Goal: Task Accomplishment & Management: Use online tool/utility

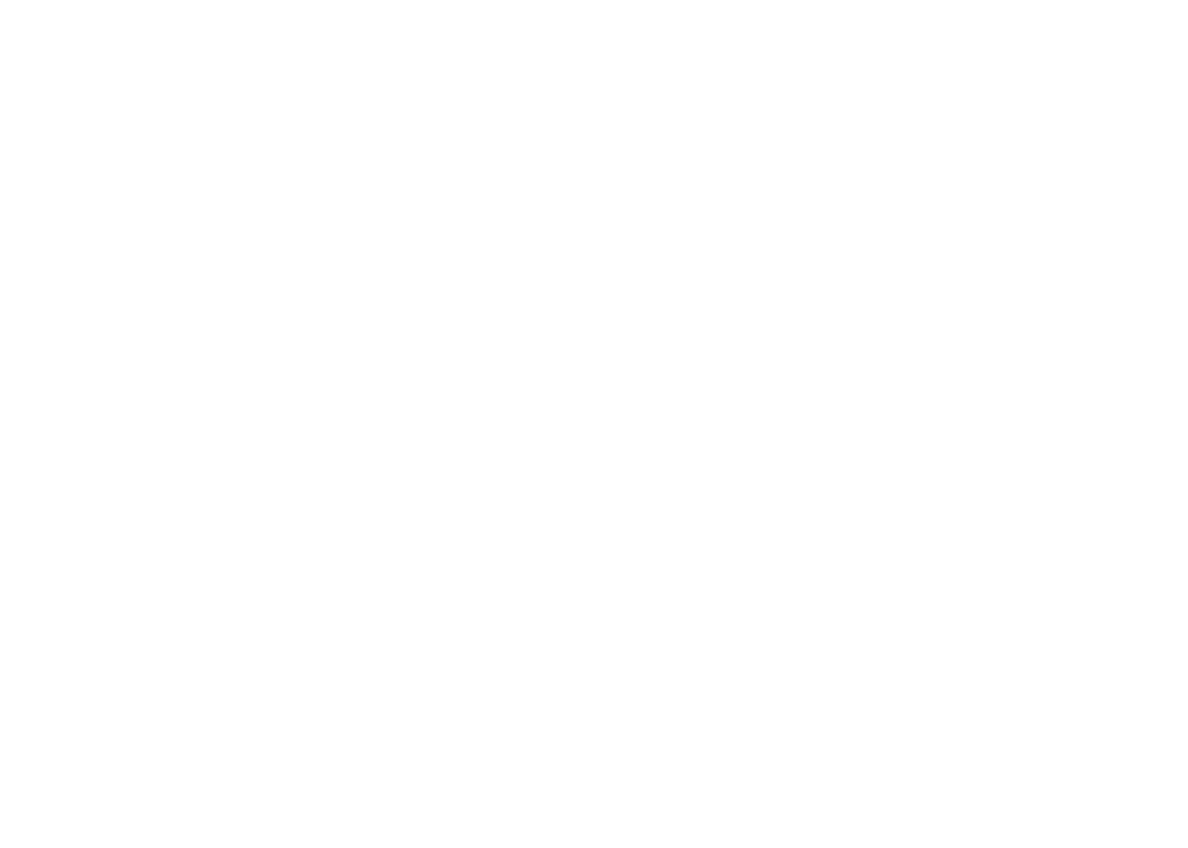
click at [572, 5] on html at bounding box center [594, 2] width 1188 height 5
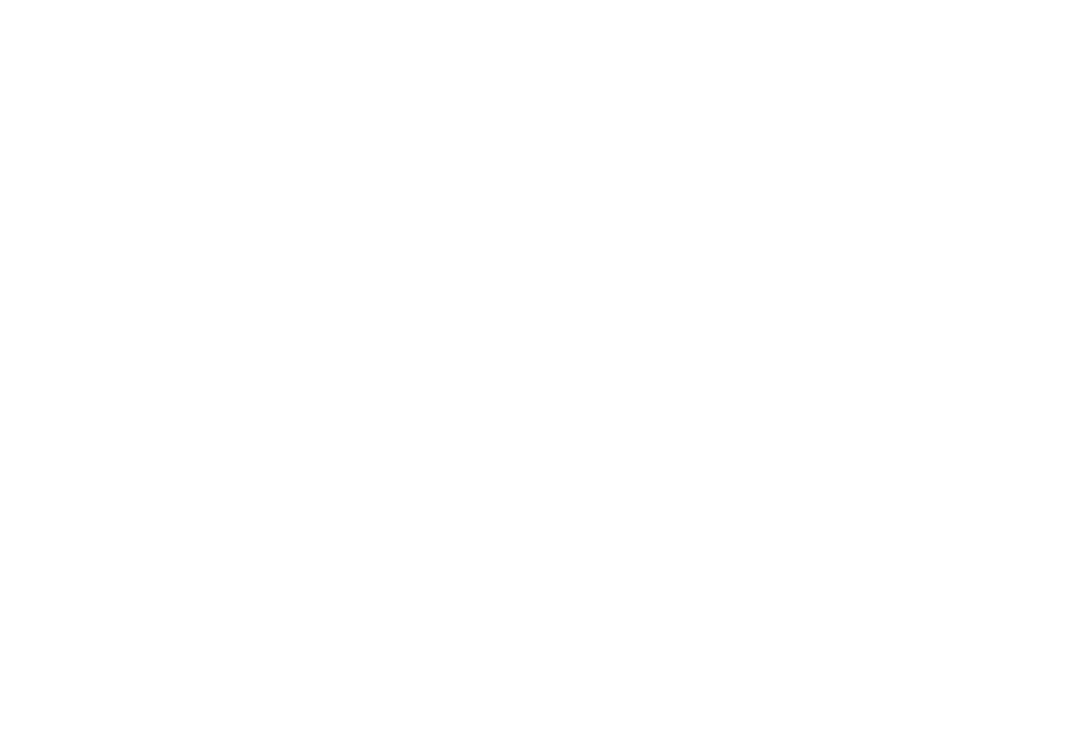
click at [576, 0] on html at bounding box center [538, 0] width 1076 height 0
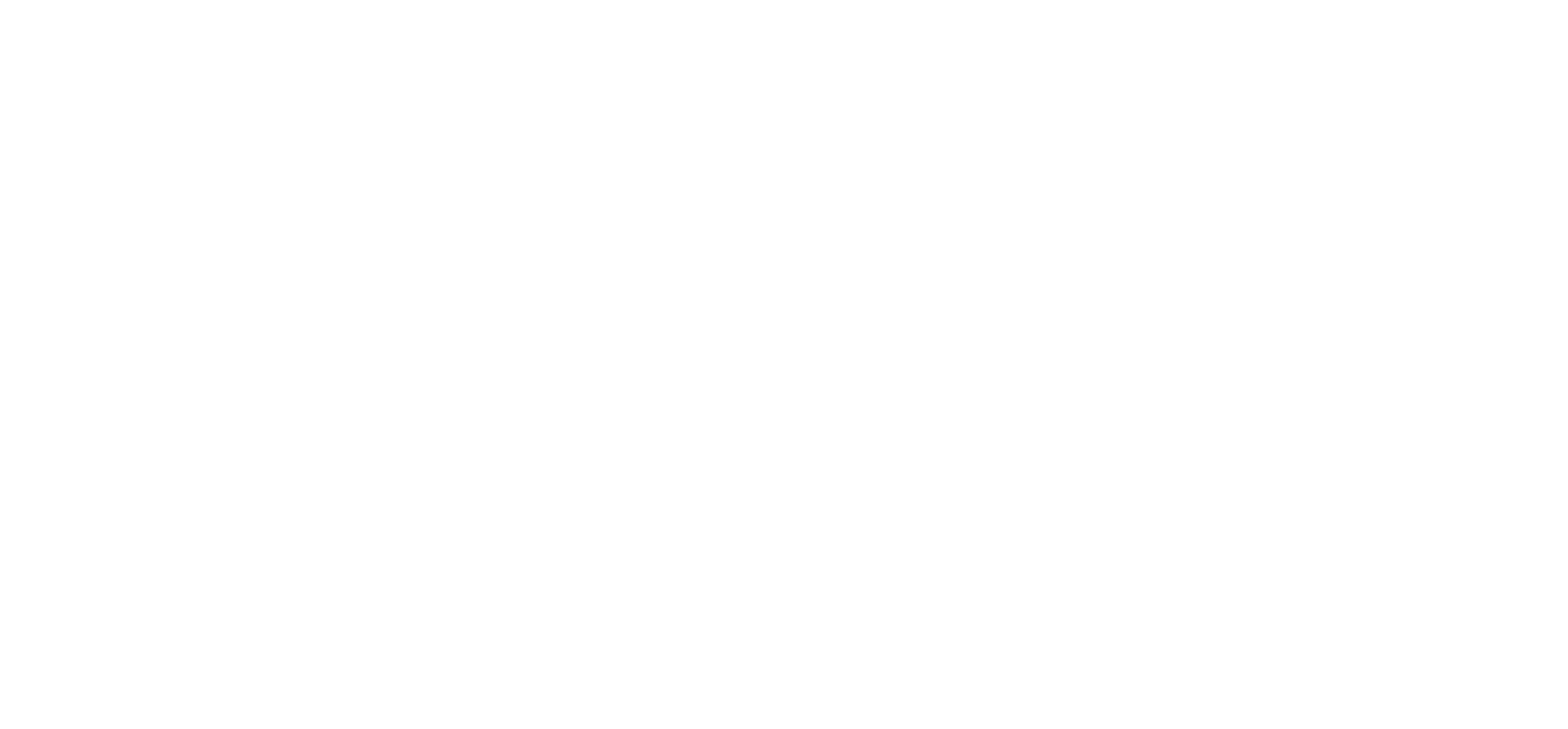
drag, startPoint x: 523, startPoint y: 28, endPoint x: 515, endPoint y: 21, distance: 10.6
click at [523, 0] on html at bounding box center [784, 0] width 1568 height 0
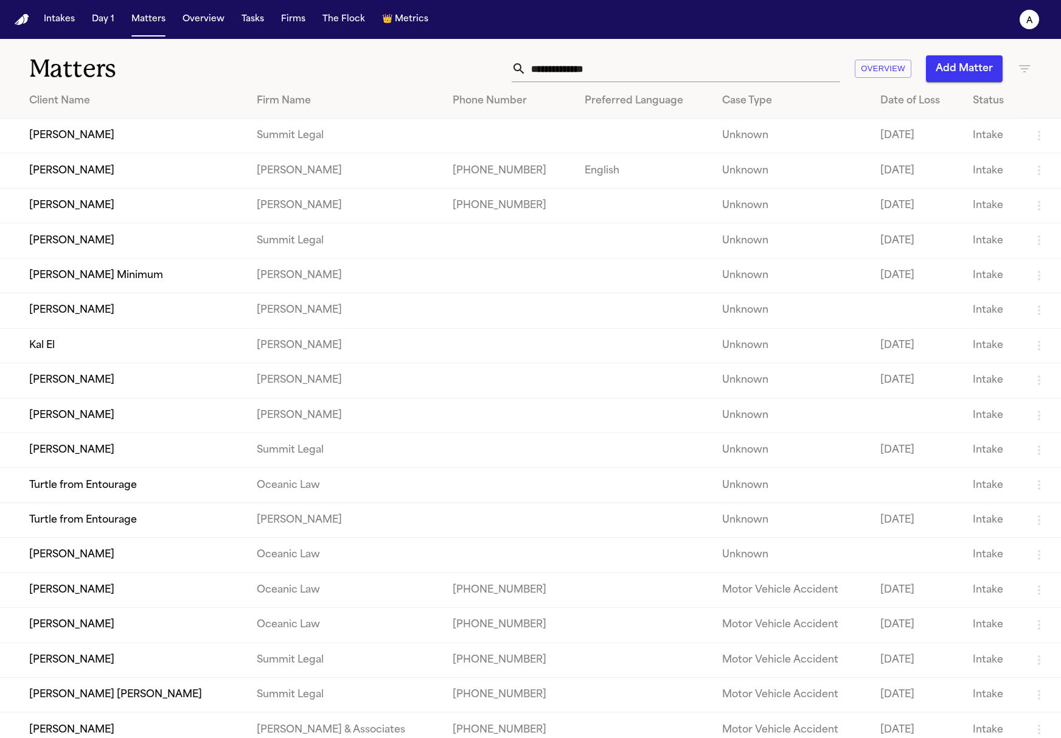
click at [84, 206] on td "[PERSON_NAME]" at bounding box center [123, 205] width 247 height 35
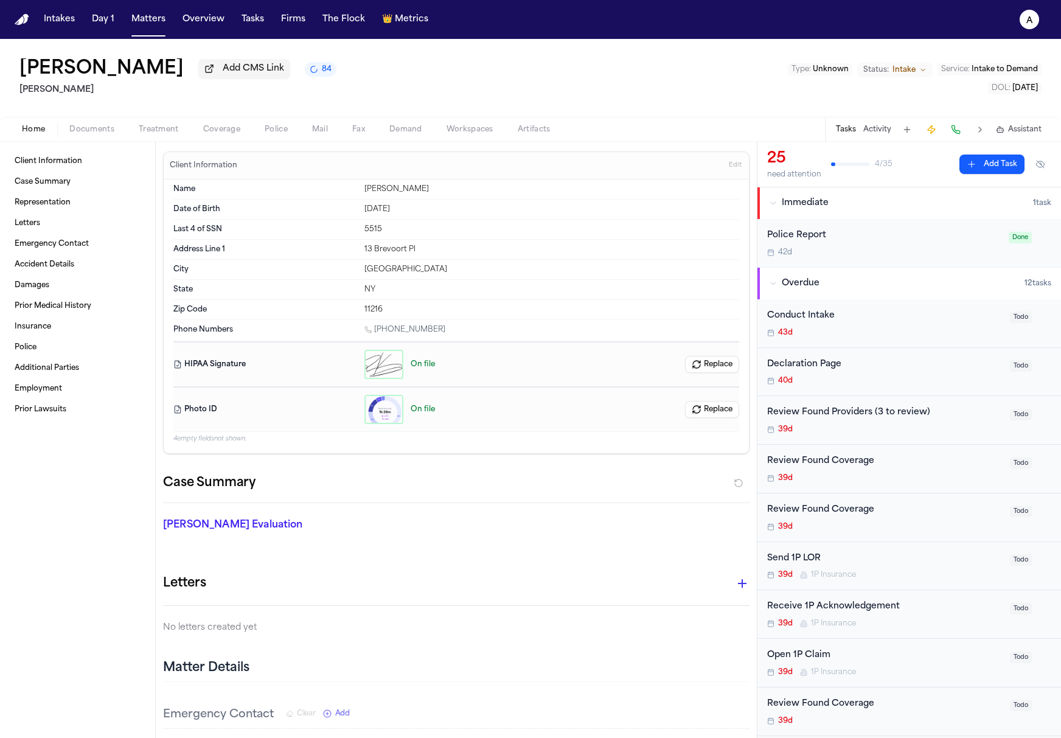
click at [116, 131] on button "Documents" at bounding box center [91, 129] width 69 height 15
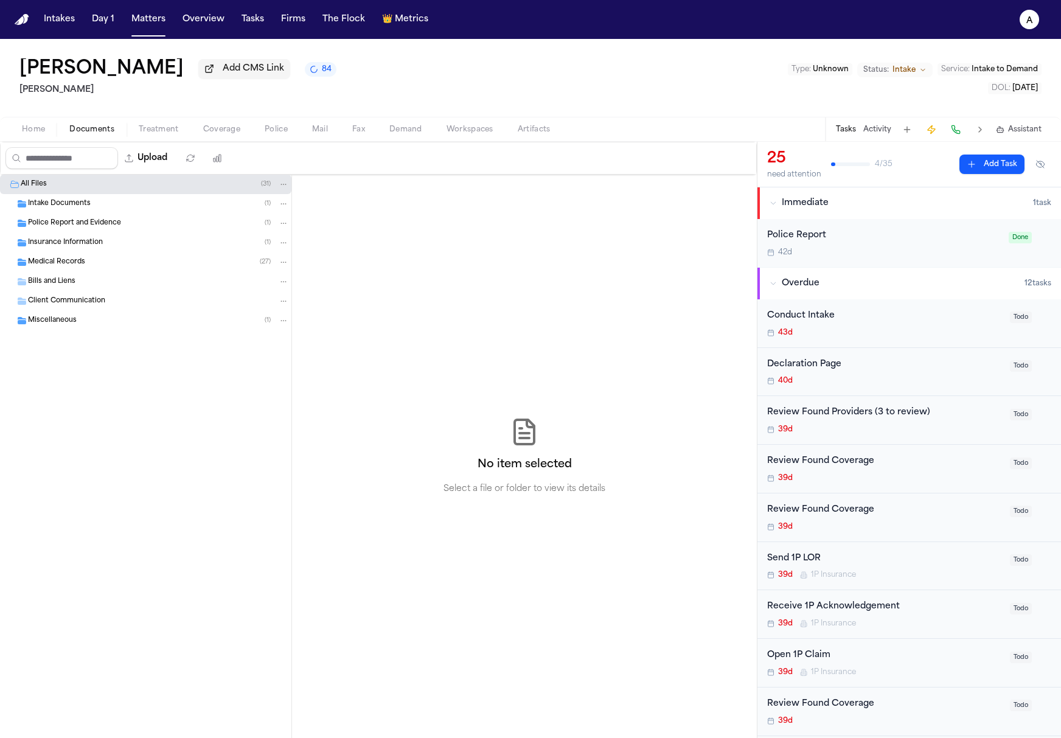
click at [155, 127] on span "Treatment" at bounding box center [159, 130] width 40 height 10
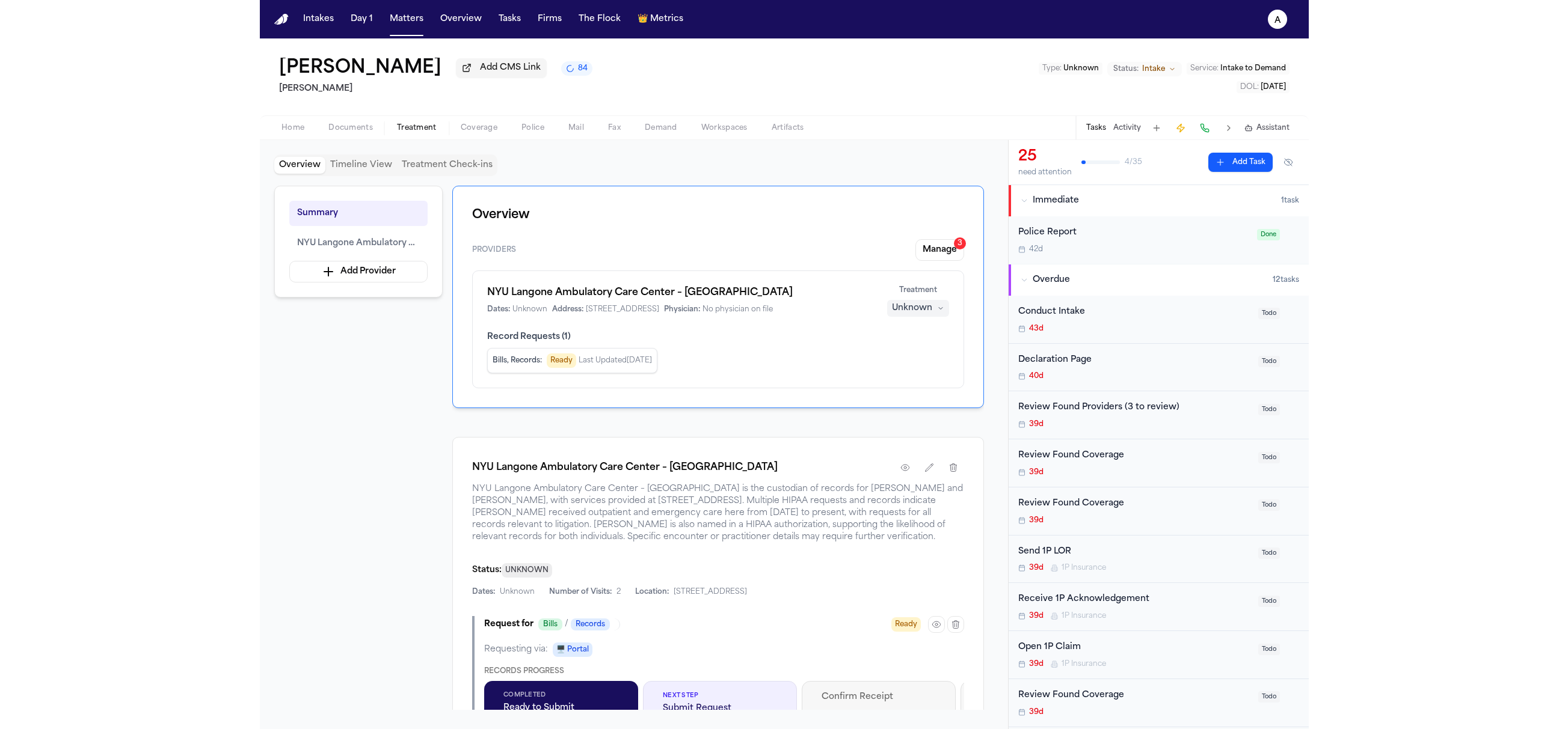
scroll to position [315, 0]
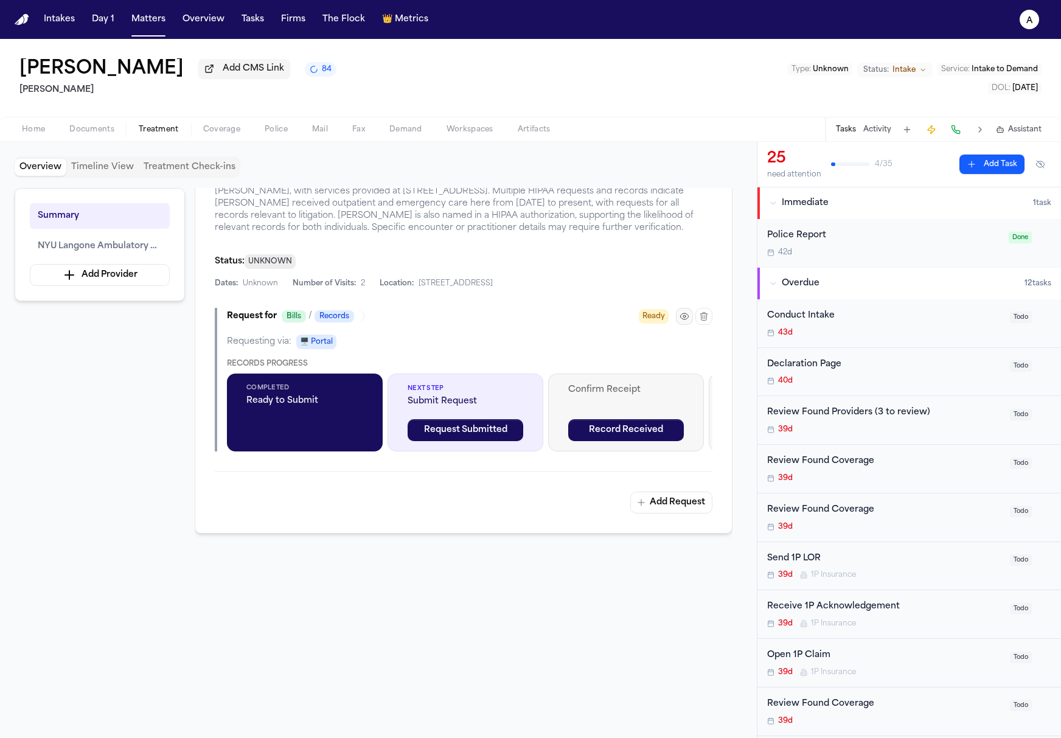
click at [688, 313] on icon "button" at bounding box center [685, 317] width 10 height 10
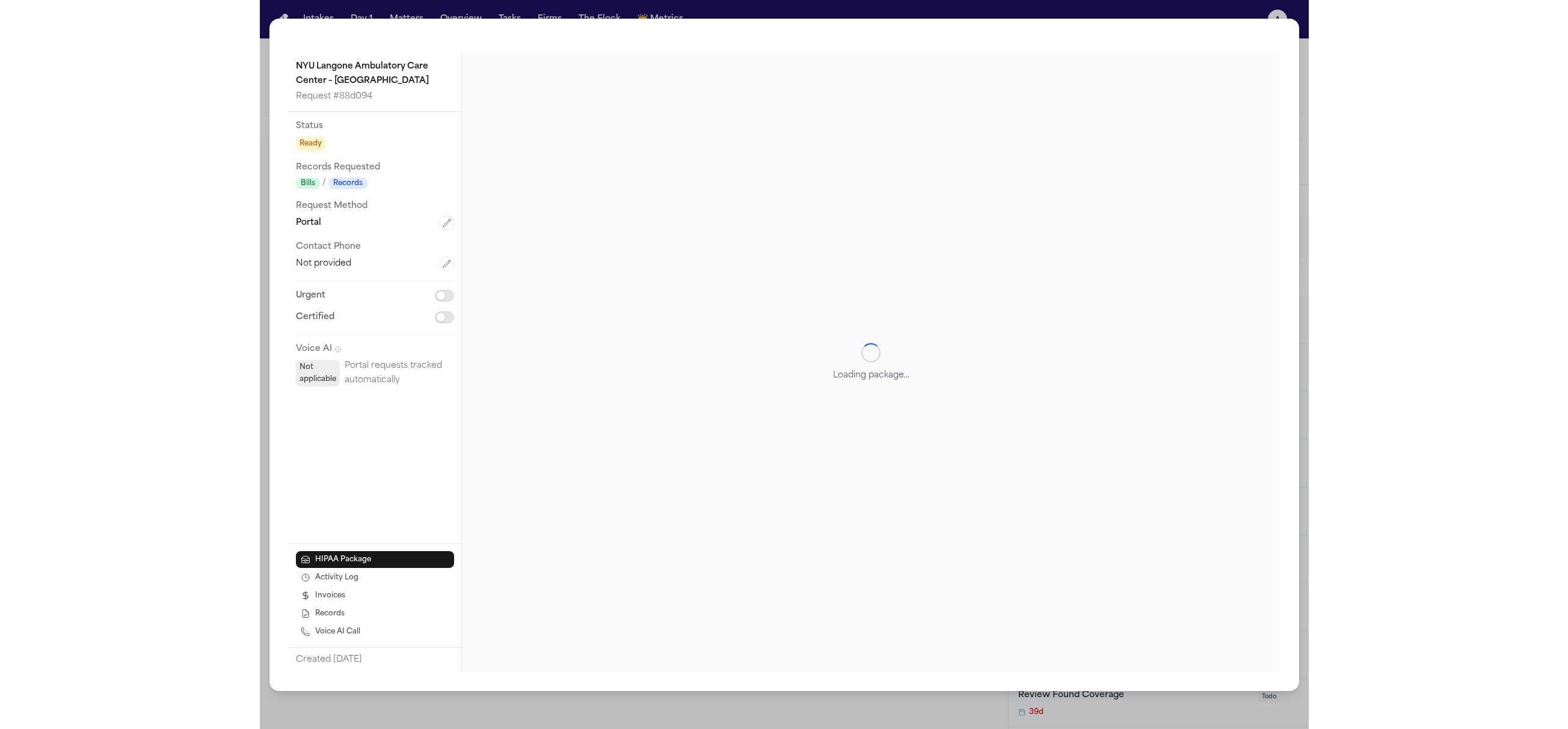
scroll to position [291, 0]
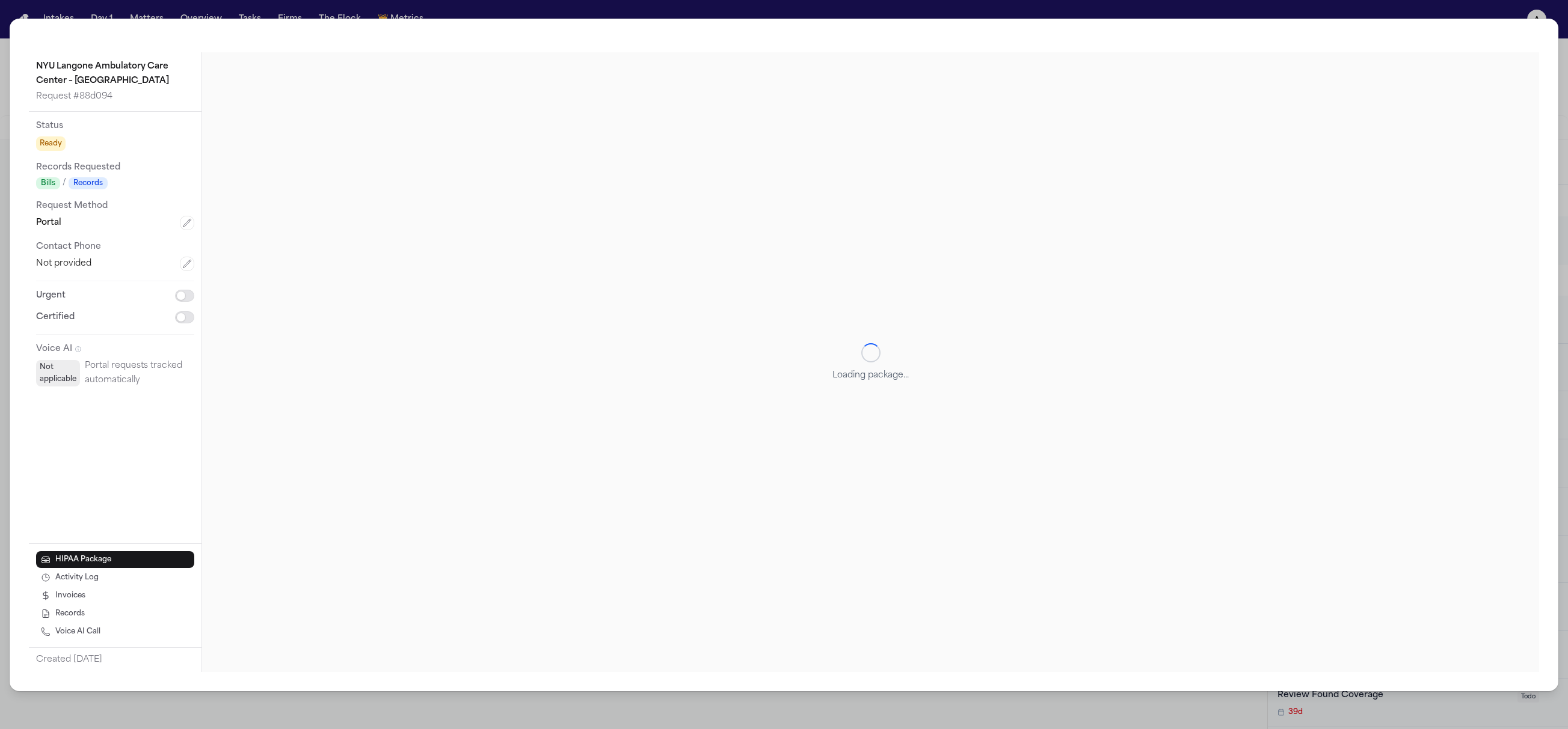
click at [361, 208] on div "Loading package..." at bounding box center [869, 362] width 1337 height 619
click at [518, 515] on div "Loading package..." at bounding box center [869, 362] width 1337 height 619
click at [640, 352] on div "Loading package..." at bounding box center [869, 362] width 1337 height 619
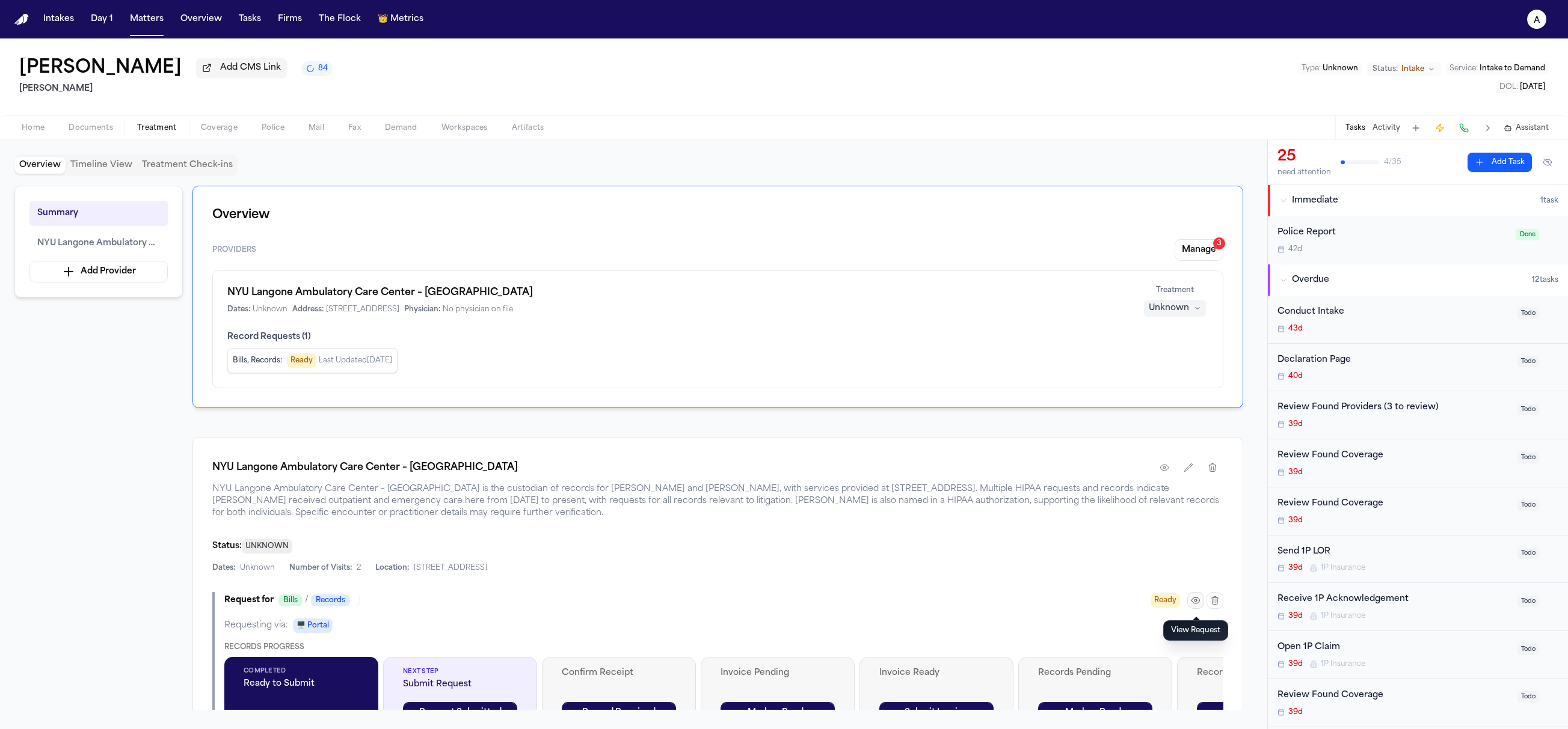
click at [1198, 599] on icon "button" at bounding box center [1196, 601] width 10 height 10
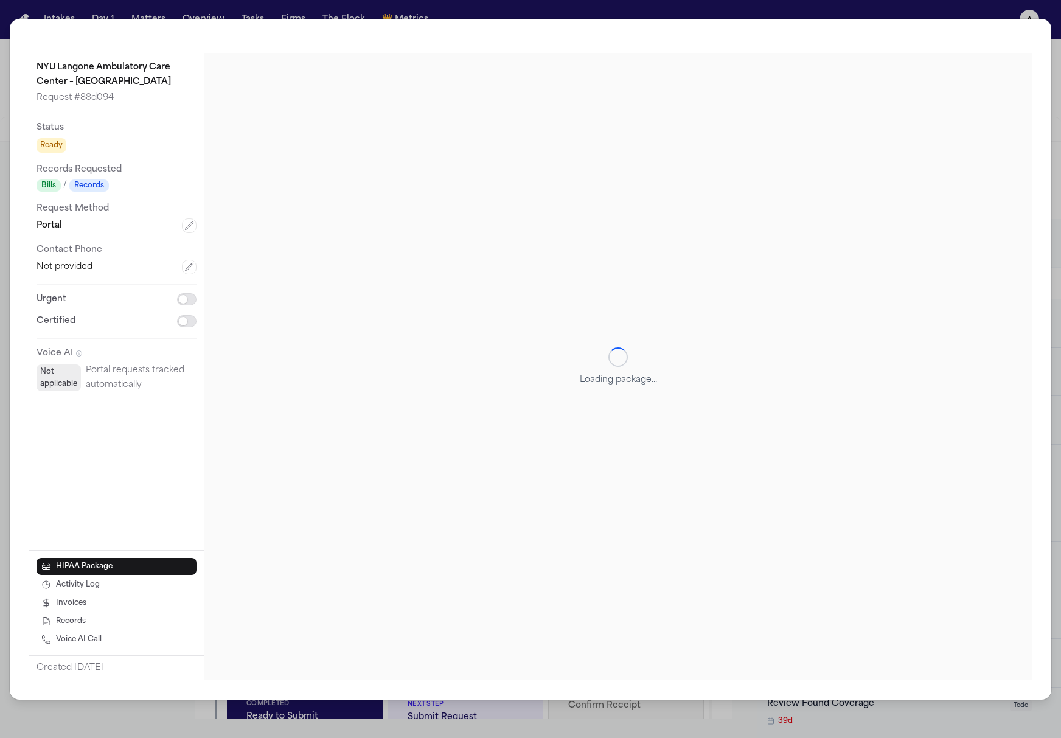
click at [1042, 41] on div "NYU Langone Ambulatory Care Center – Cobble Hill Request # 88d094 Status Ready …" at bounding box center [531, 359] width 1042 height 681
click at [1041, 13] on div "NYU Langone Ambulatory Care Center – Cobble Hill Request # 88d094 Status Ready …" at bounding box center [530, 369] width 1061 height 738
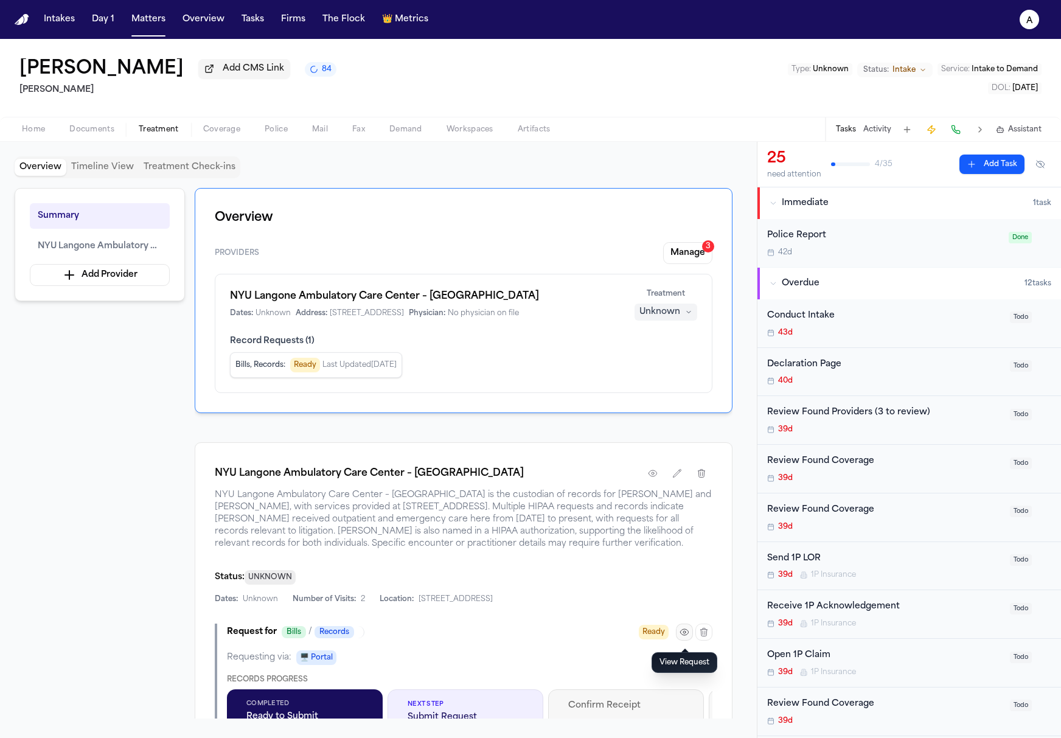
click at [683, 636] on icon "button" at bounding box center [685, 632] width 10 height 10
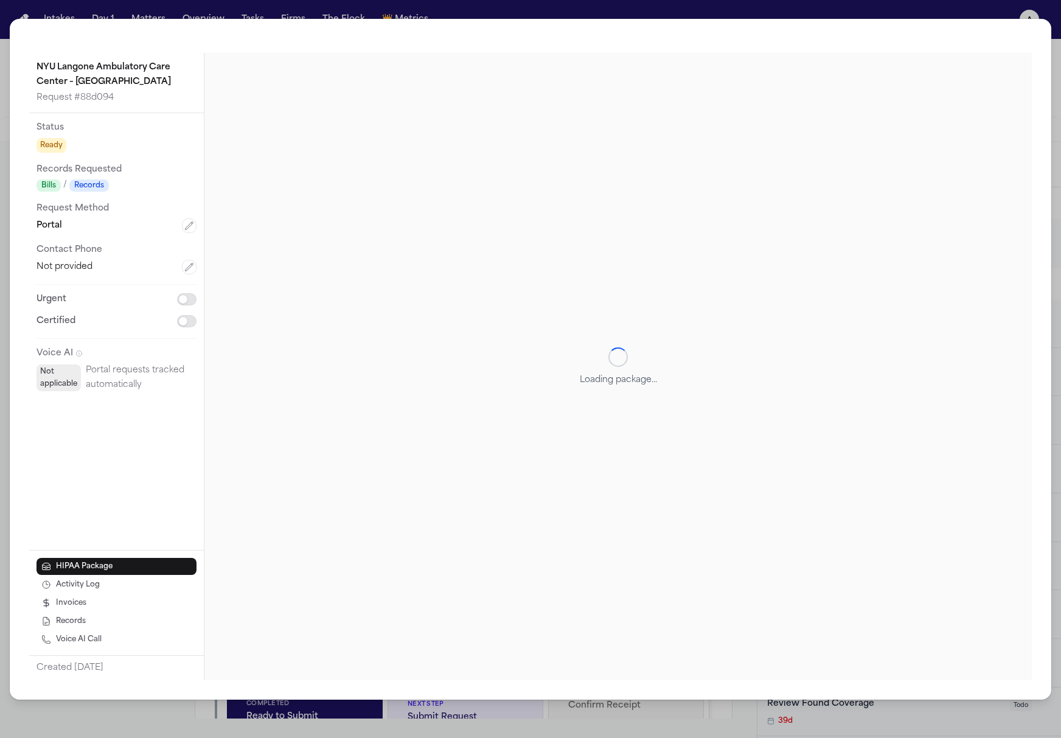
click at [640, 358] on div "Loading package..." at bounding box center [618, 366] width 77 height 39
click at [627, 383] on p "Loading package..." at bounding box center [618, 380] width 77 height 12
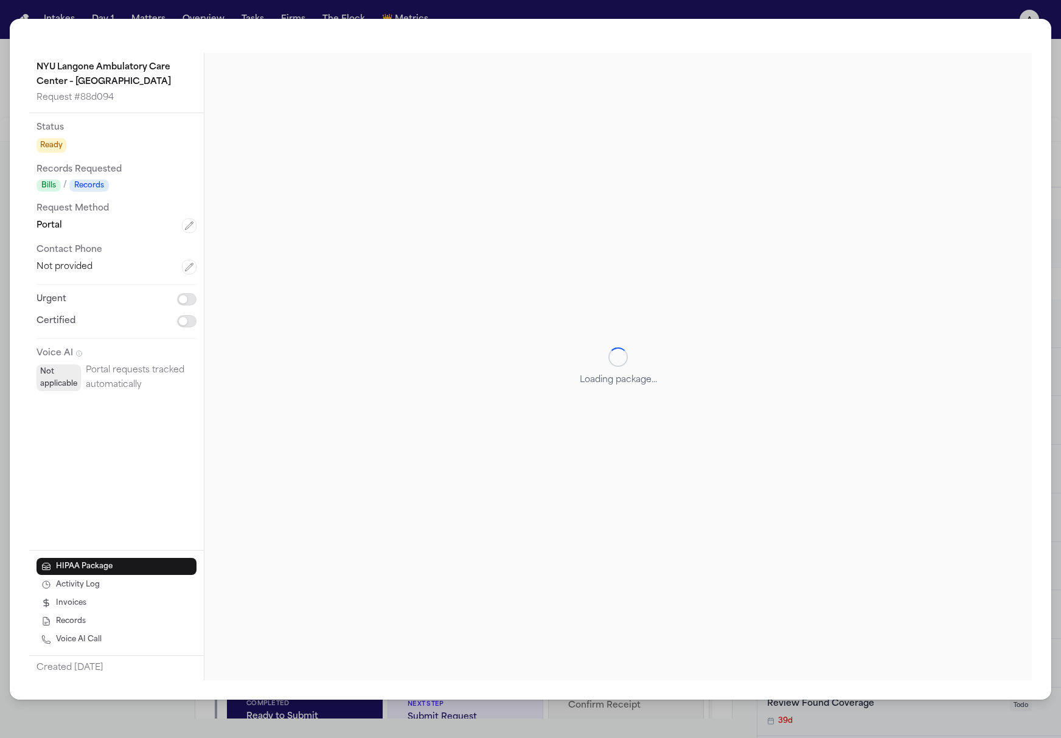
click at [500, 392] on div "Loading package..." at bounding box center [618, 366] width 828 height 627
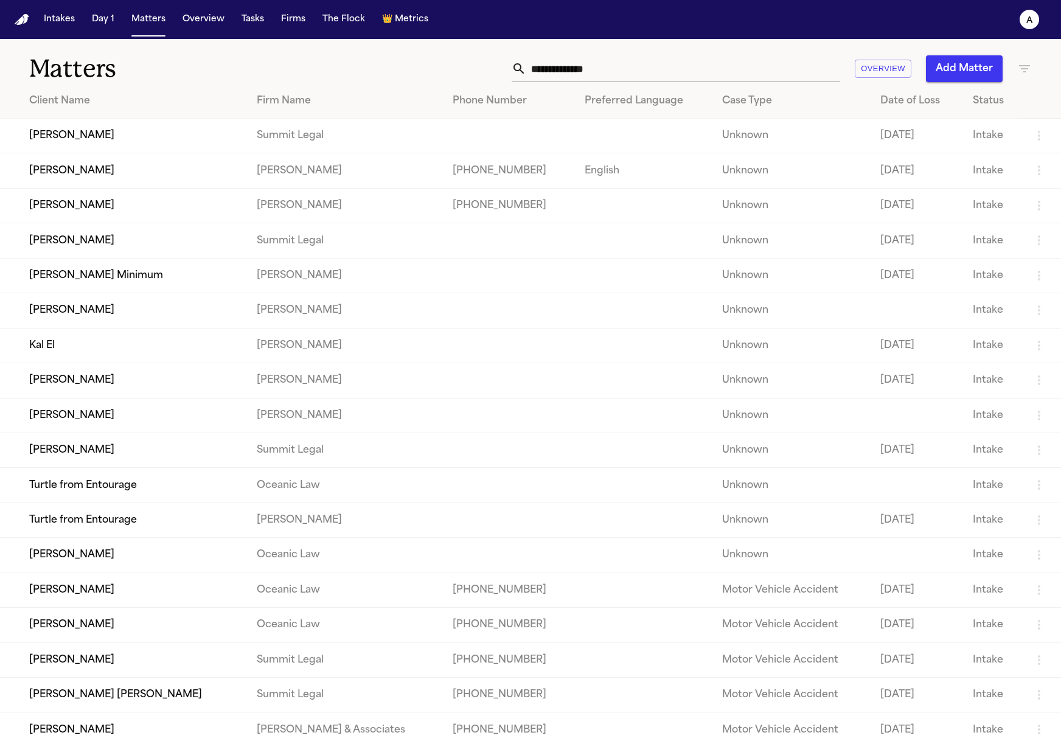
click at [83, 208] on td "[PERSON_NAME]" at bounding box center [123, 205] width 247 height 35
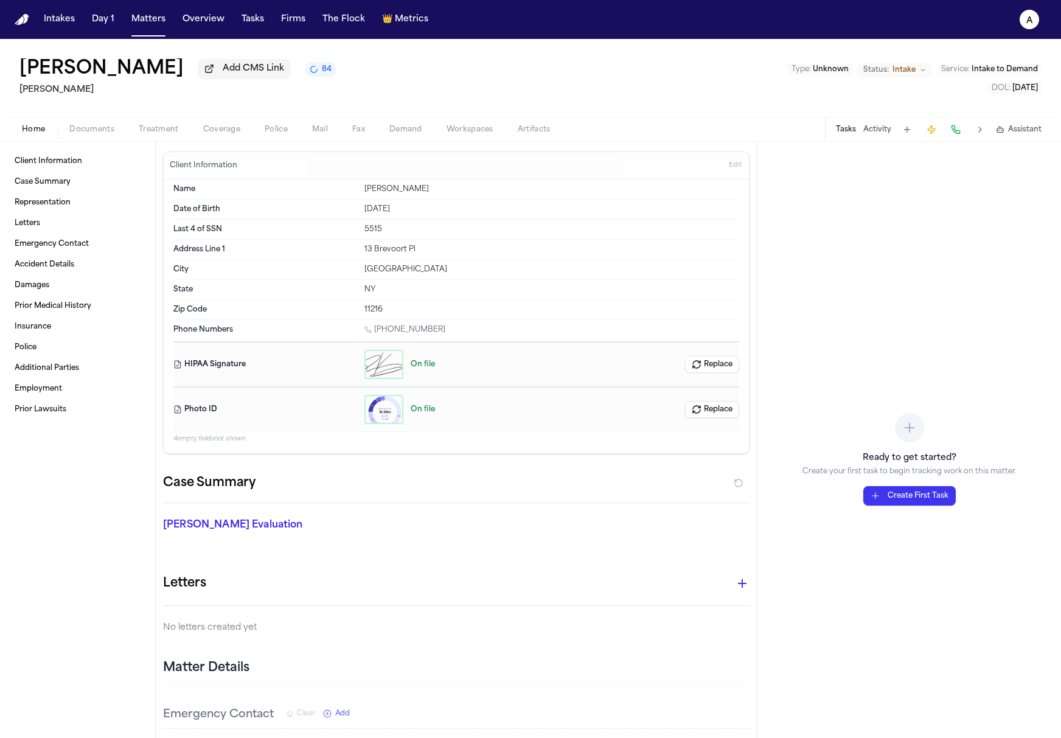
scroll to position [238, 0]
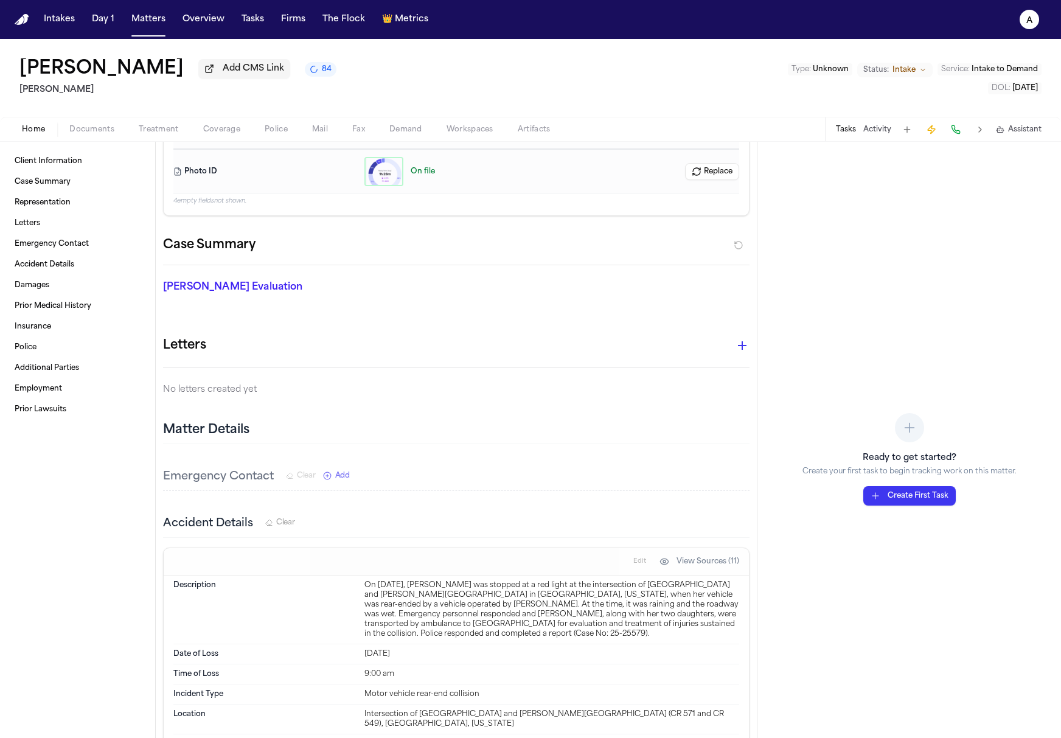
click at [139, 134] on span "Treatment" at bounding box center [159, 130] width 40 height 10
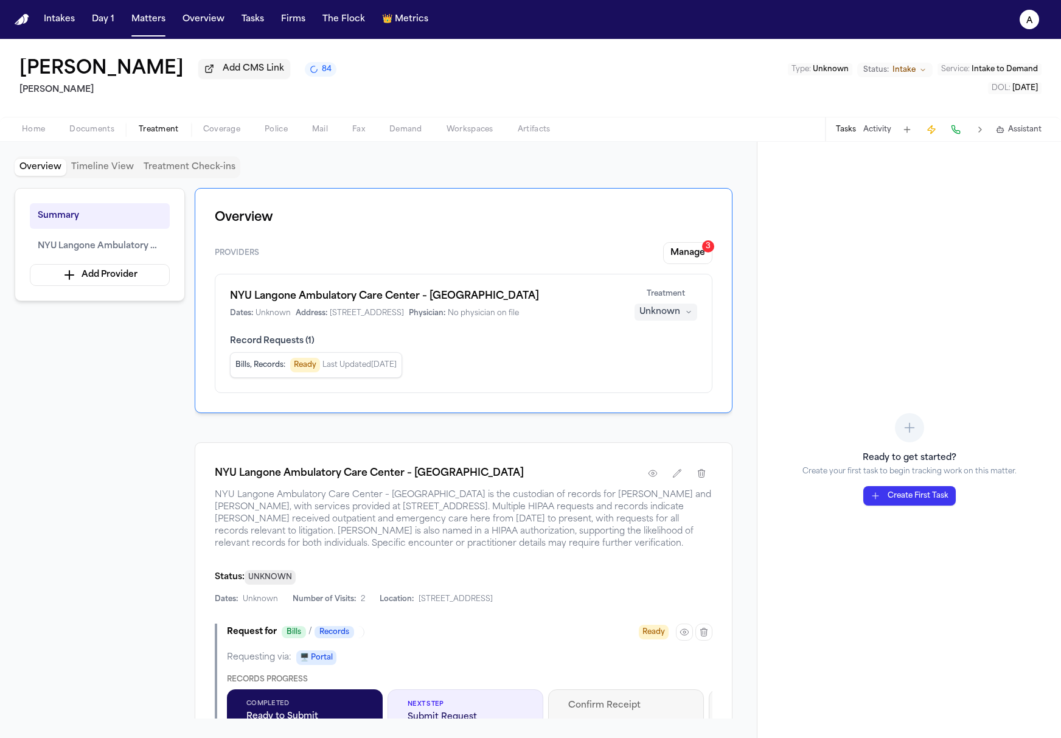
scroll to position [146, 0]
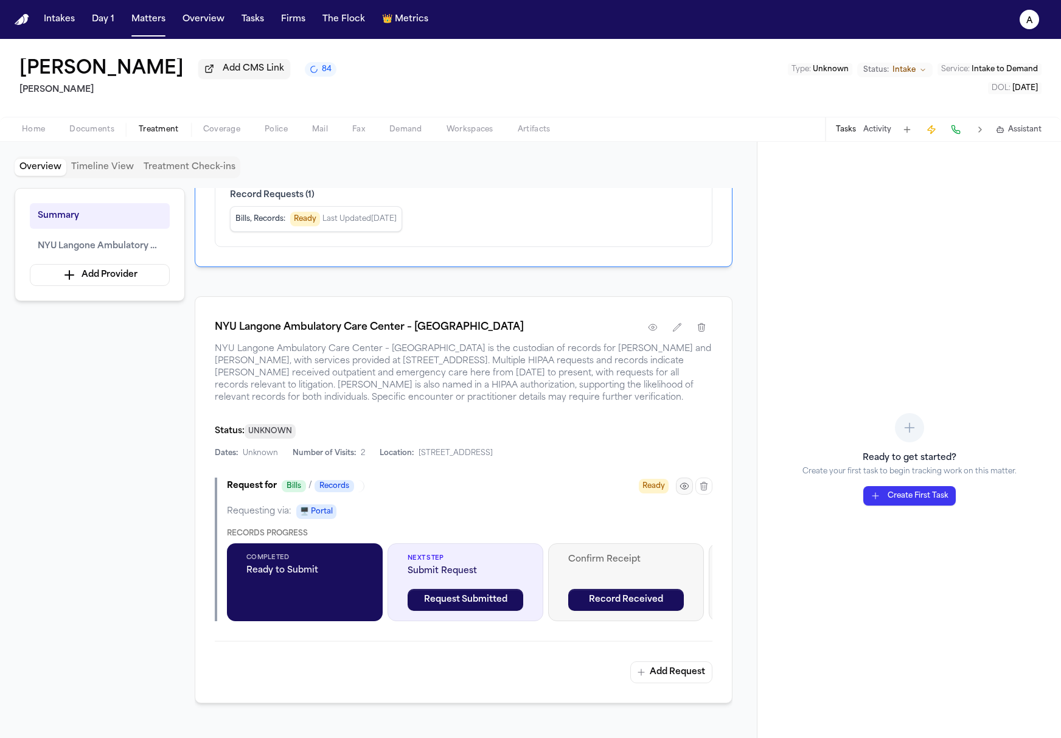
click at [683, 488] on icon "button" at bounding box center [685, 486] width 10 height 10
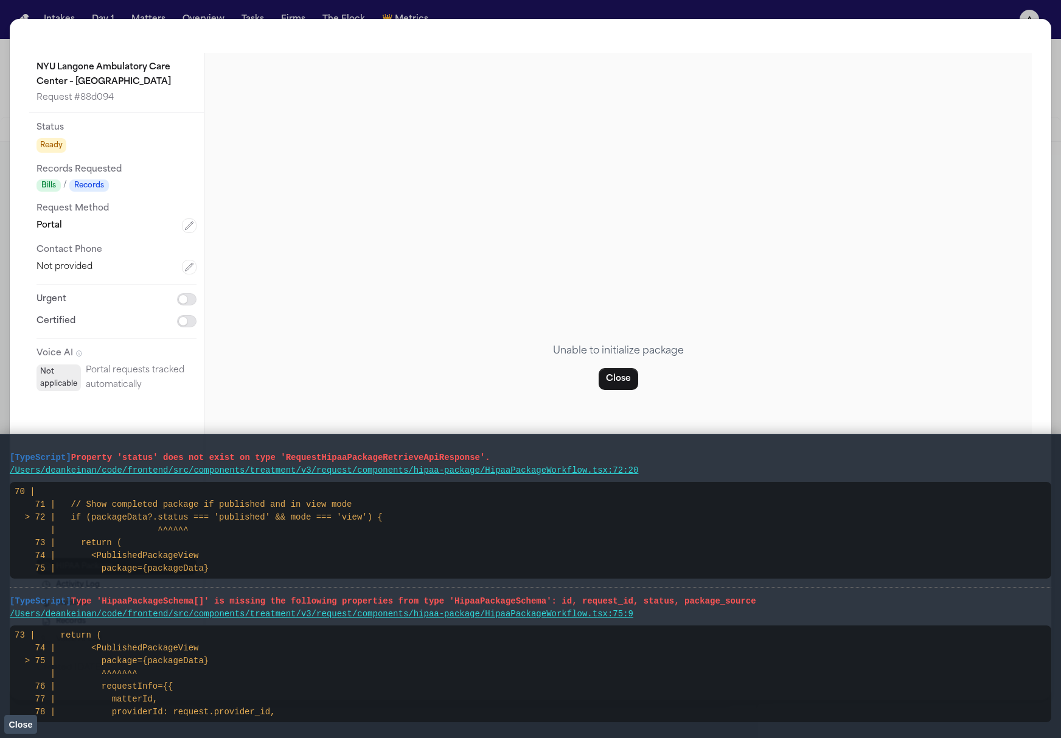
drag, startPoint x: 617, startPoint y: 335, endPoint x: 620, endPoint y: 346, distance: 11.2
click at [617, 336] on div "Unable to initialize package Close" at bounding box center [618, 366] width 828 height 627
click at [627, 365] on div "Unable to initialize package Close" at bounding box center [618, 367] width 131 height 46
click at [625, 376] on button "Close" at bounding box center [619, 379] width 40 height 22
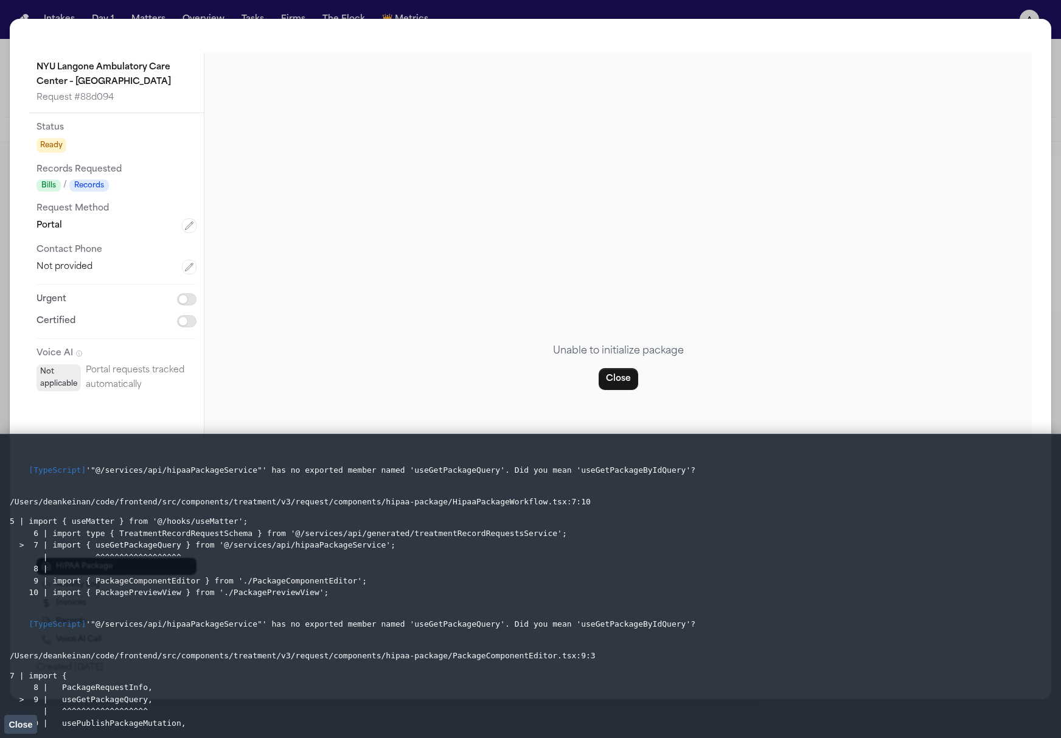
click at [16, 721] on span "Close" at bounding box center [21, 725] width 24 height 10
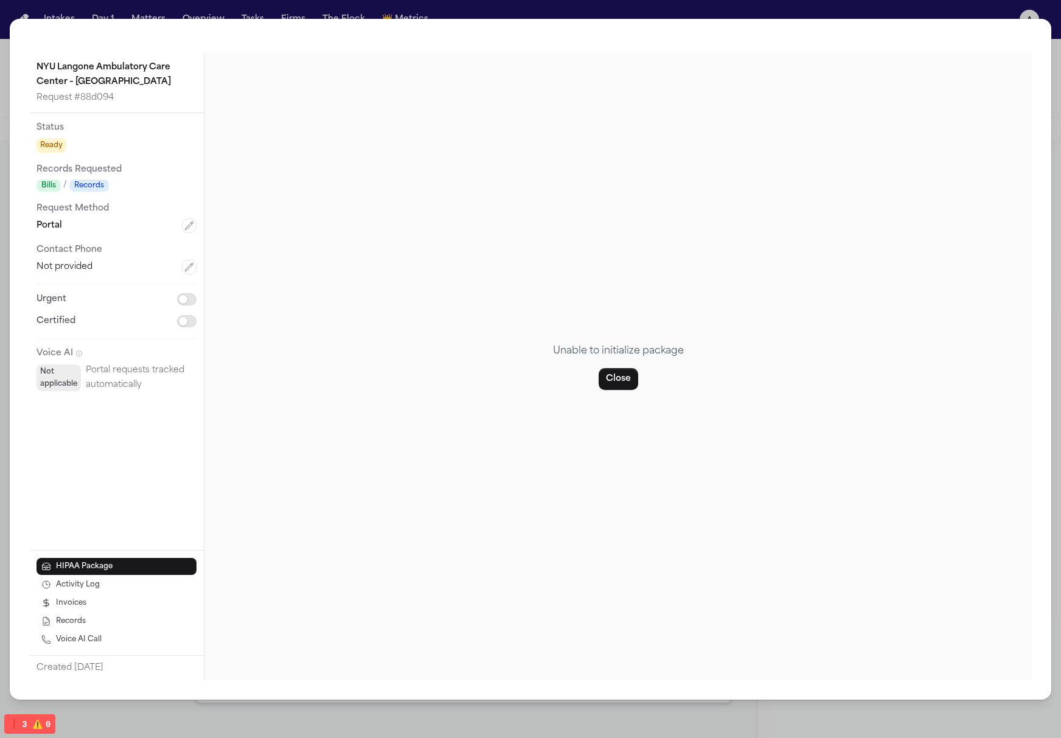
click at [993, 12] on div "NYU Langone Ambulatory Care Center – Cobble Hill Request # 88d094 Status Ready …" at bounding box center [530, 369] width 1061 height 738
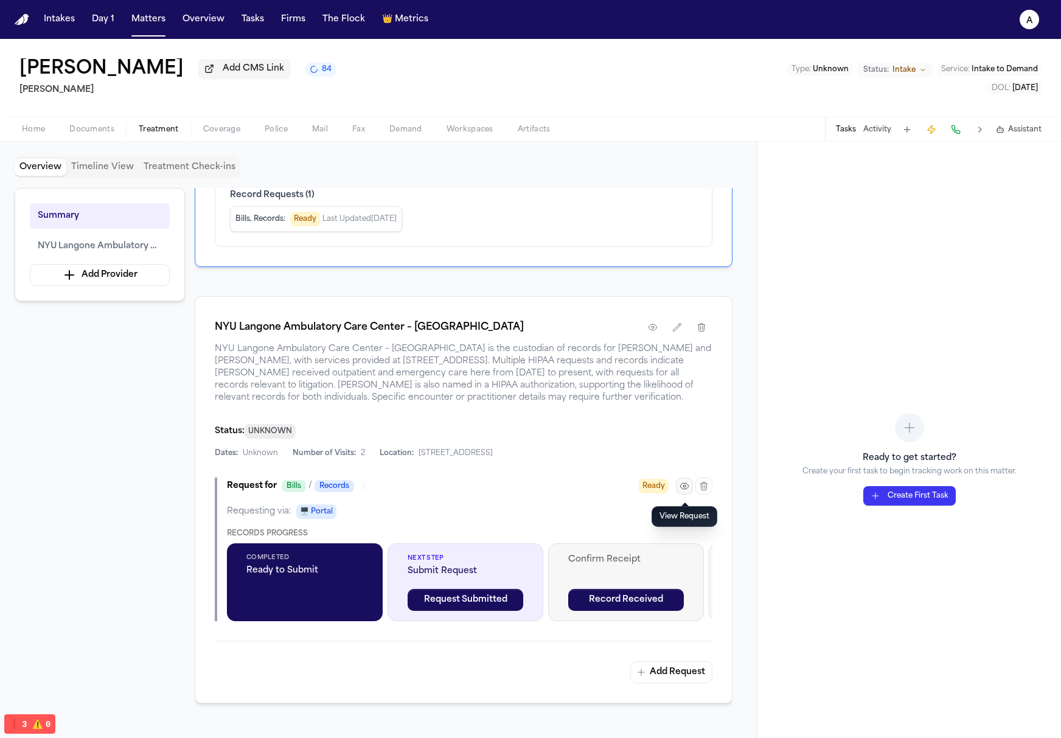
click at [682, 495] on button "button" at bounding box center [684, 486] width 17 height 17
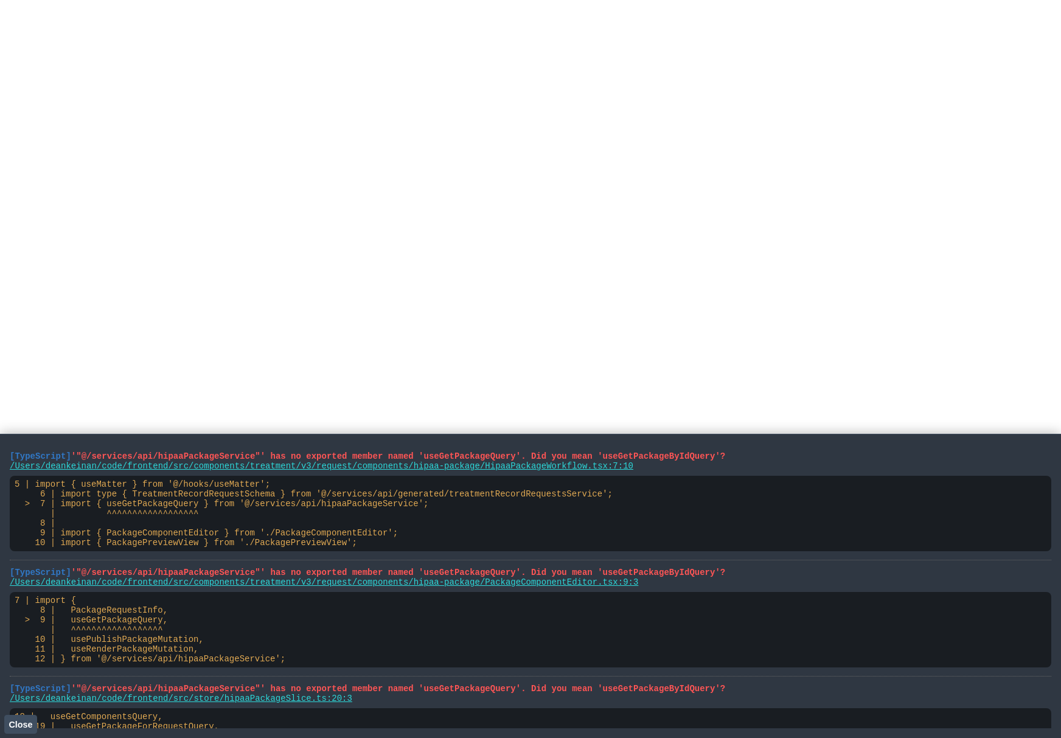
click at [25, 723] on span "Close" at bounding box center [21, 725] width 24 height 10
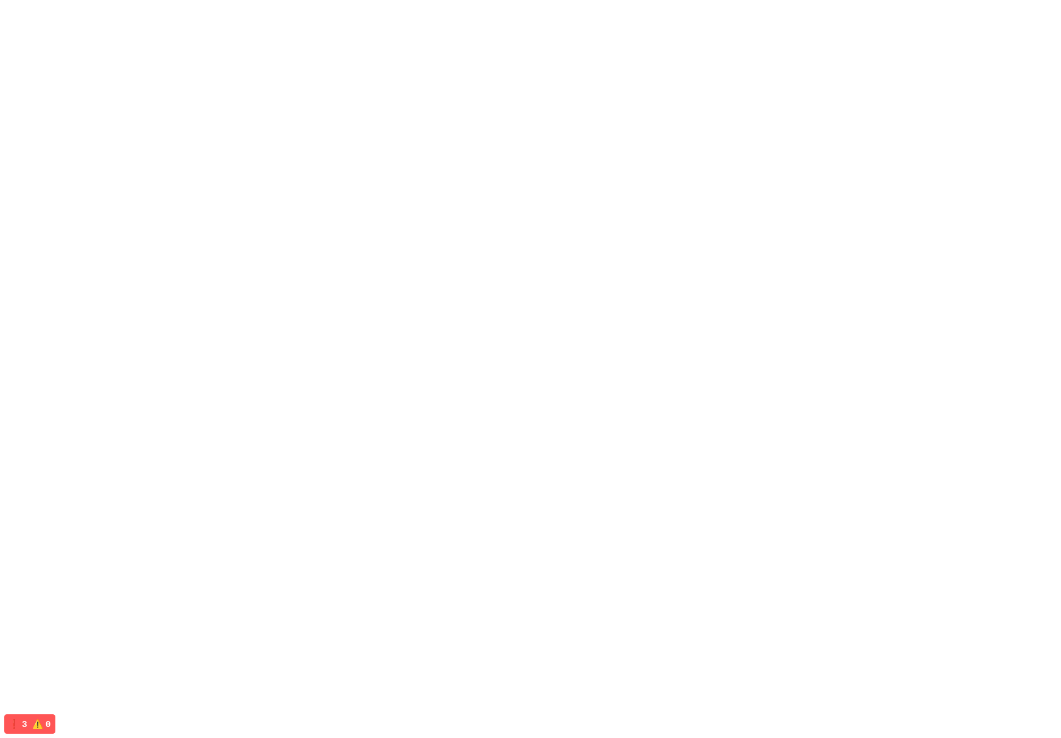
click at [401, 5] on html at bounding box center [530, 2] width 1061 height 5
click at [550, 5] on html at bounding box center [530, 2] width 1061 height 5
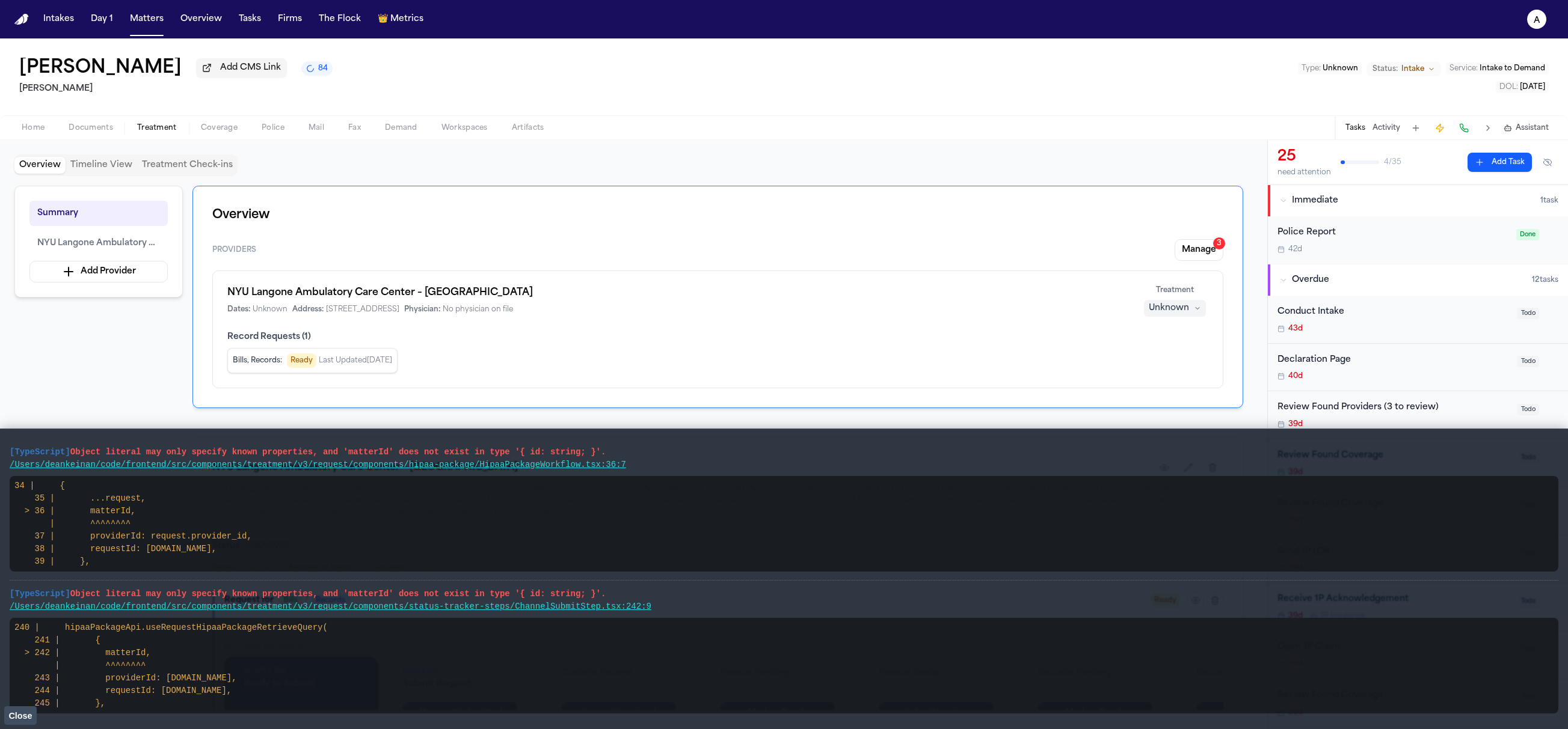
click at [26, 720] on span "Close" at bounding box center [21, 716] width 24 height 10
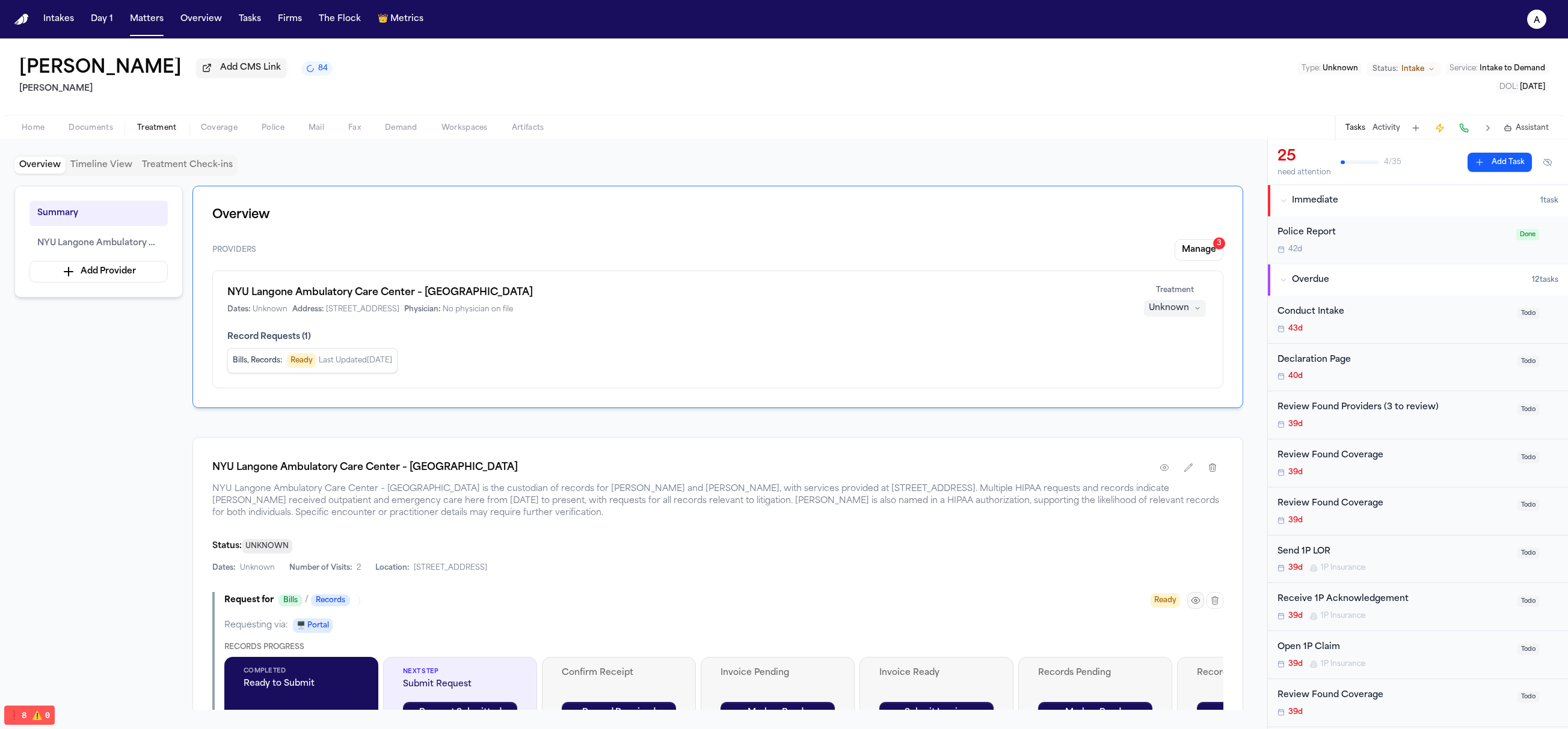
click at [1197, 600] on icon "button" at bounding box center [1196, 601] width 10 height 10
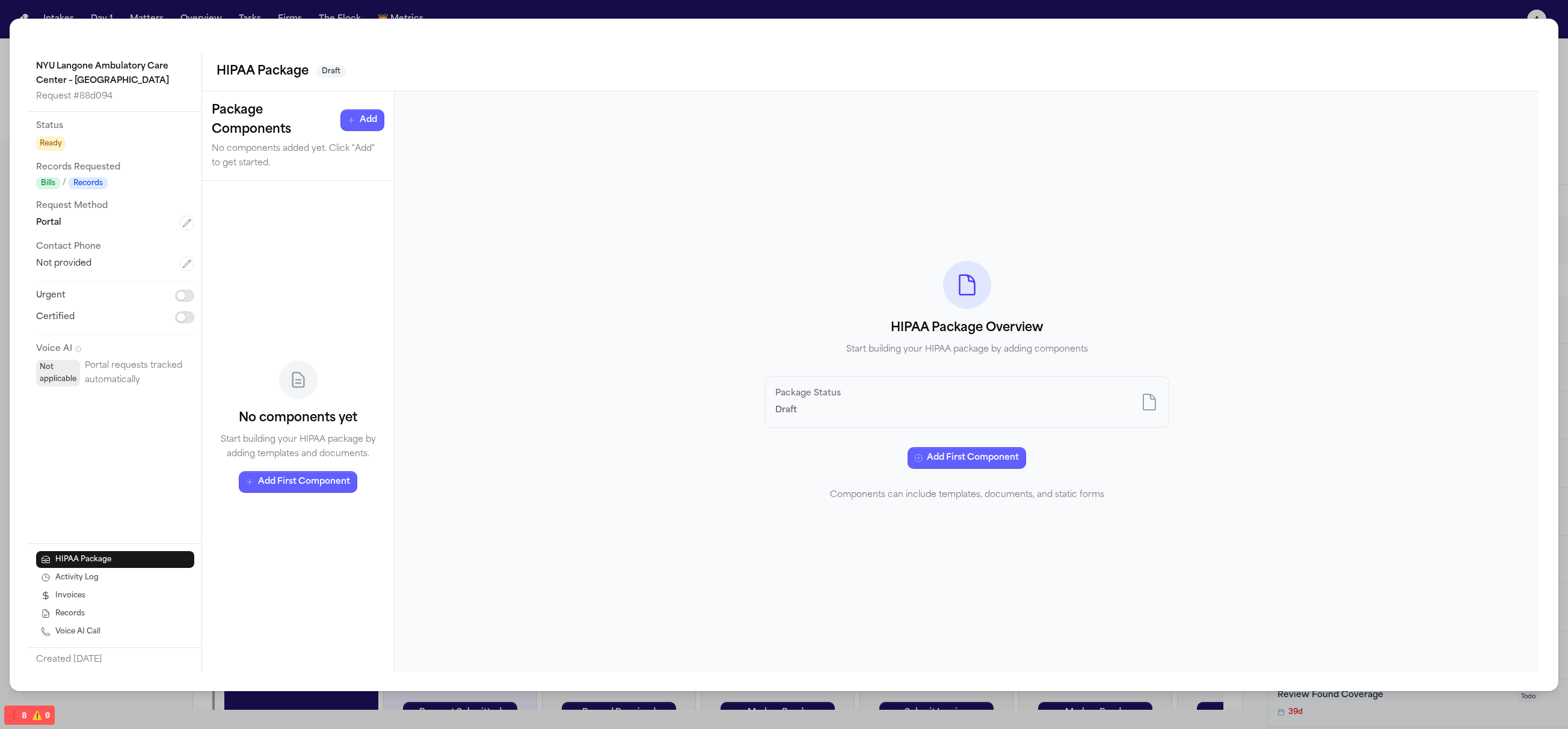
click at [866, 405] on div "Package Status Draft" at bounding box center [966, 403] width 383 height 32
click at [1171, 412] on div "HIPAA Package Overview Start building your HIPAA package by adding components P…" at bounding box center [966, 382] width 1144 height 581
click at [1143, 407] on icon at bounding box center [1148, 402] width 19 height 19
drag, startPoint x: 929, startPoint y: 420, endPoint x: 905, endPoint y: 420, distance: 24.0
click at [905, 420] on div "Package Status Draft" at bounding box center [966, 403] width 404 height 51
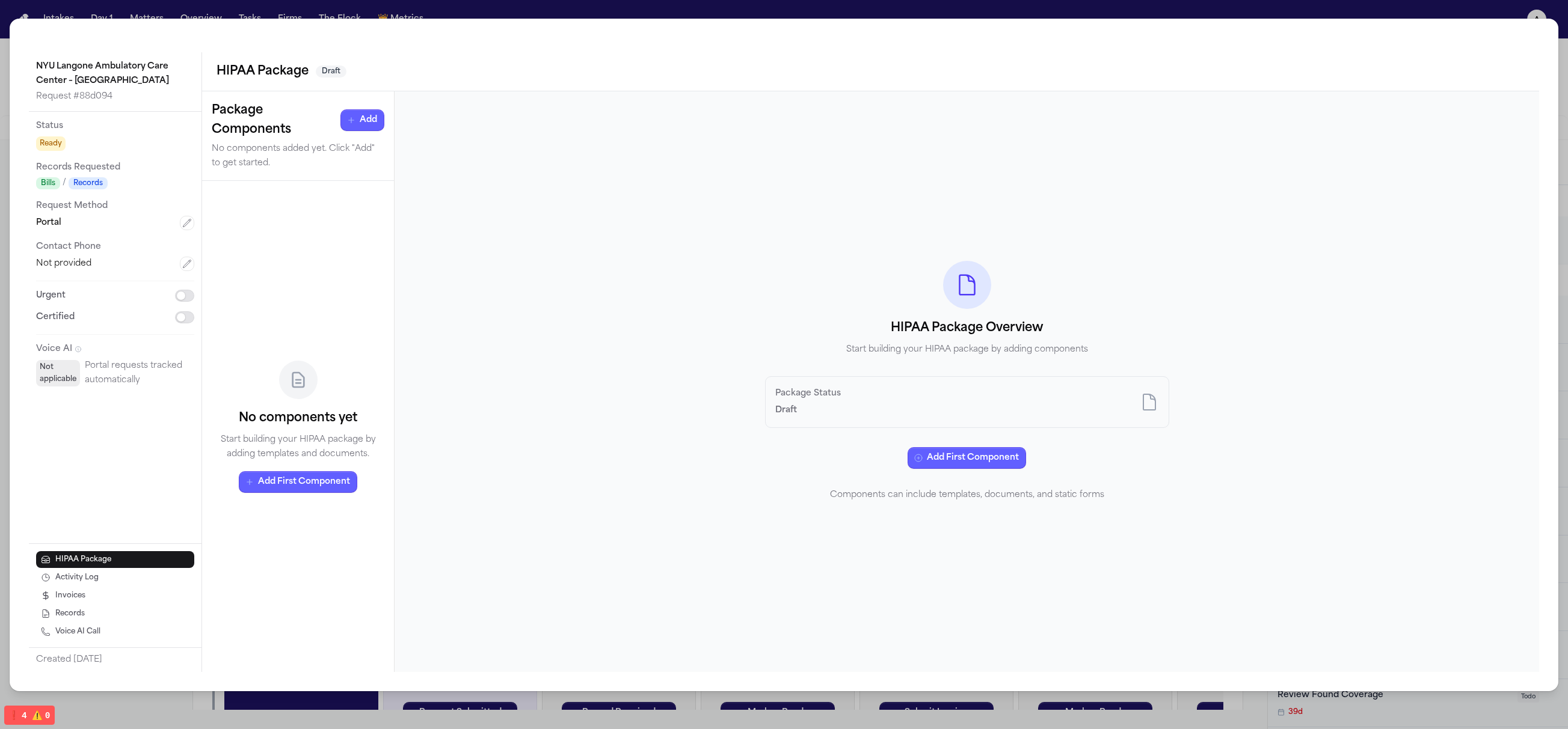
drag, startPoint x: 870, startPoint y: 423, endPoint x: 823, endPoint y: 425, distance: 47.0
click at [823, 425] on div "Package Status Draft" at bounding box center [966, 403] width 404 height 51
click at [856, 502] on p "Components can include templates, documents, and static forms" at bounding box center [966, 496] width 404 height 15
drag, startPoint x: 605, startPoint y: 365, endPoint x: 613, endPoint y: 351, distance: 16.1
click at [611, 358] on div "HIPAA Package Overview Start building your HIPAA package by adding components P…" at bounding box center [966, 382] width 1144 height 581
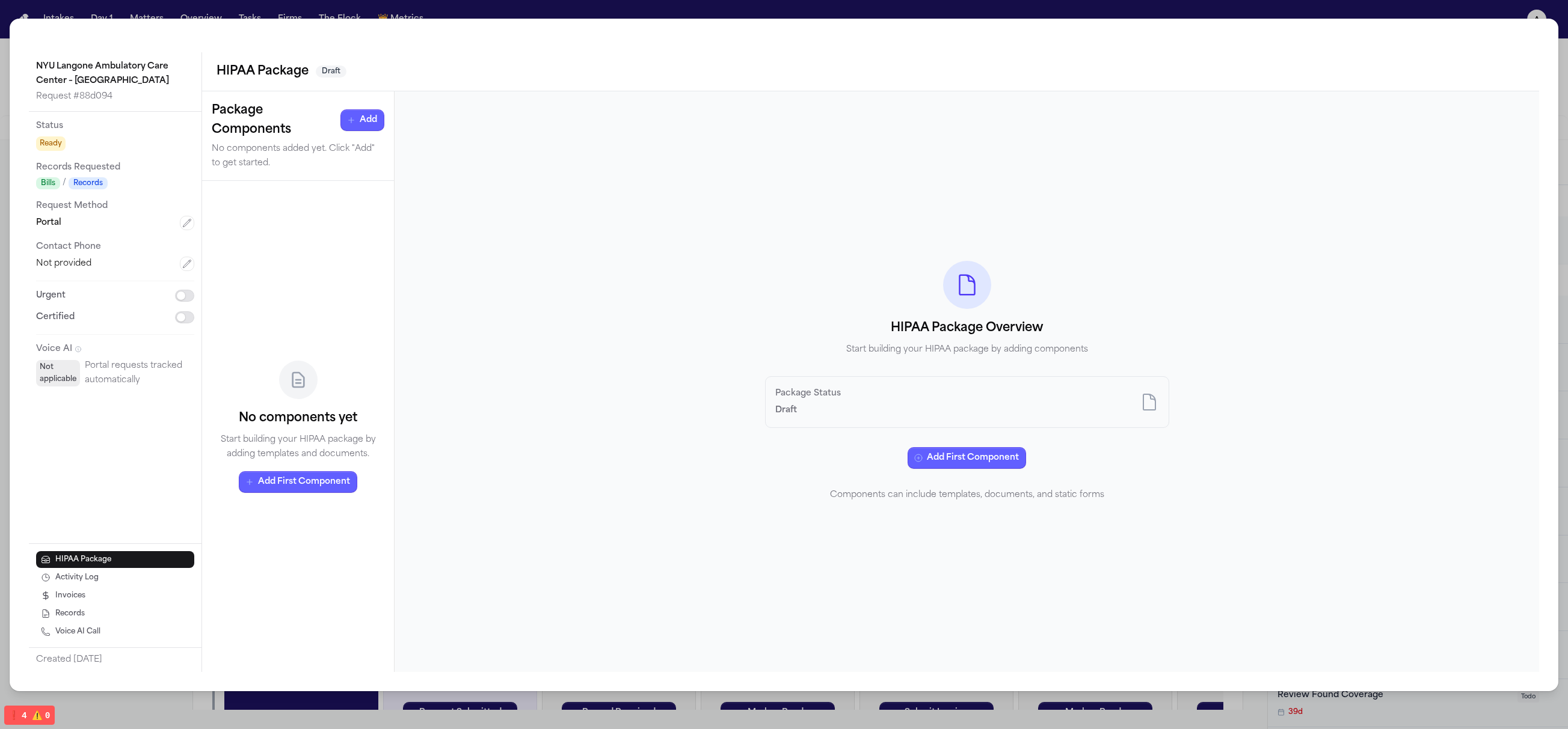
click at [334, 347] on div "No components yet Start building your HIPAA package by adding templates and doc…" at bounding box center [297, 427] width 173 height 472
drag, startPoint x: 995, startPoint y: 453, endPoint x: 981, endPoint y: 339, distance: 114.9
click at [983, 339] on div "HIPAA Package Overview Start building your HIPAA package by adding components P…" at bounding box center [966, 382] width 404 height 242
click at [872, 388] on div "Package Status Draft" at bounding box center [966, 403] width 383 height 32
click at [836, 404] on div "Package Status Draft" at bounding box center [966, 403] width 383 height 32
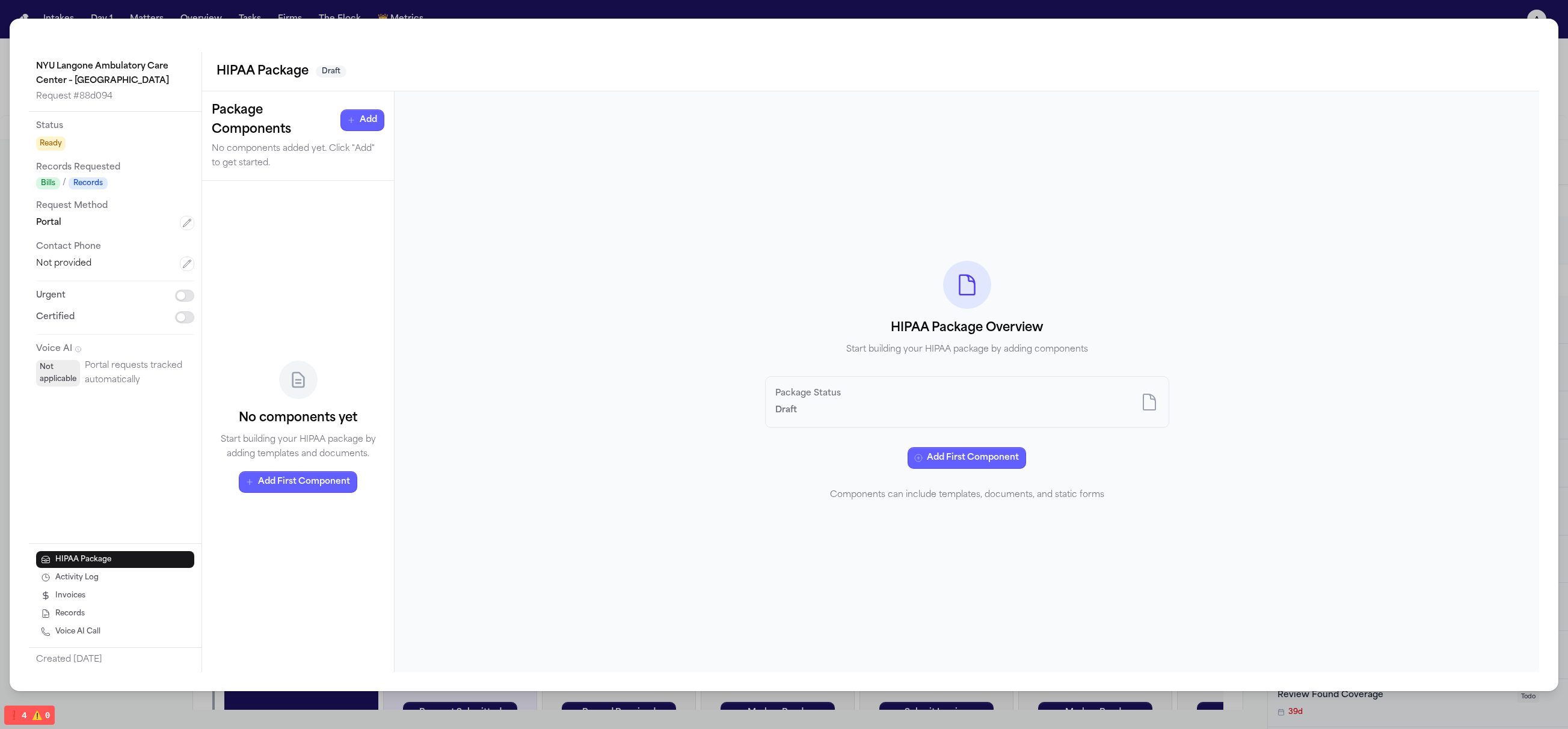
click at [816, 408] on p "Draft" at bounding box center [807, 411] width 65 height 15
click at [632, 419] on div "HIPAA Package Overview Start building your HIPAA package by adding components P…" at bounding box center [966, 382] width 1144 height 581
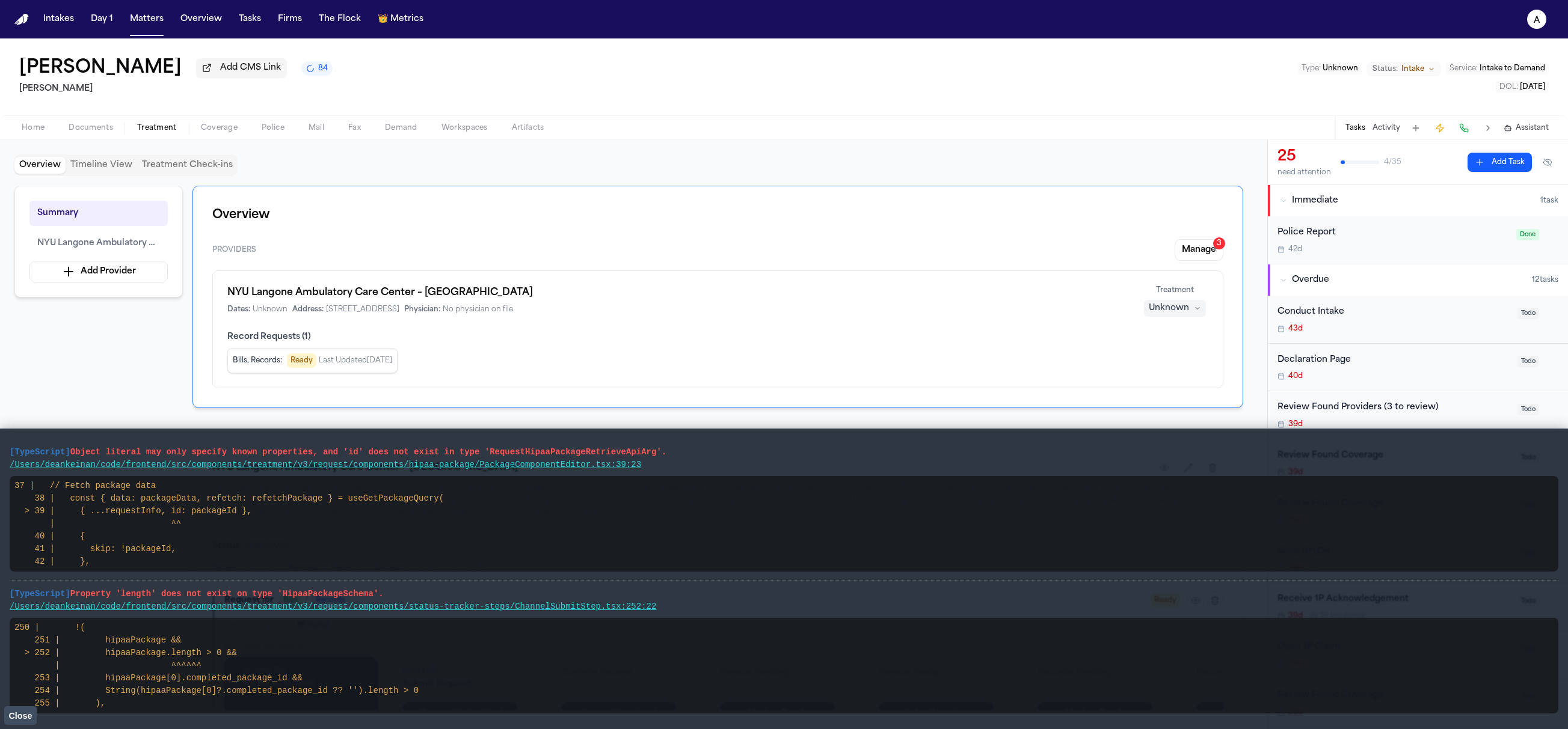
click at [16, 722] on button "Close" at bounding box center [20, 715] width 33 height 18
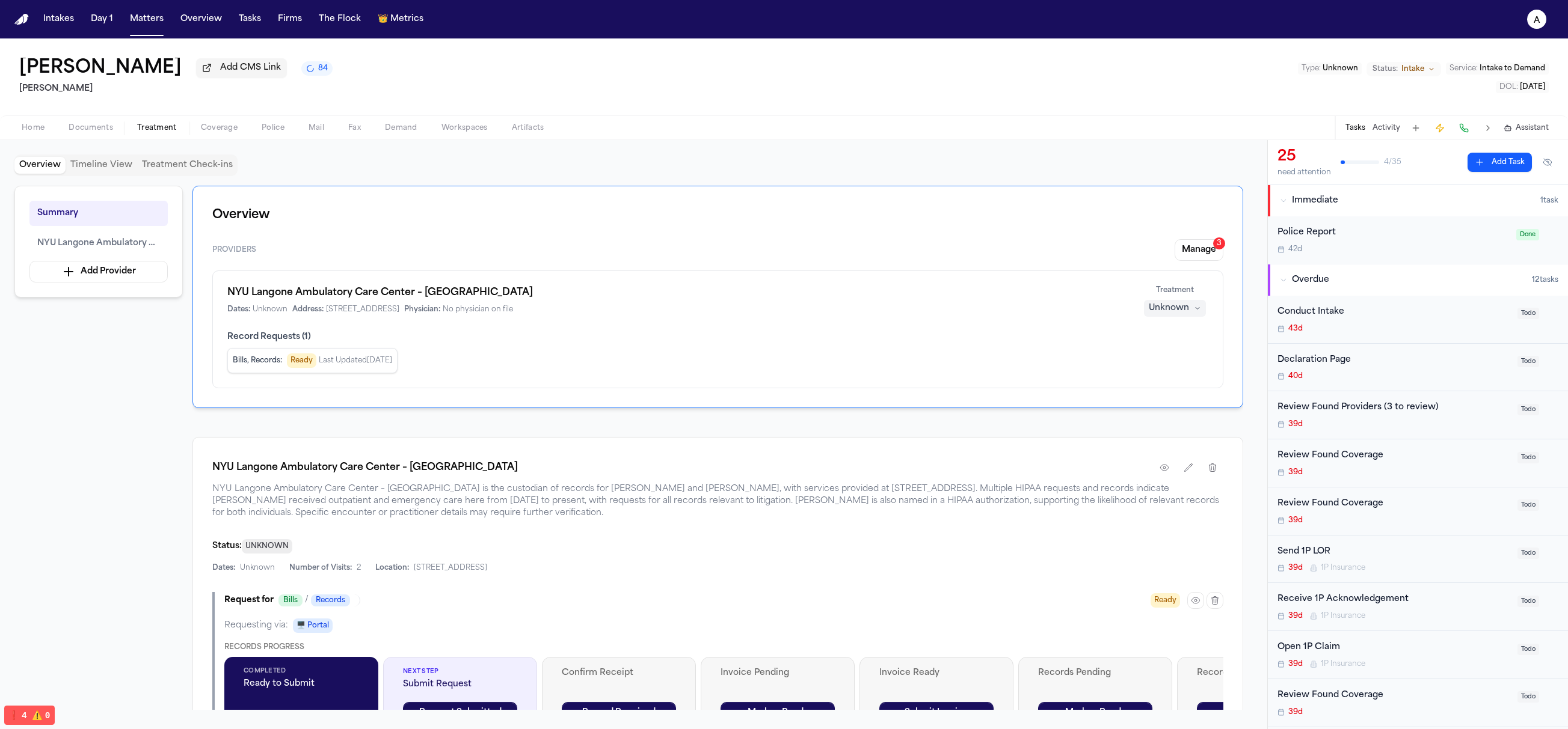
scroll to position [174, 0]
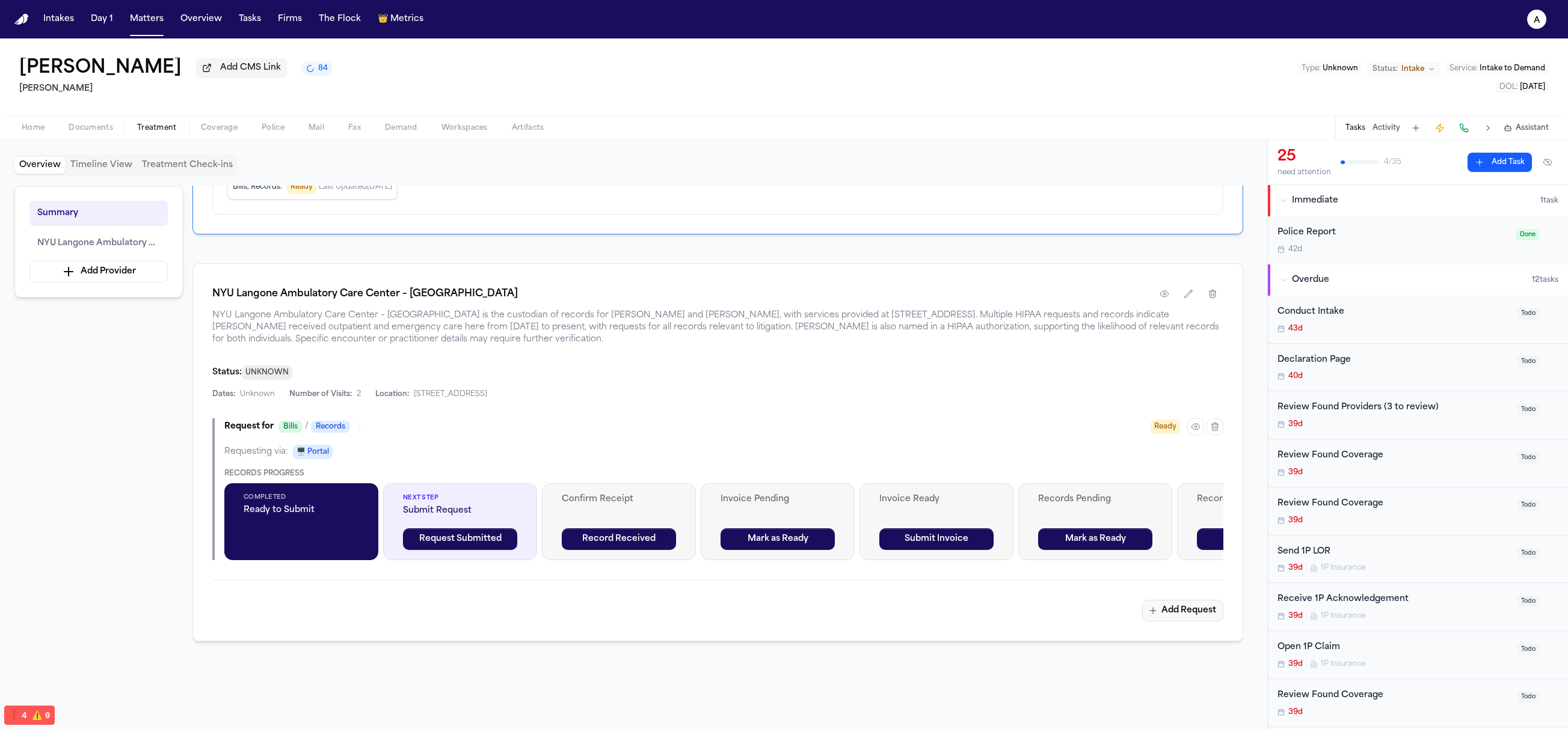
click at [1172, 612] on button "Add Request" at bounding box center [1183, 610] width 81 height 22
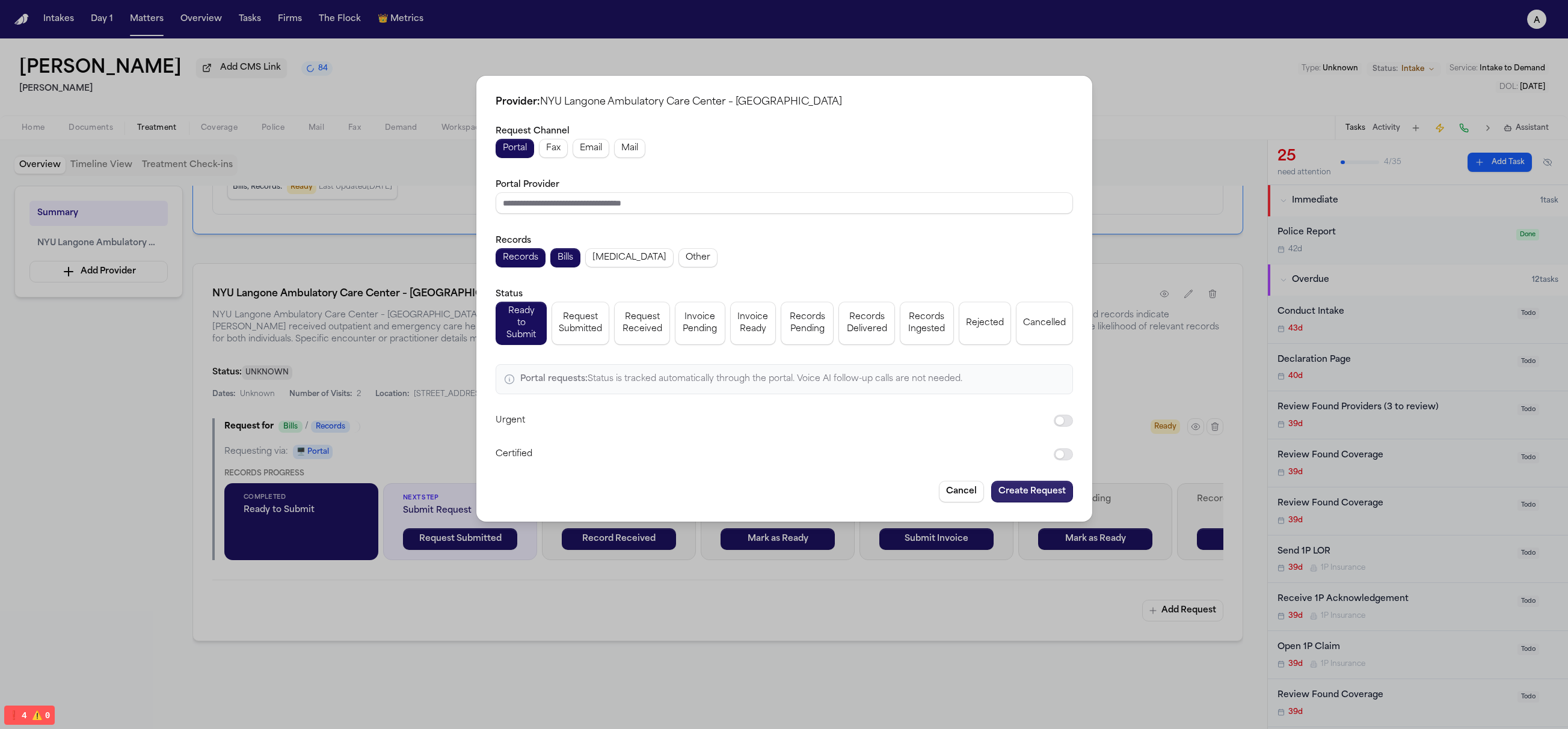
click at [1046, 481] on button "Create Request" at bounding box center [1032, 492] width 82 height 22
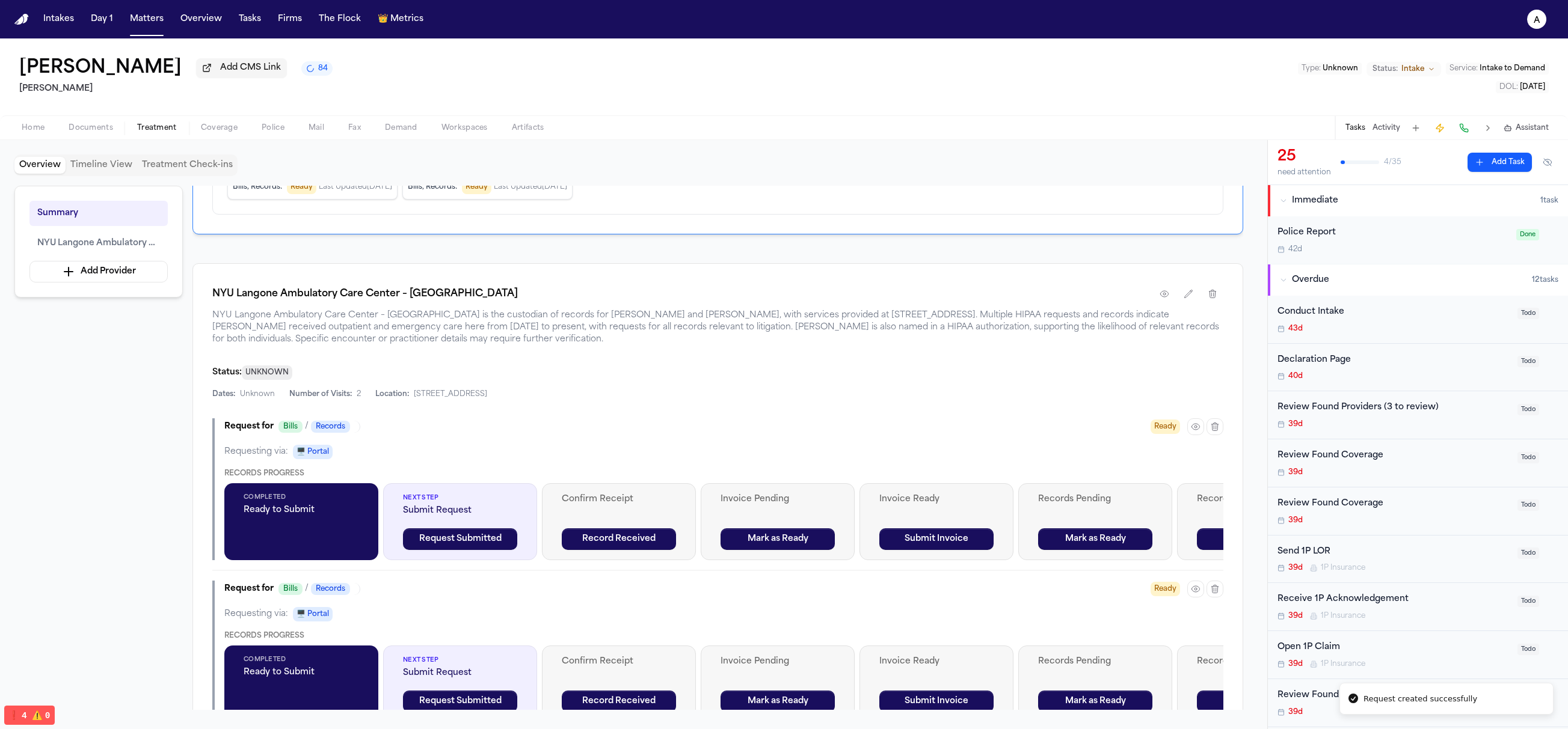
scroll to position [453, 0]
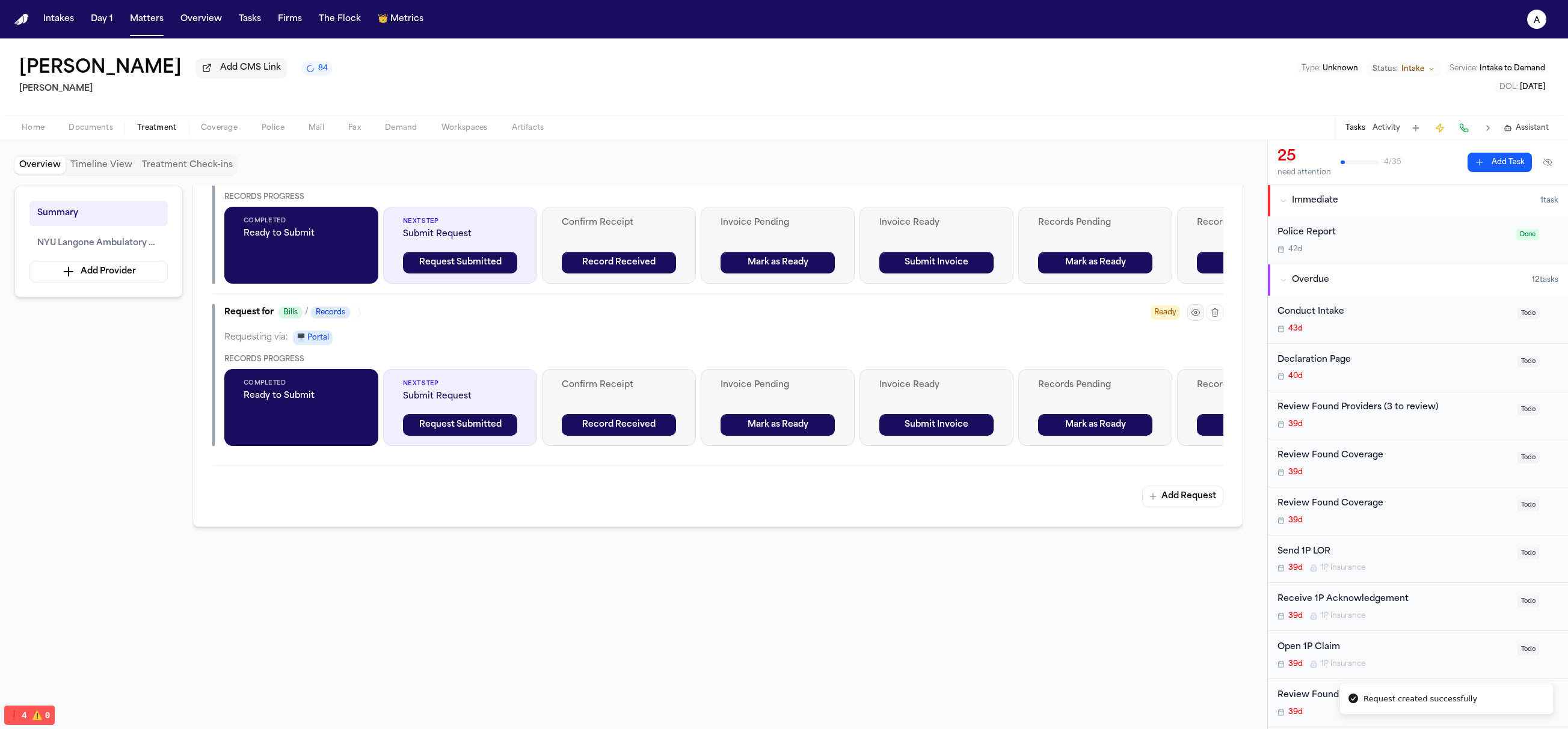
click at [1195, 313] on icon "button" at bounding box center [1196, 313] width 10 height 10
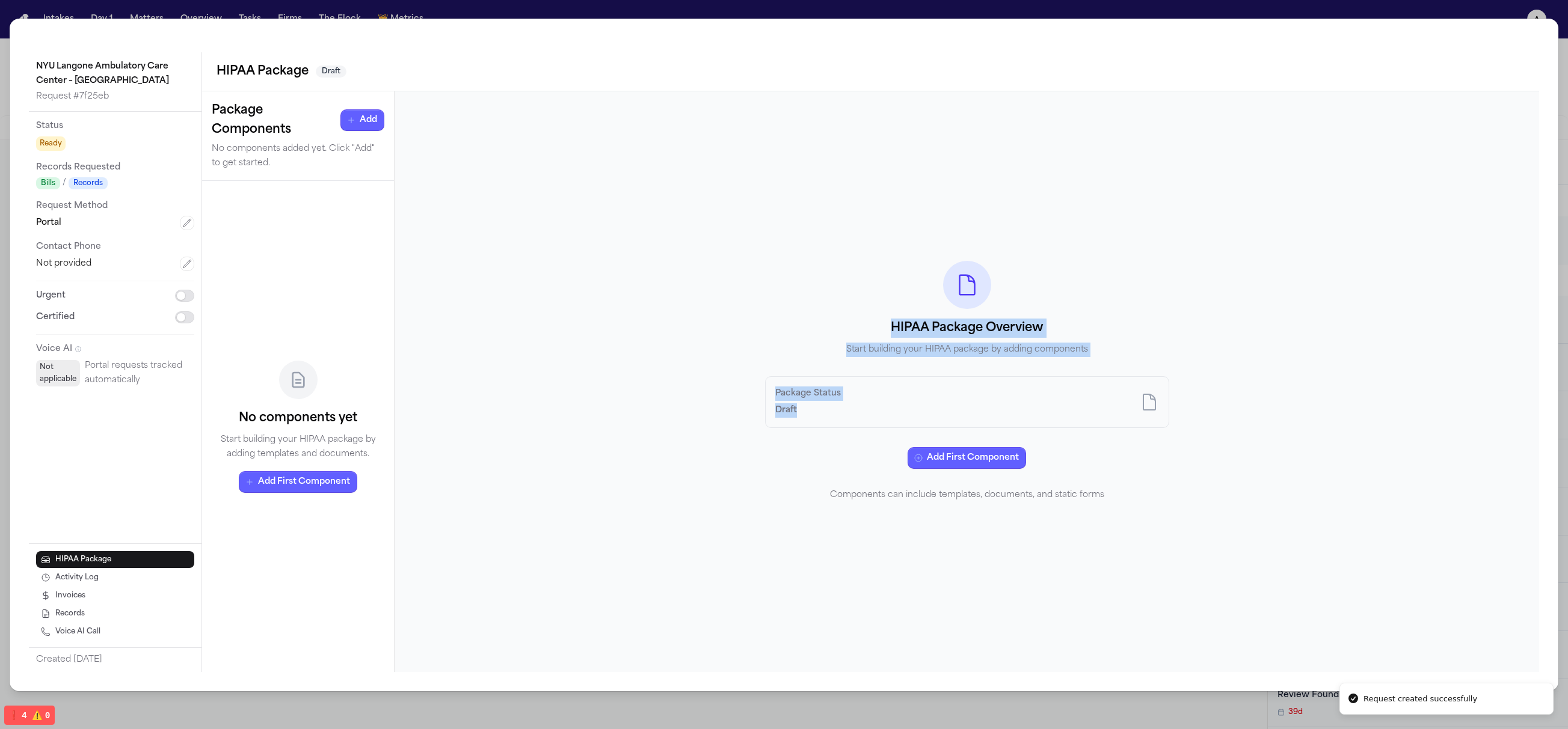
drag, startPoint x: 860, startPoint y: 413, endPoint x: 469, endPoint y: 331, distance: 399.5
click at [469, 331] on div "HIPAA Package Overview Start building your HIPAA package by adding components P…" at bounding box center [966, 382] width 1144 height 581
click at [467, 331] on div "HIPAA Package Overview Start building your HIPAA package by adding components P…" at bounding box center [966, 382] width 1144 height 581
click at [342, 413] on h4 "No components yet" at bounding box center [298, 418] width 119 height 19
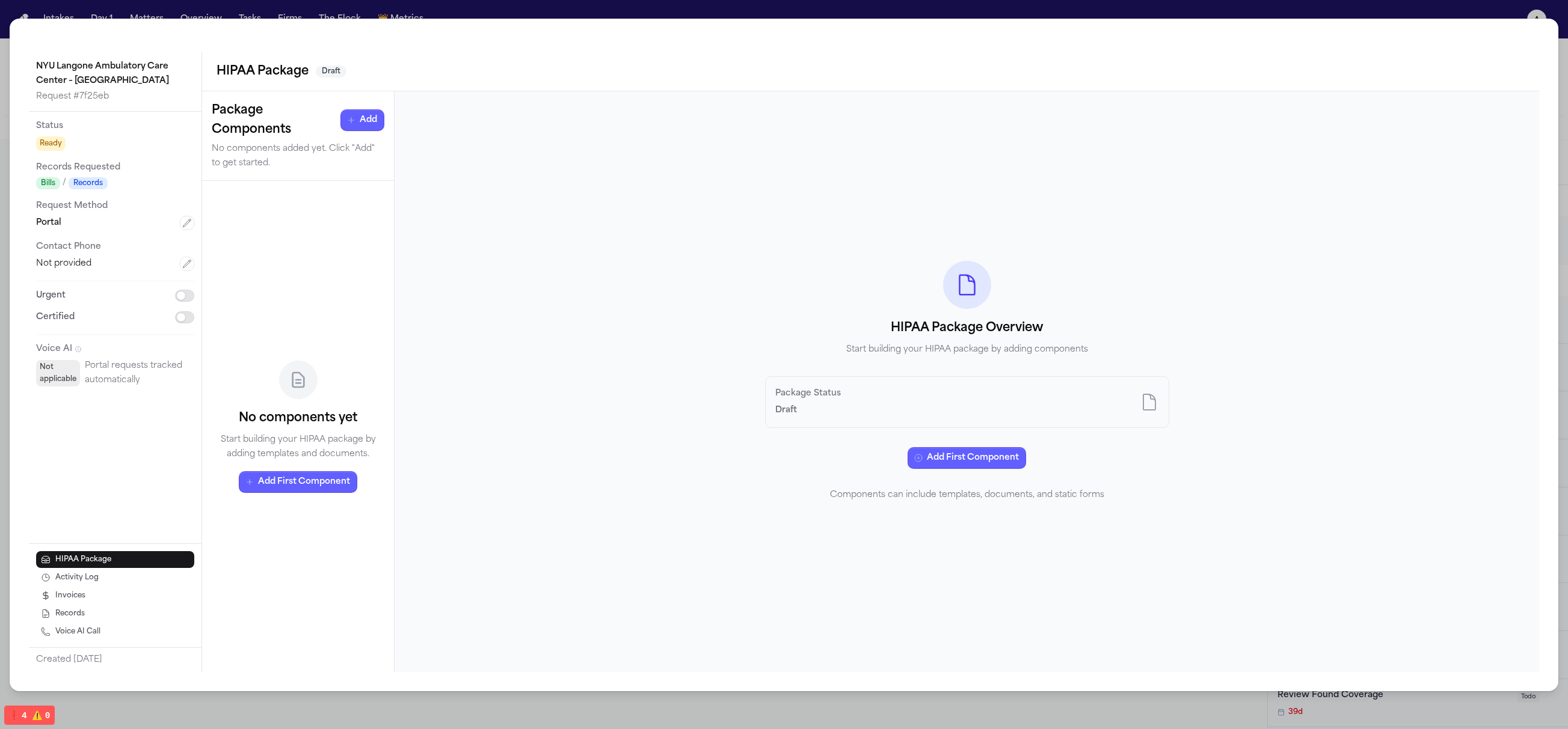
click at [339, 455] on p "Start building your HIPAA package by adding templates and documents." at bounding box center [297, 446] width 173 height 29
click at [306, 542] on div "No components yet Start building your HIPAA package by adding templates and doc…" at bounding box center [297, 427] width 173 height 472
click at [261, 170] on p "No components added yet. Click "Add" to get started." at bounding box center [297, 156] width 173 height 29
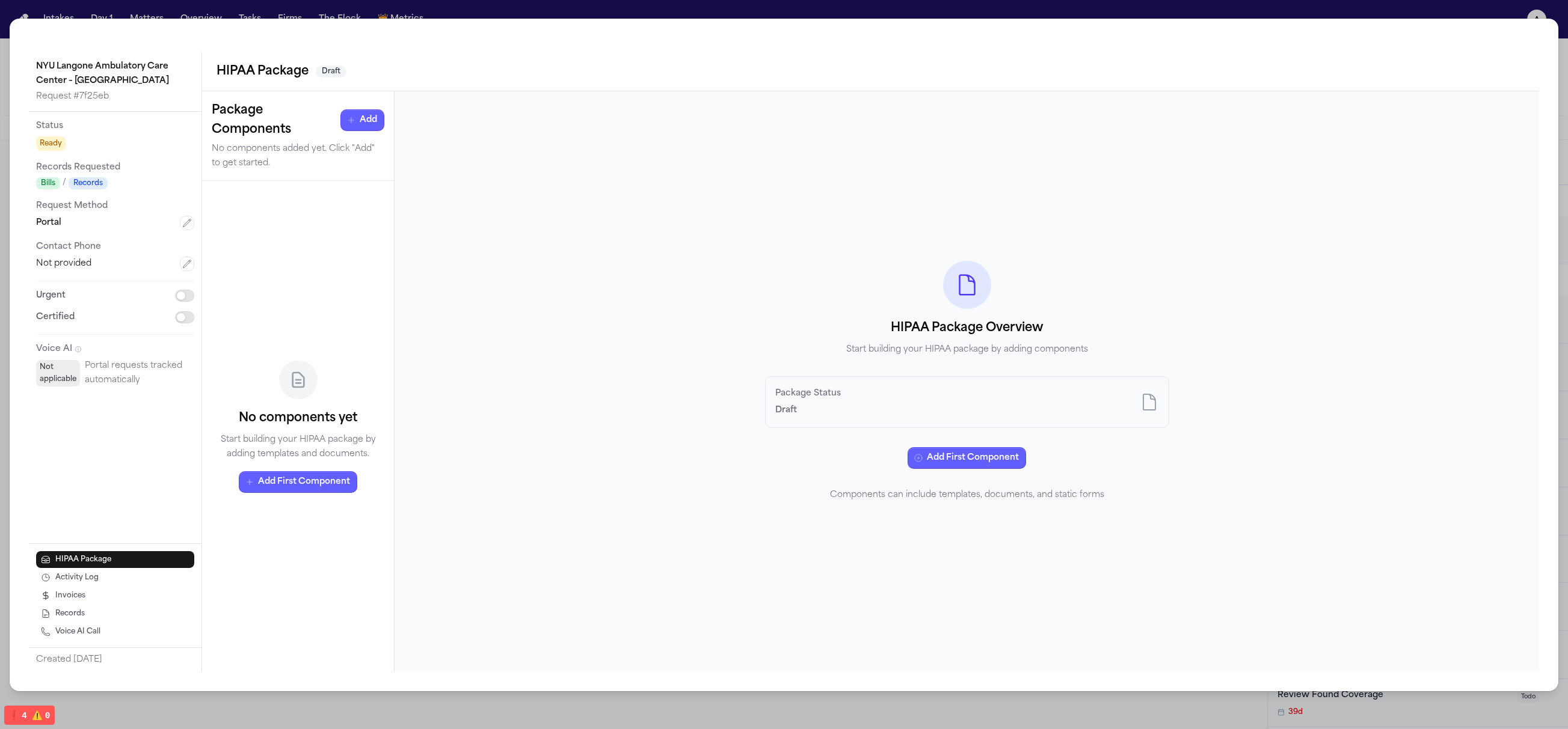
click at [261, 170] on p "No components added yet. Click "Add" to get started." at bounding box center [297, 156] width 173 height 29
click at [254, 106] on h3 "Package Components" at bounding box center [276, 120] width 128 height 39
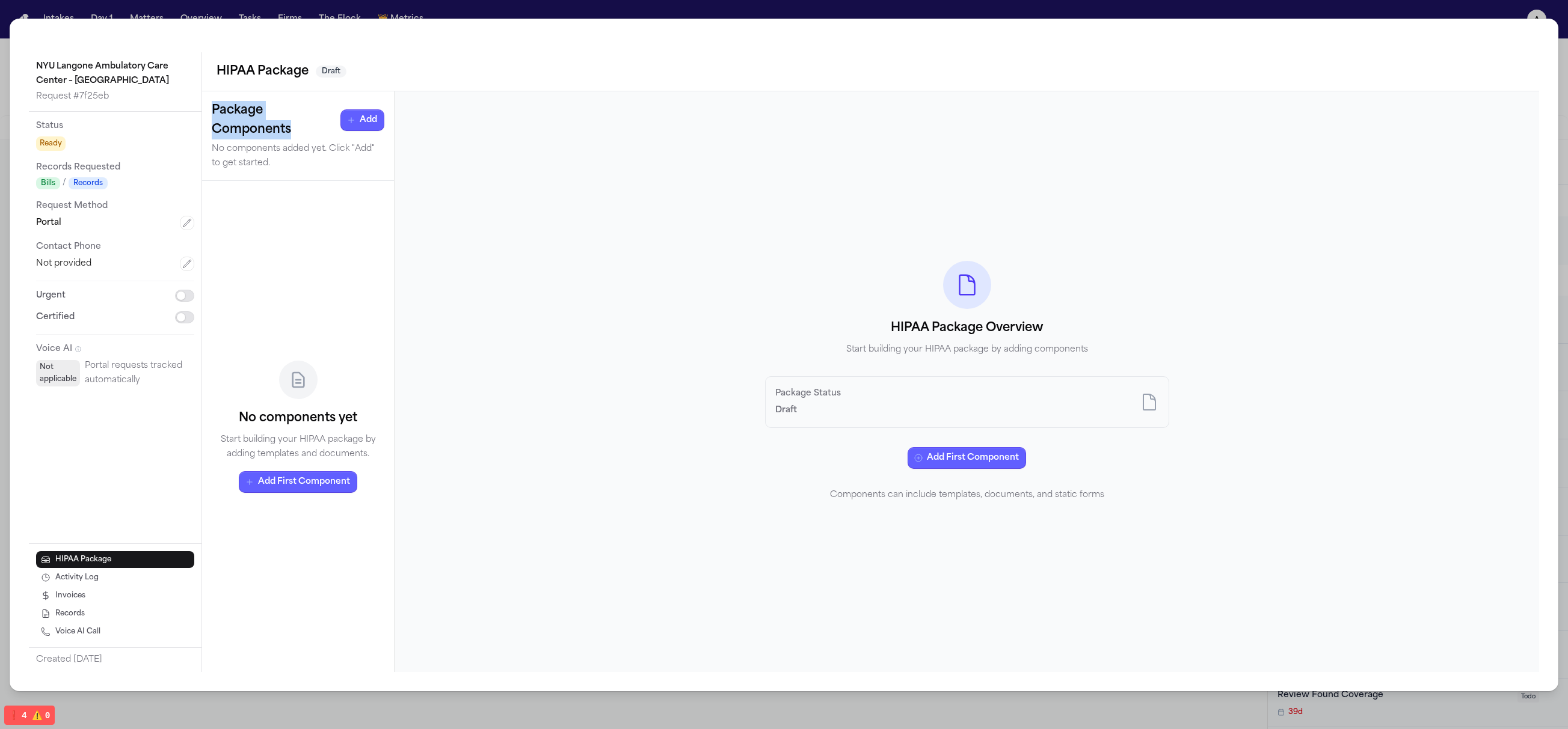
click at [265, 128] on h3 "Package Components" at bounding box center [276, 120] width 128 height 39
click at [273, 174] on div "Package Components Add No components added yet. Click "Add" to get started." at bounding box center [297, 136] width 192 height 90
click at [279, 145] on p "No components added yet. Click "Add" to get started." at bounding box center [297, 156] width 173 height 29
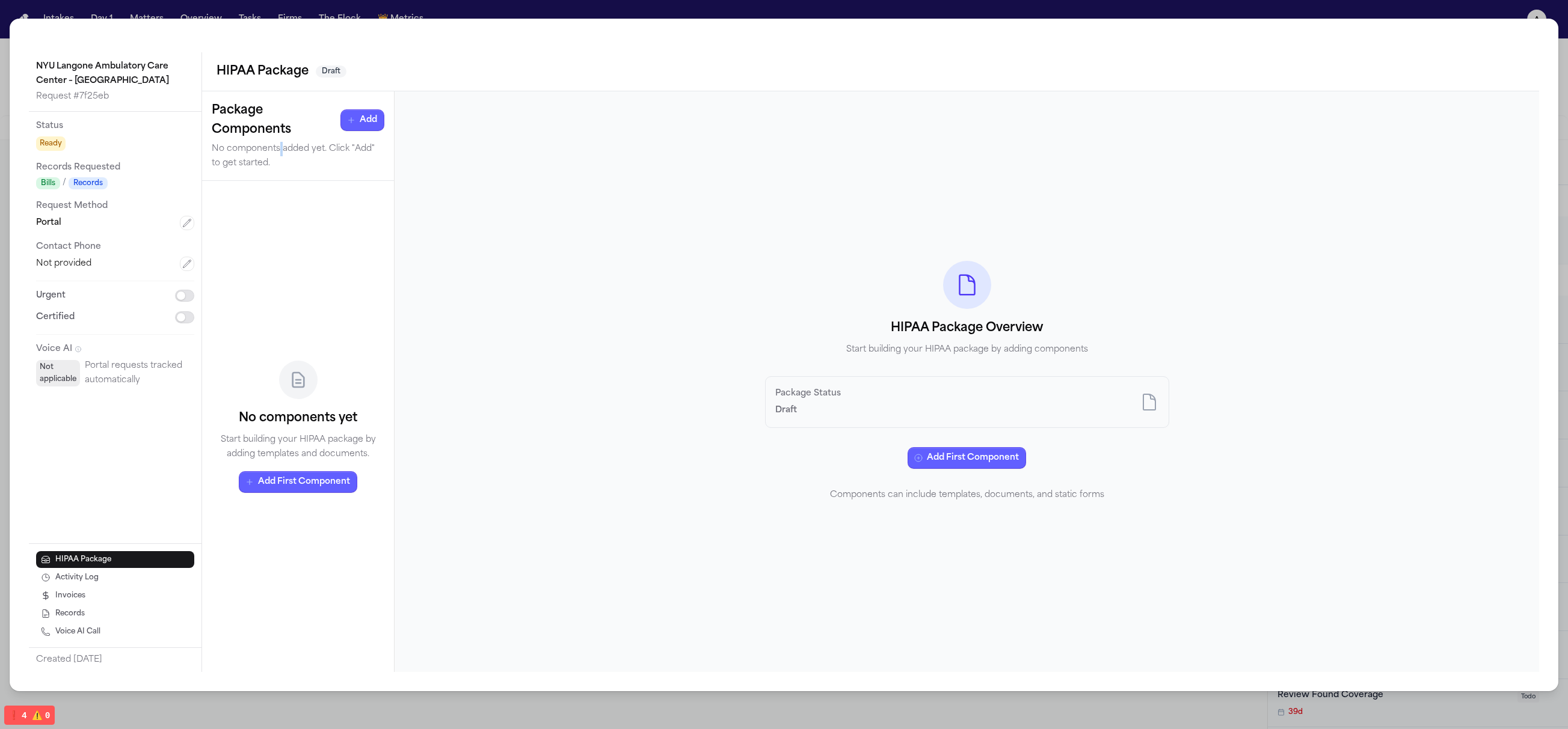
click at [279, 145] on p "No components added yet. Click "Add" to get started." at bounding box center [297, 156] width 173 height 29
click at [278, 166] on p "No components added yet. Click "Add" to get started." at bounding box center [297, 156] width 173 height 29
click at [704, 408] on div "HIPAA Package Overview Start building your HIPAA package by adding components P…" at bounding box center [966, 382] width 1144 height 581
click at [1349, 11] on div "NYU Langone Ambulatory Care Center – Cobble Hill Request # 7f25eb Status Ready …" at bounding box center [784, 364] width 1568 height 729
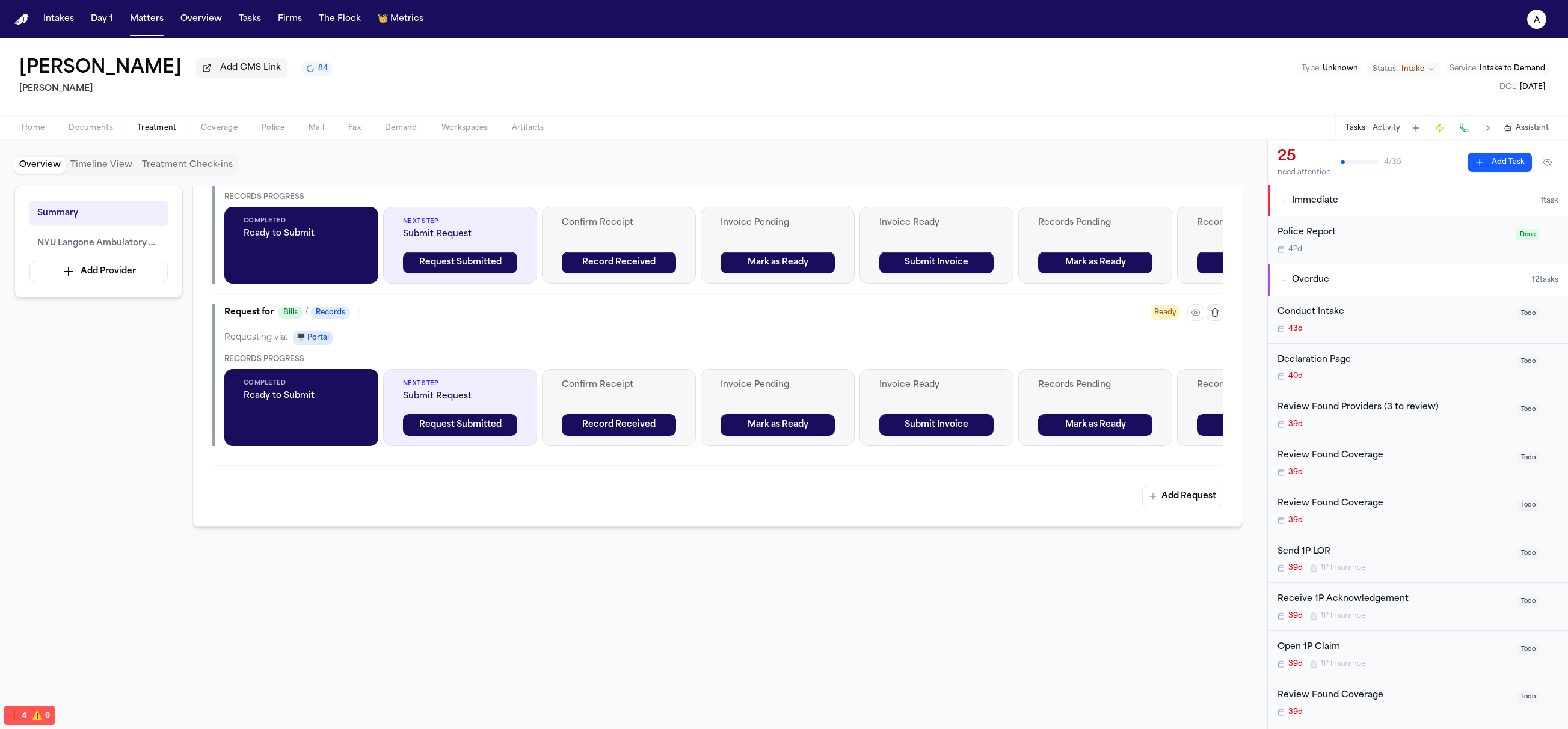
click at [1211, 312] on icon "button" at bounding box center [1214, 312] width 7 height 8
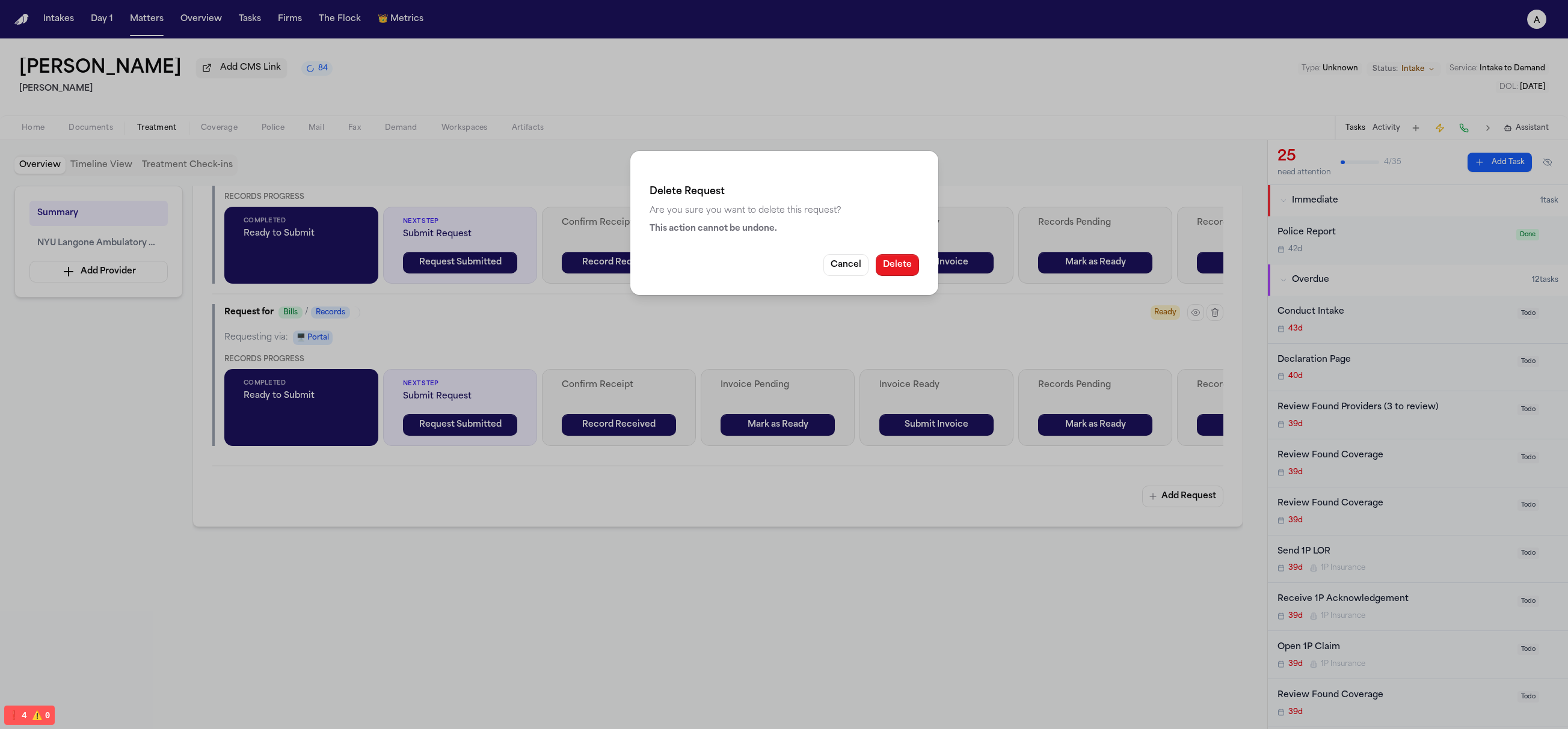
click at [906, 258] on button "Delete" at bounding box center [897, 265] width 43 height 22
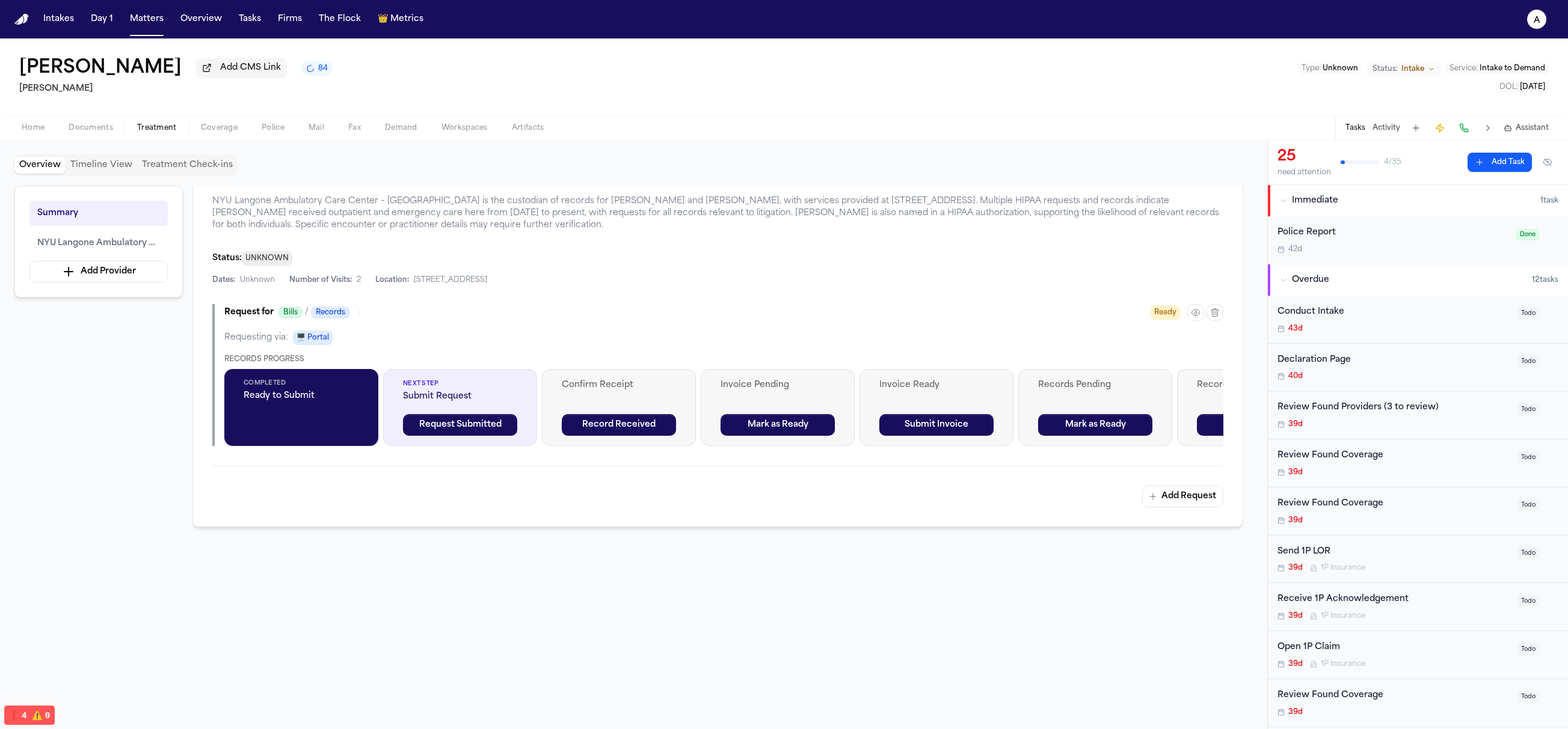
scroll to position [291, 0]
click at [1209, 311] on icon "button" at bounding box center [1214, 313] width 10 height 10
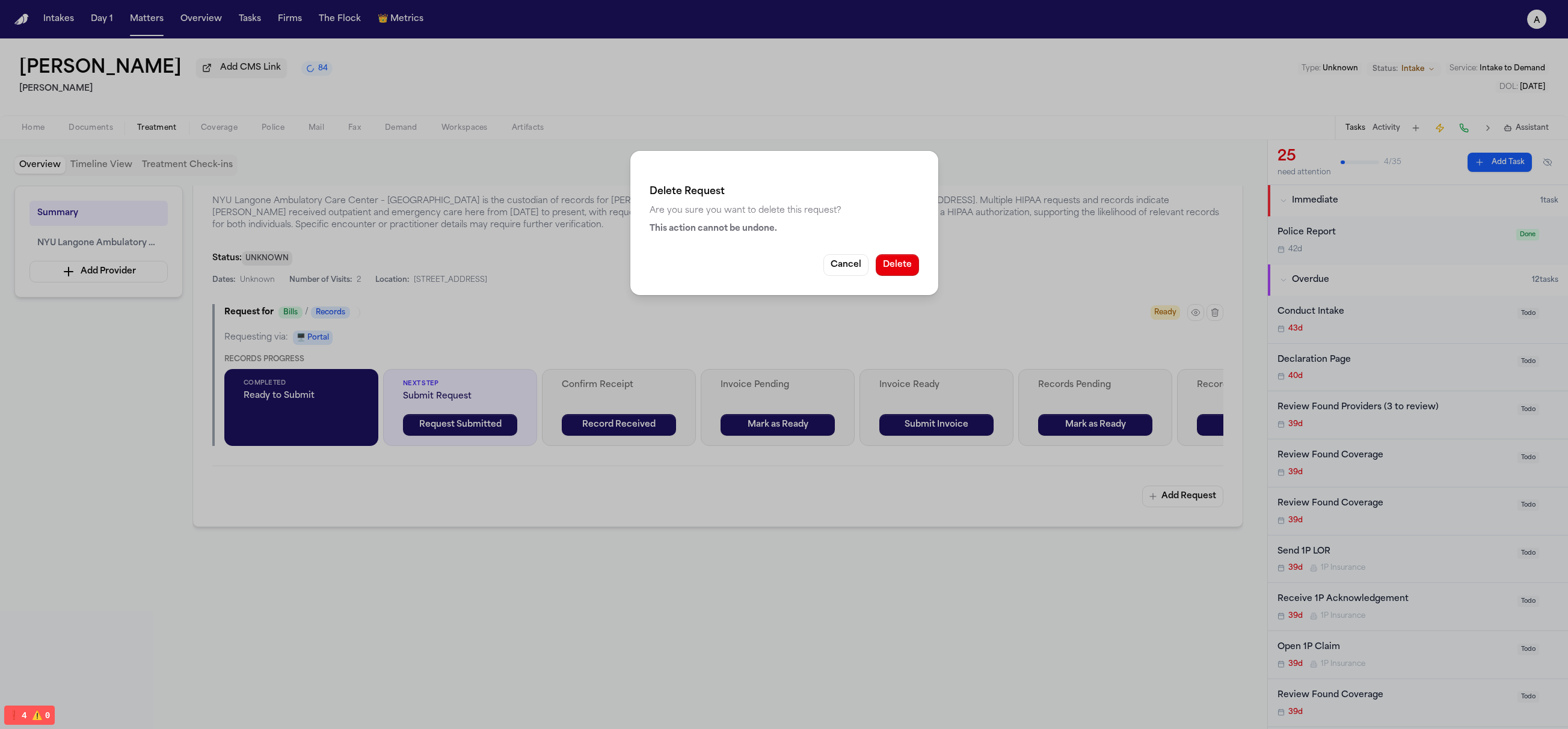
click at [919, 270] on div "Delete Request Are you sure you want to delete this request? This action cannot…" at bounding box center [784, 223] width 308 height 144
click at [916, 270] on button "Delete" at bounding box center [897, 265] width 43 height 22
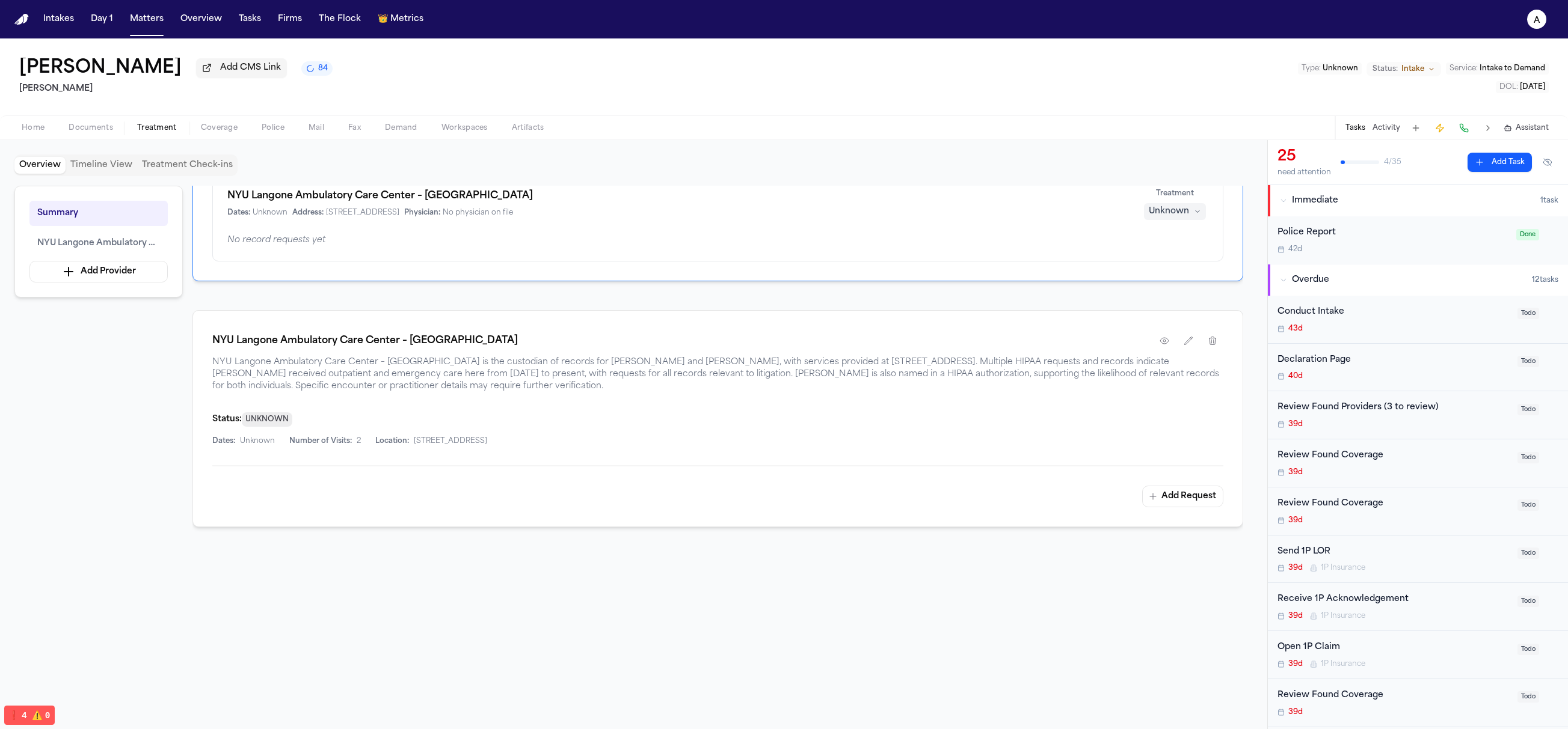
click at [1178, 510] on div "NYU Langone Ambulatory Care Center – Cobble Hill NYU Langone Ambulatory Care Ce…" at bounding box center [717, 419] width 1050 height 217
click at [1176, 501] on button "Add Request" at bounding box center [1183, 497] width 81 height 22
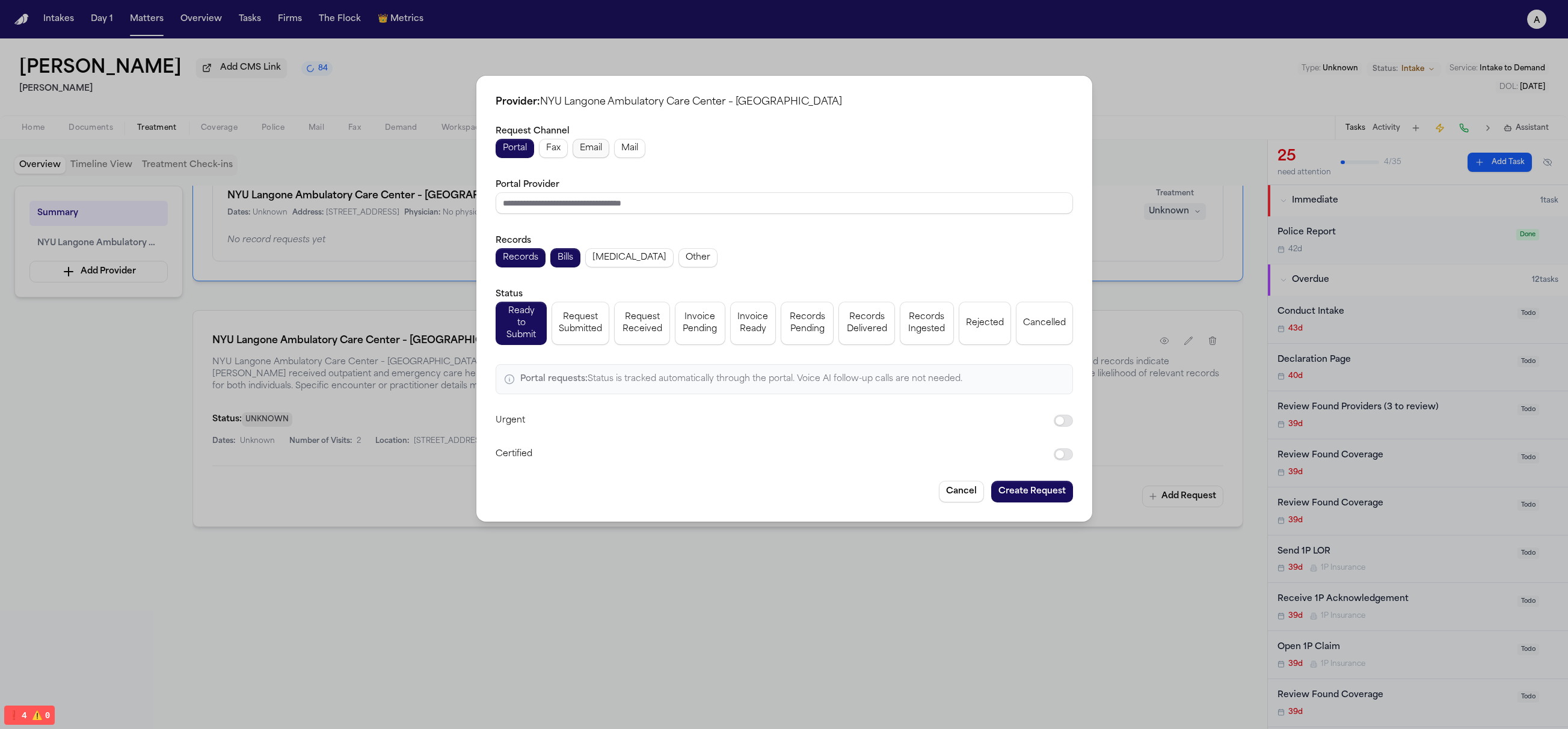
click at [605, 155] on button "Email" at bounding box center [590, 148] width 37 height 19
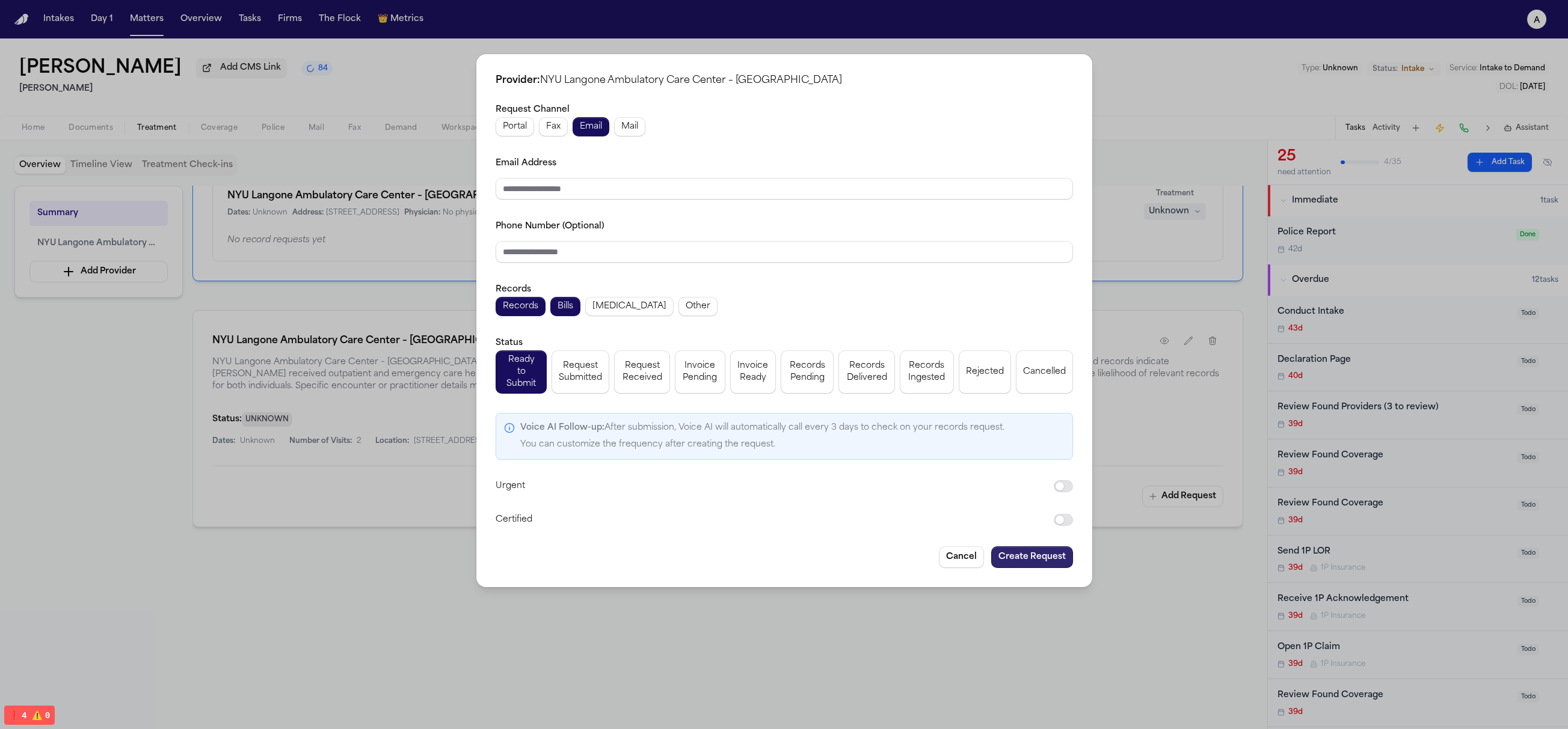
click at [1037, 549] on button "Create Request" at bounding box center [1032, 557] width 82 height 22
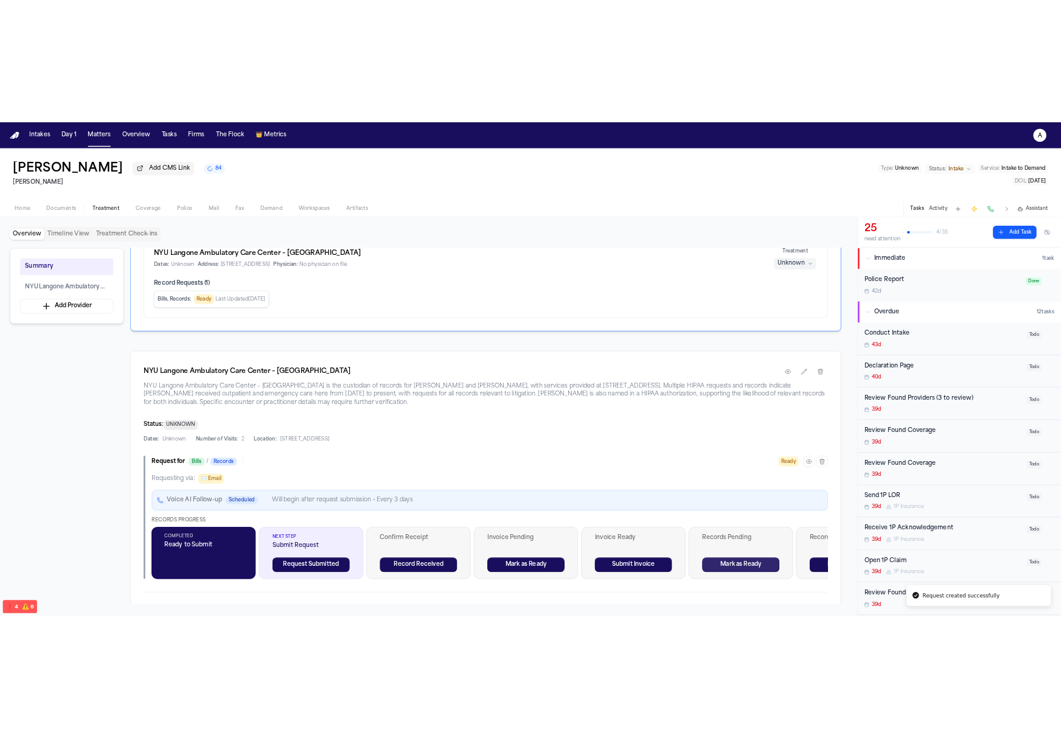
scroll to position [215, 0]
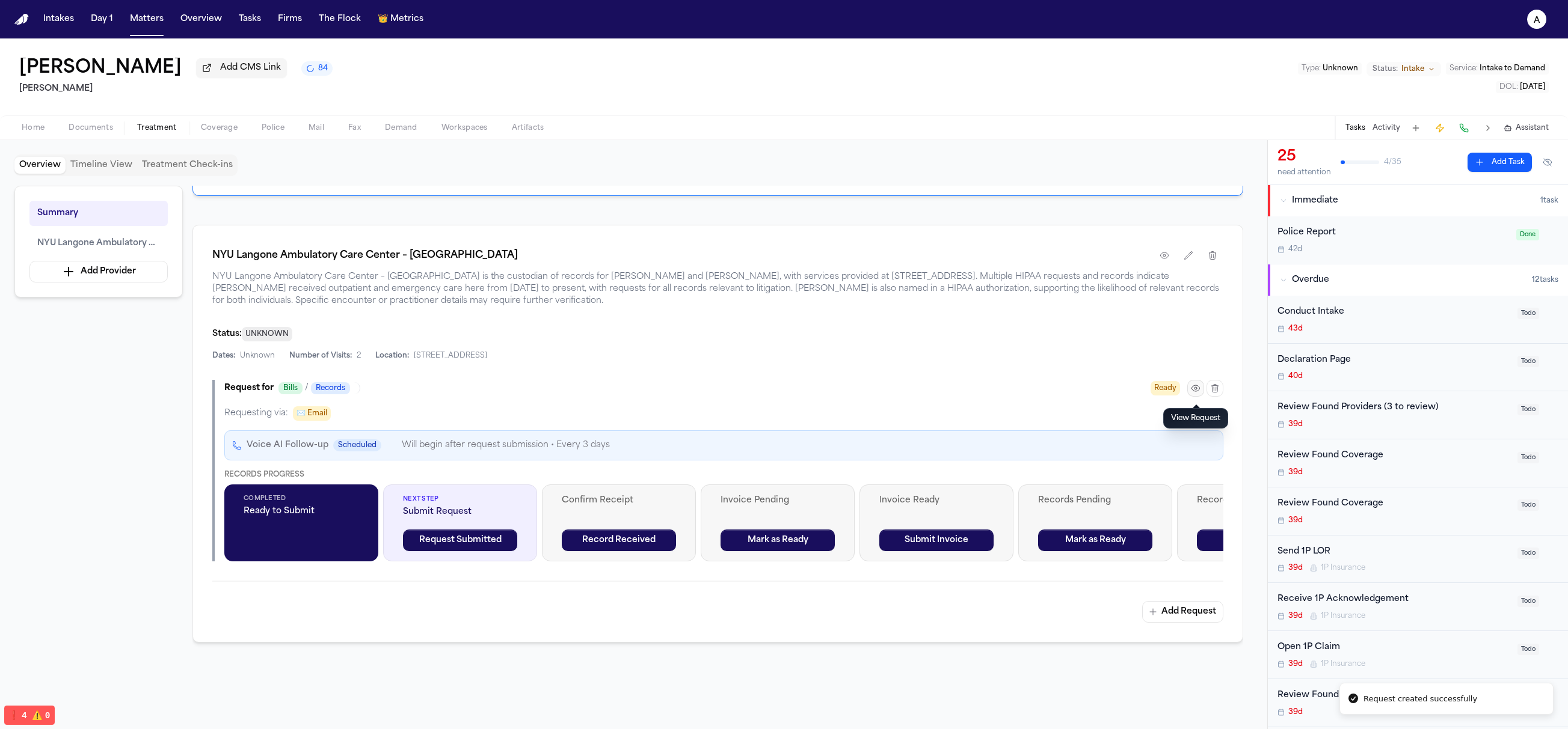
click at [1193, 389] on icon "button" at bounding box center [1196, 388] width 10 height 10
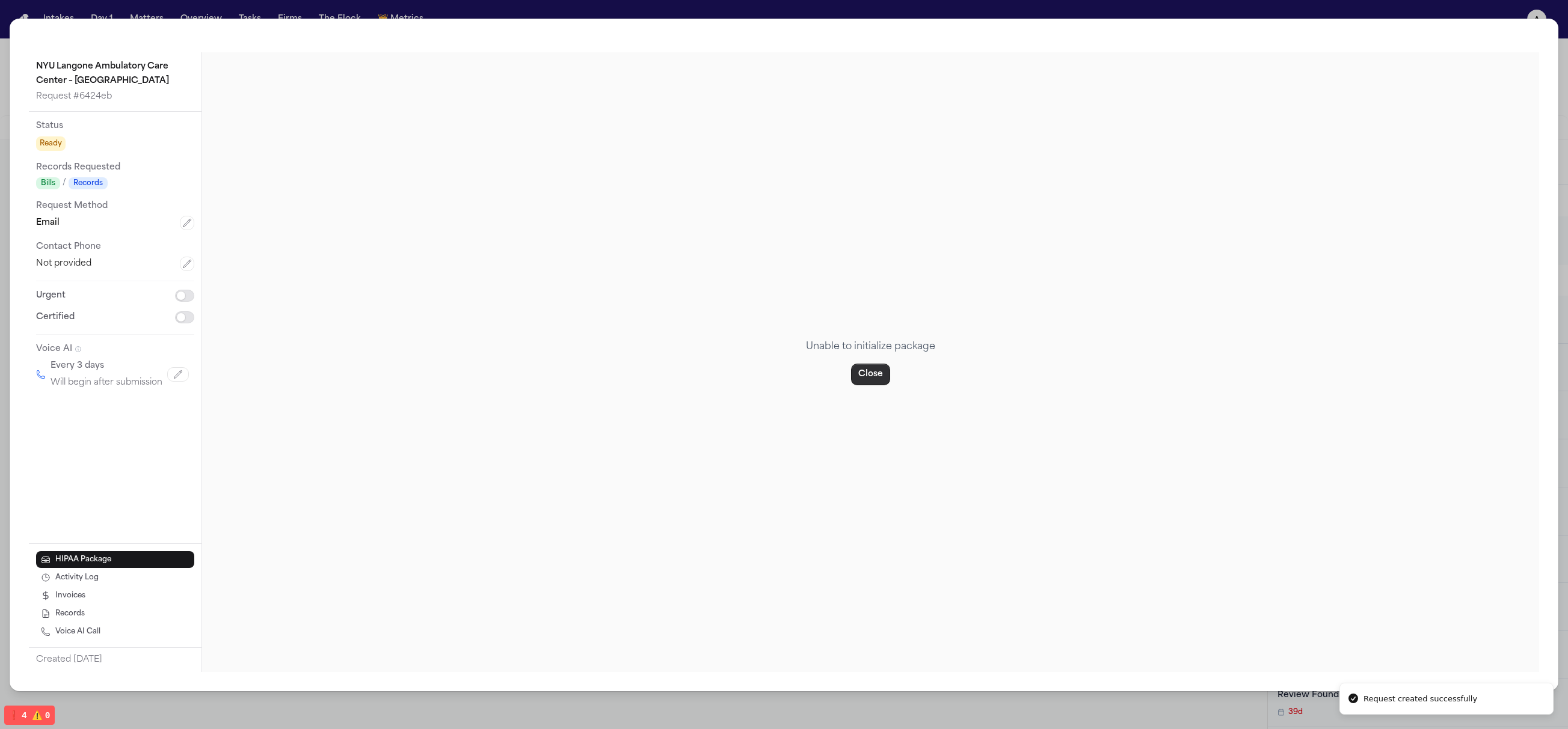
click at [879, 370] on button "Close" at bounding box center [870, 374] width 40 height 22
click at [864, 382] on button "Close" at bounding box center [870, 374] width 40 height 22
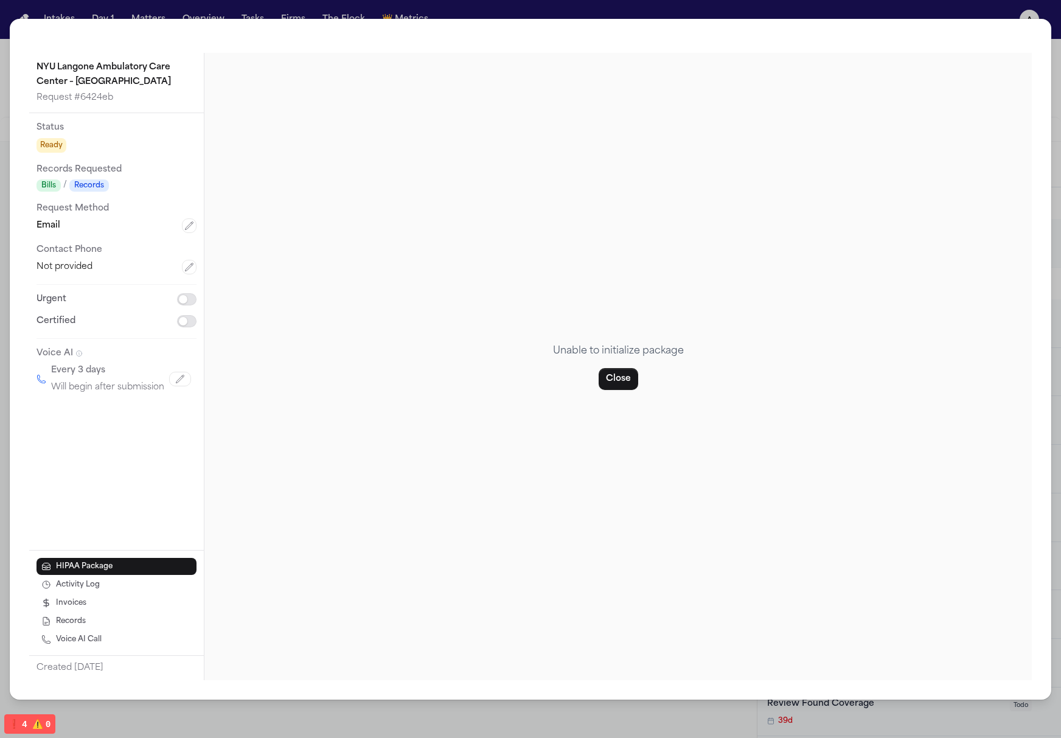
click at [944, 16] on div "NYU Langone Ambulatory Care Center – Cobble Hill Request # 6424eb Status Ready …" at bounding box center [530, 369] width 1061 height 738
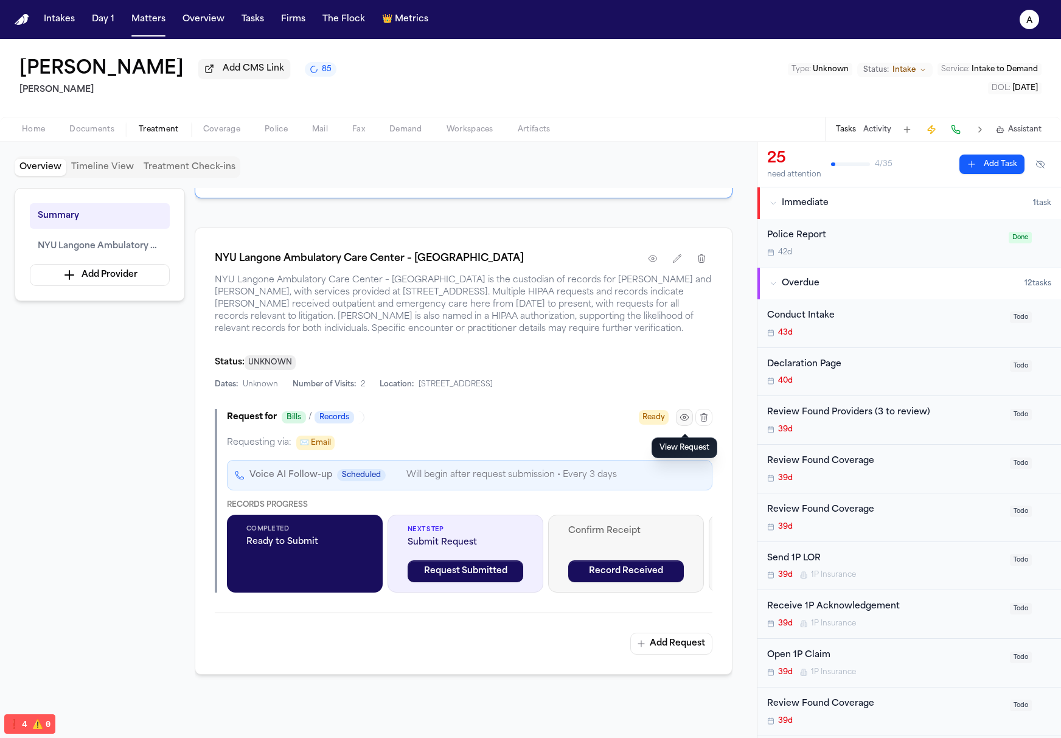
click at [687, 422] on icon "button" at bounding box center [685, 418] width 10 height 10
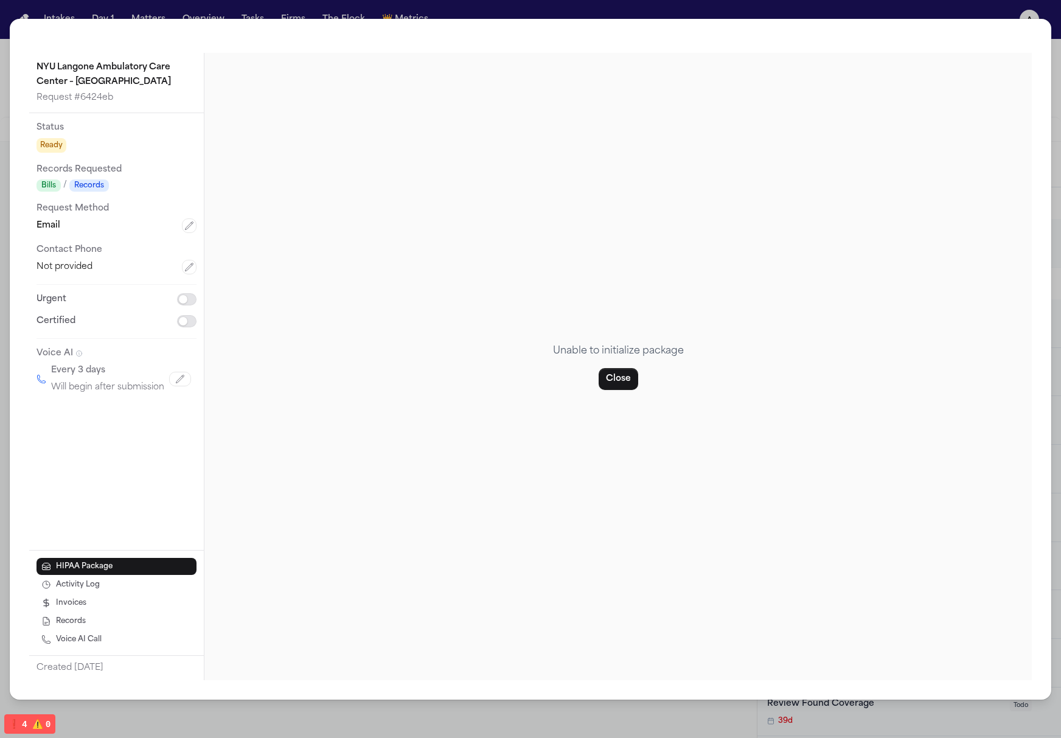
click at [630, 387] on button "Close" at bounding box center [619, 379] width 40 height 22
click at [628, 385] on button "Close" at bounding box center [619, 379] width 40 height 22
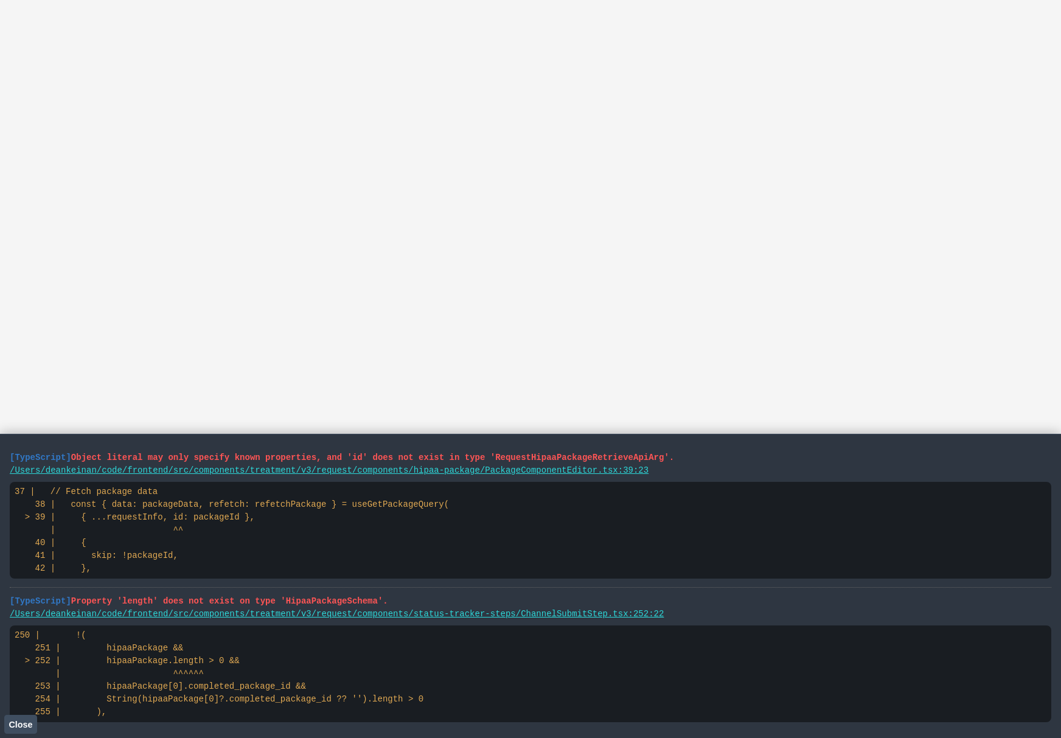
click at [26, 727] on span "Close" at bounding box center [21, 725] width 24 height 10
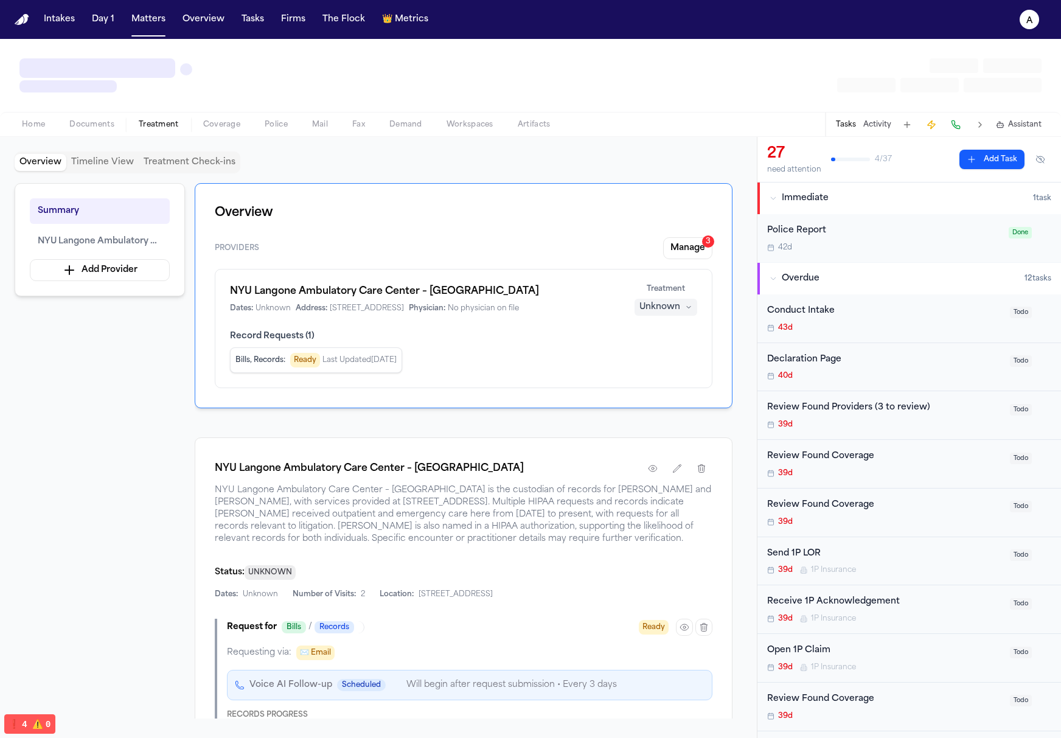
scroll to position [26, 0]
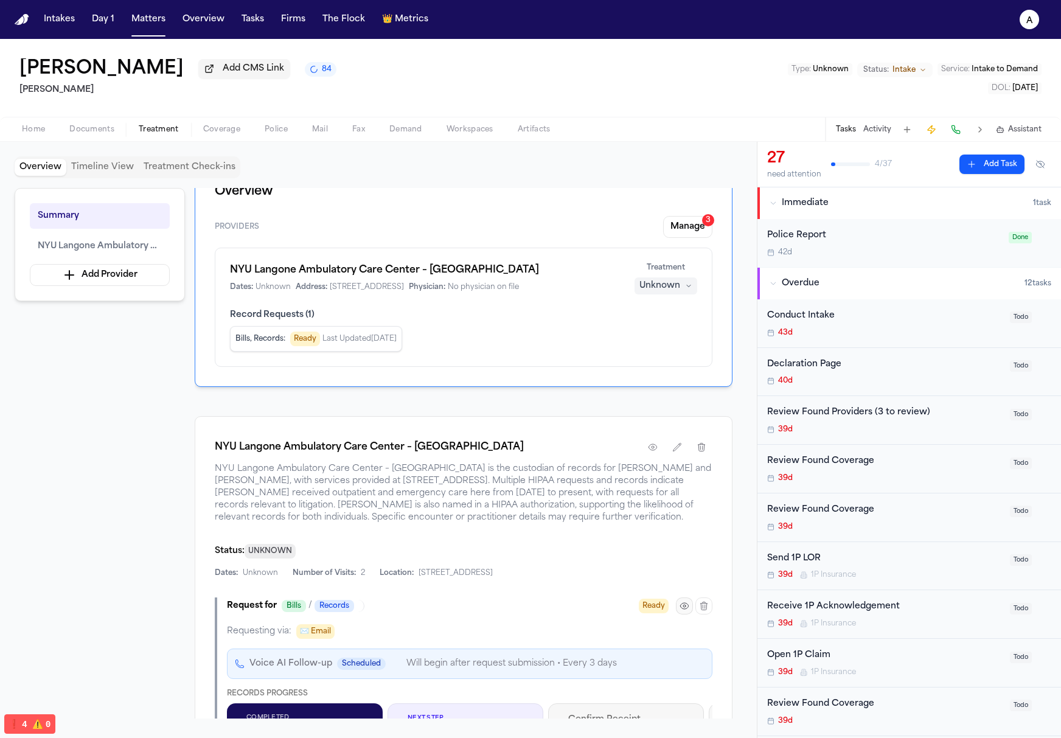
click at [679, 601] on button "button" at bounding box center [684, 606] width 17 height 17
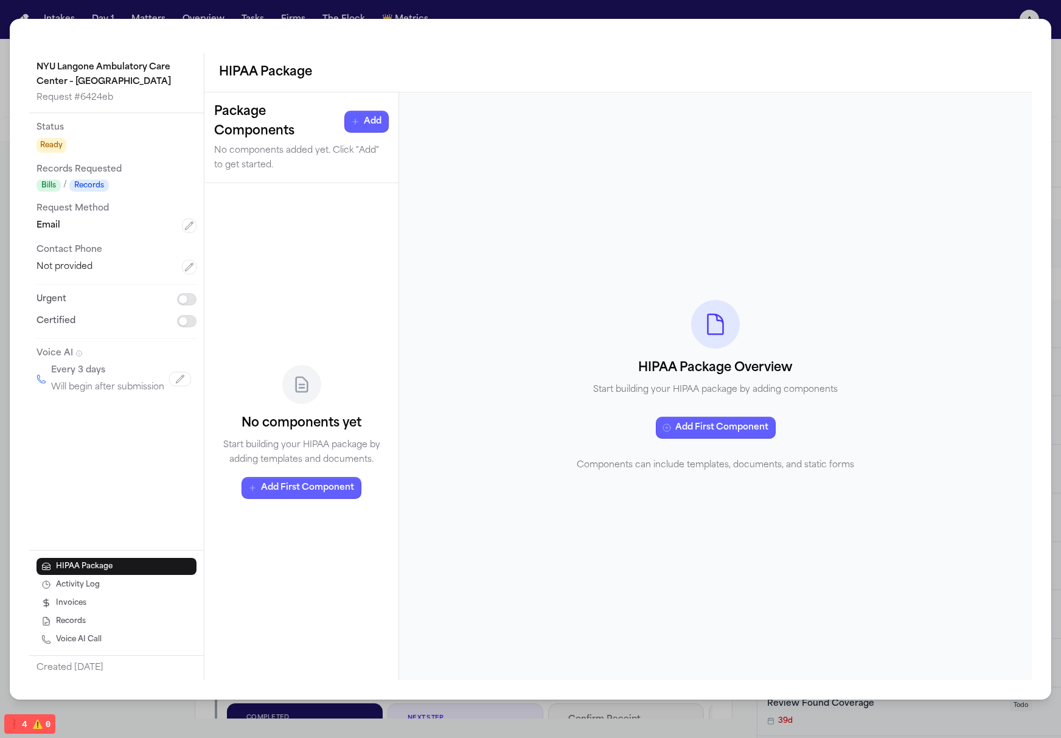
click at [543, 499] on div "HIPAA Package Overview Start building your HIPAA package by adding components A…" at bounding box center [715, 387] width 633 height 588
click at [313, 545] on div "No components yet Start building your HIPAA package by adding templates and doc…" at bounding box center [301, 432] width 175 height 478
click at [428, 374] on div "HIPAA Package Overview Start building your HIPAA package by adding components A…" at bounding box center [715, 387] width 633 height 588
click at [371, 125] on button "Add" at bounding box center [366, 122] width 44 height 22
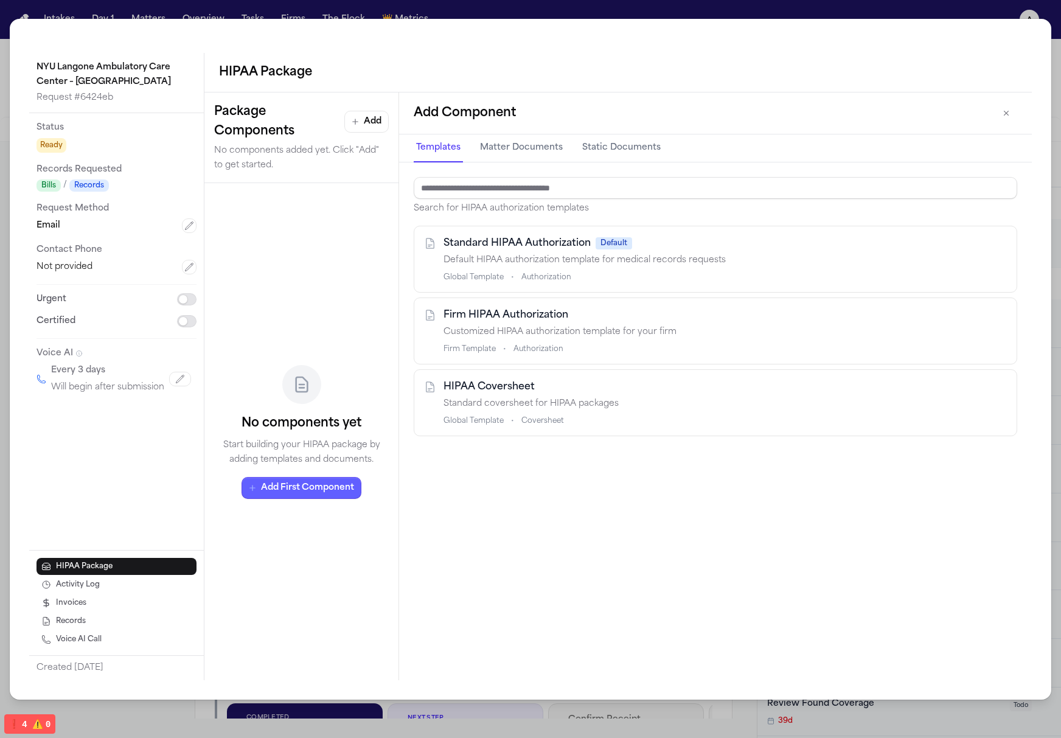
click at [530, 273] on span "authorization" at bounding box center [547, 278] width 50 height 10
click at [635, 341] on div "Firm HIPAA Authorization Customized HIPAA authorization template for your firm …" at bounding box center [726, 331] width 564 height 46
click at [670, 397] on p "Standard coversheet for HIPAA packages" at bounding box center [726, 404] width 564 height 15
click at [540, 150] on button "Matter Documents" at bounding box center [522, 148] width 88 height 28
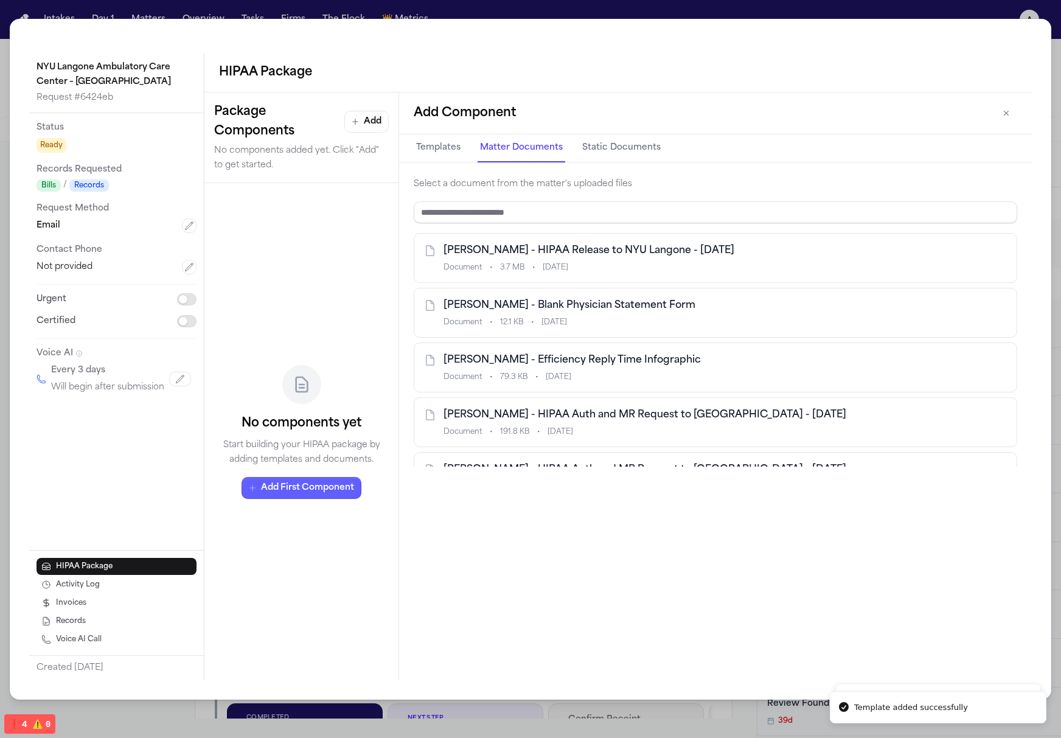
click at [609, 265] on div "Document • 3.7 MB • Sep 29, 2025" at bounding box center [726, 268] width 564 height 10
click at [606, 147] on button "Static Documents" at bounding box center [621, 148] width 83 height 28
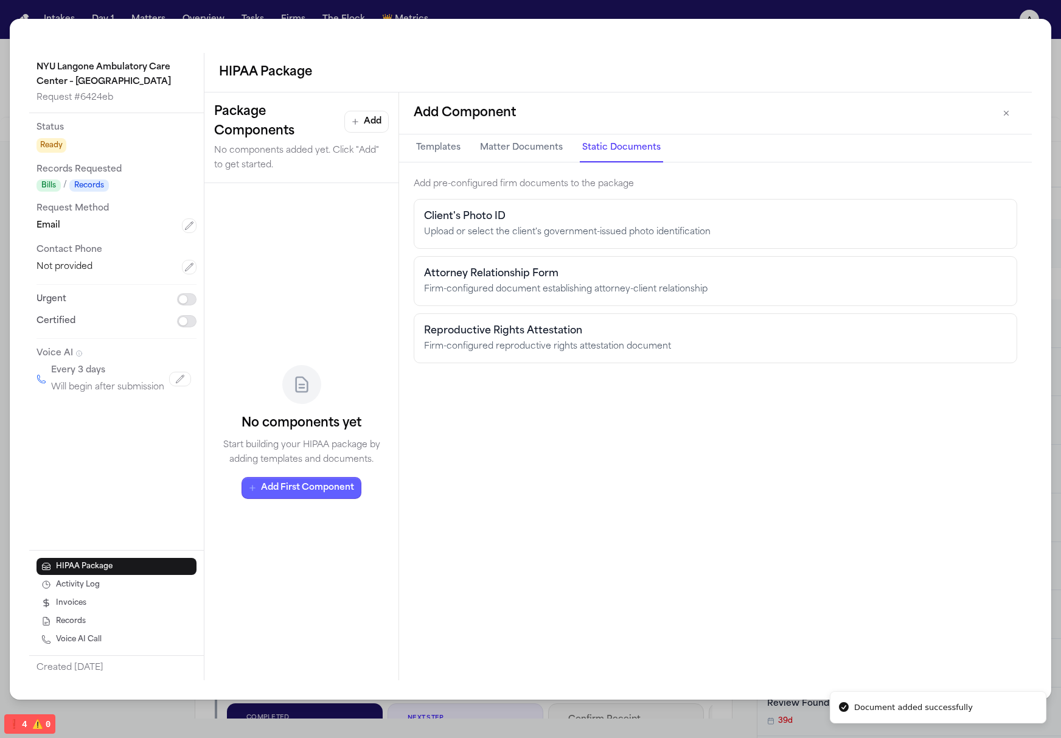
click at [658, 272] on div "Attorney Relationship Form" at bounding box center [715, 274] width 583 height 15
click at [685, 233] on div "Upload or select the client's government-issued photo identification" at bounding box center [715, 232] width 583 height 12
click at [1003, 106] on button "button" at bounding box center [1007, 113] width 22 height 22
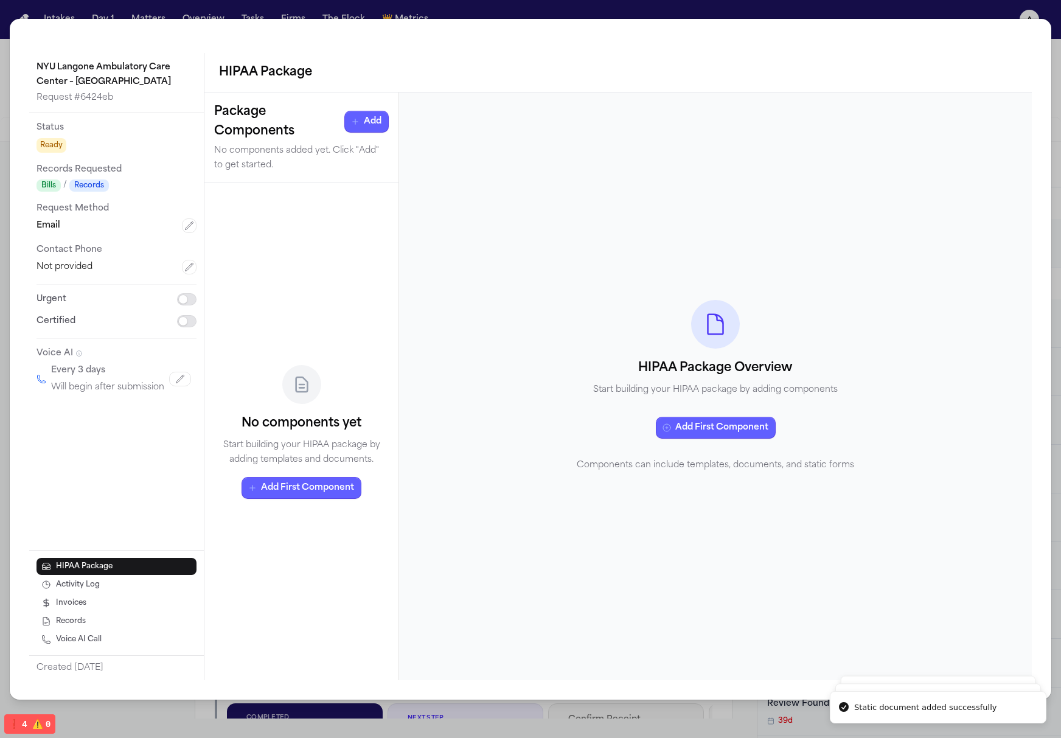
click at [803, 349] on div "HIPAA Package Overview Start building your HIPAA package by adding components" at bounding box center [715, 349] width 409 height 97
click at [926, 398] on div "HIPAA Package Overview Start building your HIPAA package by adding components A…" at bounding box center [715, 387] width 633 height 588
click at [993, 13] on div "NYU Langone Ambulatory Care Center – Cobble Hill Request # 6424eb Status Ready …" at bounding box center [530, 369] width 1061 height 738
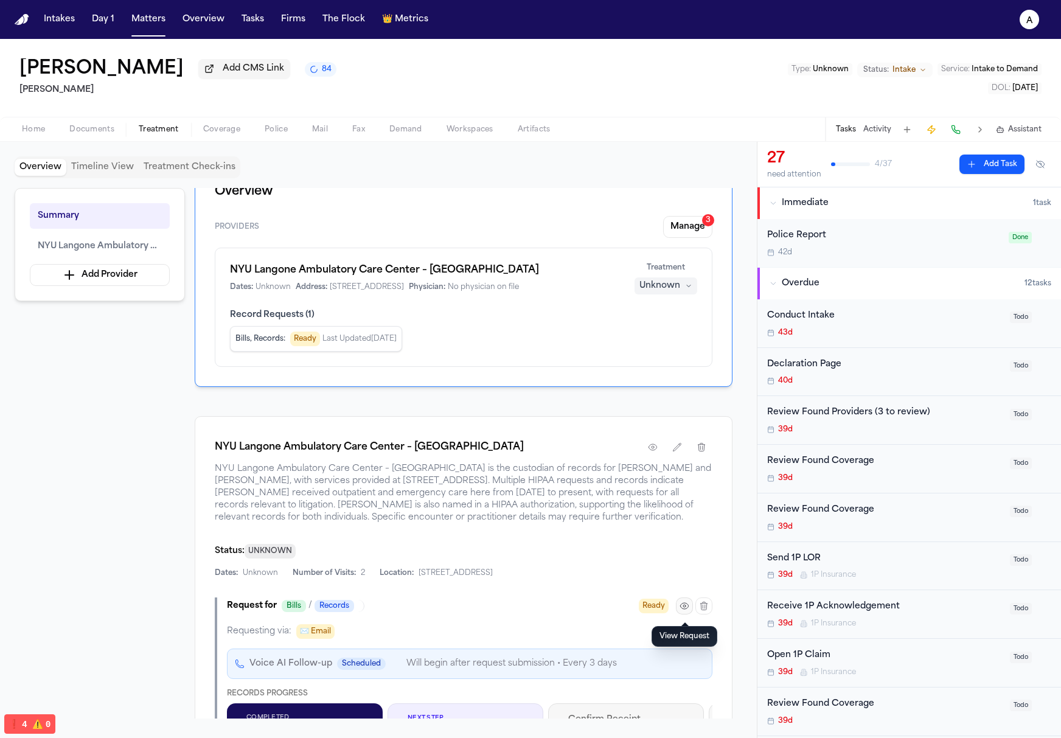
click at [684, 607] on icon "button" at bounding box center [684, 606] width 2 height 2
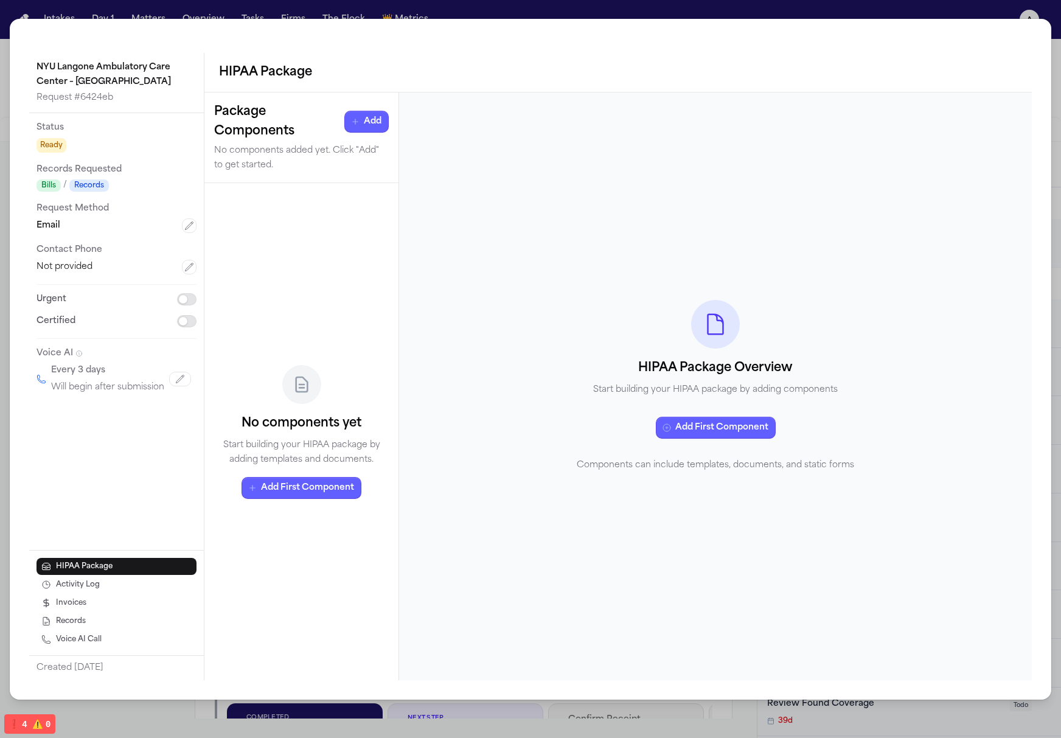
drag, startPoint x: 529, startPoint y: 246, endPoint x: 546, endPoint y: 248, distance: 16.6
click at [530, 246] on div "HIPAA Package Overview Start building your HIPAA package by adding components A…" at bounding box center [715, 387] width 633 height 588
click at [613, 296] on div "HIPAA Package Overview Start building your HIPAA package by adding components A…" at bounding box center [715, 387] width 633 height 588
click at [1019, 23] on div "NYU Langone Ambulatory Care Center – Cobble Hill Request # 6424eb Status Ready …" at bounding box center [531, 359] width 1042 height 681
click at [1016, 15] on div "NYU Langone Ambulatory Care Center – Cobble Hill Request # 6424eb Status Ready …" at bounding box center [530, 369] width 1061 height 738
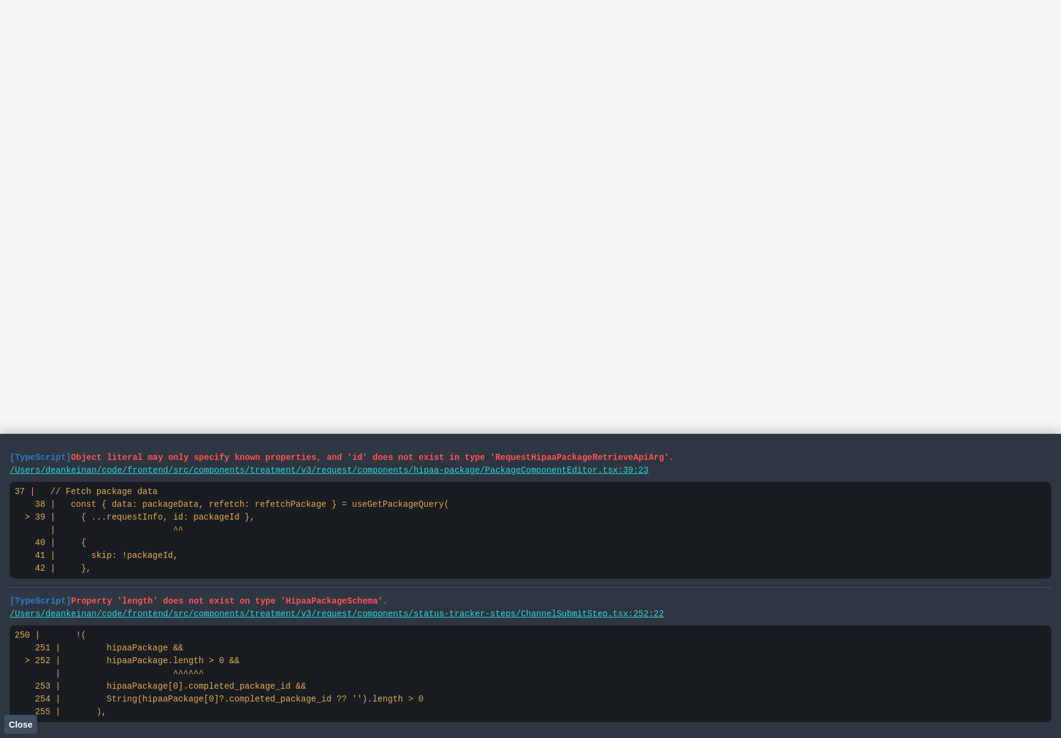
click at [27, 720] on span "Close" at bounding box center [21, 725] width 24 height 10
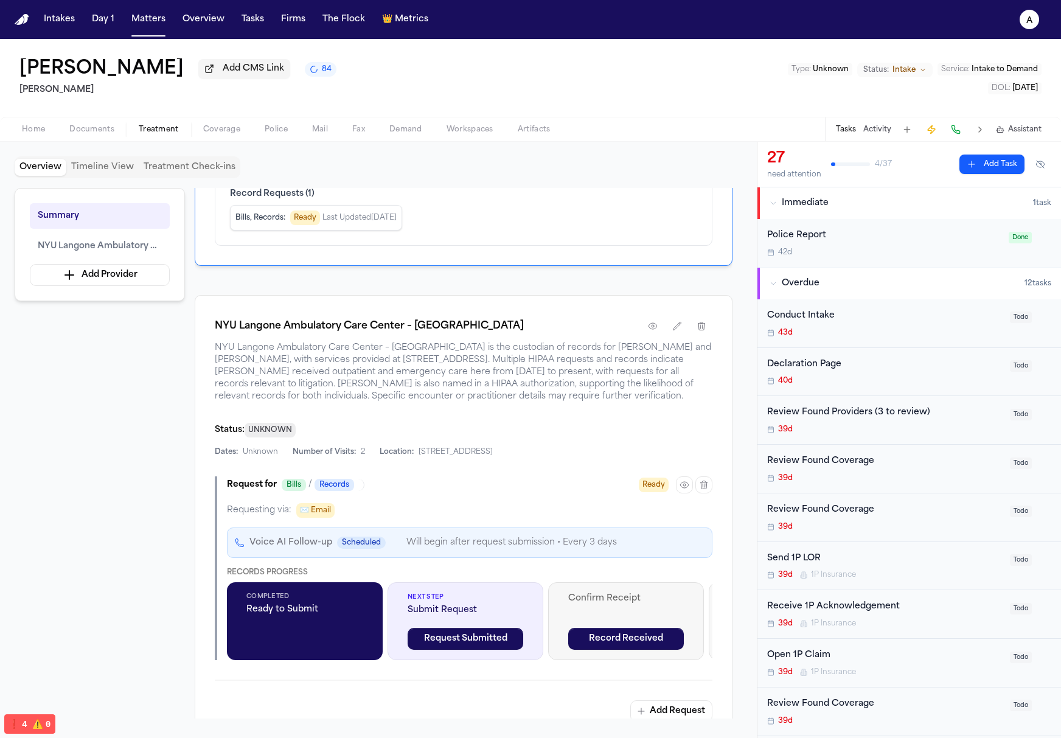
scroll to position [343, 0]
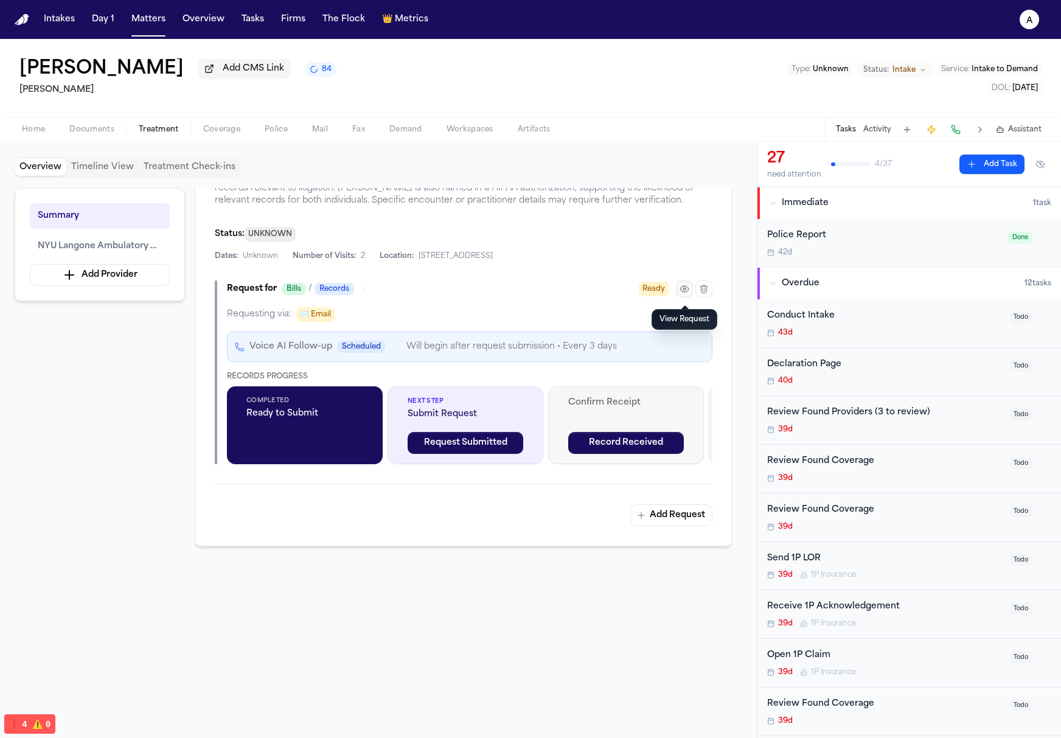
click at [689, 291] on button "button" at bounding box center [684, 289] width 17 height 17
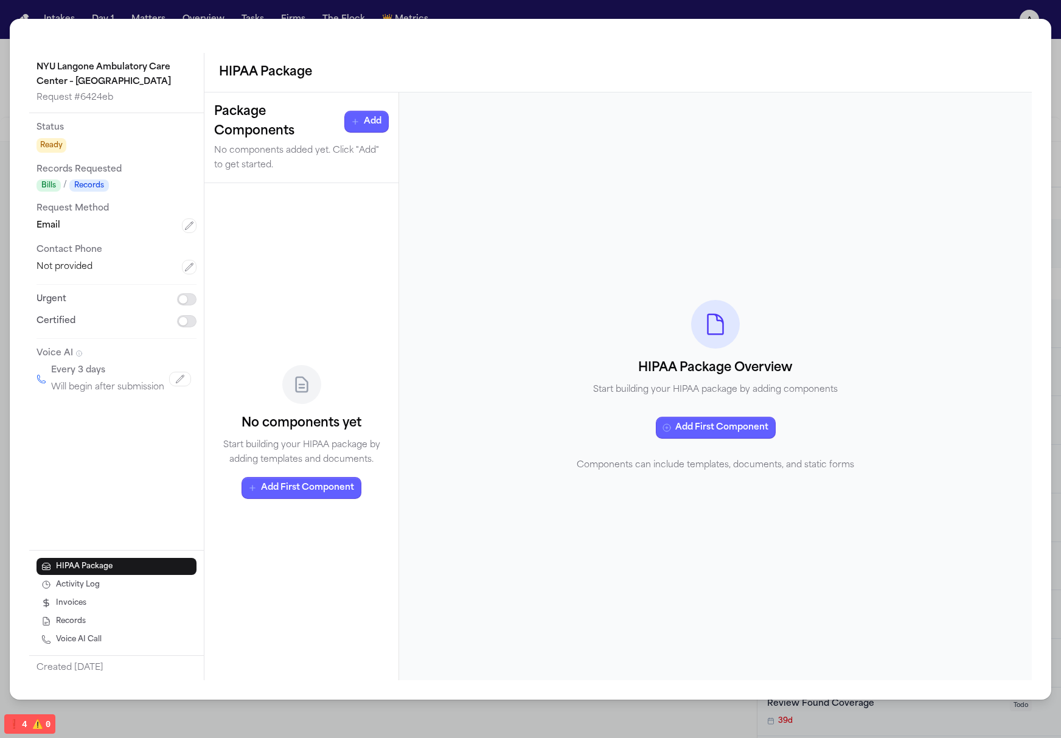
click at [683, 176] on div "HIPAA Package Overview Start building your HIPAA package by adding components A…" at bounding box center [715, 387] width 633 height 588
drag, startPoint x: 961, startPoint y: 71, endPoint x: 969, endPoint y: 67, distance: 9.0
click at [963, 70] on div "HIPAA Package" at bounding box center [618, 72] width 798 height 19
click at [1043, 16] on div "NYU Langone Ambulatory Care Center – [GEOGRAPHIC_DATA] Request # 6424eb Status …" at bounding box center [530, 369] width 1061 height 738
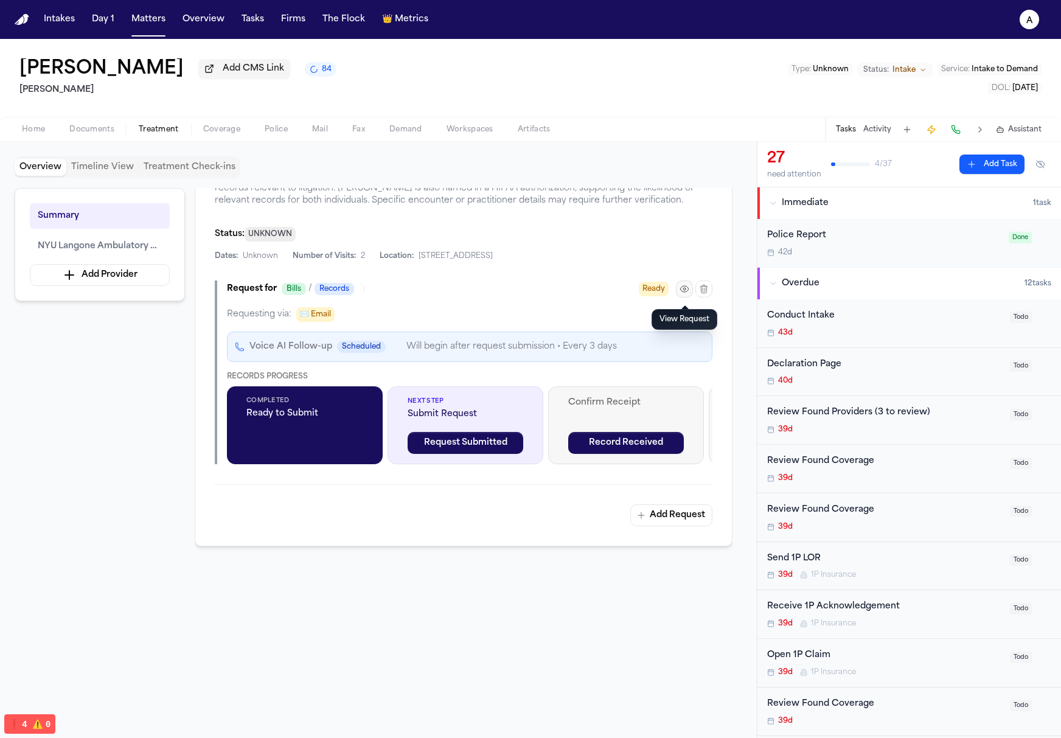
click at [680, 291] on icon "button" at bounding box center [684, 289] width 8 height 6
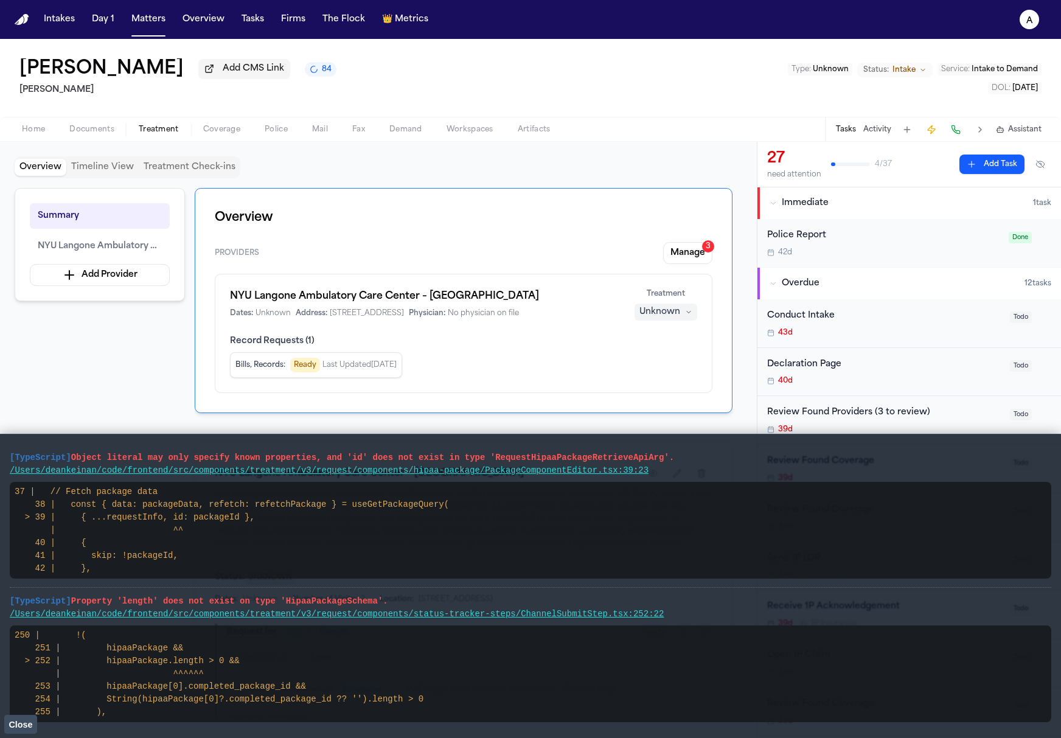
click at [26, 727] on span "Close" at bounding box center [21, 725] width 24 height 10
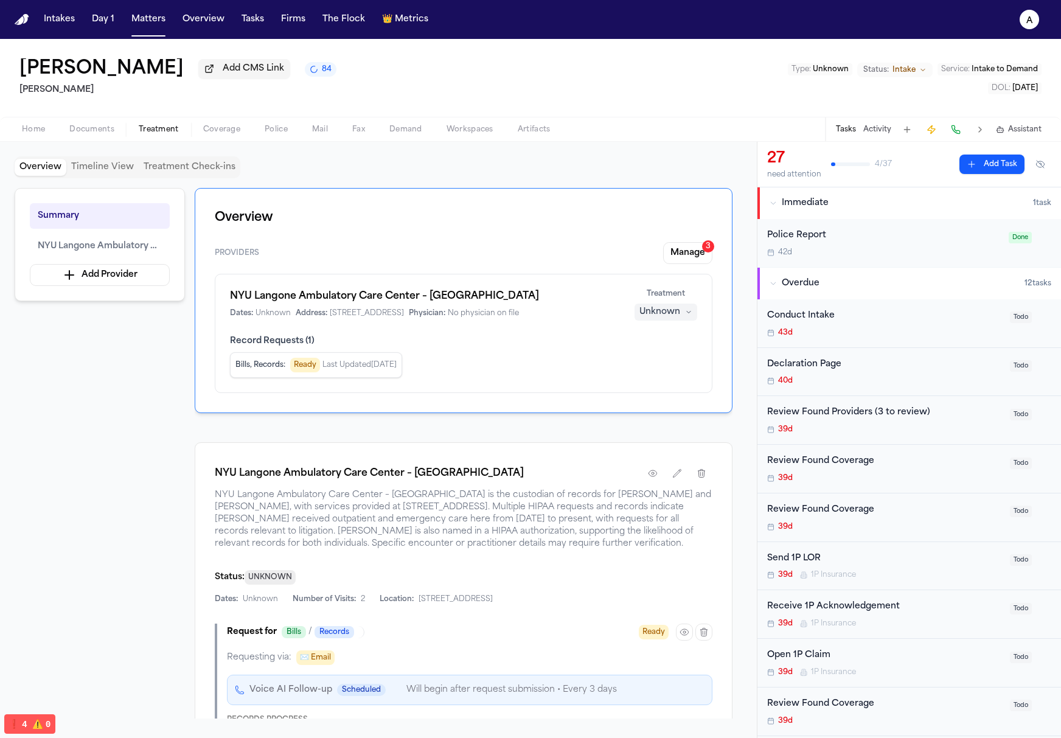
scroll to position [301, 0]
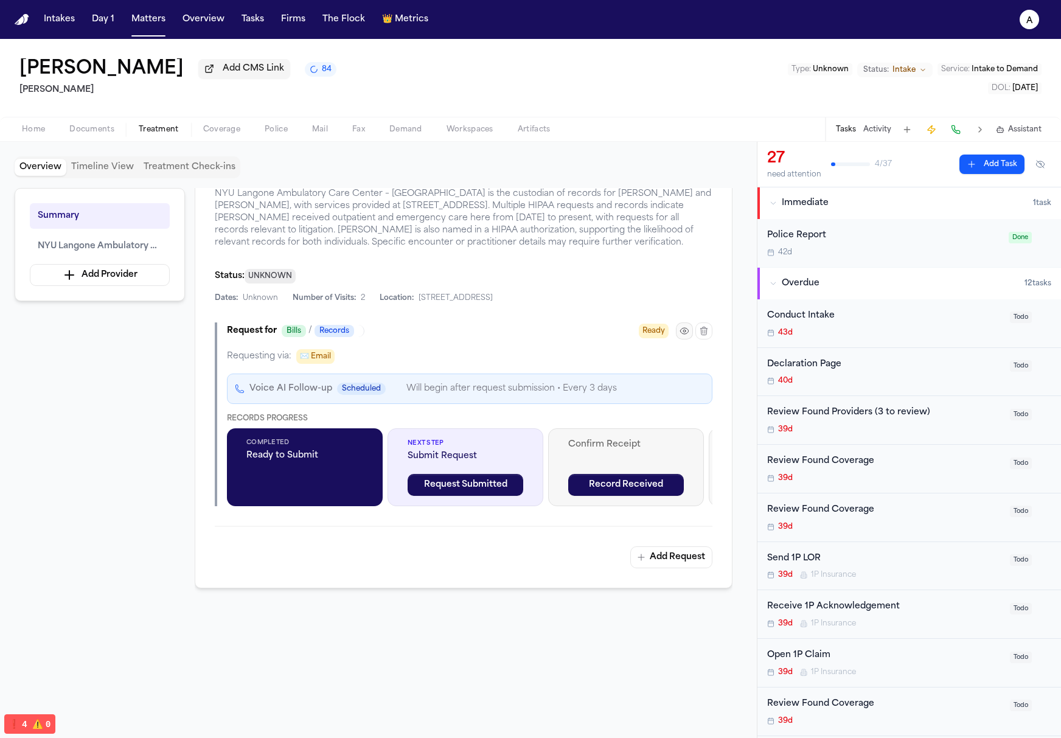
click at [688, 332] on icon "button" at bounding box center [684, 331] width 8 height 6
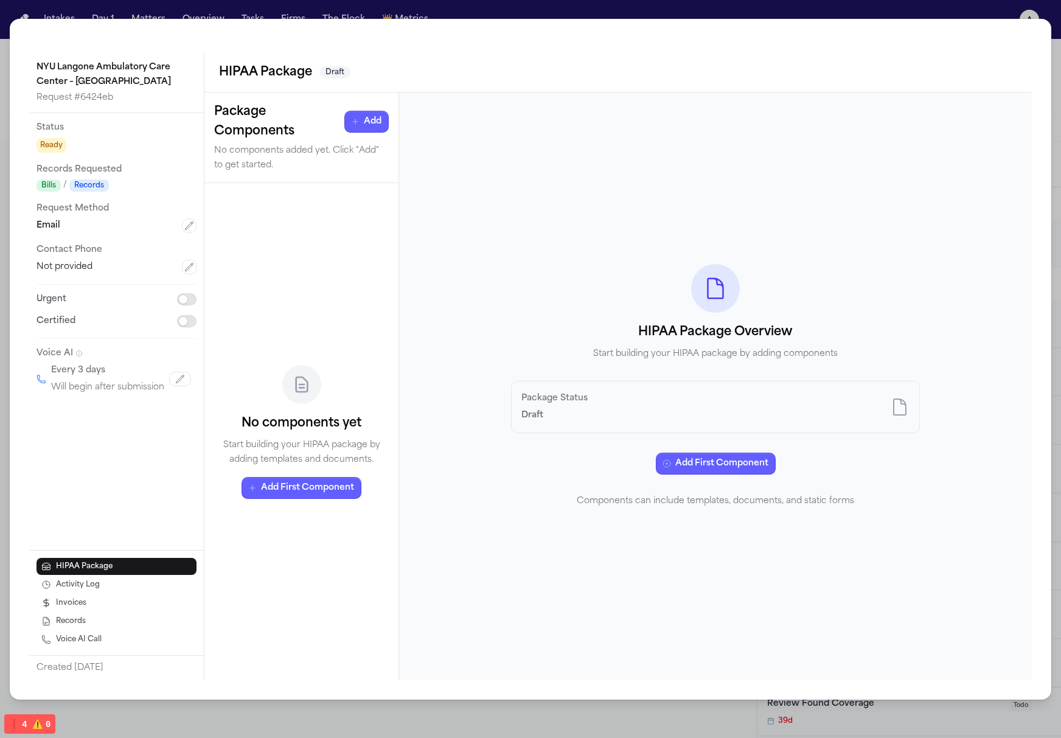
click at [567, 418] on p "Draft" at bounding box center [555, 416] width 66 height 15
click at [702, 459] on button "Add First Component" at bounding box center [716, 464] width 120 height 22
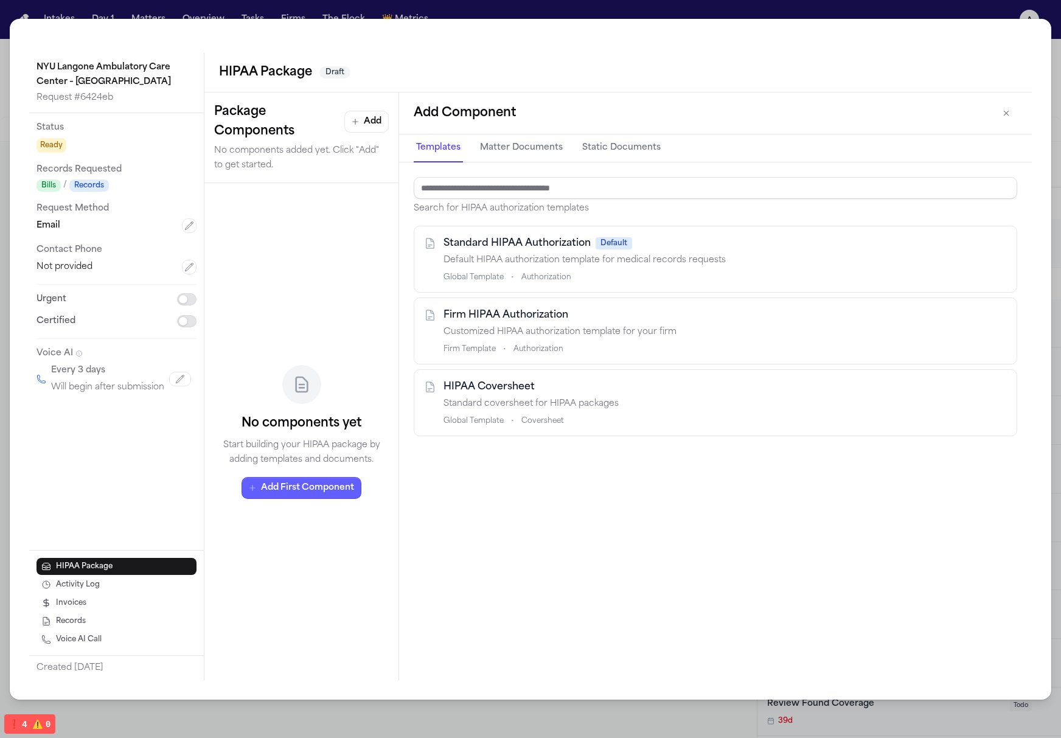
click at [586, 271] on div "Standard HIPAA Authorization Default Default HIPAA authorization template for m…" at bounding box center [726, 259] width 564 height 46
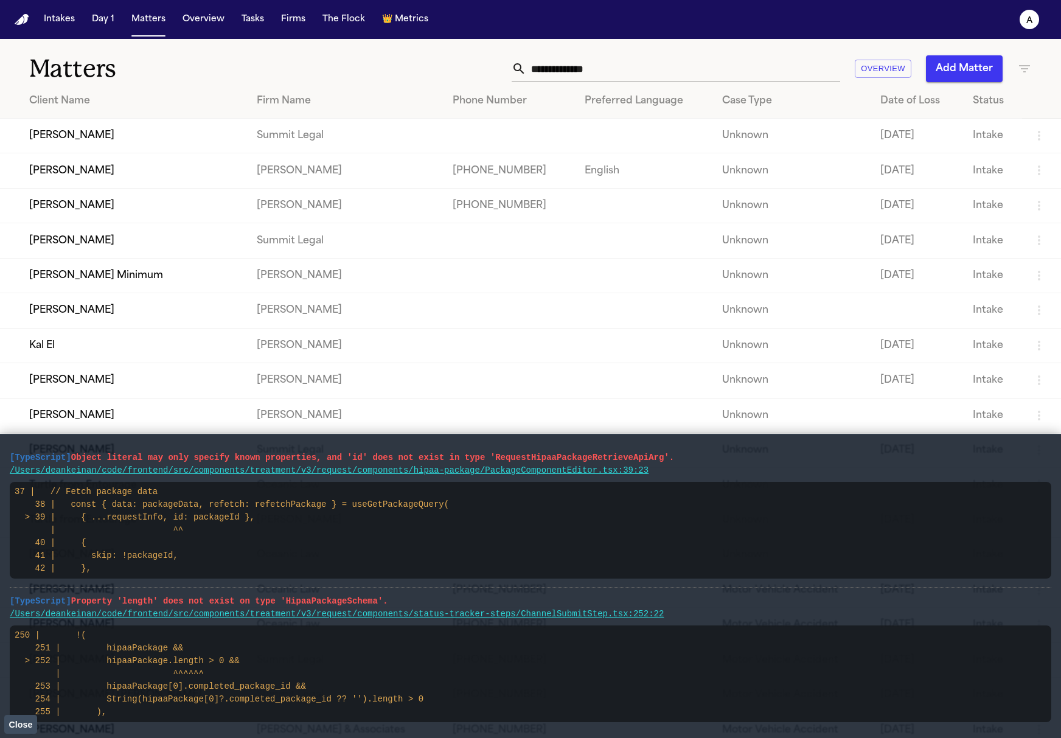
click at [10, 719] on button "Close" at bounding box center [20, 724] width 33 height 18
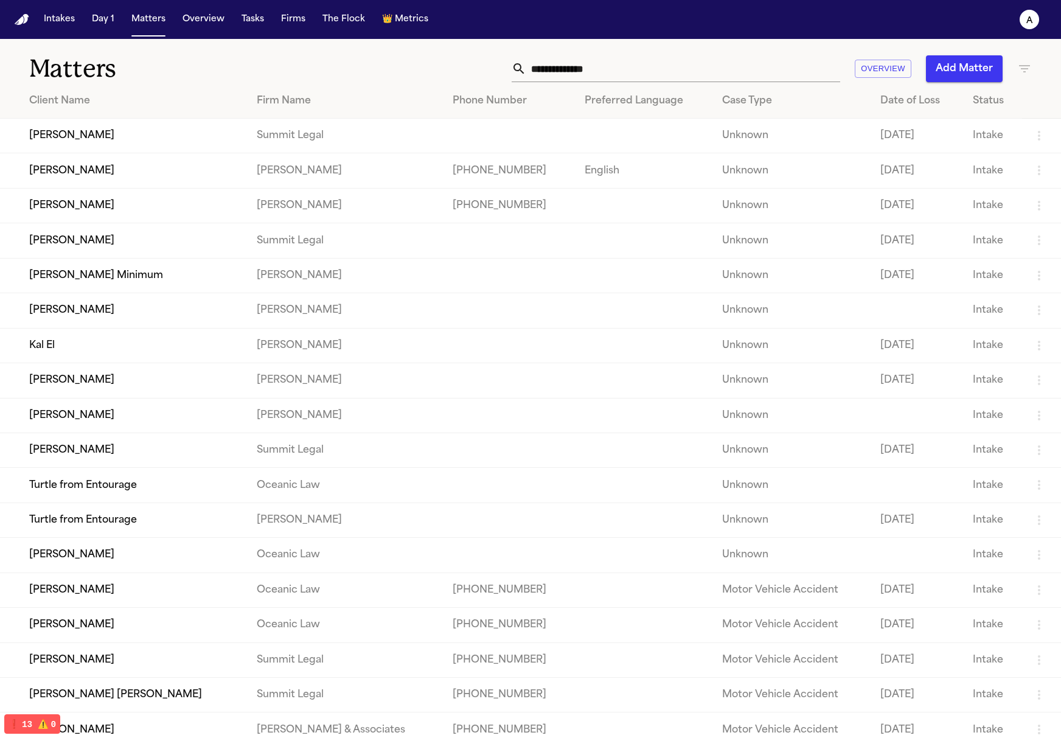
click at [120, 200] on td "[PERSON_NAME]" at bounding box center [123, 205] width 247 height 35
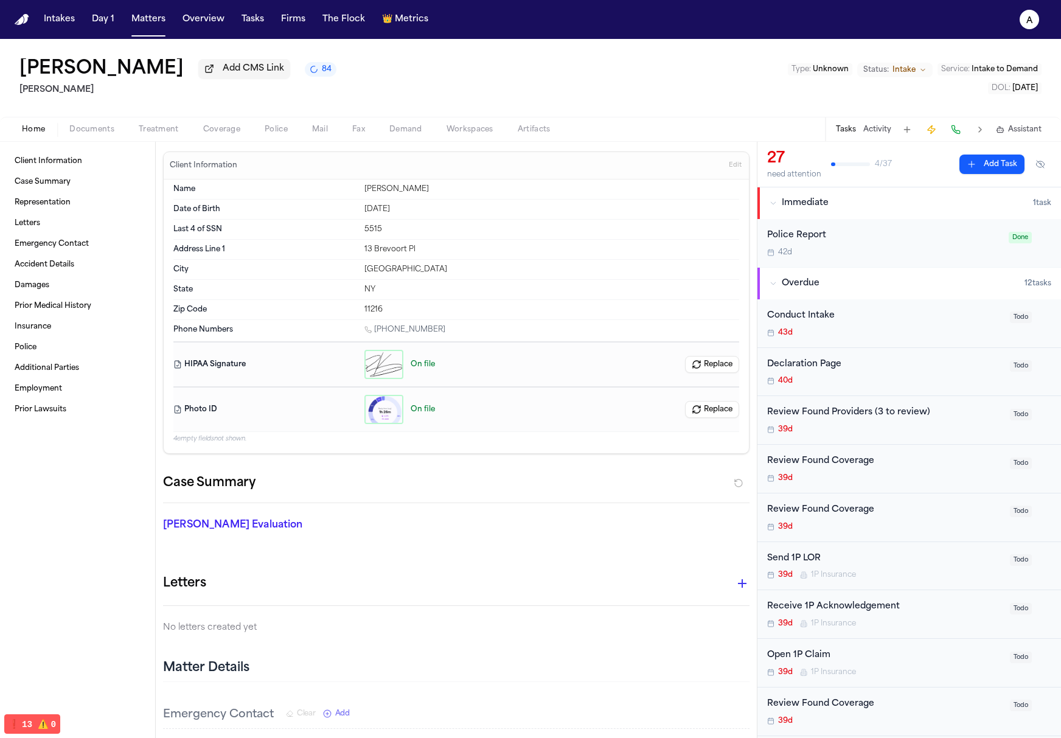
click at [180, 134] on button "Treatment" at bounding box center [159, 129] width 65 height 15
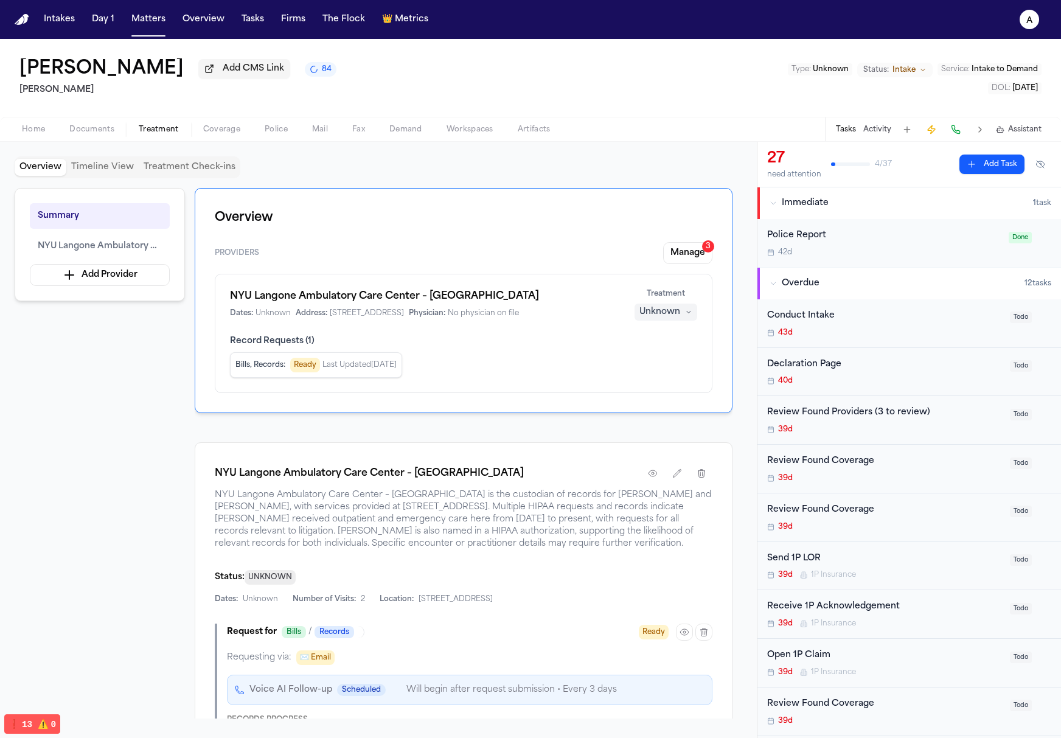
scroll to position [16, 0]
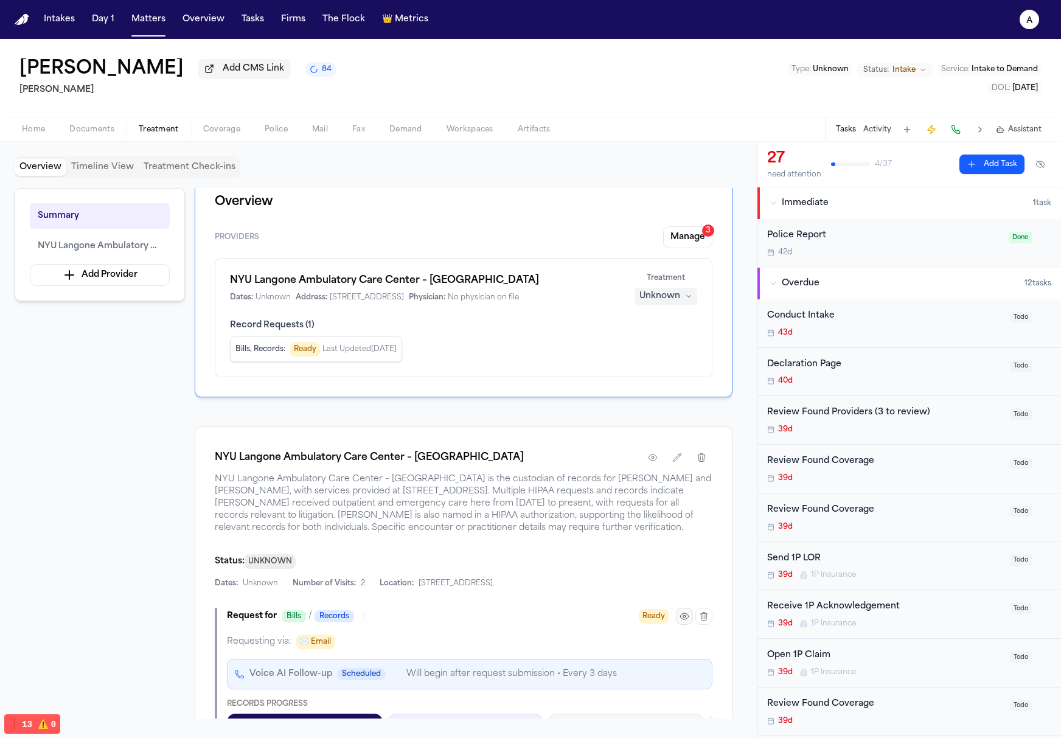
click at [691, 615] on button "button" at bounding box center [684, 616] width 17 height 17
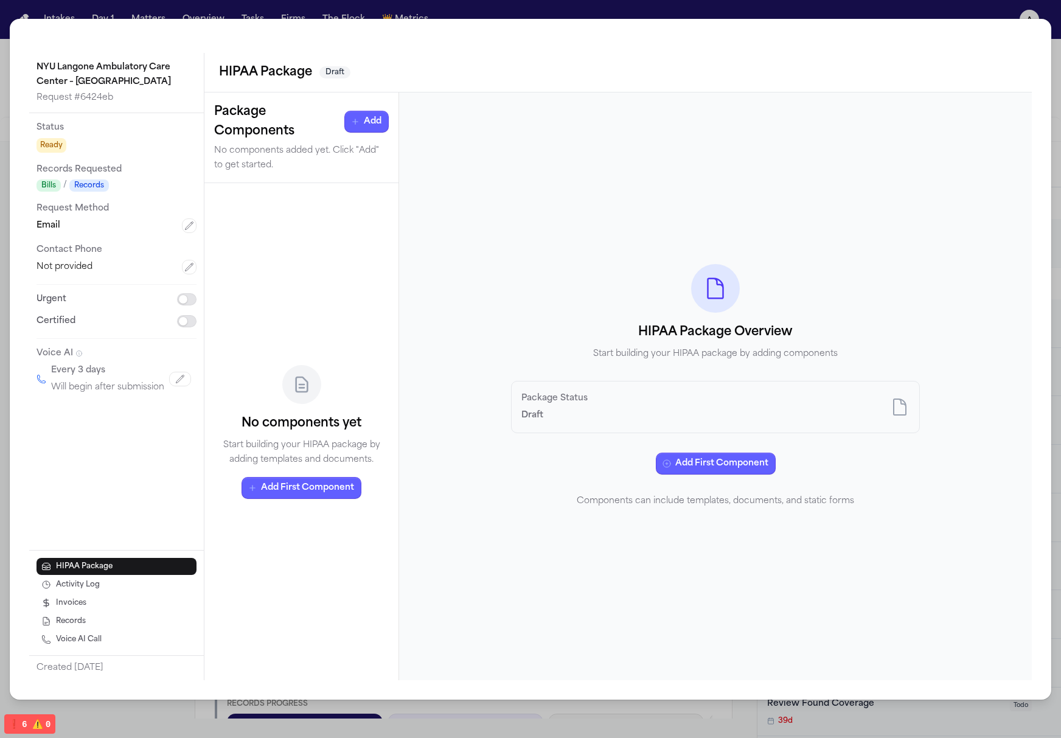
click at [665, 279] on div "HIPAA Package Overview Start building your HIPAA package by adding components" at bounding box center [715, 313] width 409 height 97
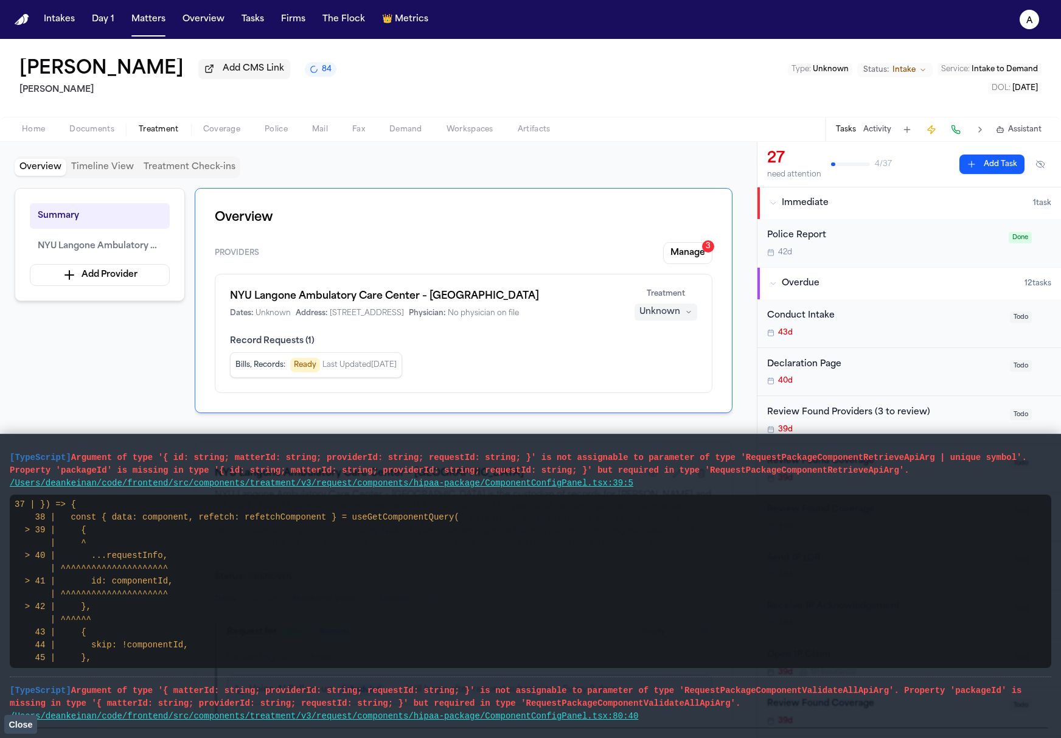
click at [29, 724] on span "Close" at bounding box center [21, 725] width 24 height 10
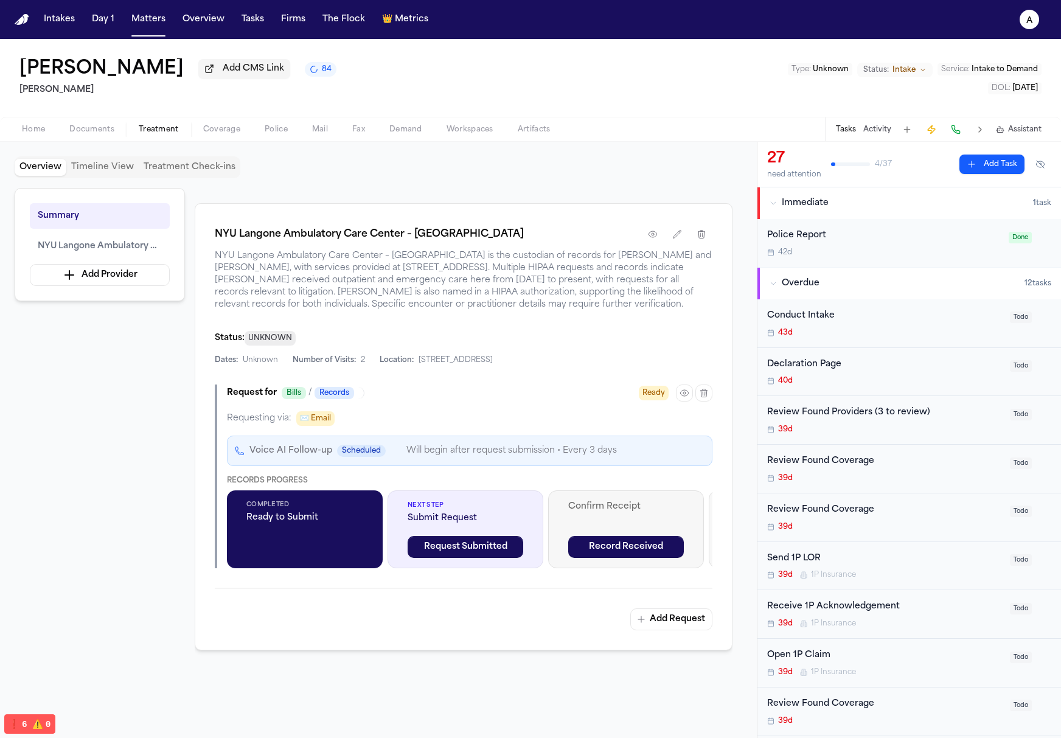
scroll to position [359, 0]
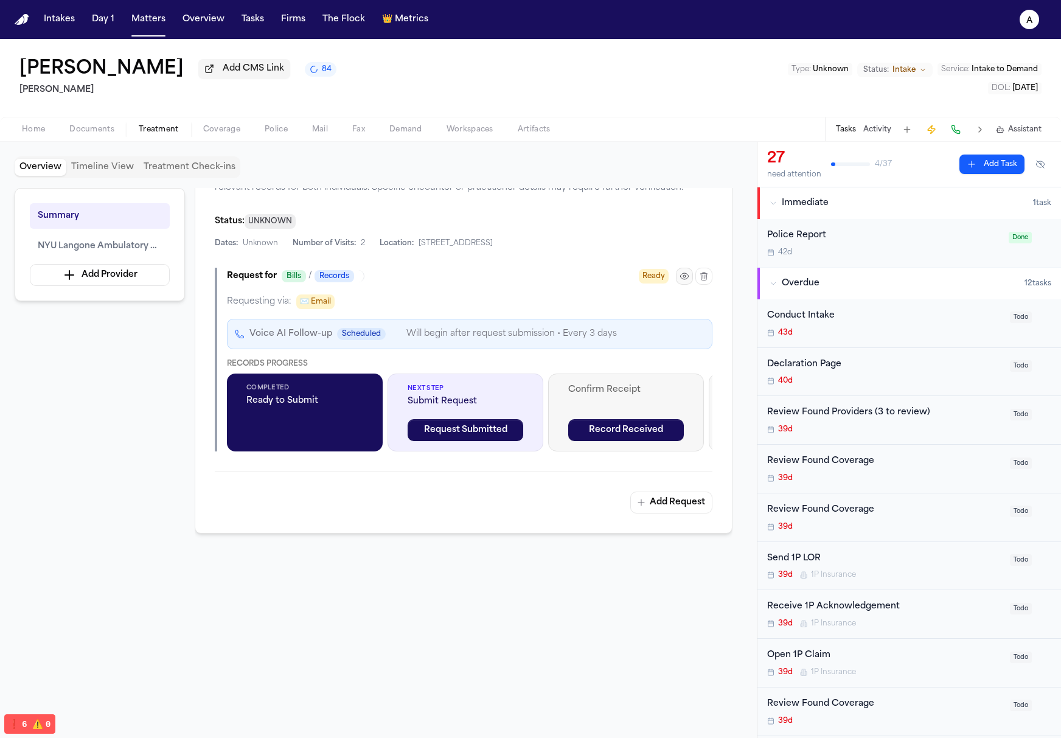
click at [684, 281] on button "button" at bounding box center [684, 276] width 17 height 17
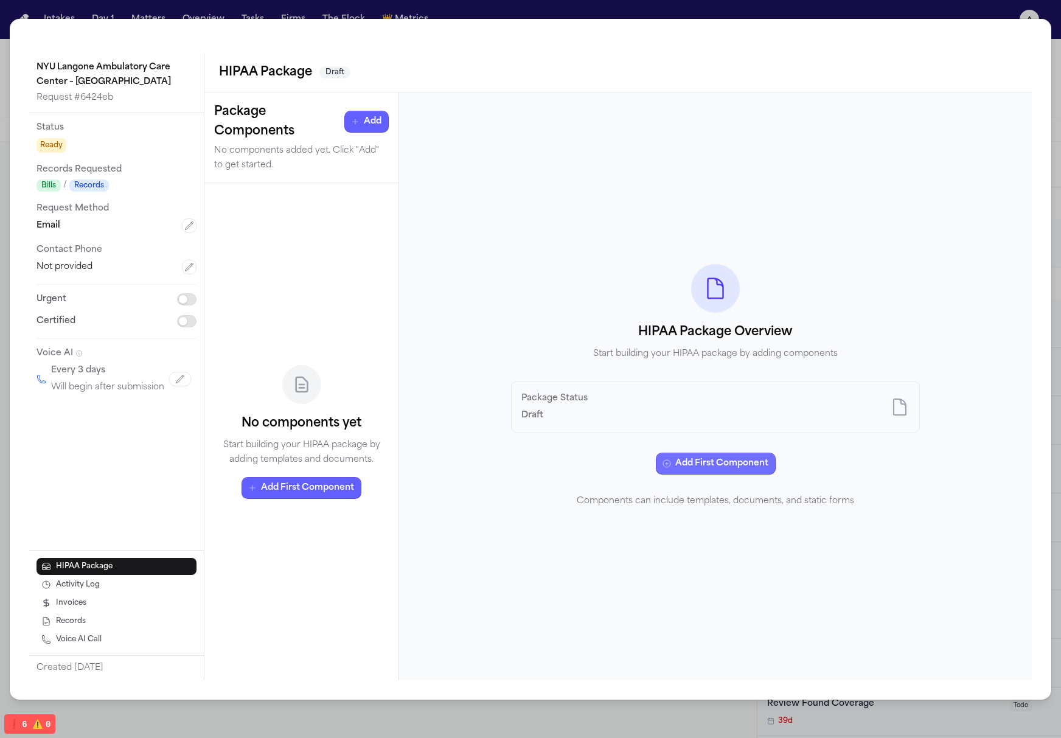
click at [735, 458] on button "Add First Component" at bounding box center [716, 464] width 120 height 22
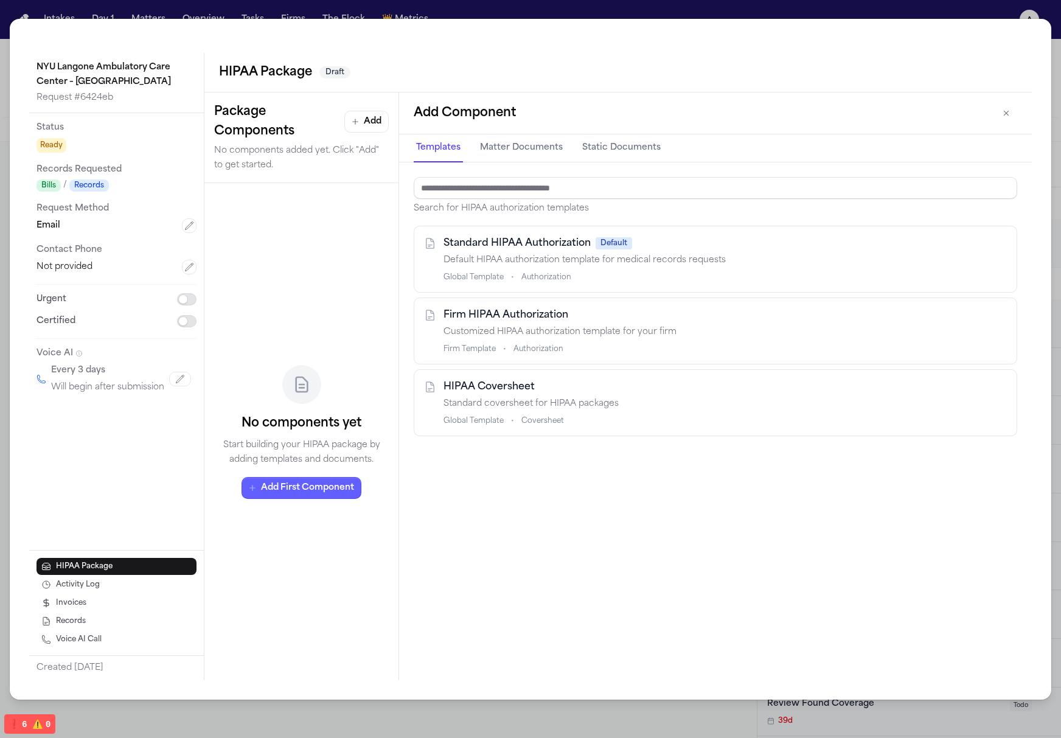
click at [562, 268] on div "Standard HIPAA Authorization Default Default HIPAA authorization template for m…" at bounding box center [726, 259] width 564 height 46
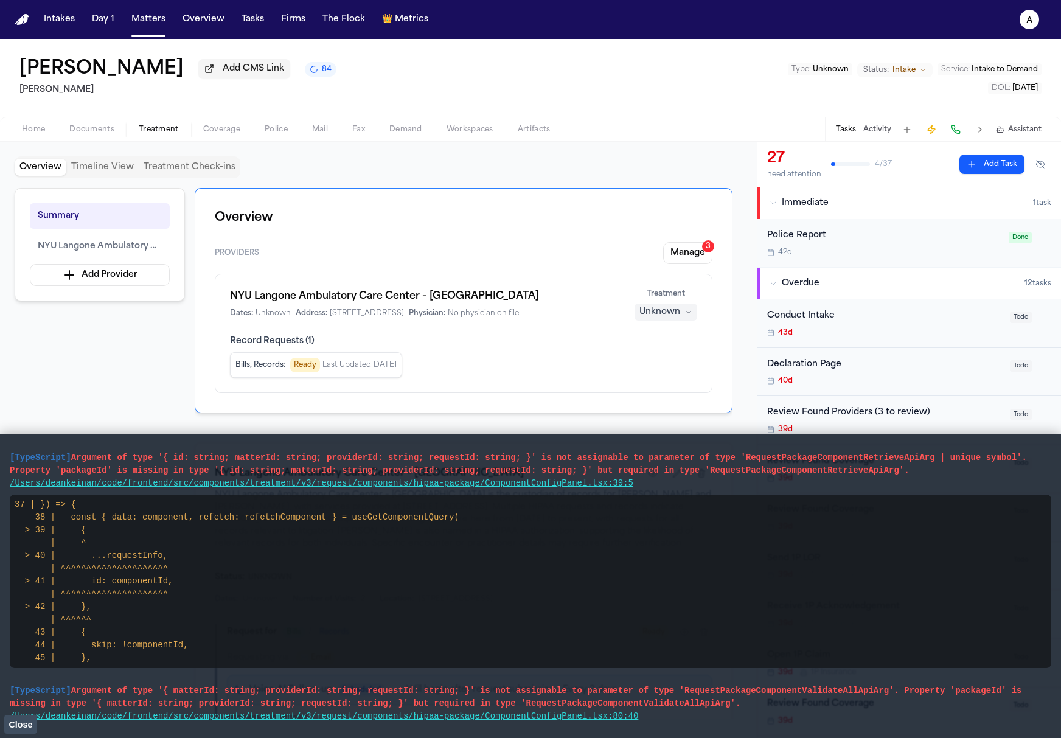
click at [511, 489] on pre "/Users/deankeinan/code/frontend/src/components/treatment/v3/request/components/…" at bounding box center [531, 483] width 1042 height 13
click at [515, 484] on link "/Users/deankeinan/code/frontend/src/components/treatment/v3/request/components/…" at bounding box center [322, 483] width 624 height 10
click at [363, 506] on pre "37 | }) => { 38 | const { data: component, refetch: refetchComponent } = useGet…" at bounding box center [531, 581] width 1042 height 173
click at [458, 482] on link "/Users/deankeinan/code/frontend/src/components/treatment/v3/request/components/…" at bounding box center [322, 483] width 624 height 10
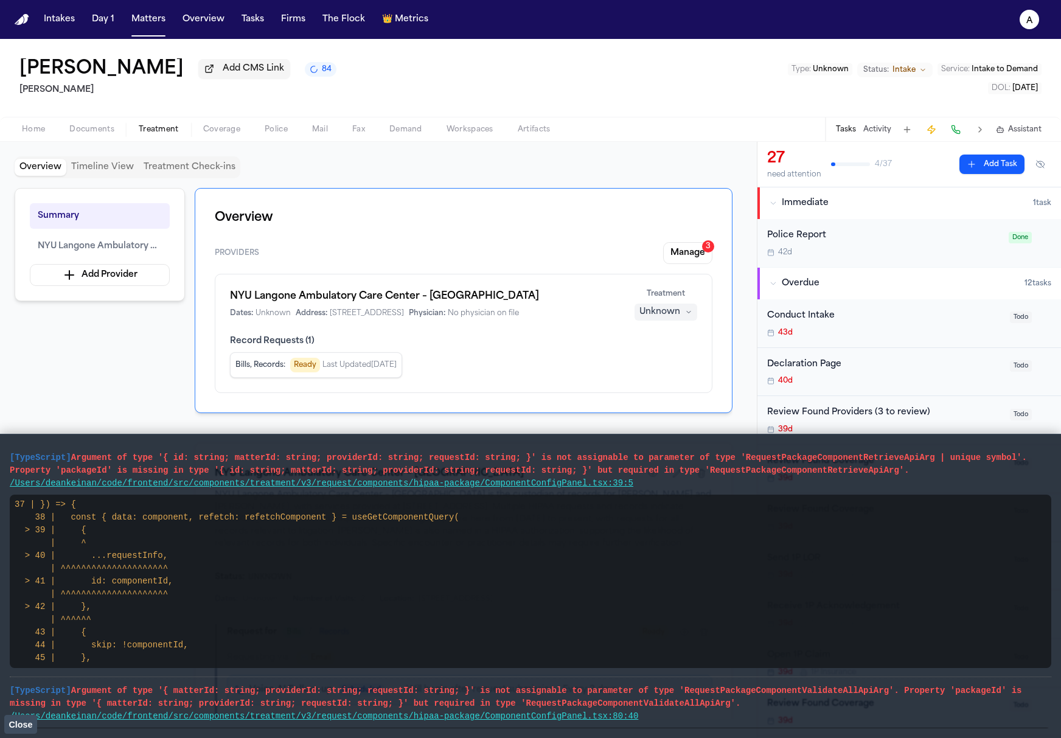
scroll to position [149, 0]
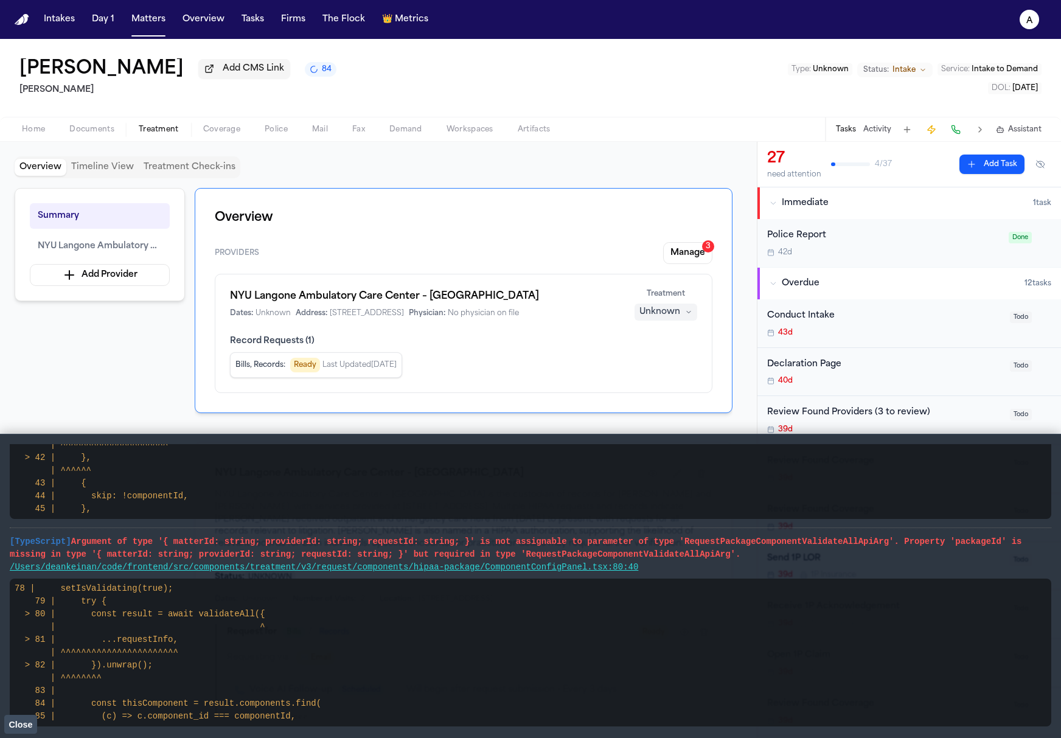
click at [520, 647] on pre "78 | setIsValidating(true); 79 | try { > 80 | const result = await validateAll(…" at bounding box center [531, 653] width 1042 height 148
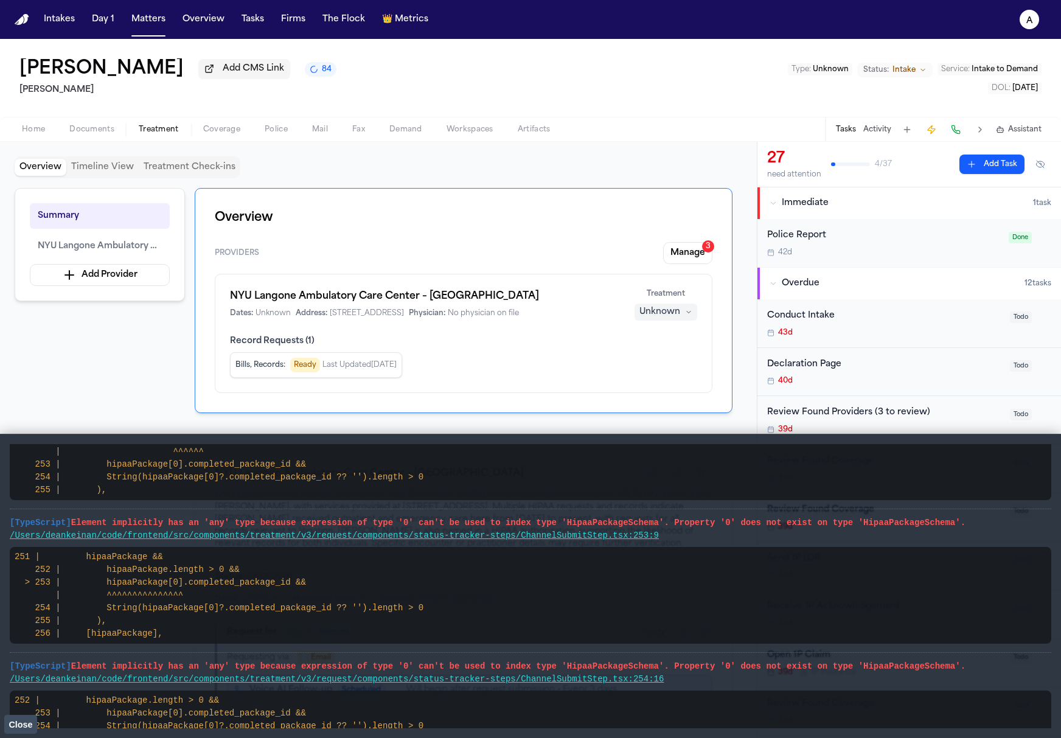
scroll to position [574, 0]
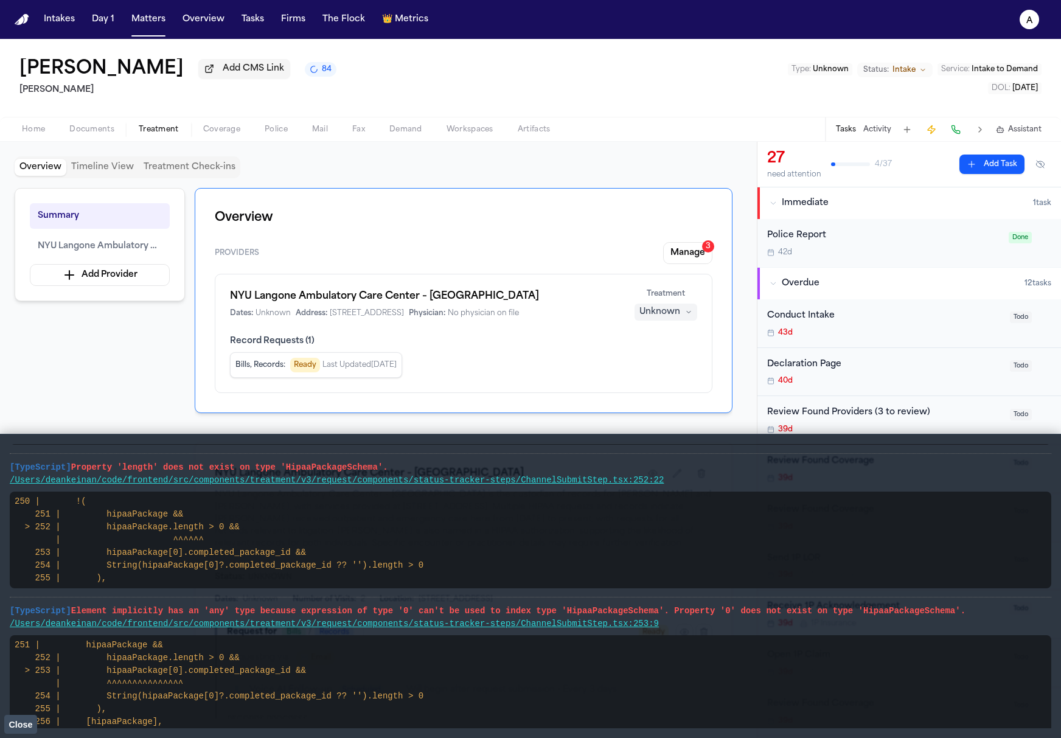
click at [439, 487] on li "[TypeScript] Property 'length' does not exist on type 'HipaaPackageSchema'. /Us…" at bounding box center [531, 526] width 1042 height 144
click at [443, 482] on link "/Users/deankeinan/code/frontend/src/components/treatment/v3/request/components/…" at bounding box center [337, 480] width 654 height 10
click at [368, 577] on pre "250 | !( 251 | hipaaPackage && > 252 | hipaaPackage.length > 0 && | ^^^^^^ 253 …" at bounding box center [531, 540] width 1042 height 97
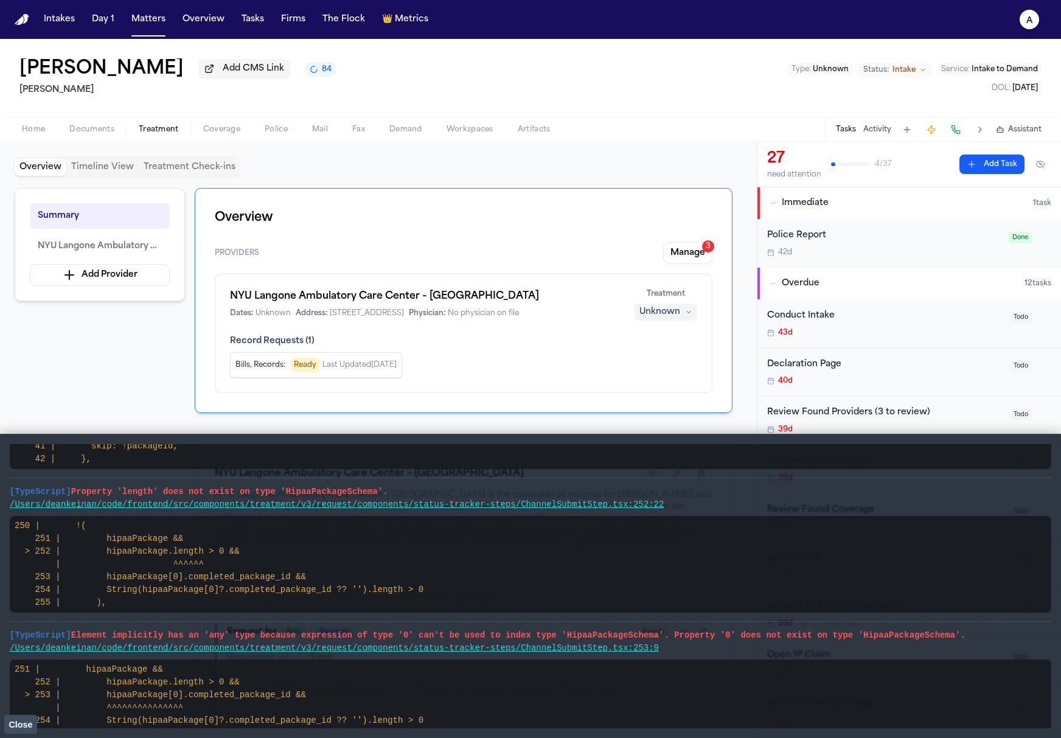
scroll to position [753, 0]
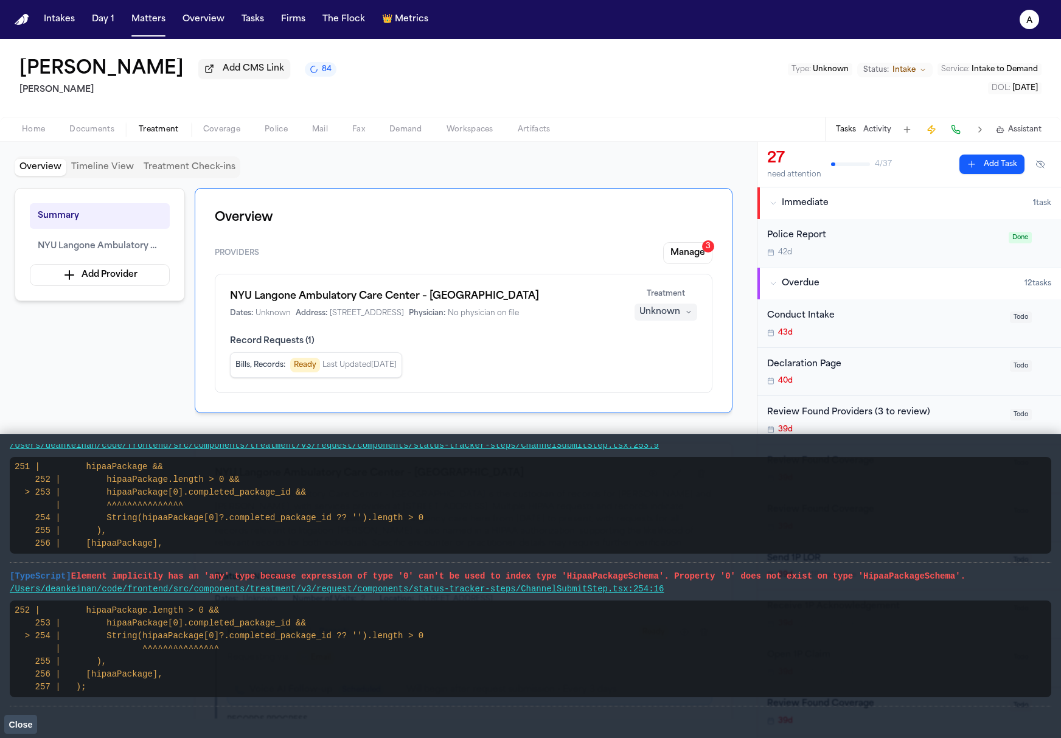
click at [499, 587] on link "/Users/deankeinan/code/frontend/src/components/treatment/v3/request/components/…" at bounding box center [337, 589] width 654 height 10
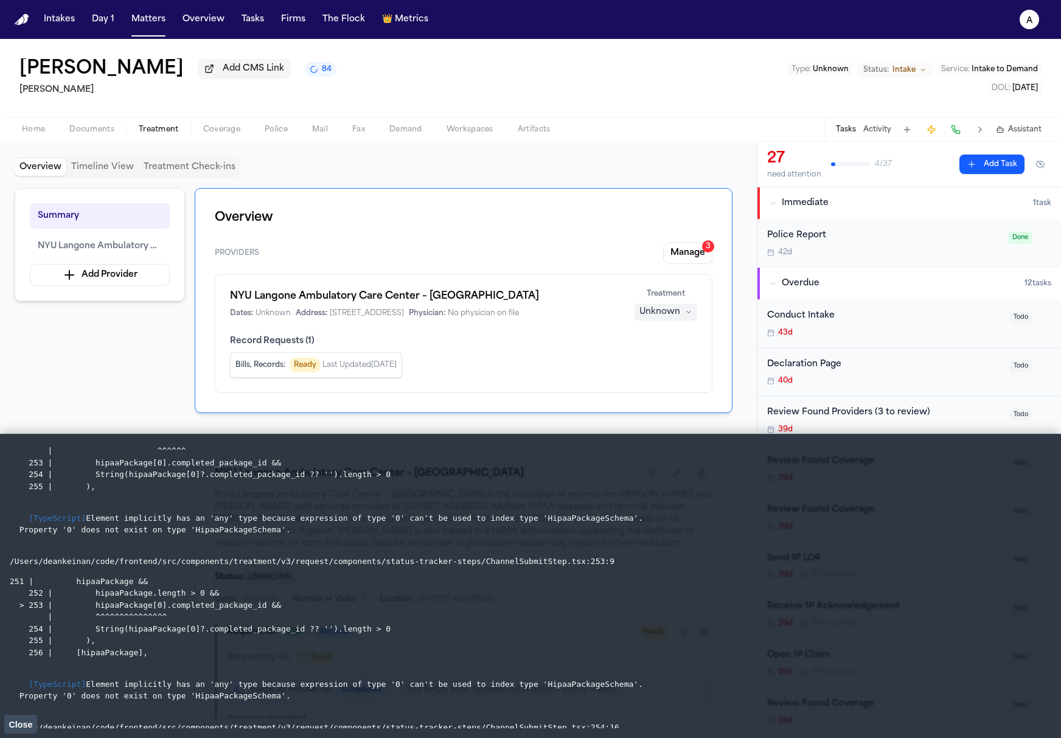
scroll to position [829, 0]
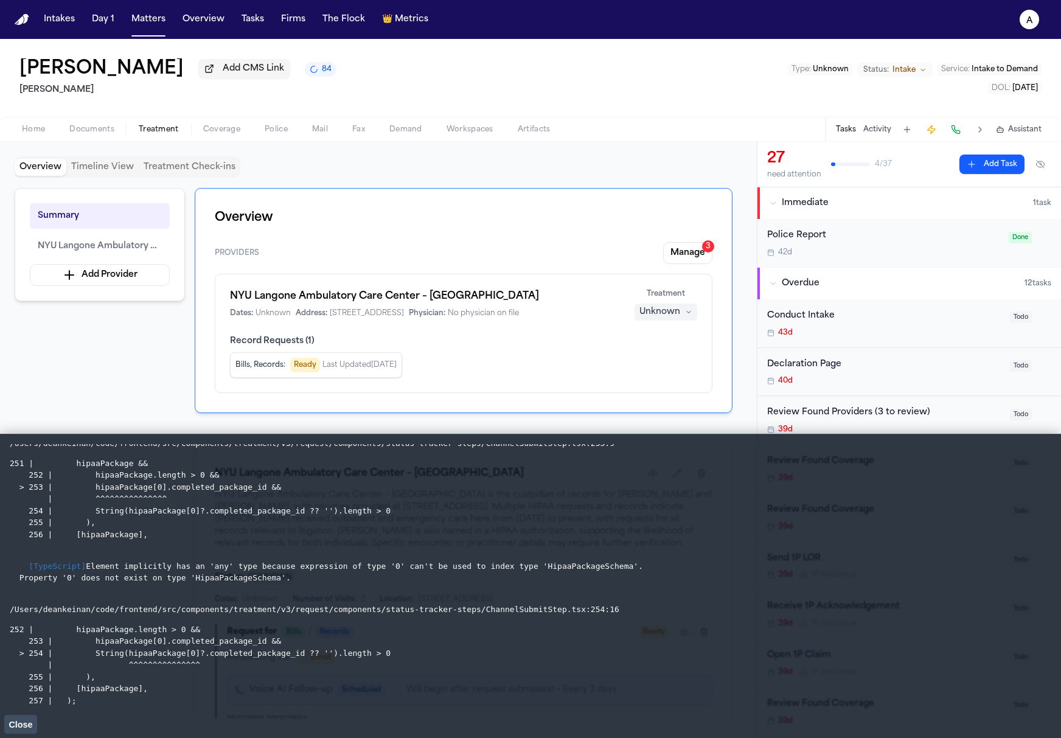
click at [23, 723] on span "Close" at bounding box center [21, 725] width 24 height 10
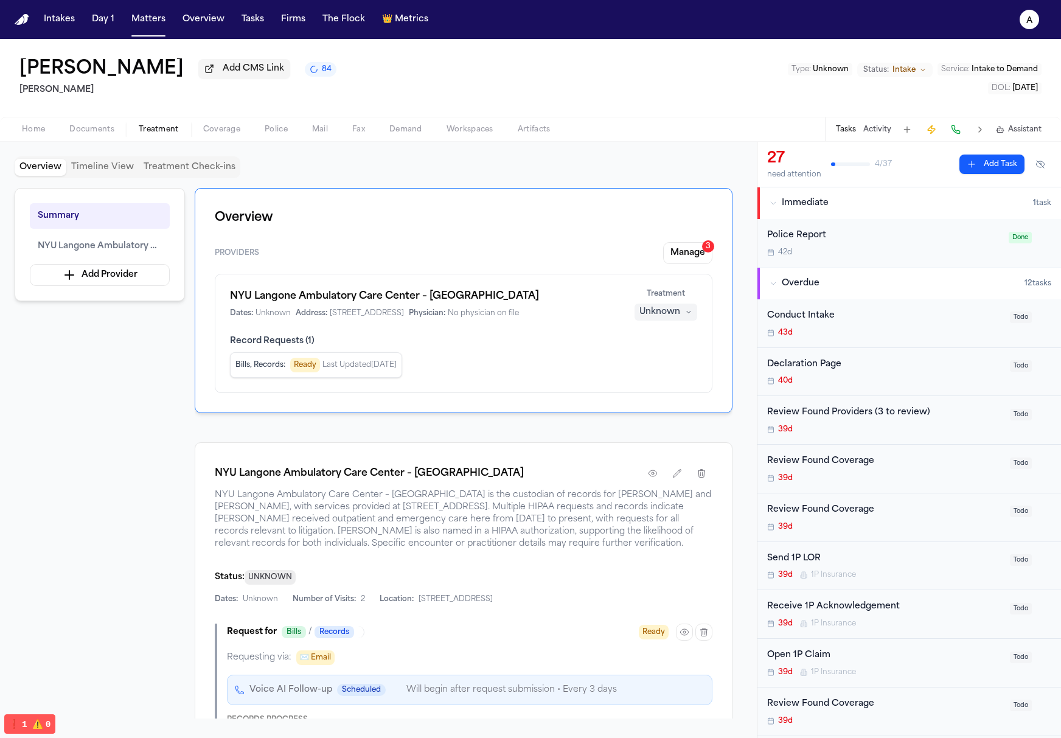
scroll to position [0, 0]
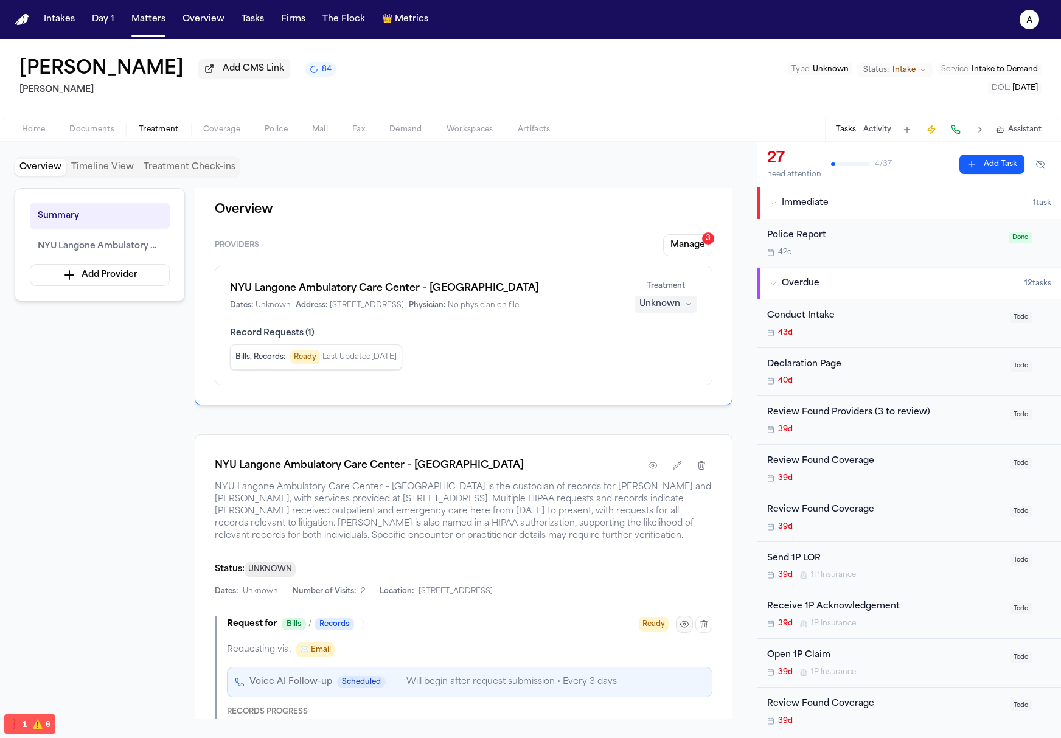
click at [686, 626] on icon "button" at bounding box center [685, 625] width 10 height 10
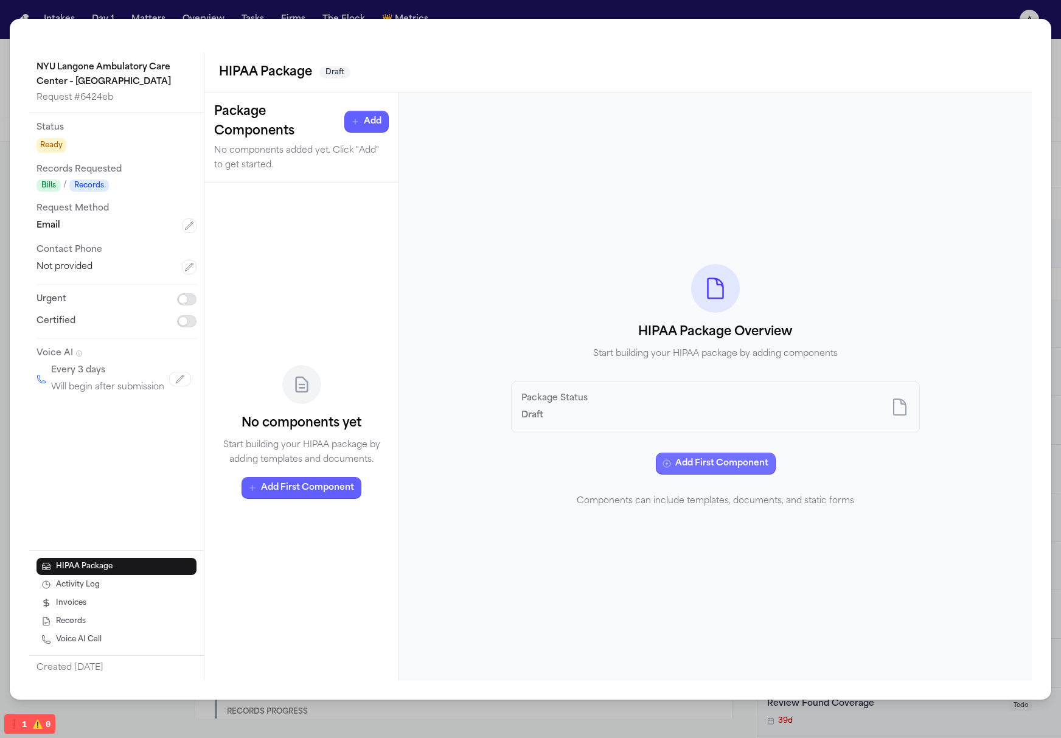
click at [712, 460] on button "Add First Component" at bounding box center [716, 464] width 120 height 22
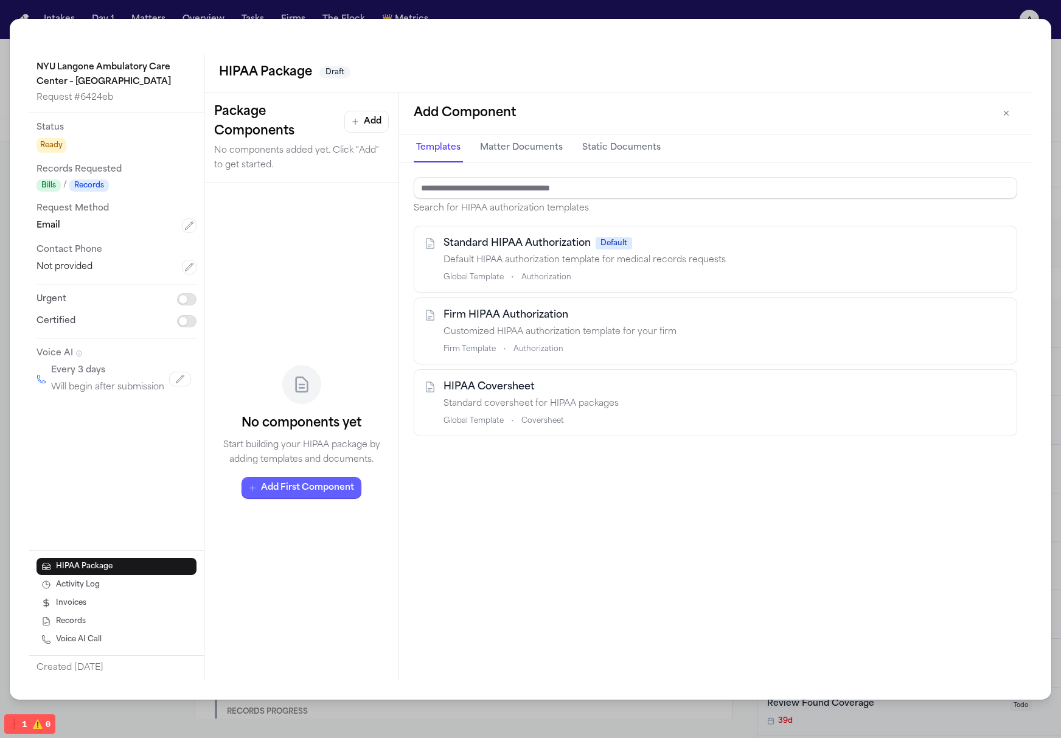
click at [583, 340] on div "Firm HIPAA Authorization Customized HIPAA authorization template for your firm …" at bounding box center [726, 331] width 564 height 46
click at [652, 475] on div "Search for HIPAA authorization templates Standard HIPAA Authorization Default D…" at bounding box center [715, 421] width 633 height 518
click at [553, 141] on button "Matter Documents" at bounding box center [522, 148] width 88 height 28
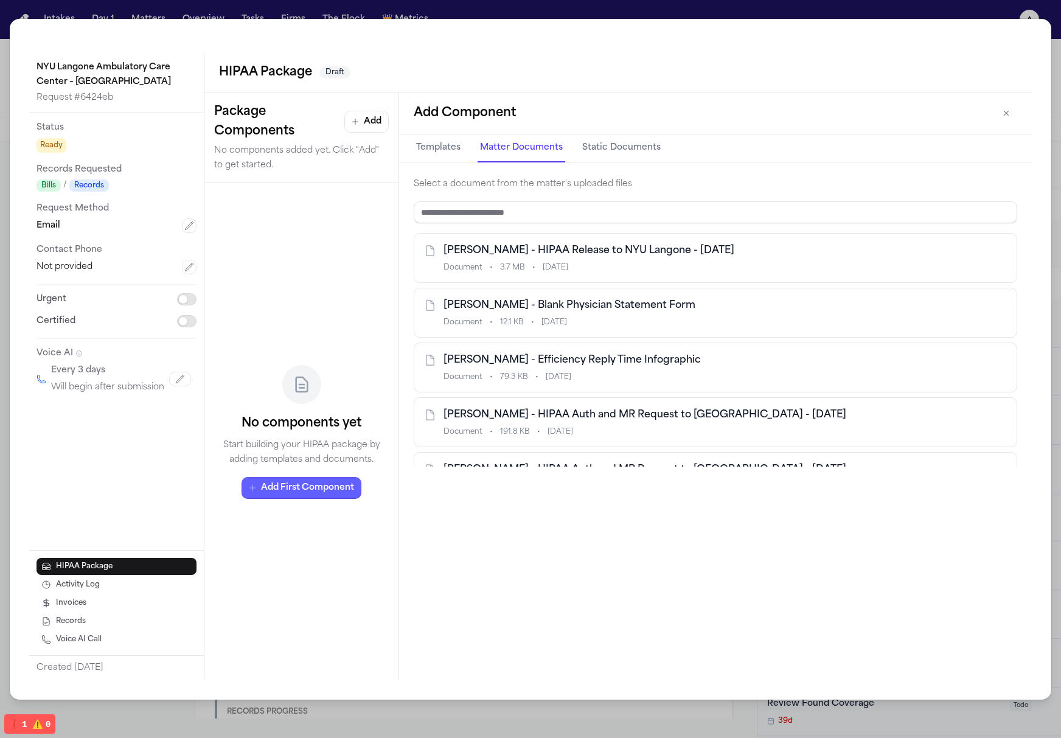
click at [626, 146] on button "Static Documents" at bounding box center [621, 148] width 83 height 28
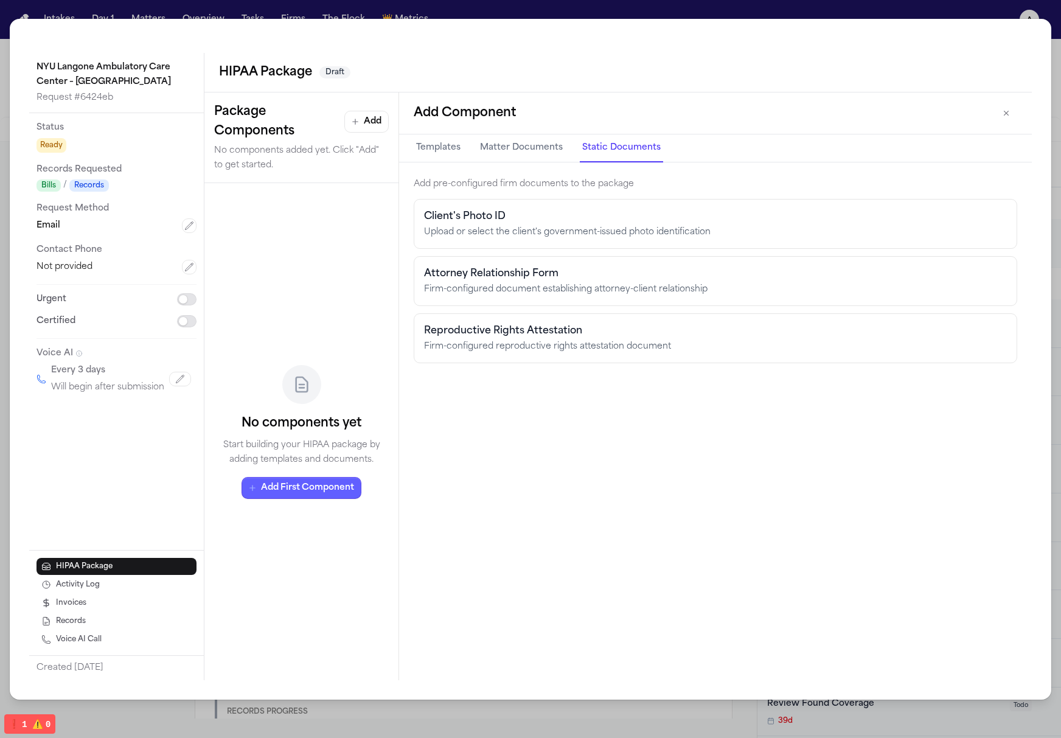
click at [508, 153] on button "Matter Documents" at bounding box center [522, 148] width 88 height 28
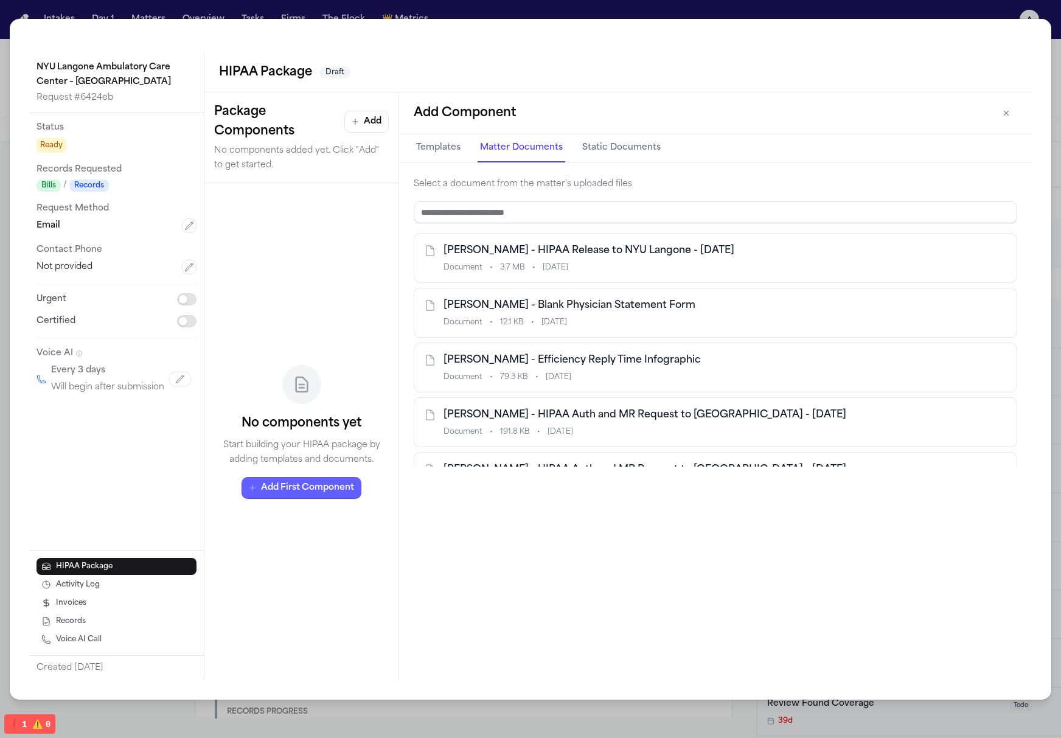
click at [406, 153] on div "Templates Matter Documents Static Documents" at bounding box center [715, 148] width 633 height 28
click at [511, 148] on button "Matter Documents" at bounding box center [522, 148] width 88 height 28
click at [446, 155] on button "Templates" at bounding box center [438, 148] width 49 height 28
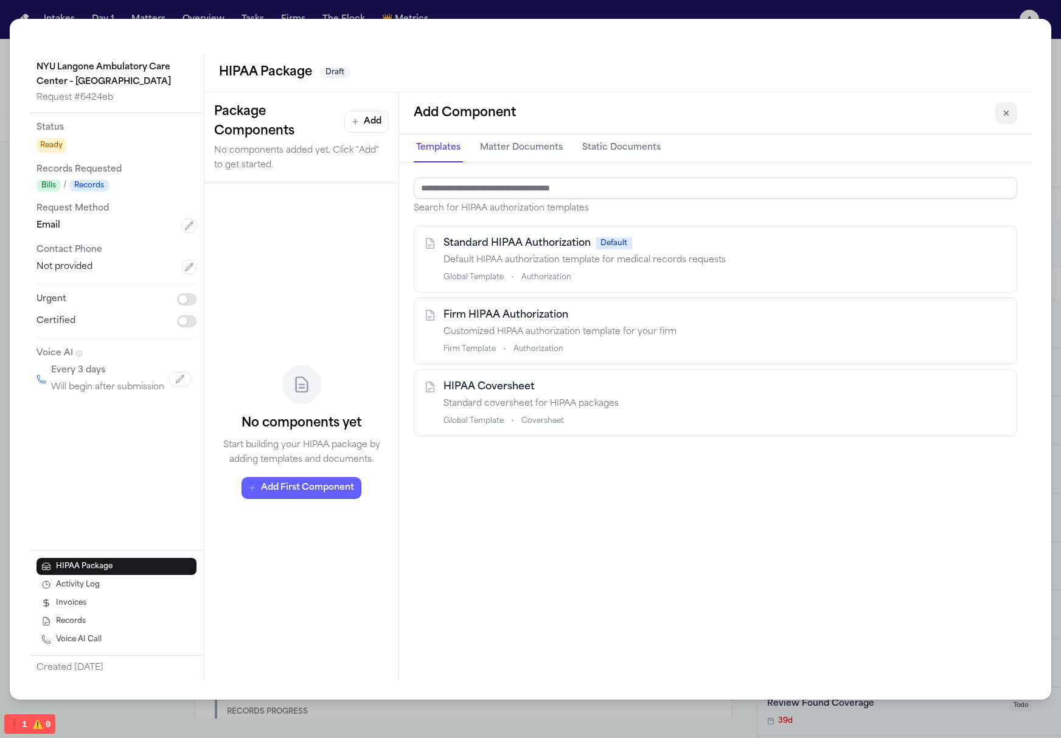
click at [1004, 122] on button "button" at bounding box center [1007, 113] width 22 height 22
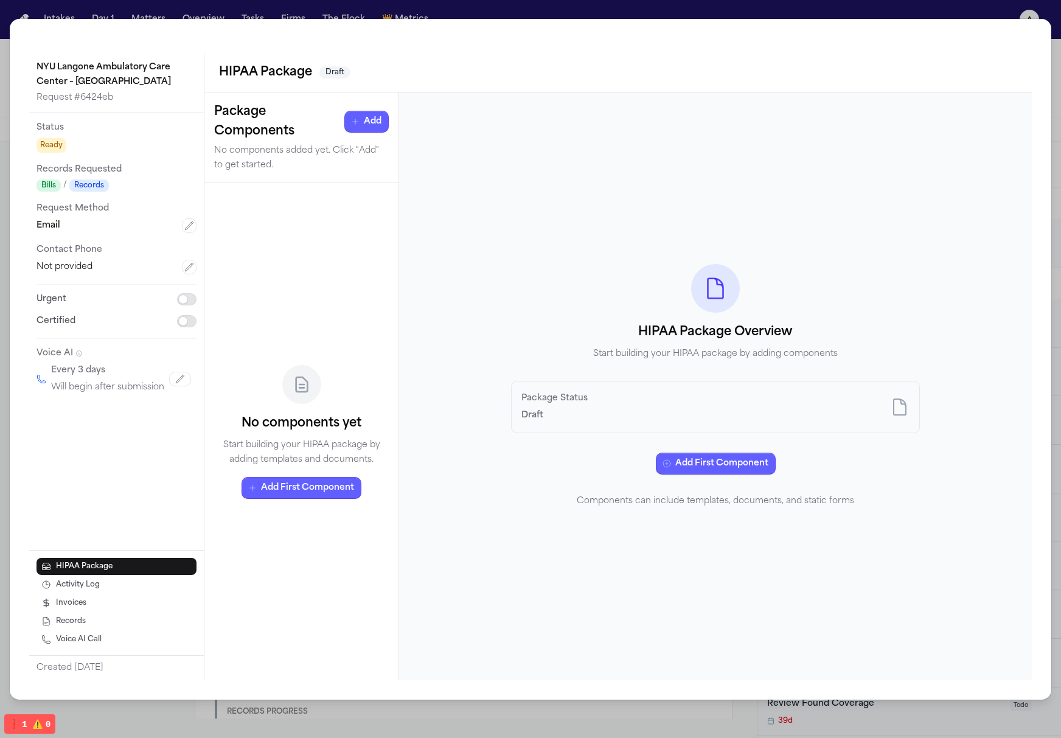
click at [259, 138] on h3 "Package Components" at bounding box center [279, 121] width 130 height 39
click at [717, 397] on div "Package Status Draft" at bounding box center [716, 408] width 388 height 32
click at [904, 8] on div "NYU Langone Ambulatory Care Center – Cobble Hill Request # 6424eb Status Ready …" at bounding box center [530, 369] width 1061 height 738
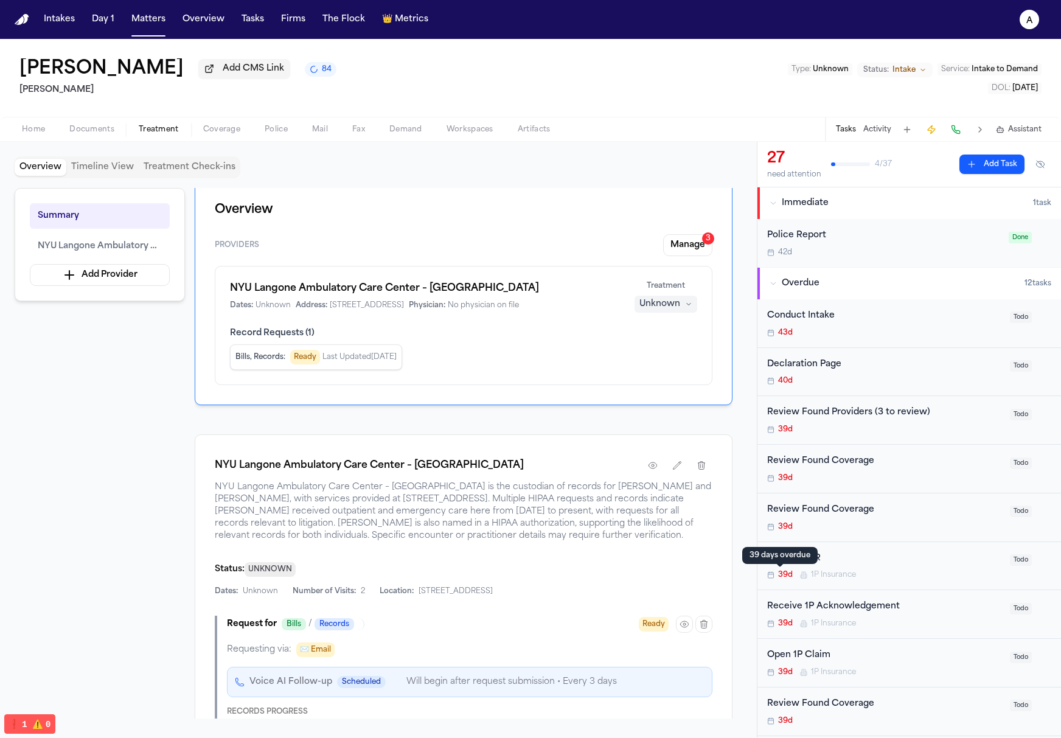
scroll to position [177, 0]
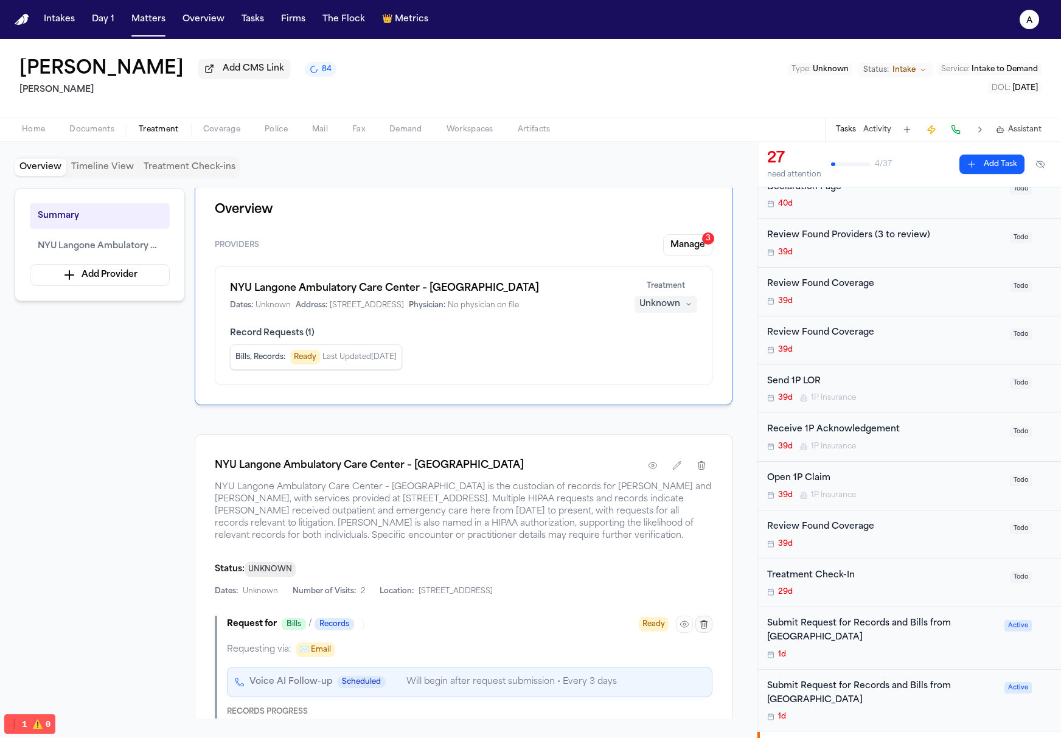
click at [702, 633] on button "button" at bounding box center [704, 624] width 17 height 17
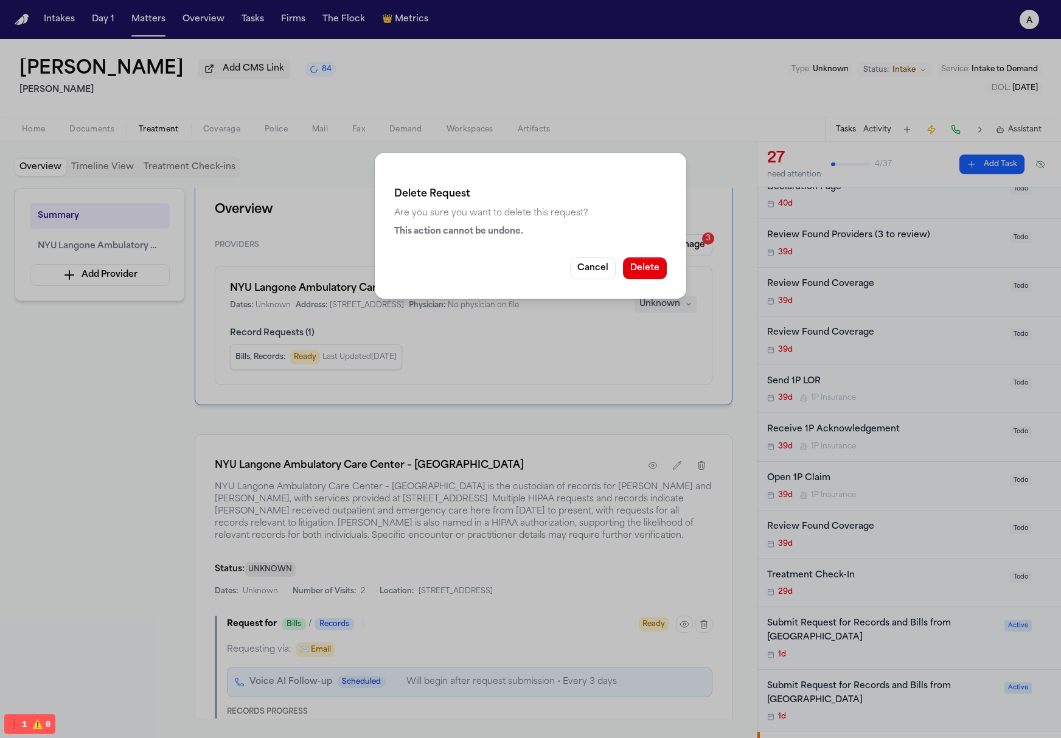
click at [649, 296] on div "Delete Request Are you sure you want to delete this request? This action cannot…" at bounding box center [531, 226] width 312 height 146
click at [655, 261] on button "Delete" at bounding box center [645, 268] width 44 height 22
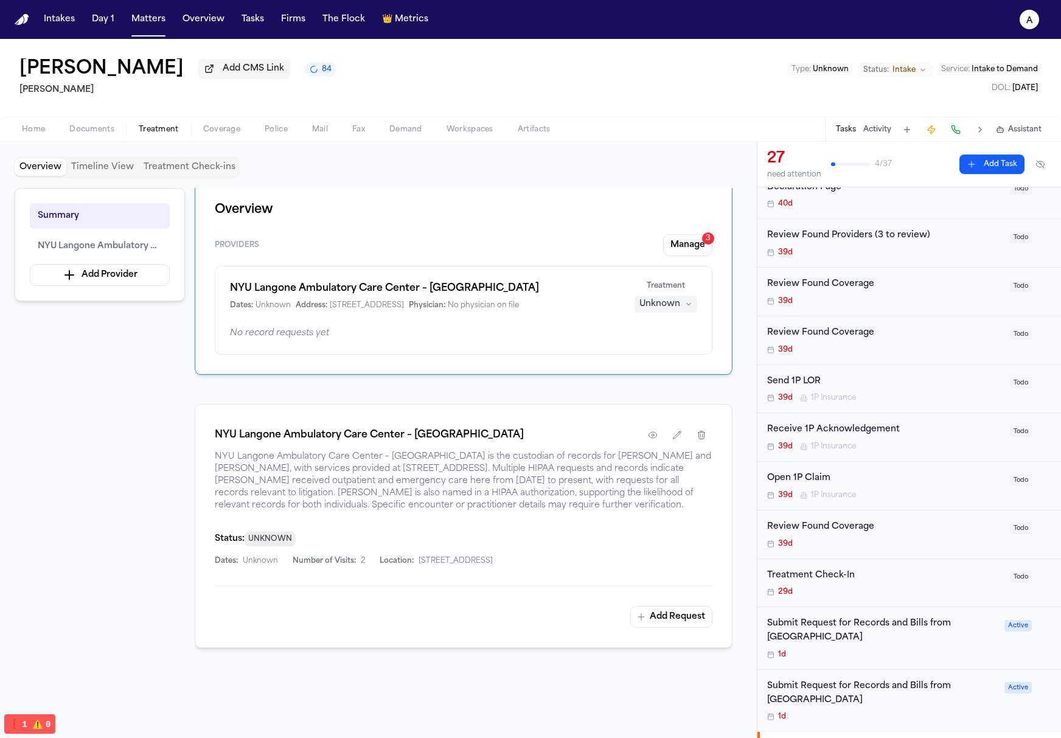
click at [663, 602] on div "NYU Langone Ambulatory Care Center – Cobble Hill NYU Langone Ambulatory Care Ce…" at bounding box center [464, 526] width 538 height 244
click at [662, 620] on button "Add Request" at bounding box center [671, 617] width 82 height 22
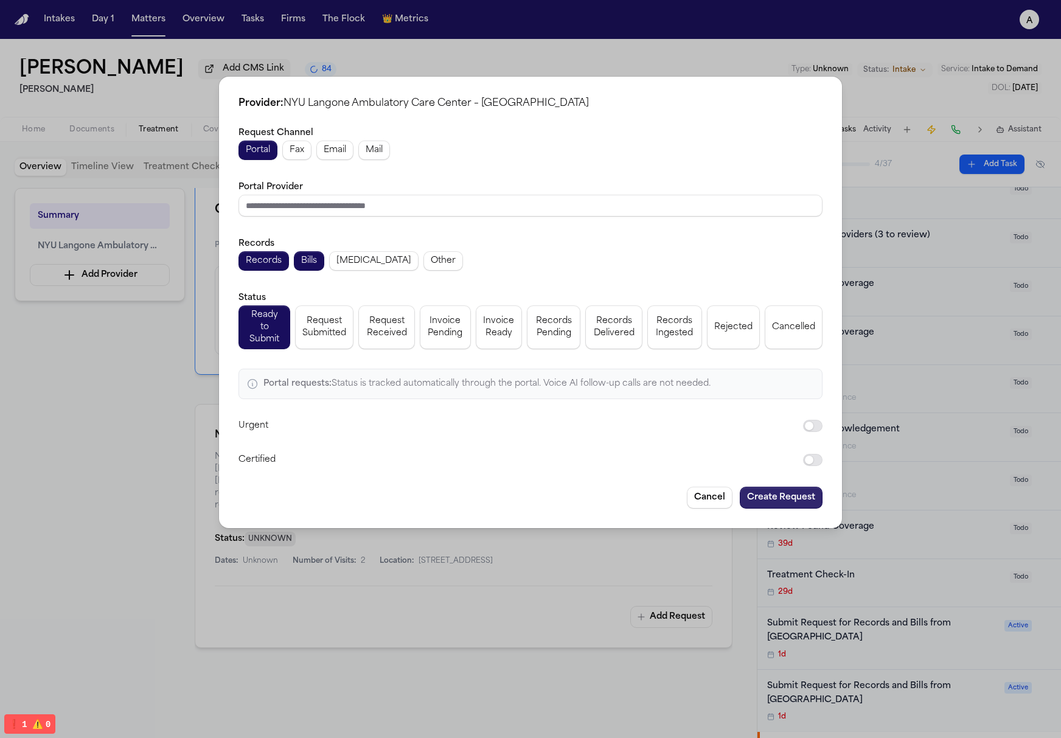
click at [803, 489] on button "Create Request" at bounding box center [781, 498] width 83 height 22
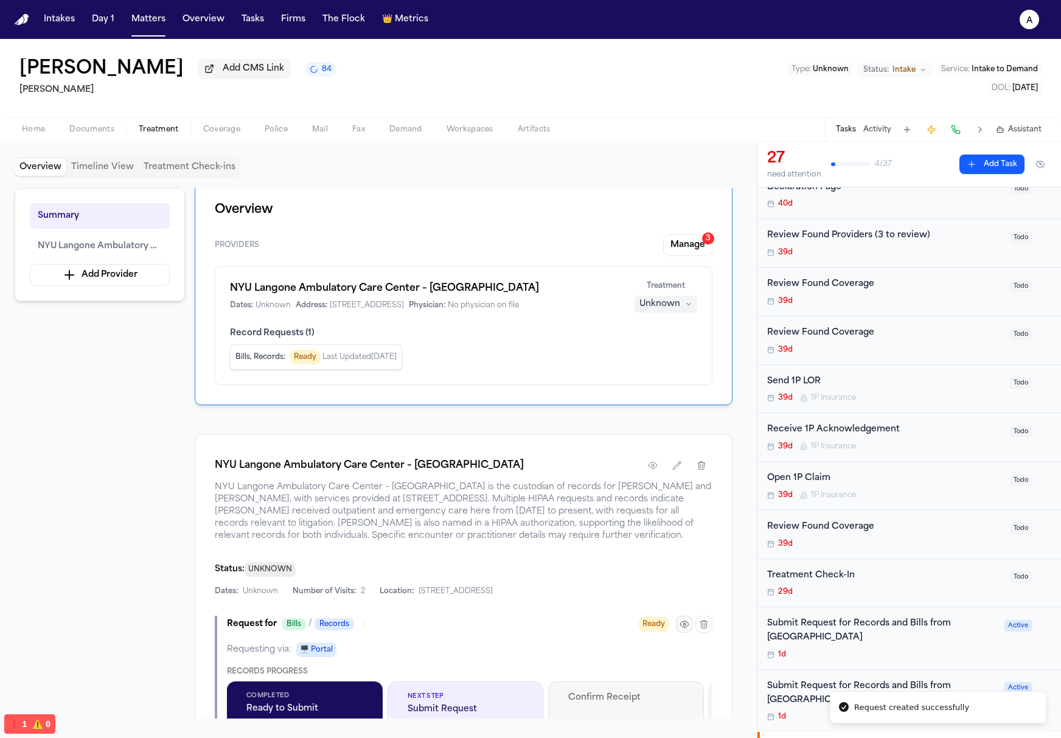
click at [682, 627] on icon "button" at bounding box center [684, 624] width 8 height 6
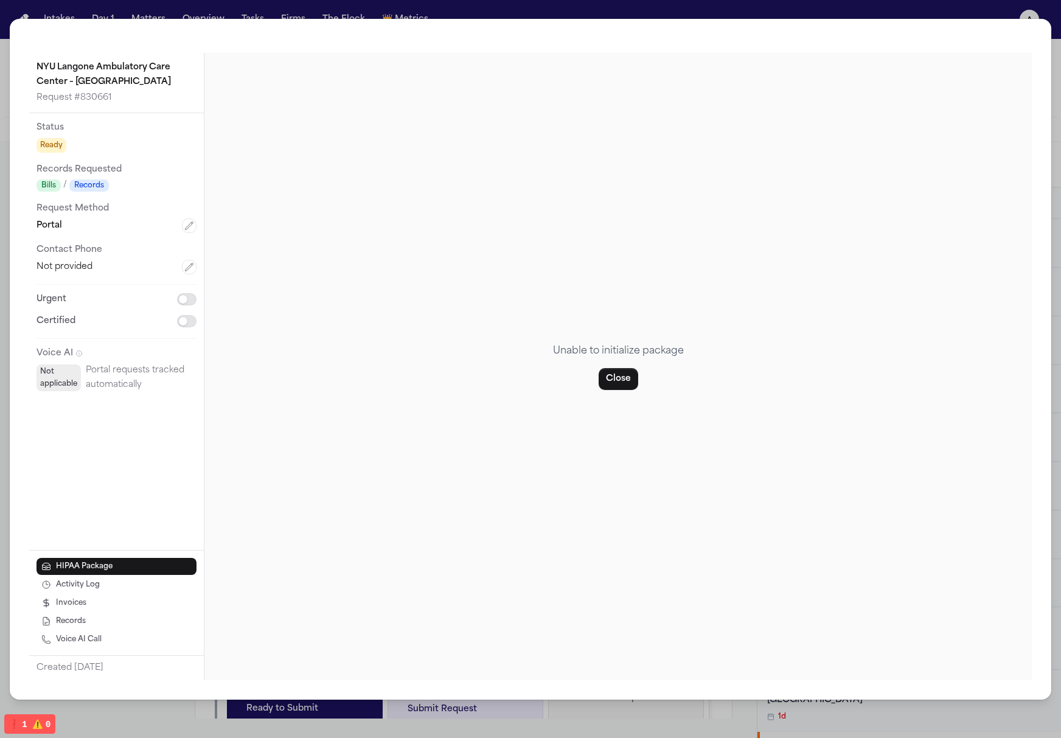
click at [949, 24] on div "NYU Langone Ambulatory Care Center – Cobble Hill Request # 830661 Status Ready …" at bounding box center [531, 359] width 1042 height 681
click at [937, 10] on div "NYU Langone Ambulatory Care Center – Cobble Hill Request # 830661 Status Ready …" at bounding box center [530, 369] width 1061 height 738
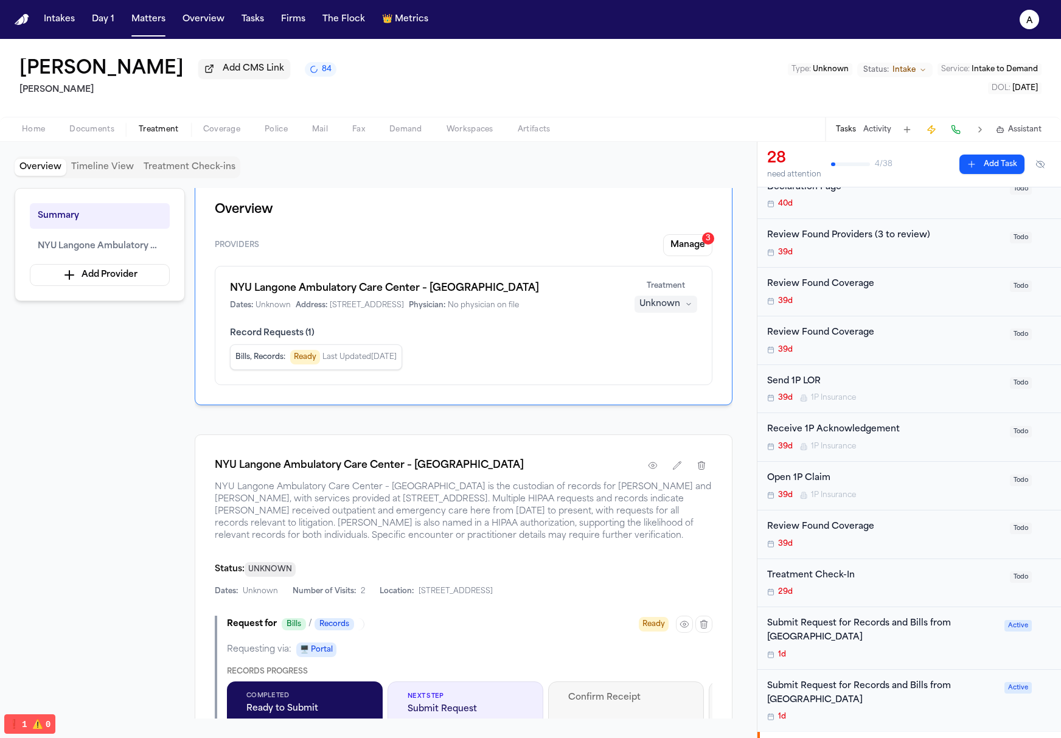
scroll to position [23, 0]
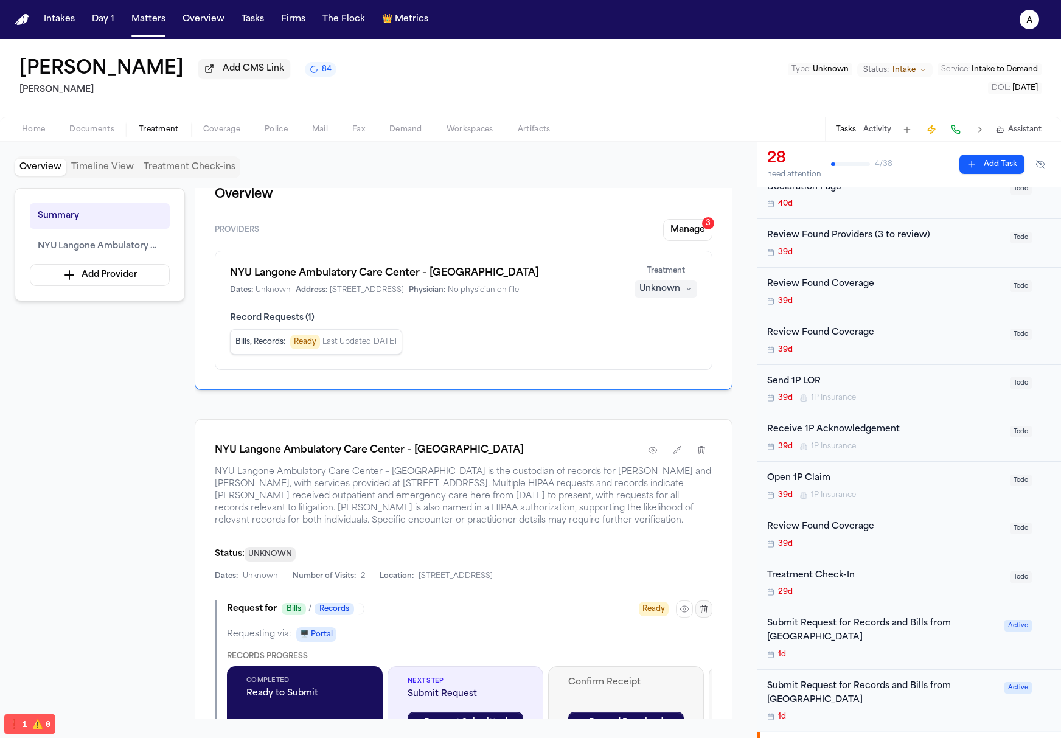
click at [705, 610] on icon "button" at bounding box center [704, 609] width 10 height 10
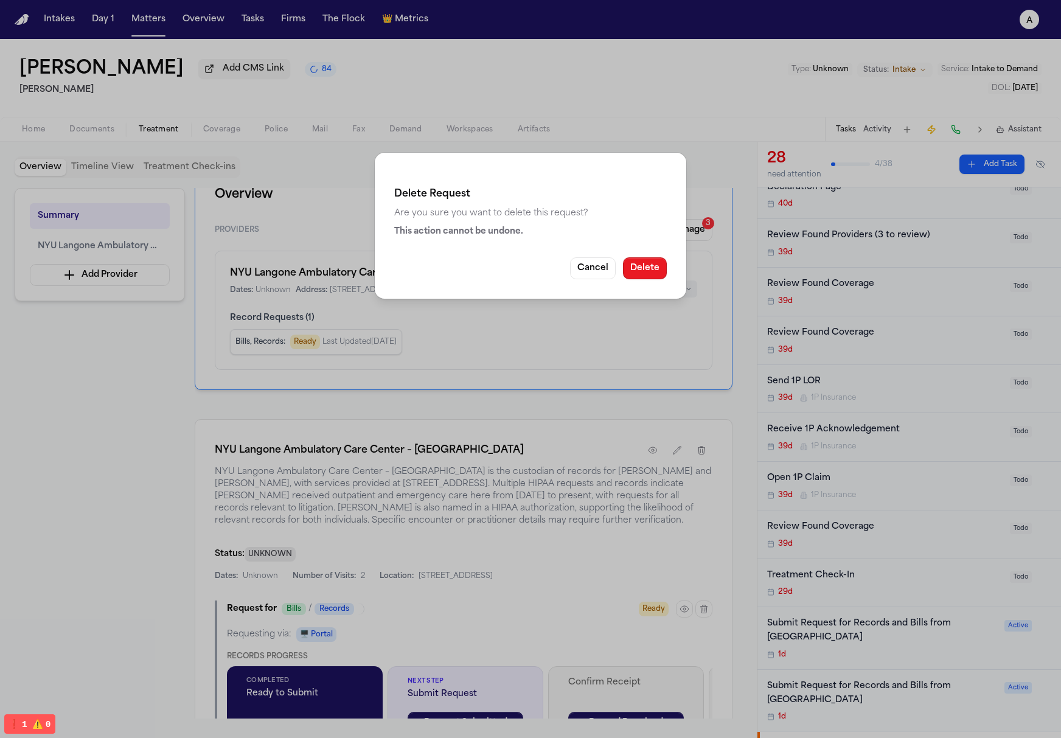
click at [660, 274] on button "Delete" at bounding box center [645, 268] width 44 height 22
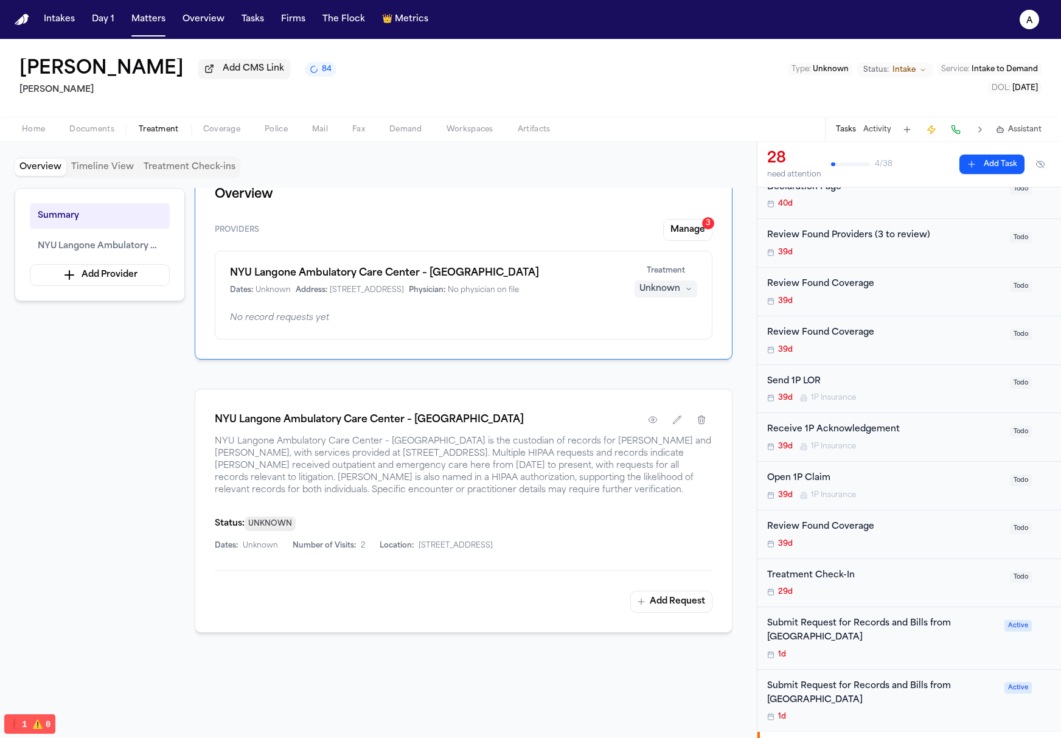
scroll to position [125, 0]
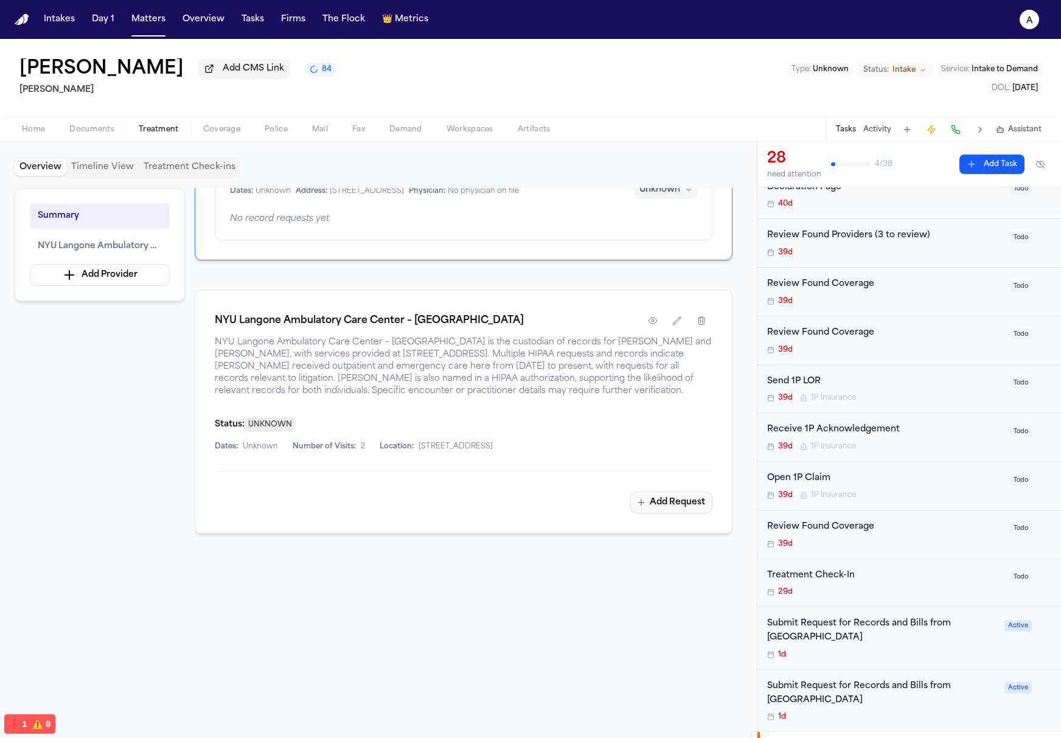
click at [676, 509] on button "Add Request" at bounding box center [671, 503] width 82 height 22
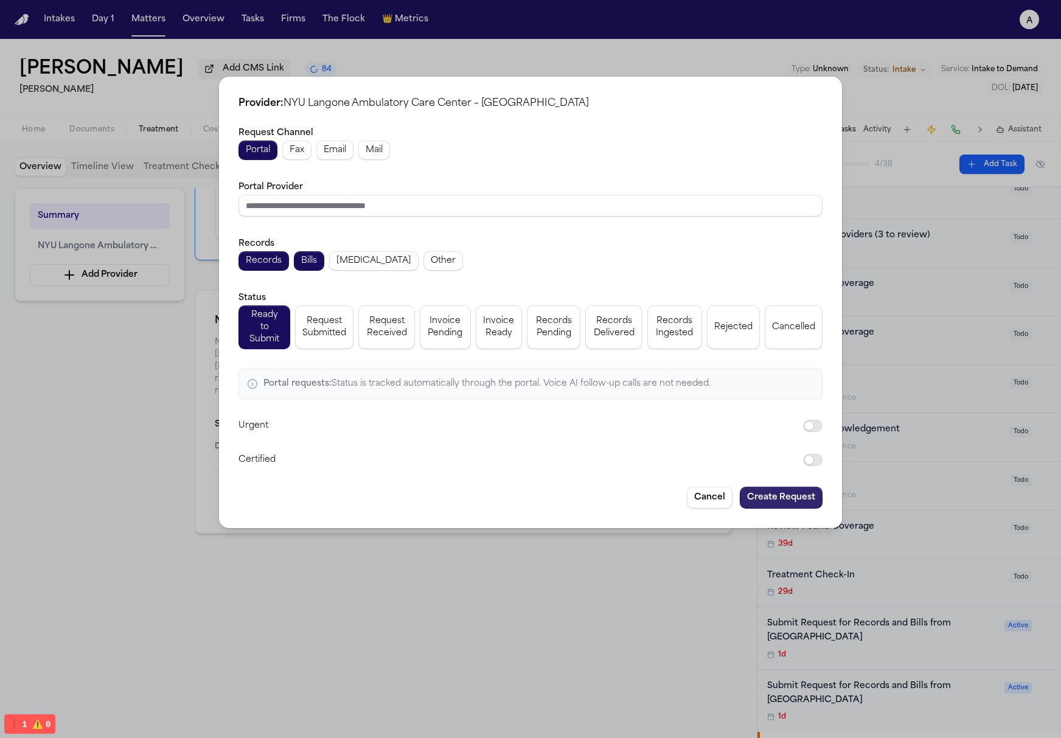
click at [797, 503] on div "Provider: NYU Langone Ambulatory Care Center – Cobble Hill Request Channel Port…" at bounding box center [530, 303] width 623 height 452
click at [800, 496] on button "Create Request" at bounding box center [781, 498] width 83 height 22
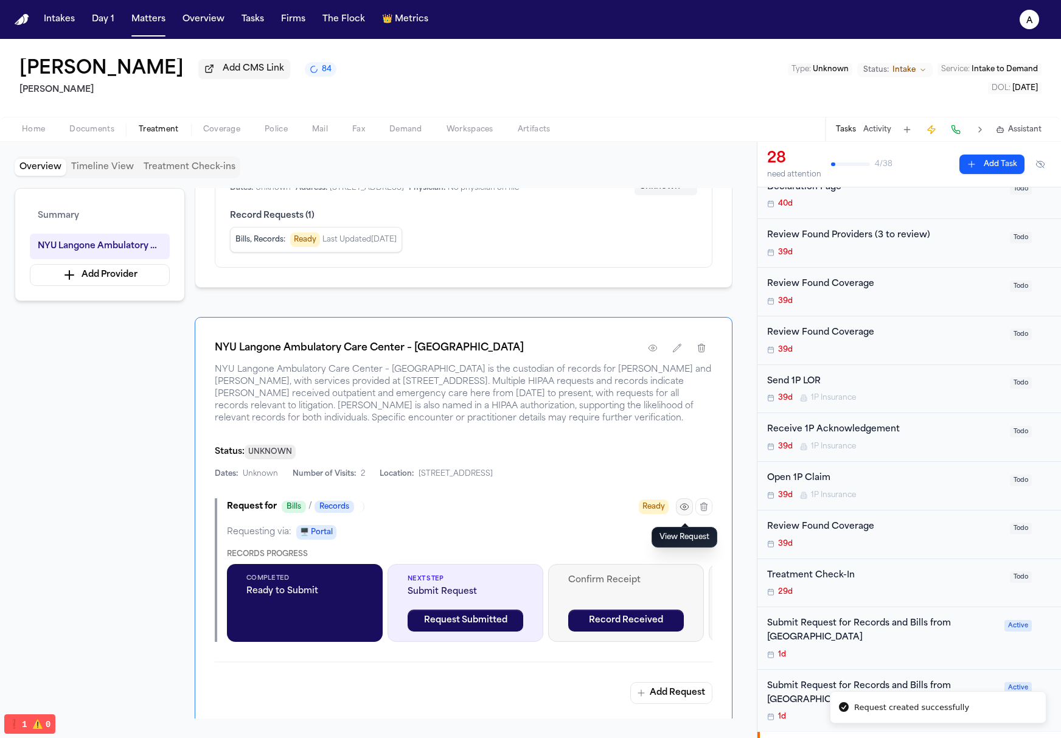
click at [686, 510] on icon "button" at bounding box center [685, 507] width 10 height 10
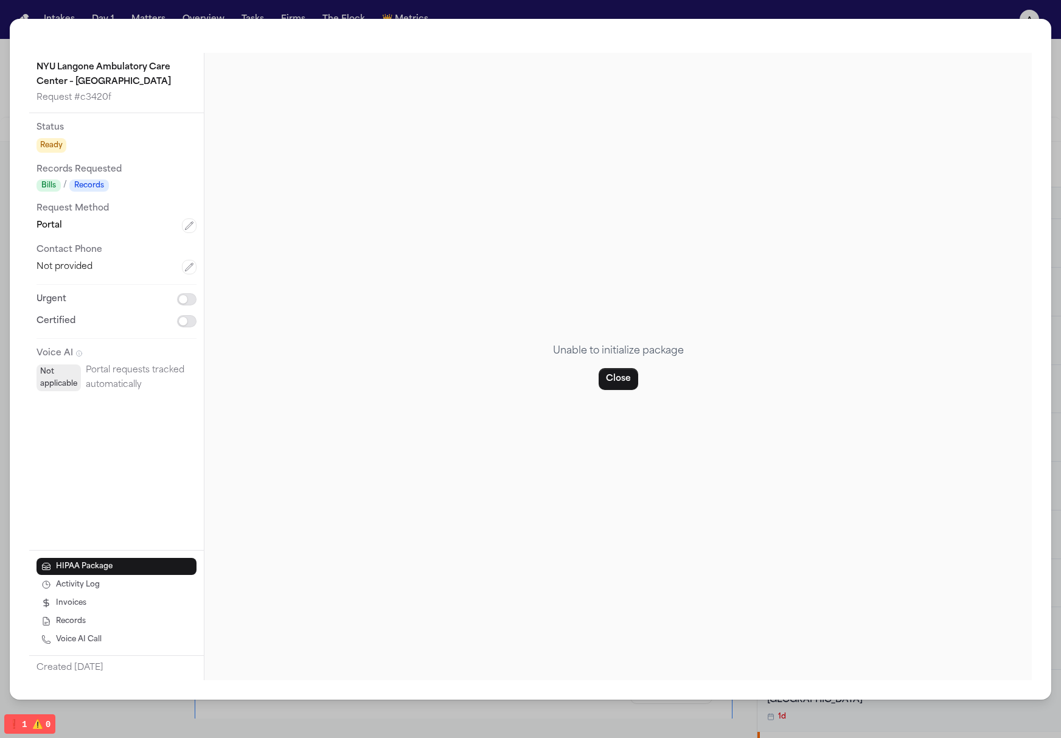
click at [515, 459] on div "Unable to initialize package Close" at bounding box center [618, 366] width 828 height 627
click at [603, 388] on button "Close" at bounding box center [619, 379] width 40 height 22
click at [988, 24] on div "NYU Langone Ambulatory Care Center – Cobble Hill Request # c3420f Status Ready …" at bounding box center [531, 359] width 1042 height 681
click at [982, 8] on div "NYU Langone Ambulatory Care Center – Cobble Hill Request # c3420f Status Ready …" at bounding box center [530, 369] width 1061 height 738
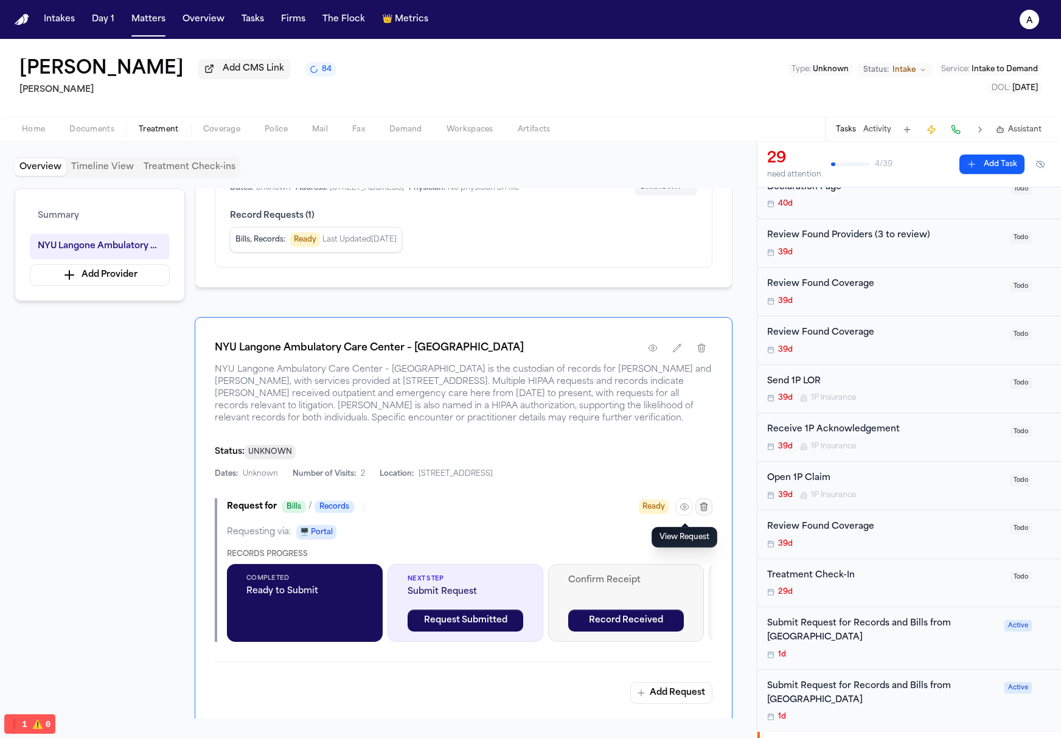
click at [709, 509] on button "button" at bounding box center [704, 506] width 17 height 17
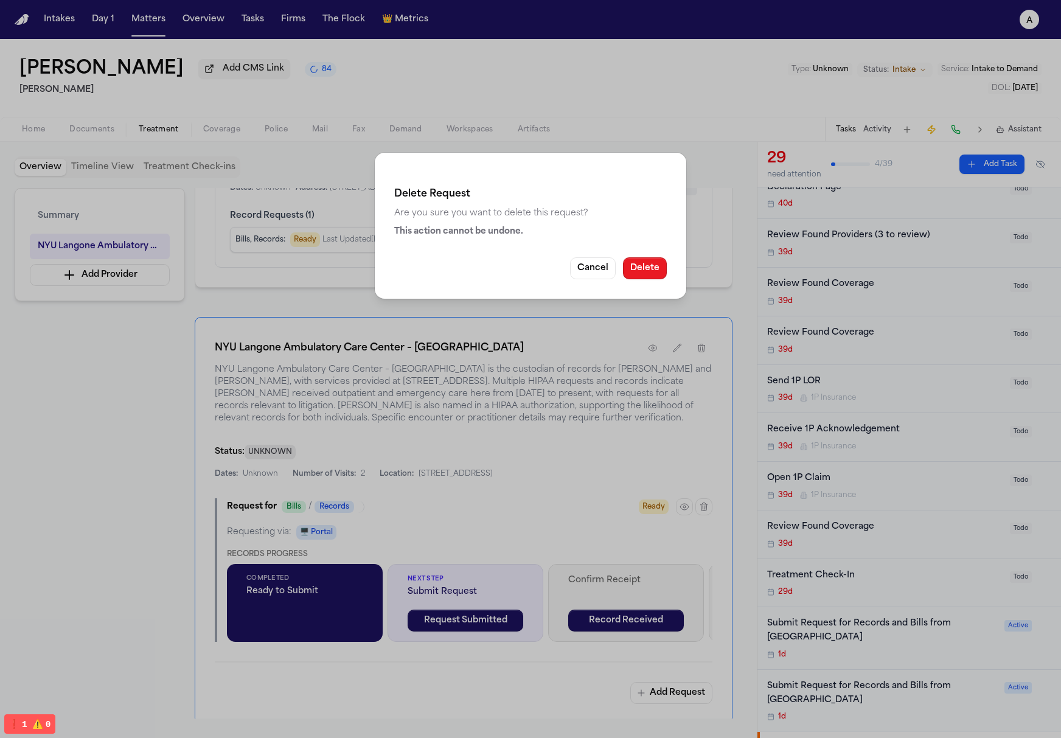
click at [649, 264] on button "Delete" at bounding box center [645, 268] width 44 height 22
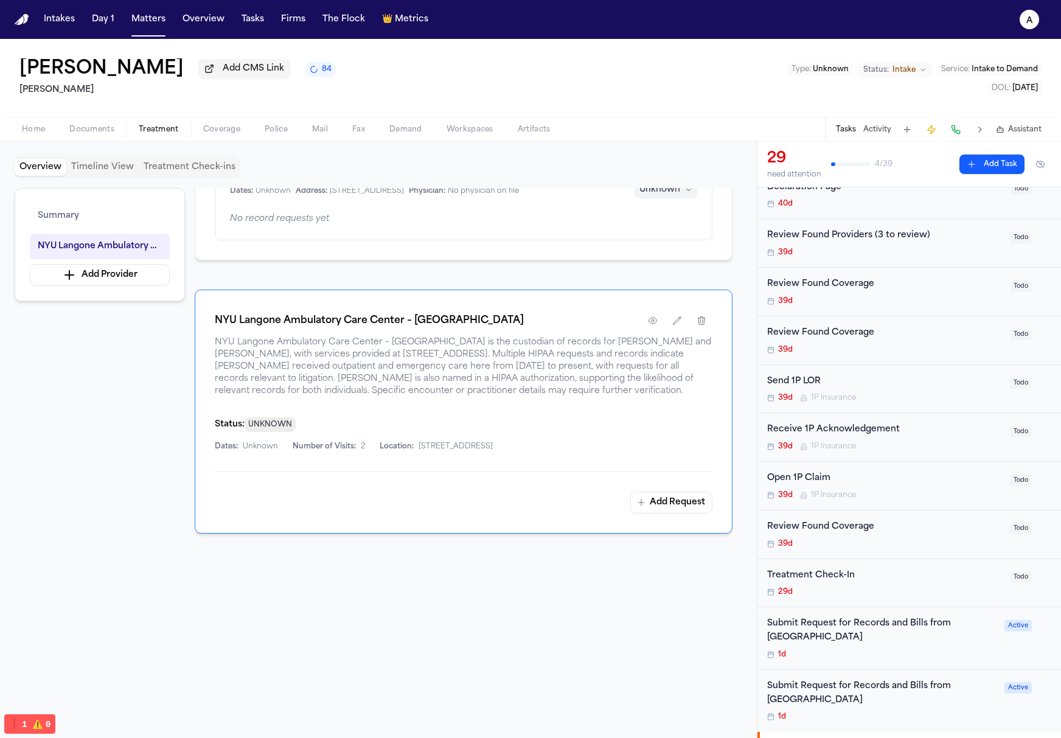
click at [685, 501] on button "Add Request" at bounding box center [671, 503] width 82 height 22
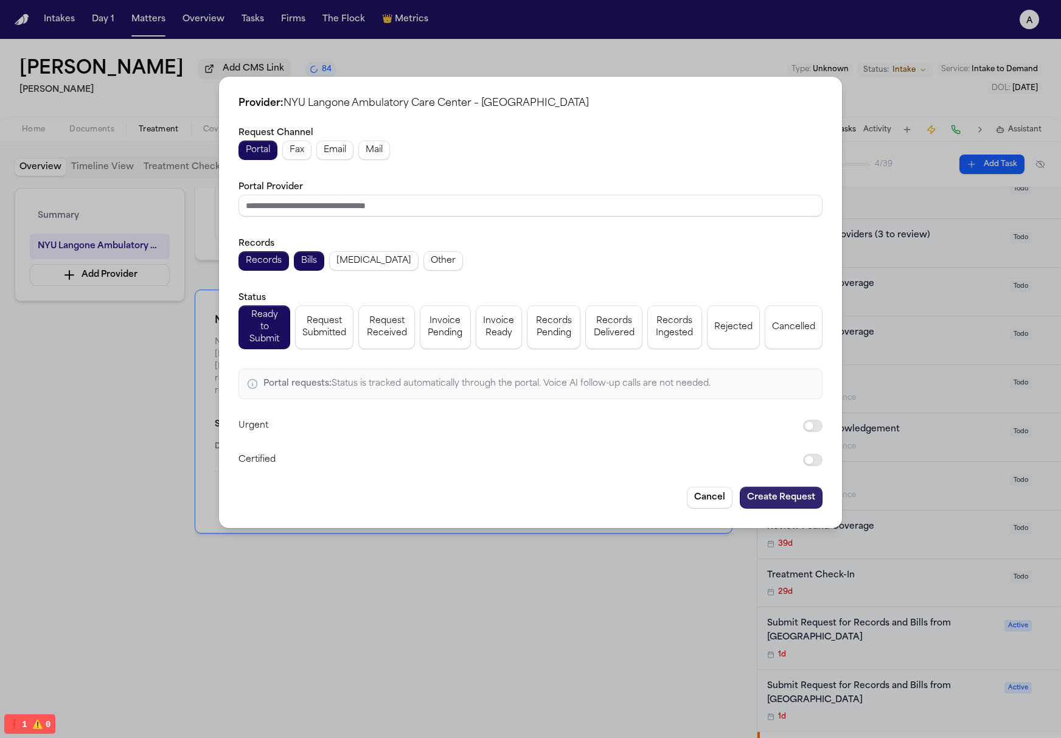
click at [792, 487] on button "Create Request" at bounding box center [781, 498] width 83 height 22
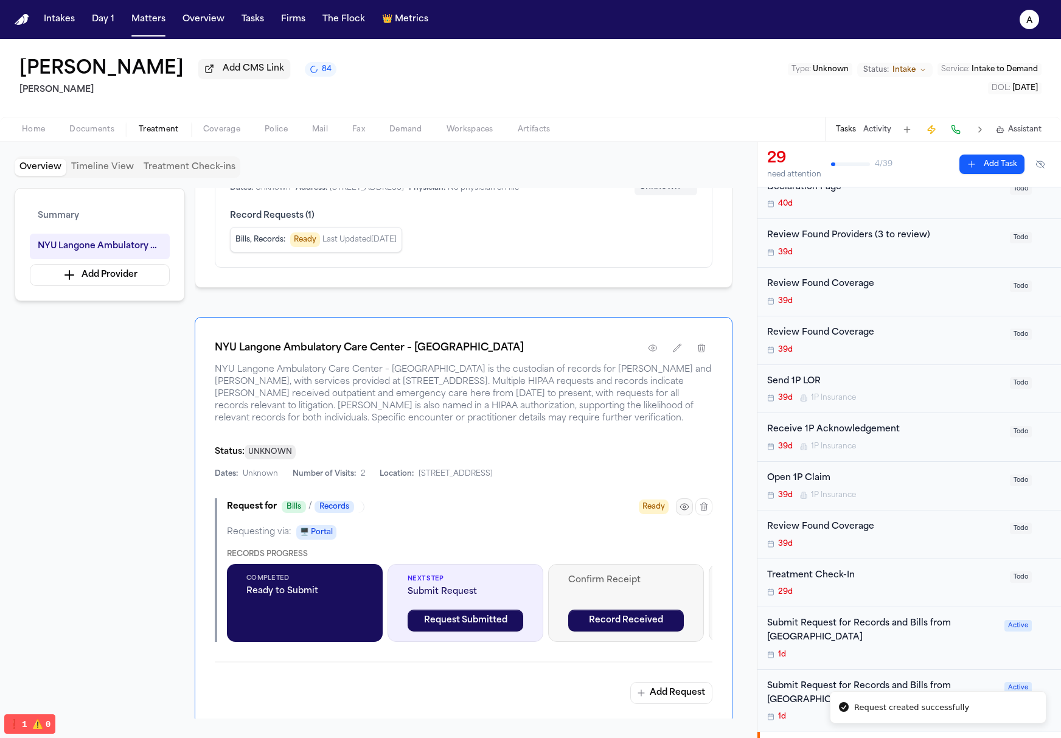
click at [680, 508] on icon "button" at bounding box center [685, 507] width 10 height 10
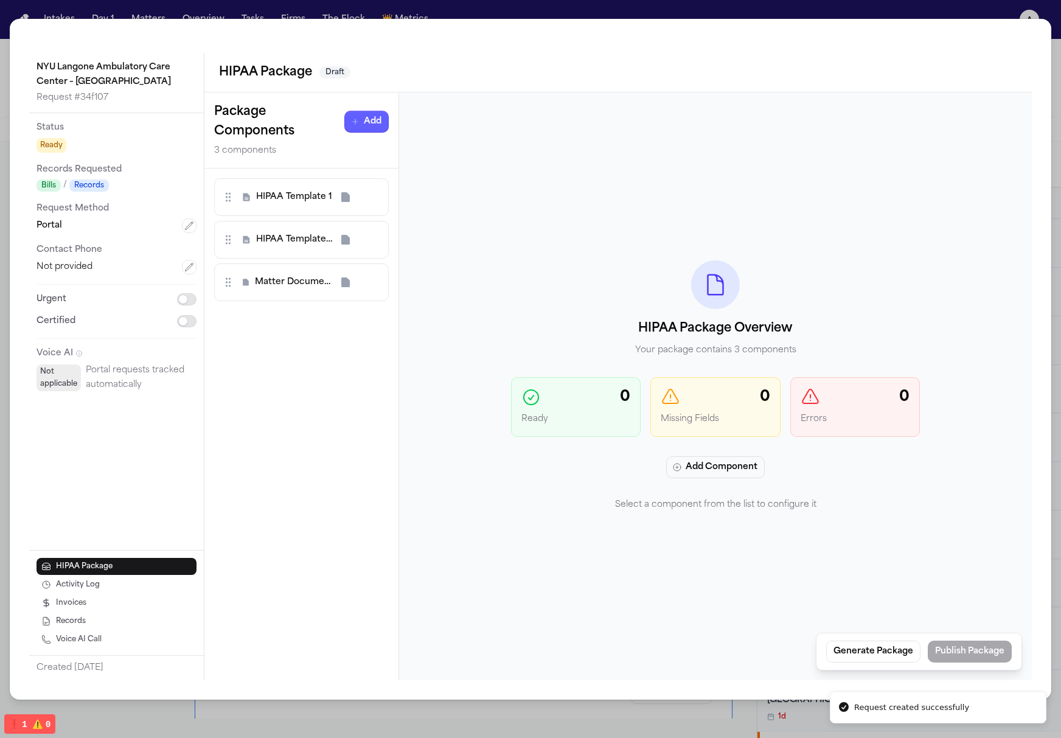
click at [561, 426] on p "Ready" at bounding box center [576, 420] width 109 height 15
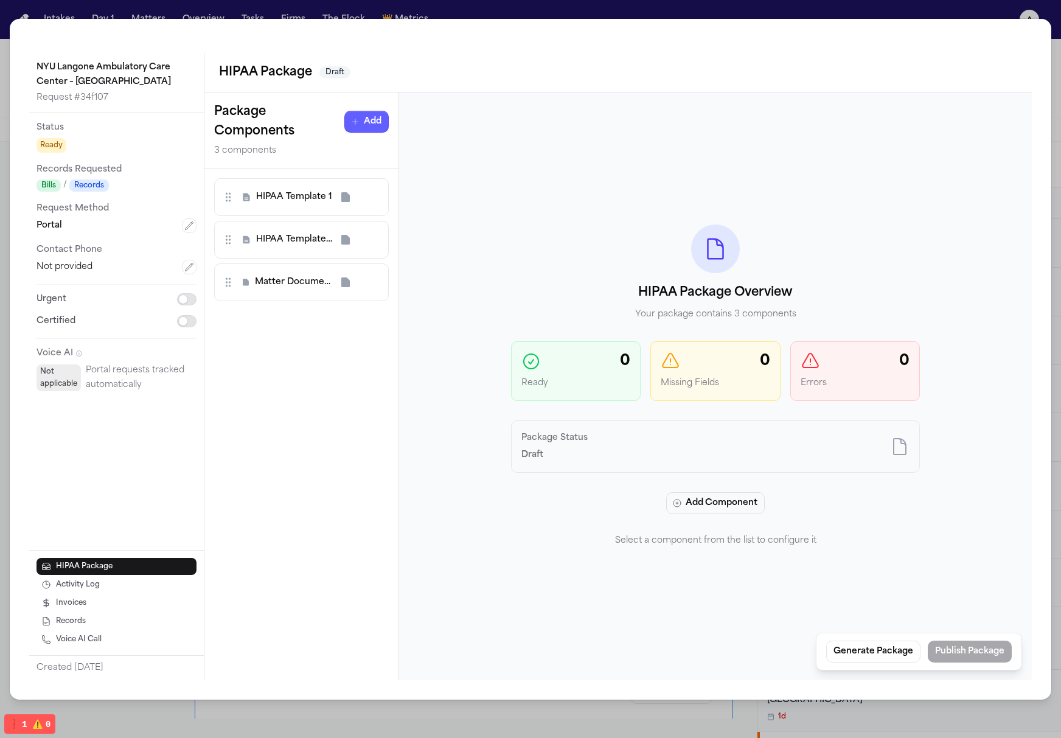
click at [571, 360] on div "0" at bounding box center [576, 361] width 109 height 19
click at [865, 382] on p "Errors" at bounding box center [855, 384] width 109 height 15
click at [287, 199] on span "HIPAA Template 1" at bounding box center [294, 197] width 76 height 12
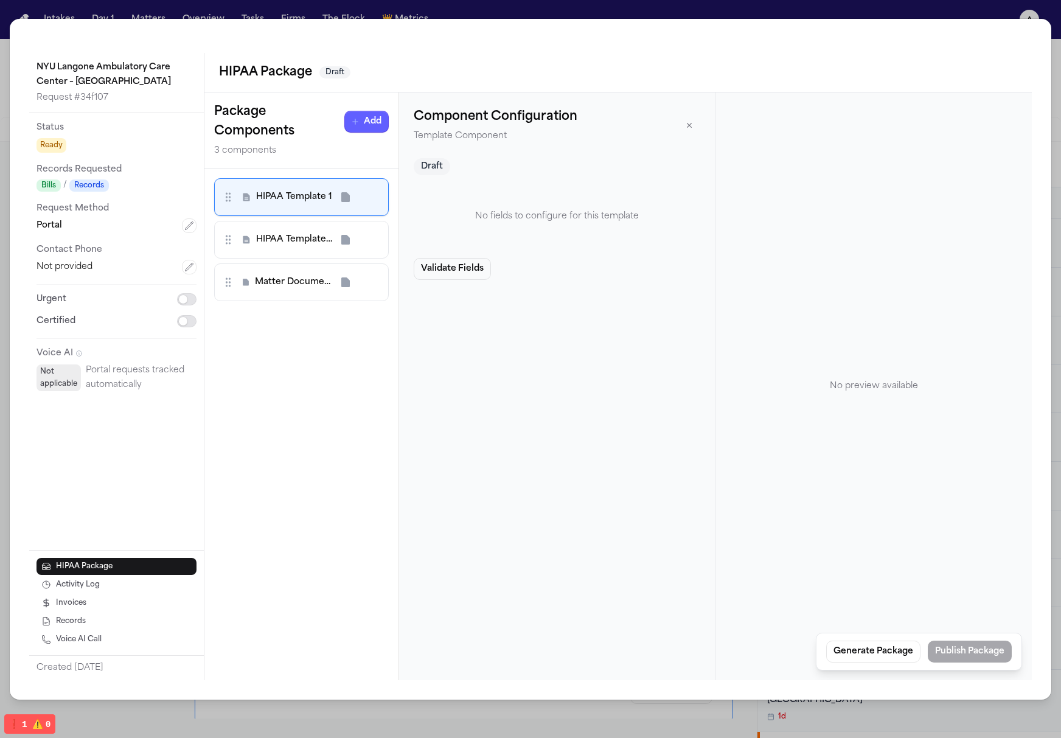
click at [302, 256] on div "HIPAA Template 2" at bounding box center [301, 240] width 175 height 38
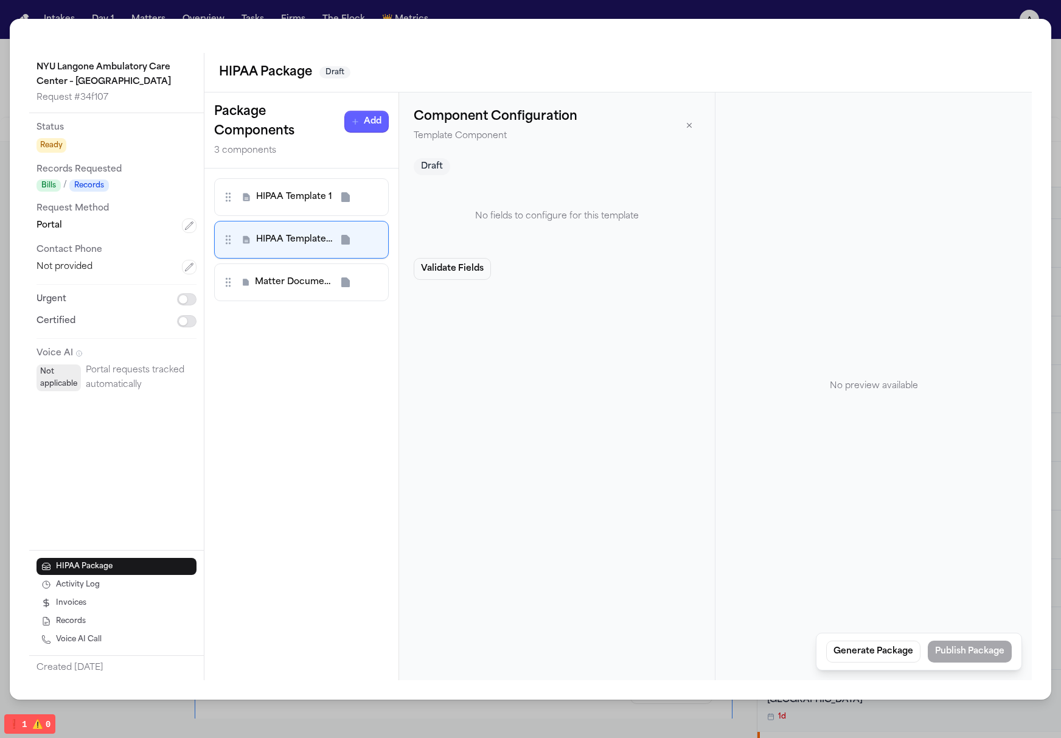
click at [317, 199] on span "HIPAA Template 1" at bounding box center [294, 197] width 76 height 12
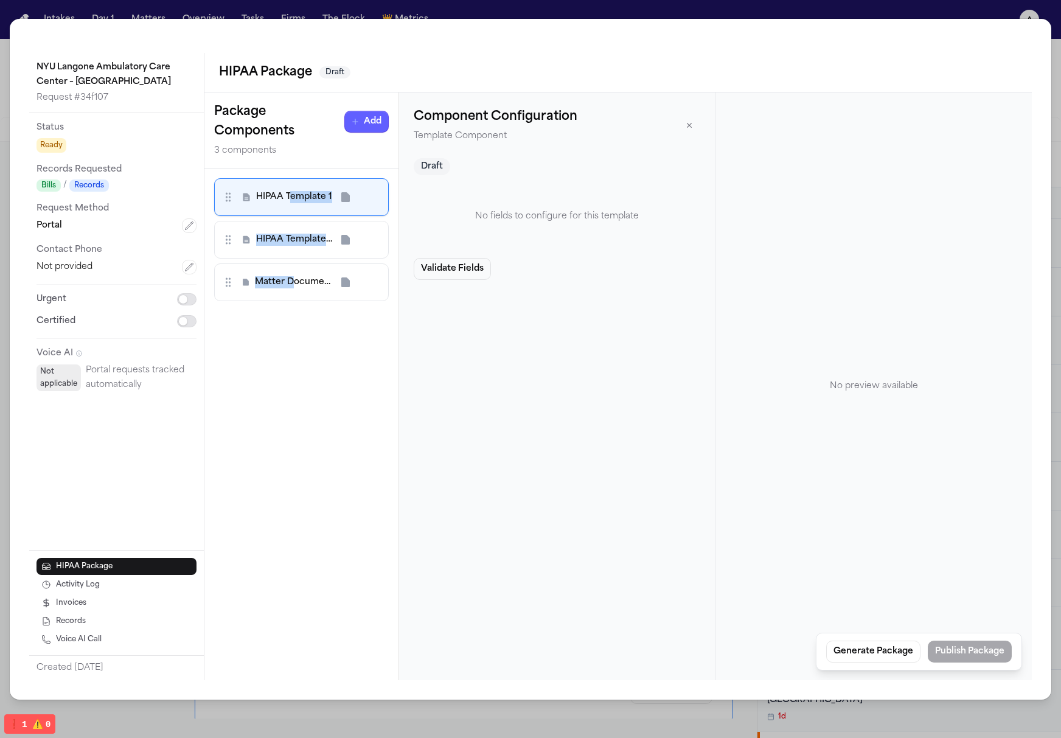
drag, startPoint x: 288, startPoint y: 212, endPoint x: 291, endPoint y: 266, distance: 53.6
click at [294, 281] on div "HIPAA Template 1 HIPAA Template 2 Matter Document 3" at bounding box center [301, 239] width 175 height 123
click at [294, 230] on div "HIPAA Template 2" at bounding box center [301, 240] width 159 height 22
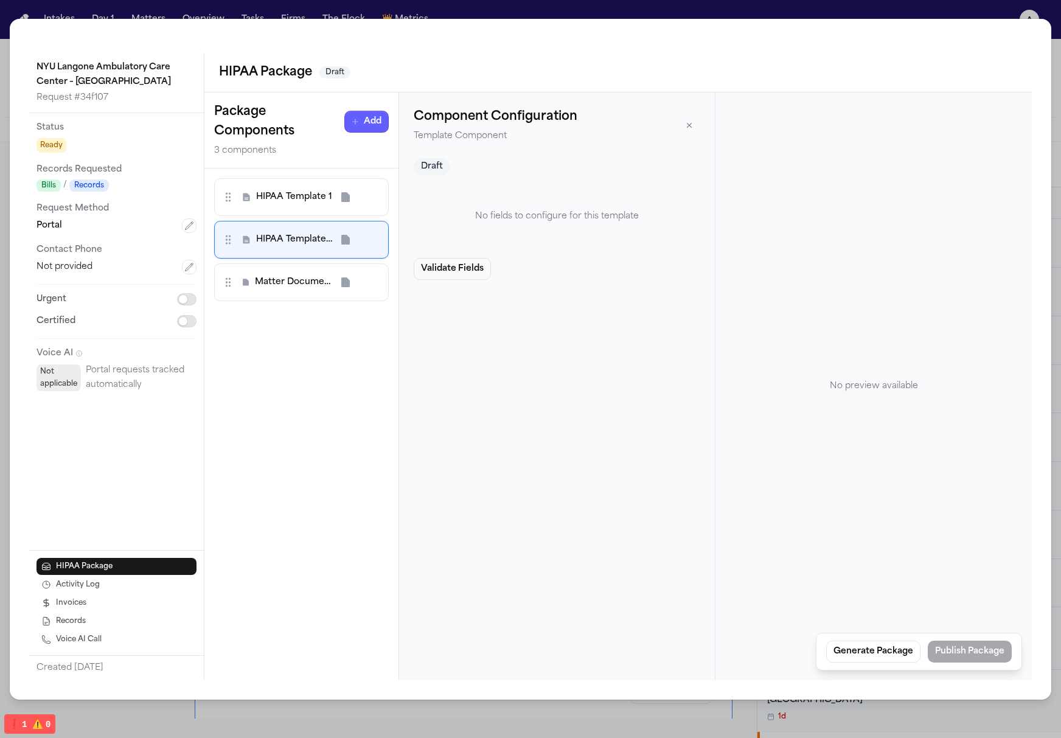
click at [301, 279] on span "Matter Document 3" at bounding box center [293, 282] width 77 height 12
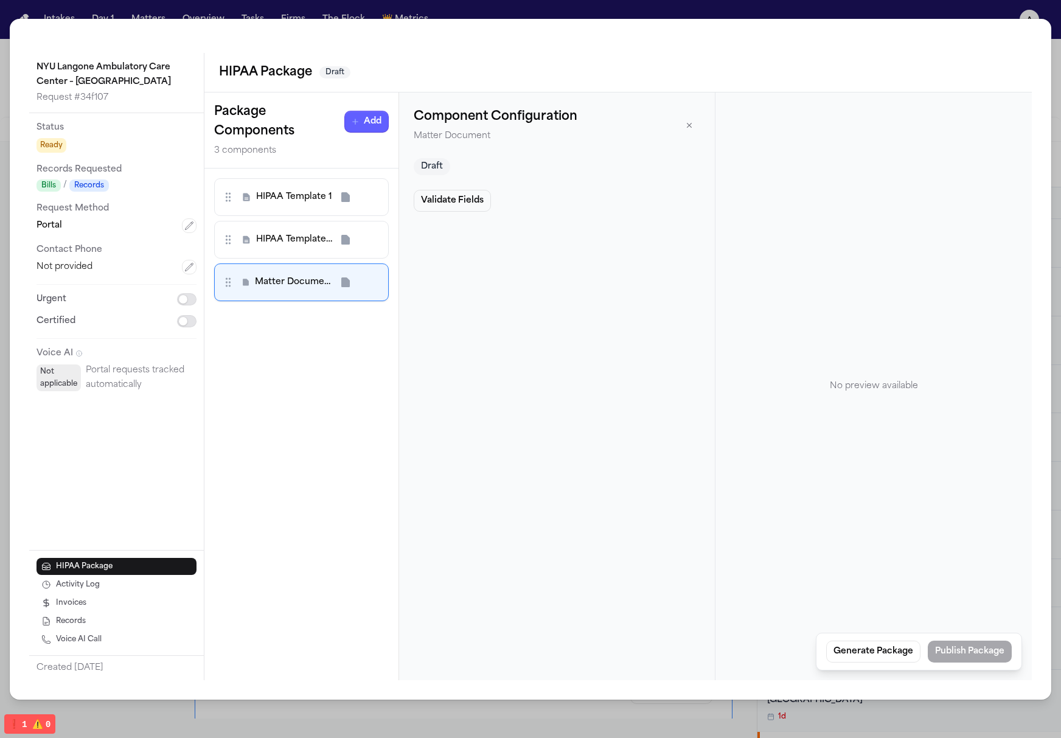
click at [299, 206] on div "HIPAA Template 1" at bounding box center [301, 197] width 159 height 22
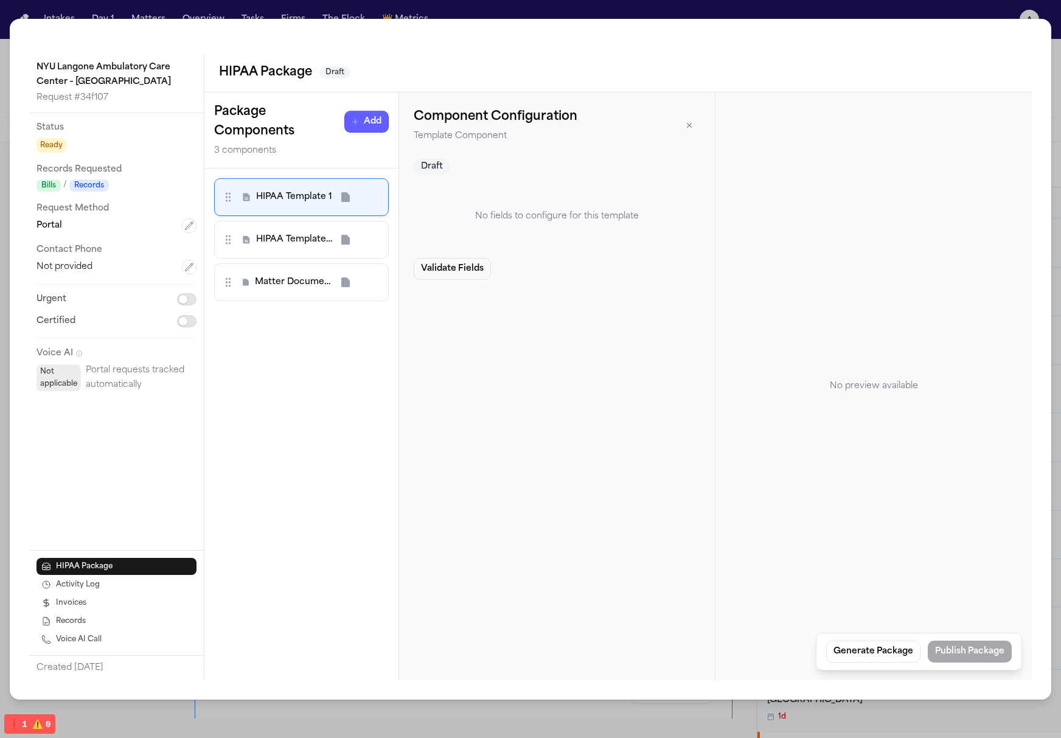
click at [305, 261] on div "HIPAA Template 1 HIPAA Template 2 Matter Document 3" at bounding box center [301, 239] width 175 height 123
click at [314, 286] on span "Matter Document 3" at bounding box center [293, 282] width 77 height 12
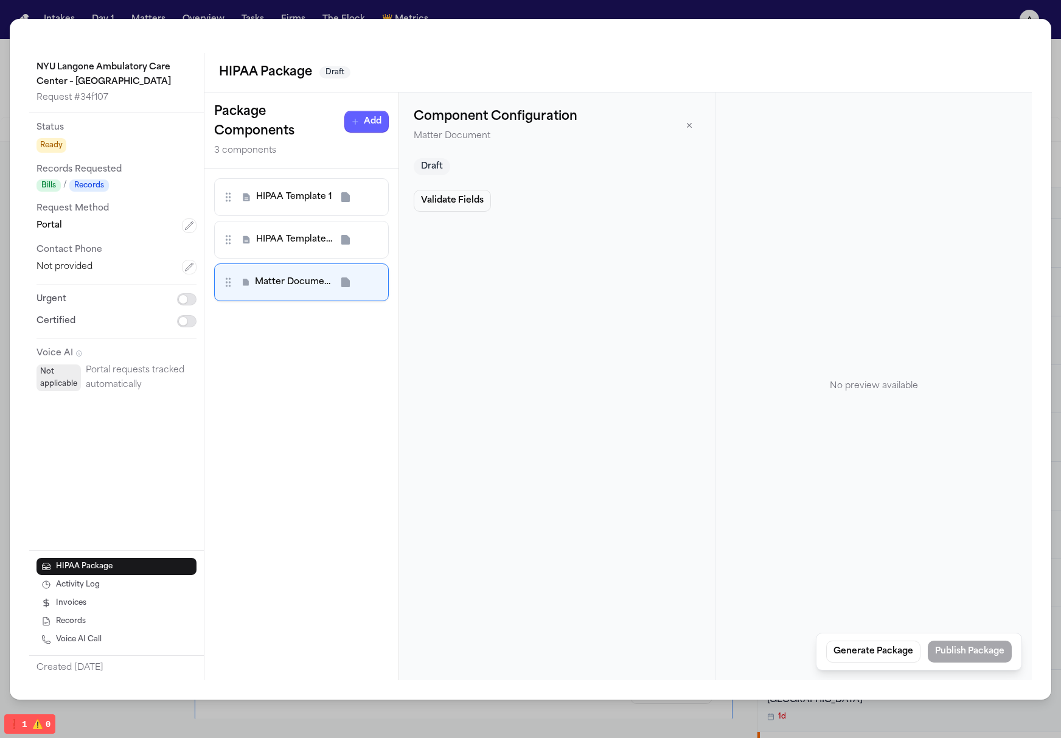
click at [300, 193] on span "HIPAA Template 1" at bounding box center [294, 197] width 76 height 12
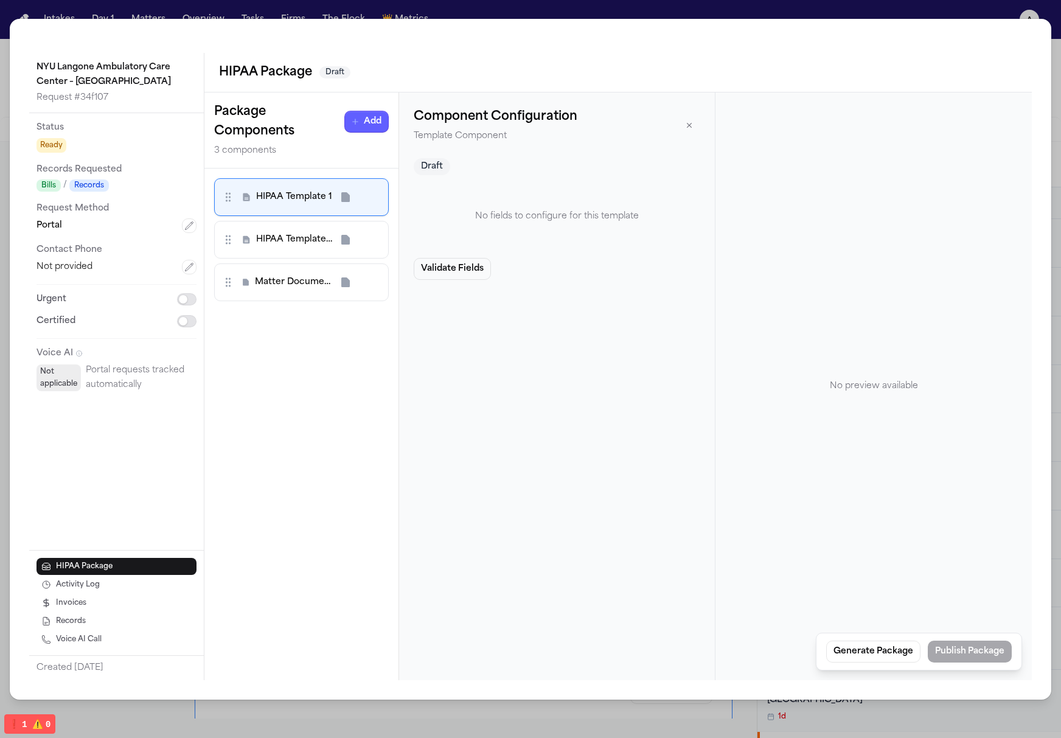
click at [292, 243] on span "HIPAA Template 2" at bounding box center [294, 240] width 76 height 12
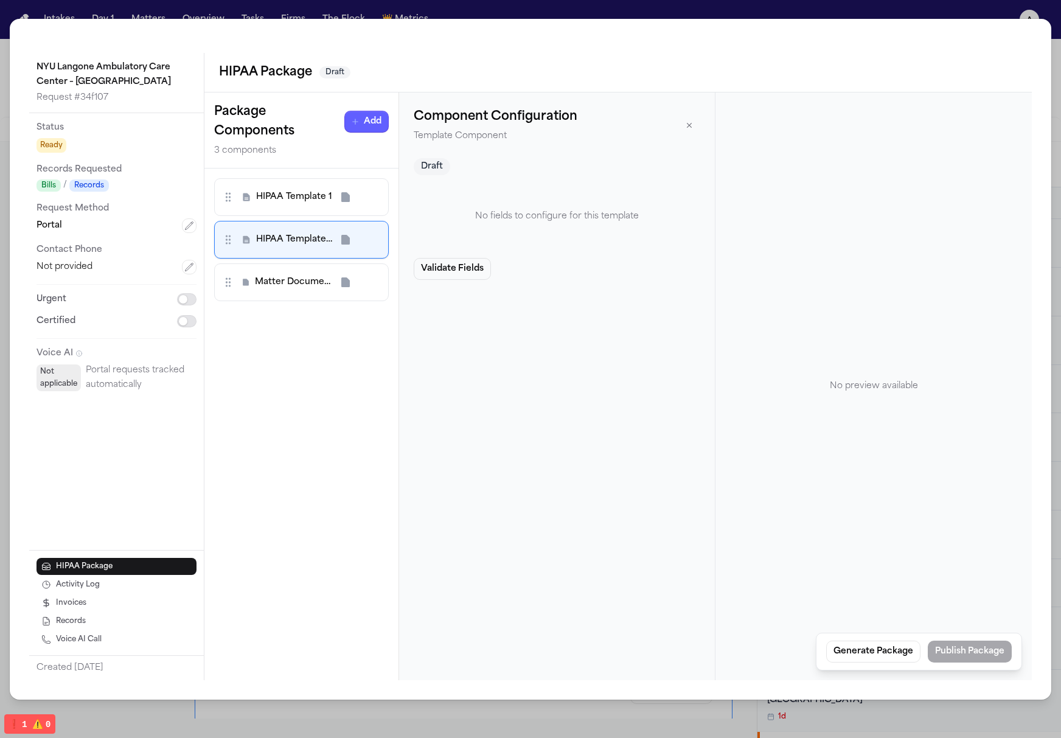
click at [299, 285] on span "Matter Document 3" at bounding box center [293, 282] width 77 height 12
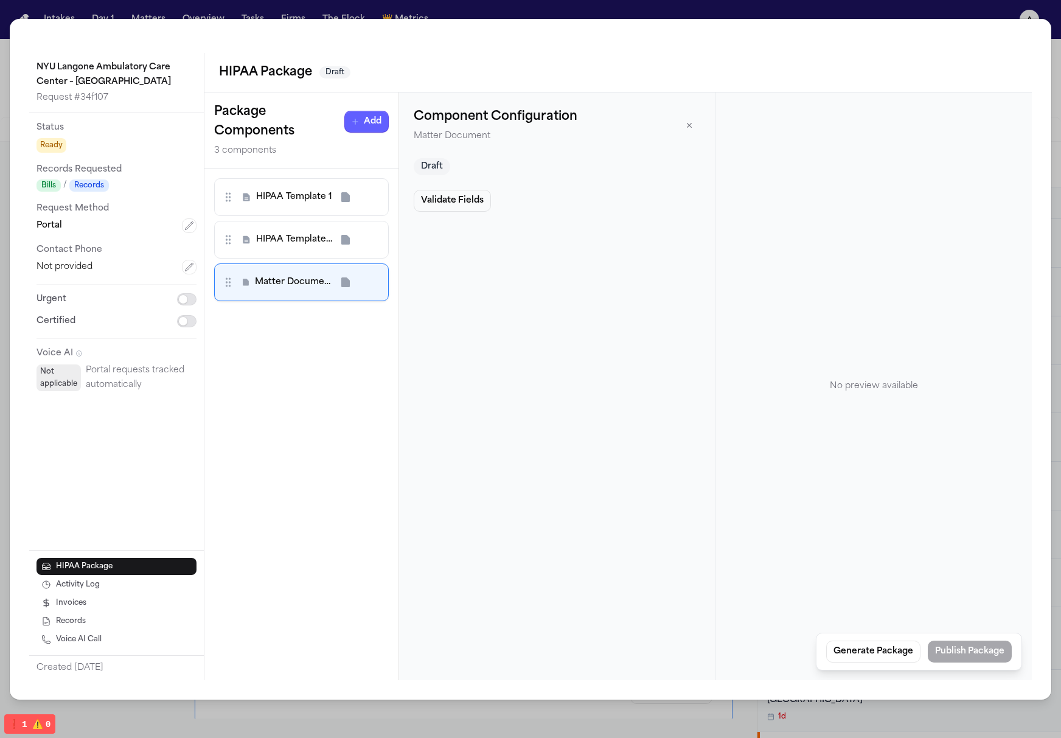
click at [293, 174] on div "HIPAA Template 1 HIPAA Template 2 Matter Document 3 To pick up a draggable item…" at bounding box center [301, 425] width 194 height 512
click at [296, 208] on div "HIPAA Template 1" at bounding box center [301, 197] width 159 height 22
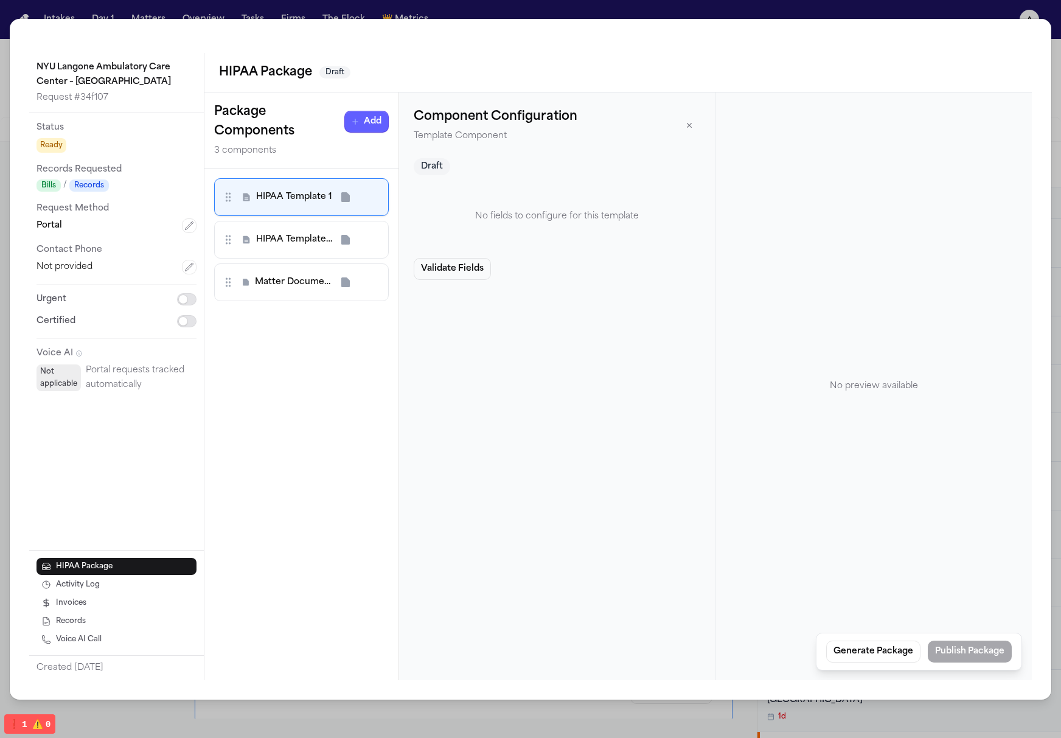
click at [306, 281] on span "Matter Document 3" at bounding box center [293, 282] width 77 height 12
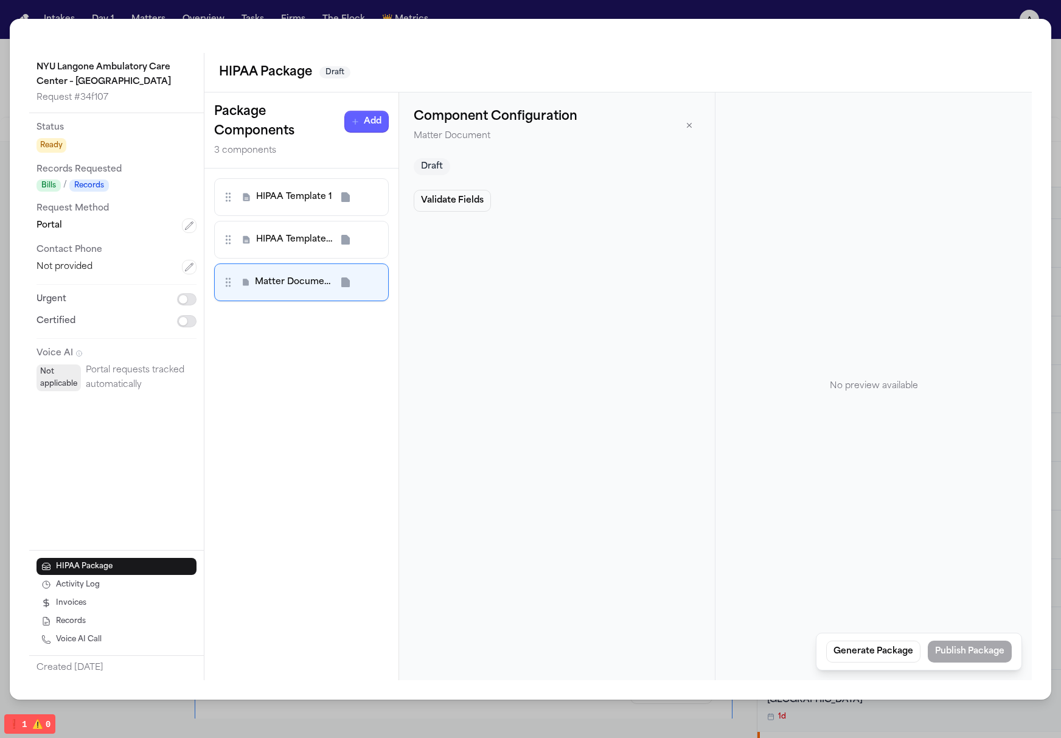
click at [304, 192] on span "HIPAA Template 1" at bounding box center [294, 197] width 76 height 12
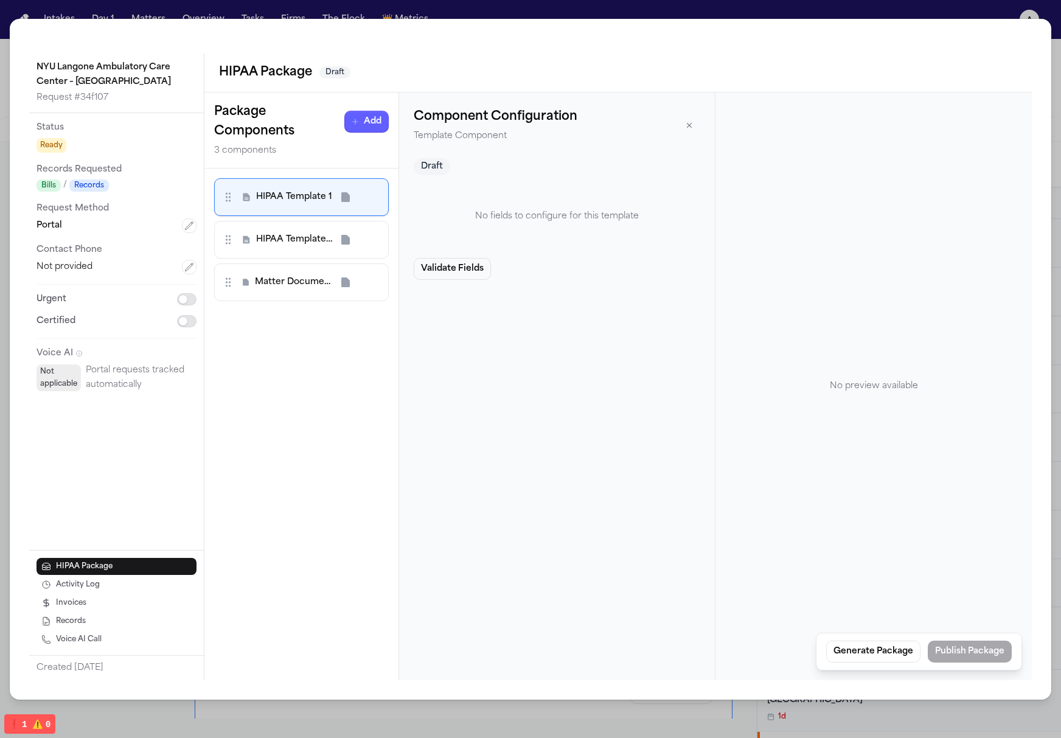
click at [568, 192] on div "No fields to configure for this template" at bounding box center [557, 217] width 287 height 54
drag, startPoint x: 562, startPoint y: 268, endPoint x: 546, endPoint y: 271, distance: 16.8
click at [562, 268] on div "Validate Fields" at bounding box center [557, 269] width 287 height 22
click at [291, 239] on span "HIPAA Template 2" at bounding box center [294, 240] width 76 height 12
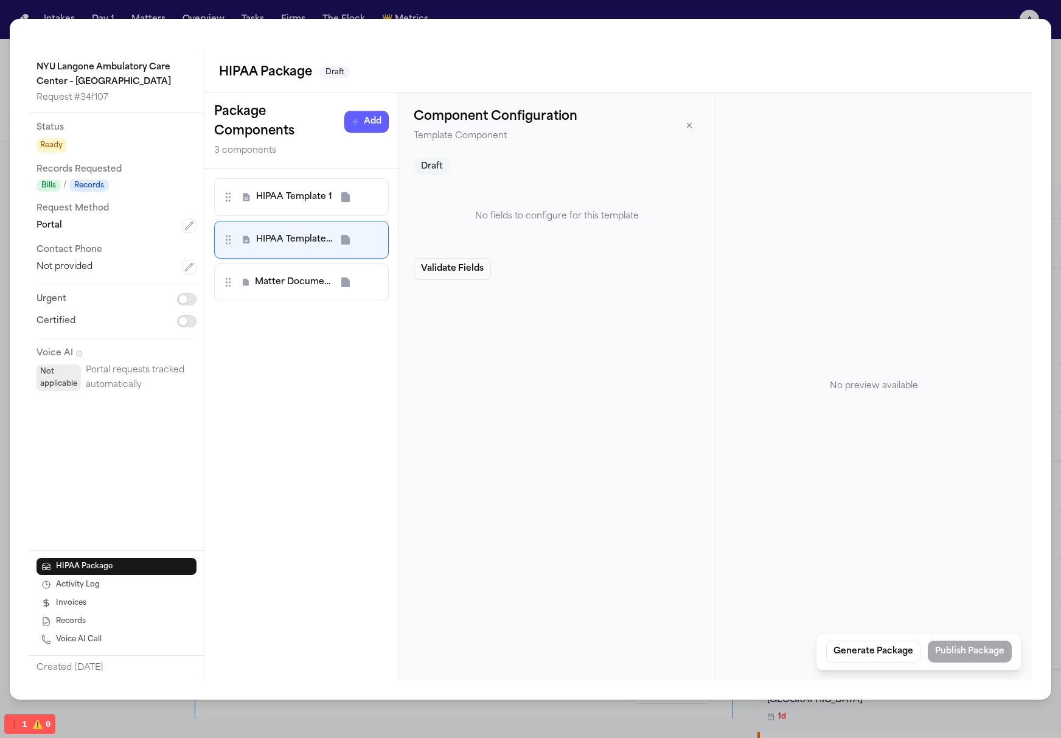
click at [288, 195] on span "HIPAA Template 1" at bounding box center [294, 197] width 76 height 12
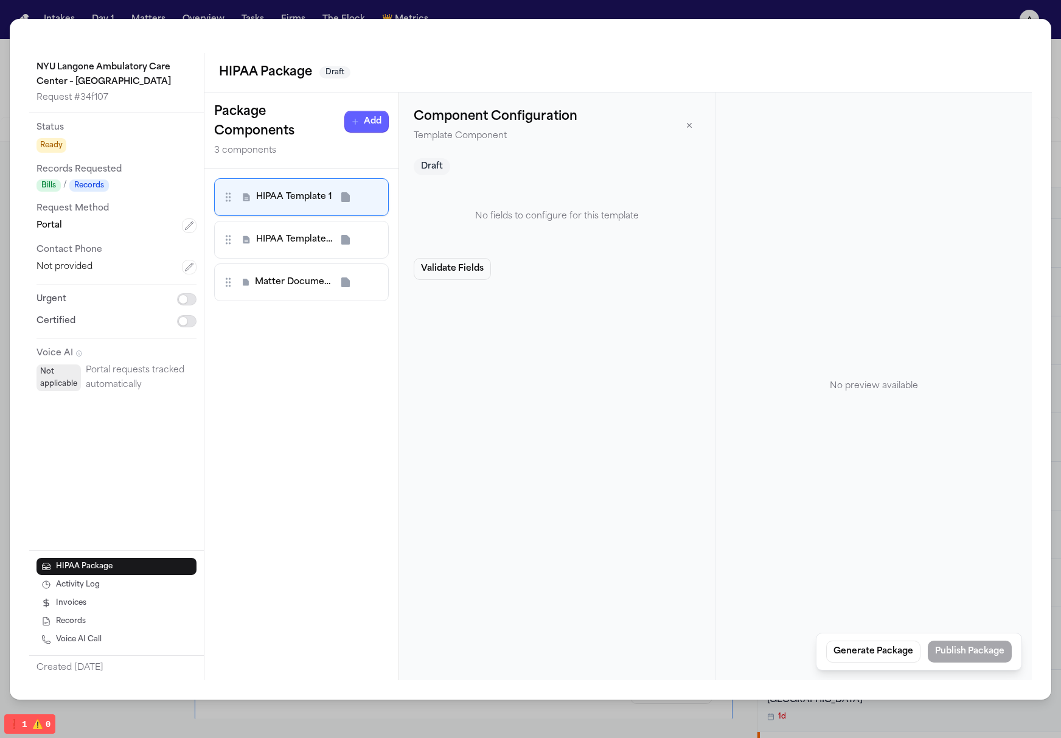
click at [301, 281] on span "Matter Document 3" at bounding box center [293, 282] width 77 height 12
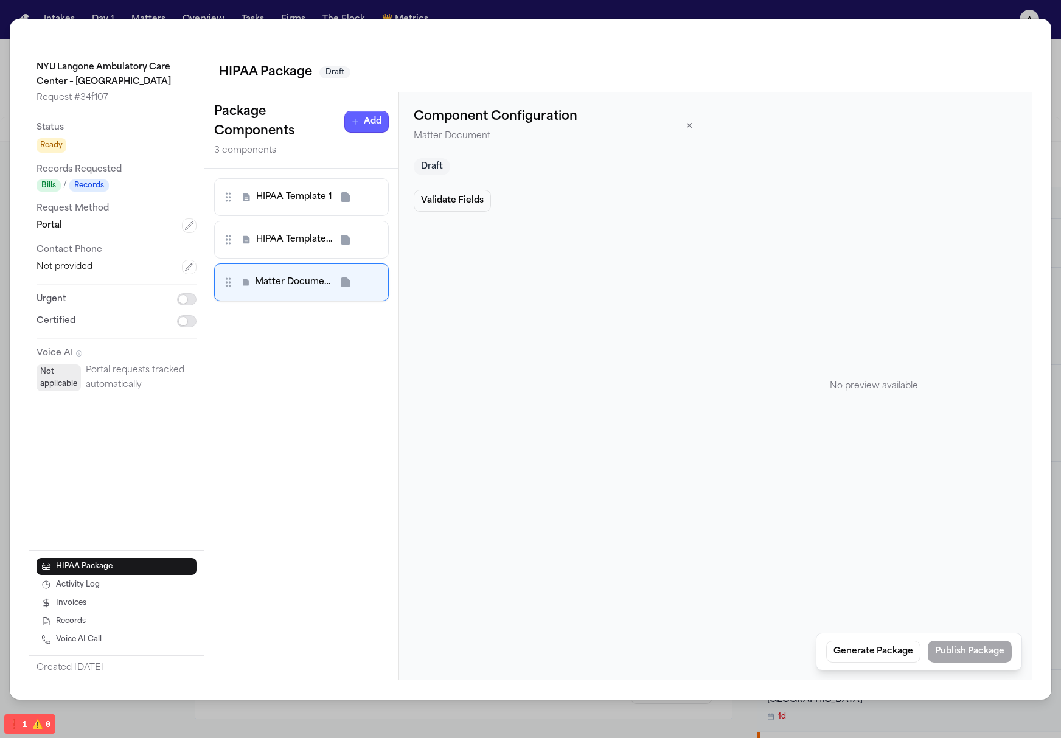
click at [304, 209] on div "HIPAA Template 1" at bounding box center [301, 197] width 175 height 38
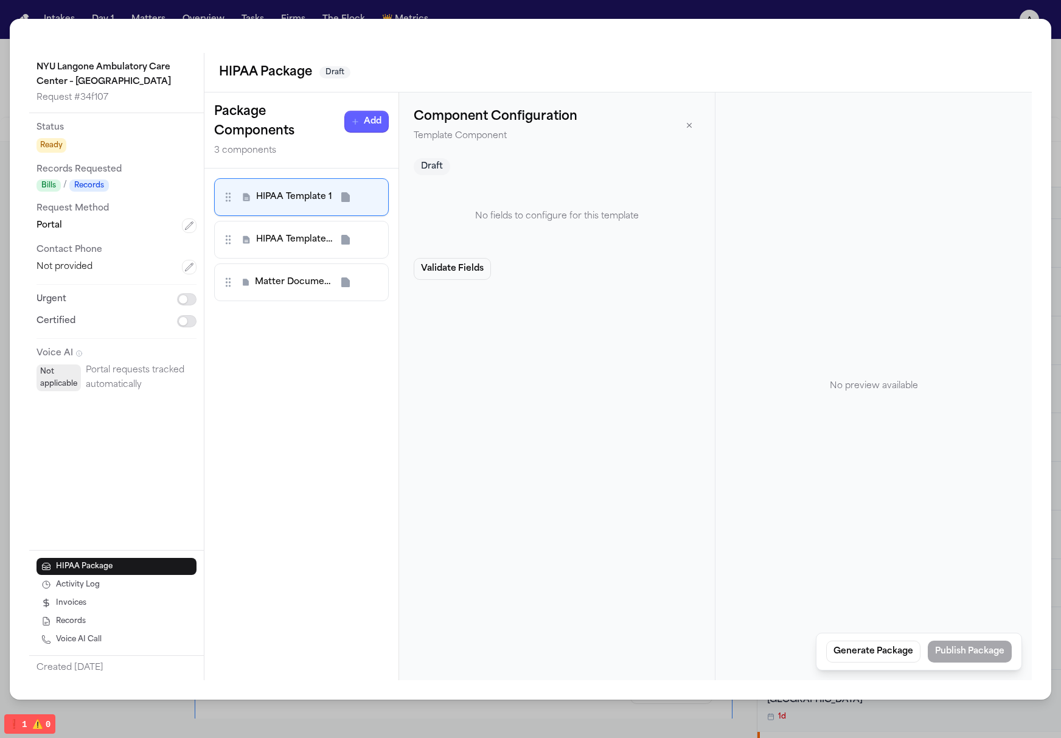
click at [309, 252] on div "HIPAA Template 2" at bounding box center [301, 240] width 175 height 38
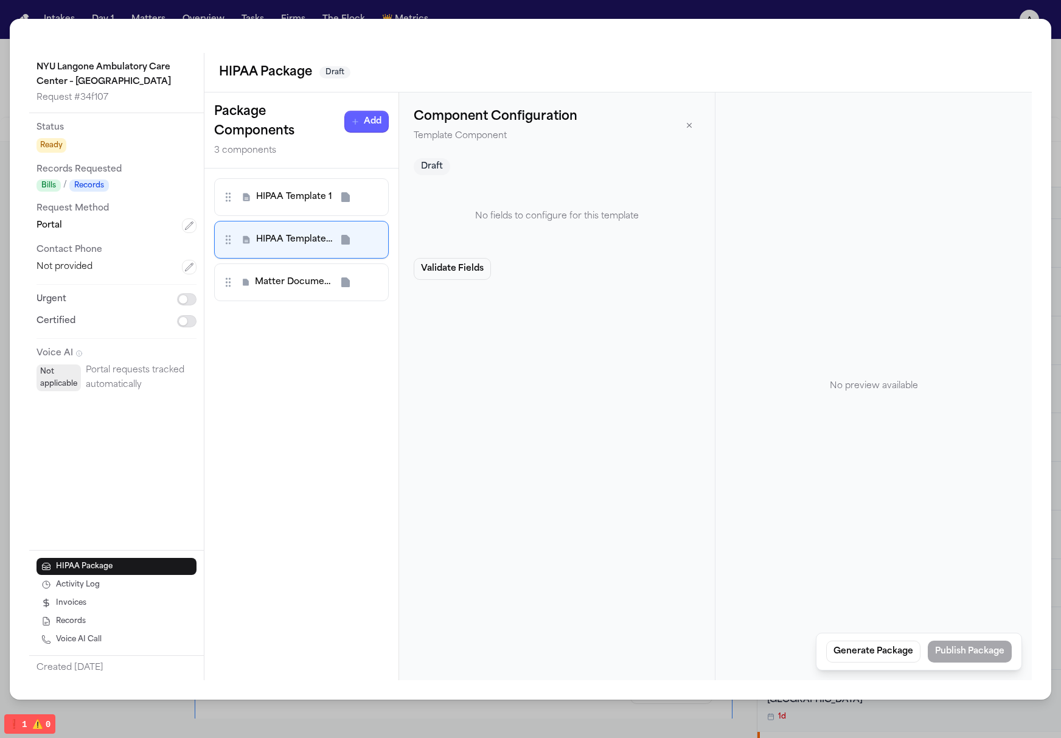
click at [314, 206] on div "HIPAA Template 1" at bounding box center [301, 197] width 159 height 22
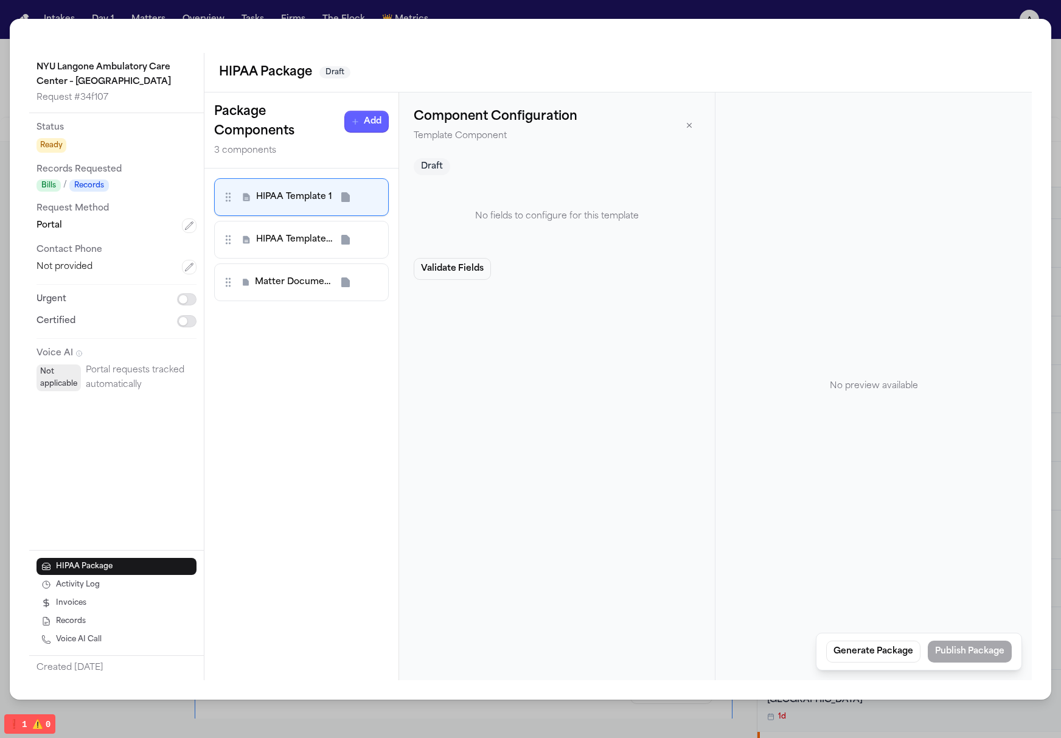
click at [318, 273] on div "Matter Document 3" at bounding box center [301, 282] width 159 height 22
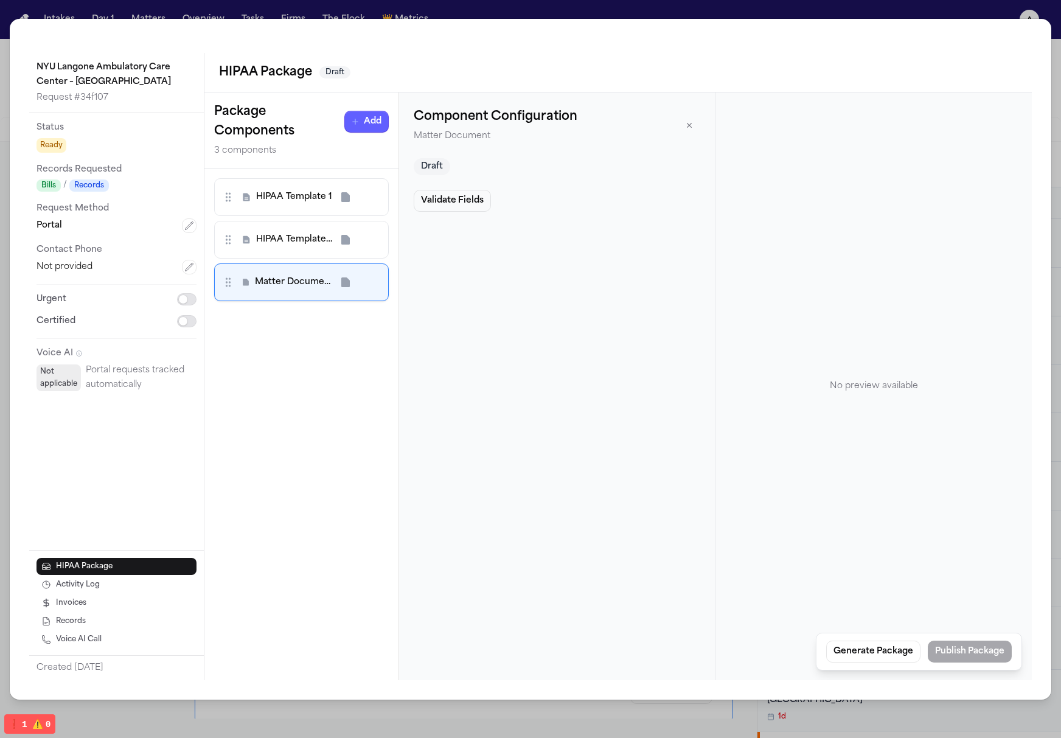
click at [307, 204] on div "HIPAA Template 1" at bounding box center [301, 197] width 159 height 22
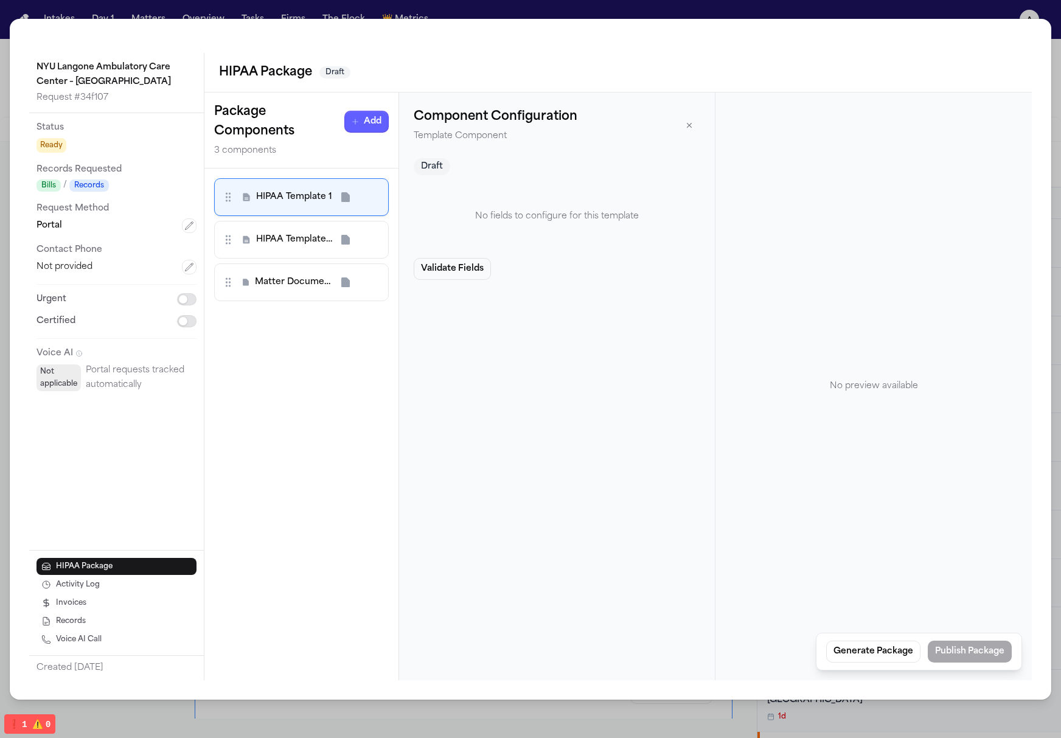
click at [1039, 443] on div "NYU Langone Ambulatory Care Center – [GEOGRAPHIC_DATA] Request # 34f107 Status …" at bounding box center [531, 359] width 1042 height 681
click at [882, 658] on button "Generate Package" at bounding box center [873, 652] width 94 height 22
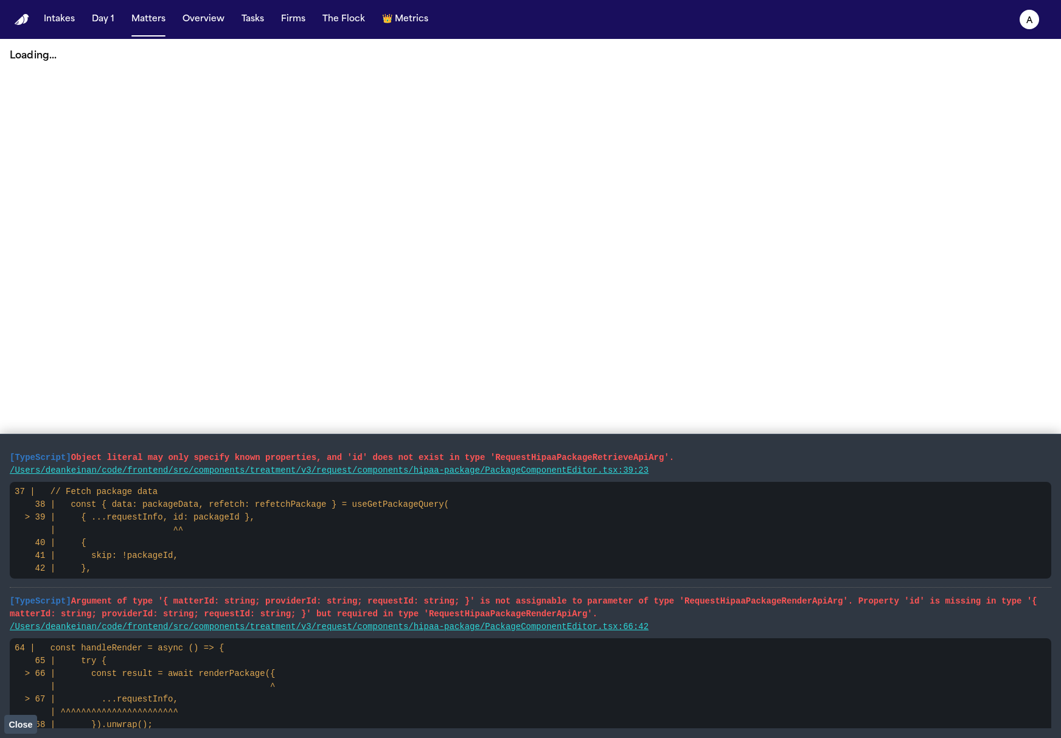
click at [803, 330] on main "Loading..." at bounding box center [530, 388] width 1061 height 699
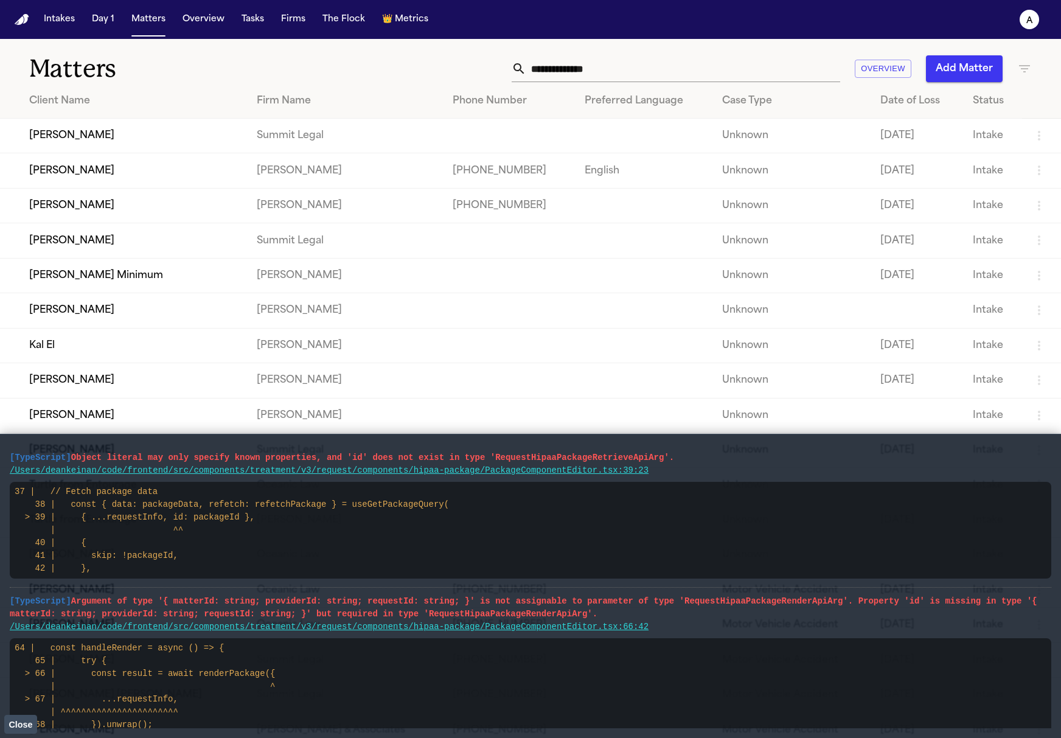
click at [22, 717] on button "Close" at bounding box center [20, 724] width 33 height 18
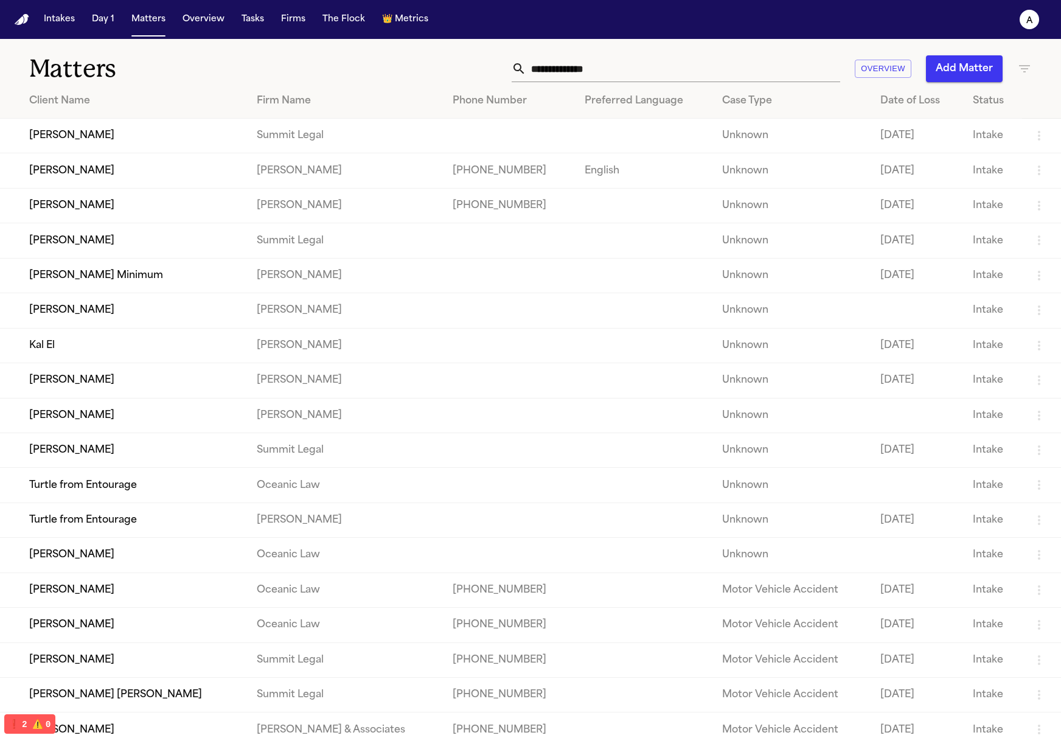
click at [99, 209] on td "[PERSON_NAME]" at bounding box center [123, 205] width 247 height 35
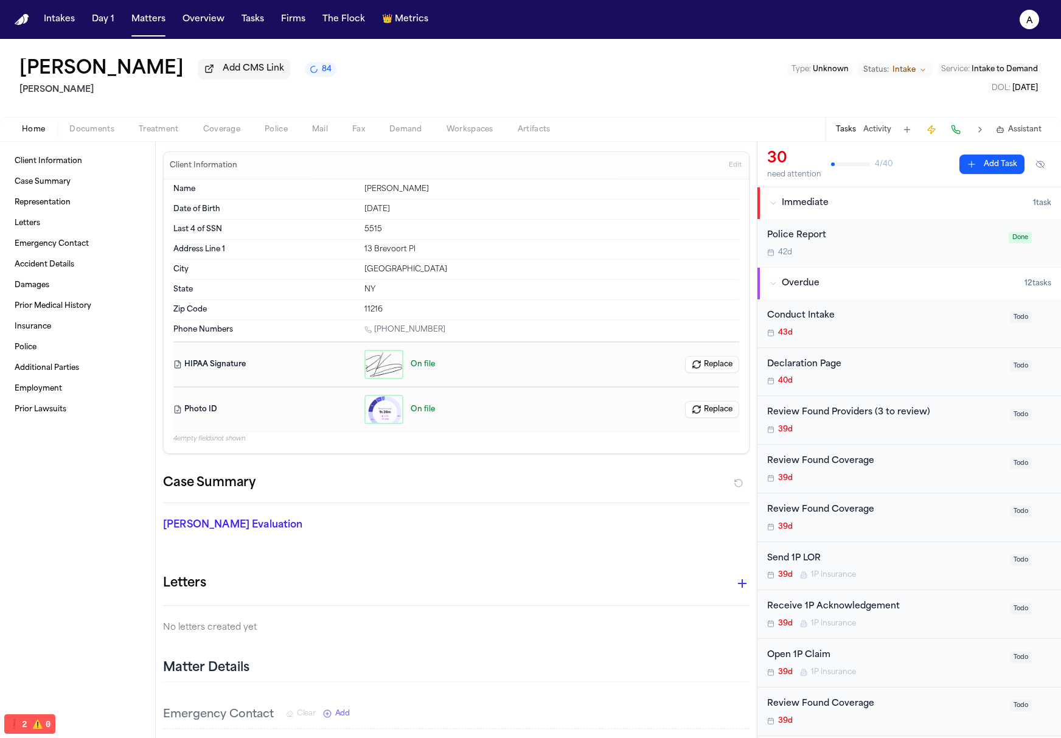
click at [144, 134] on span "Treatment" at bounding box center [159, 130] width 40 height 10
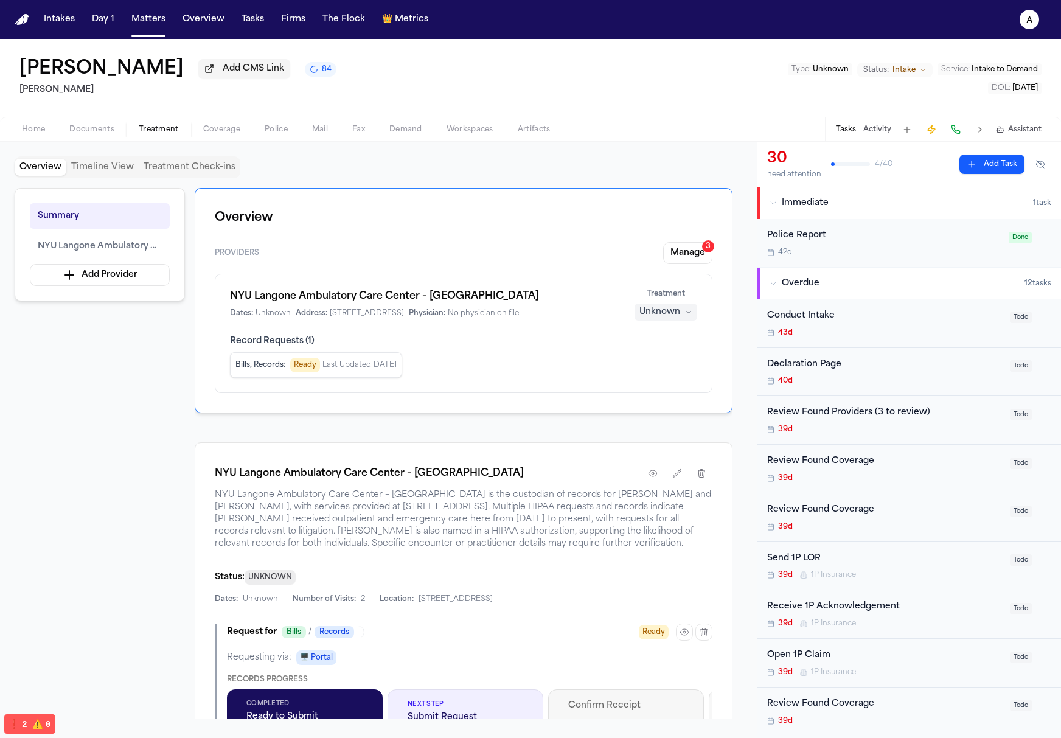
scroll to position [7, 0]
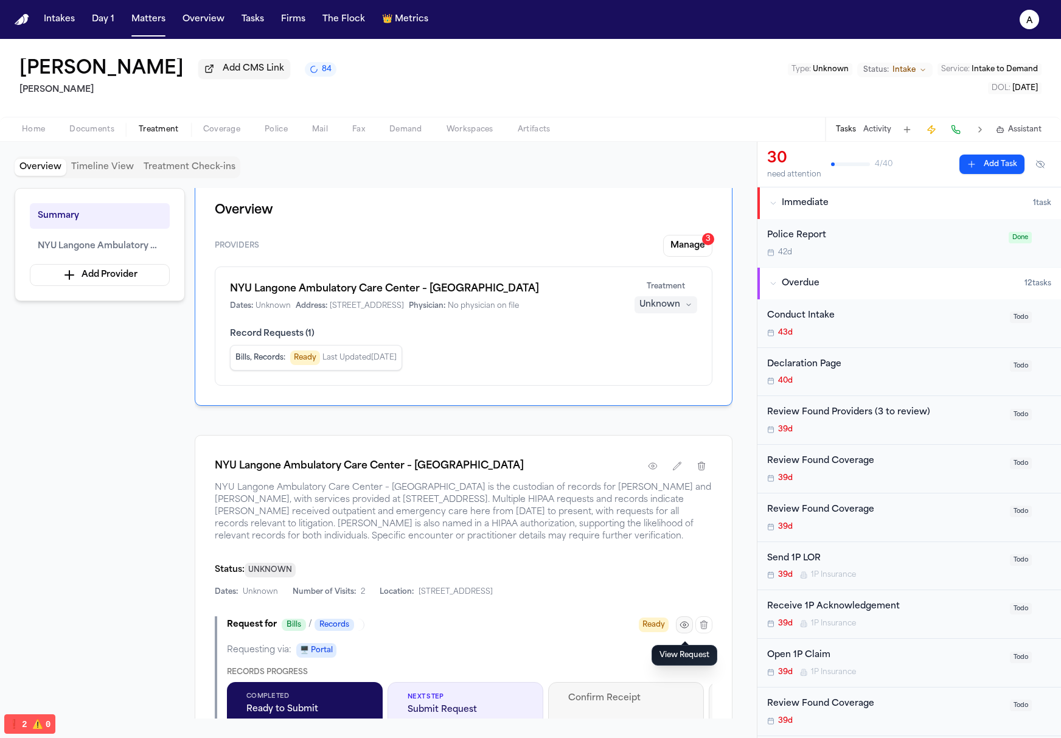
click at [687, 630] on icon "button" at bounding box center [685, 625] width 10 height 10
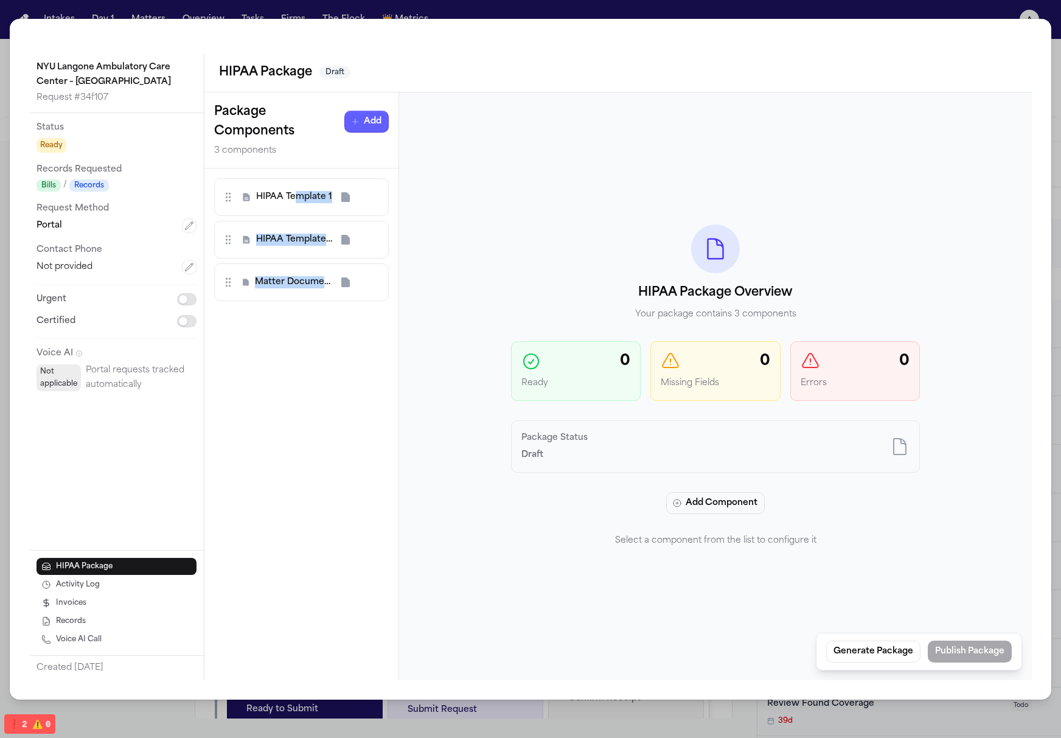
drag, startPoint x: 299, startPoint y: 192, endPoint x: 312, endPoint y: 304, distance: 113.4
click at [312, 304] on div "HIPAA Template 1 HIPAA Template 2 Matter Document 3 To pick up a draggable item…" at bounding box center [301, 425] width 194 height 512
click at [295, 234] on span "HIPAA Template 2" at bounding box center [294, 240] width 76 height 12
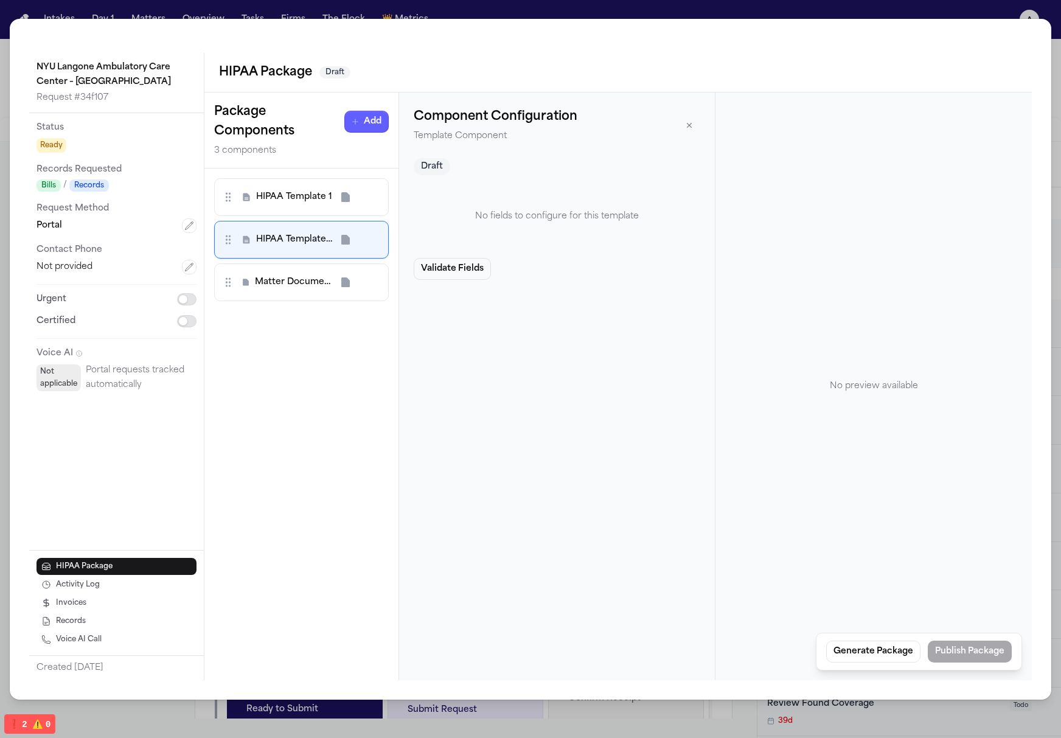
click at [309, 194] on span "HIPAA Template 1" at bounding box center [294, 197] width 76 height 12
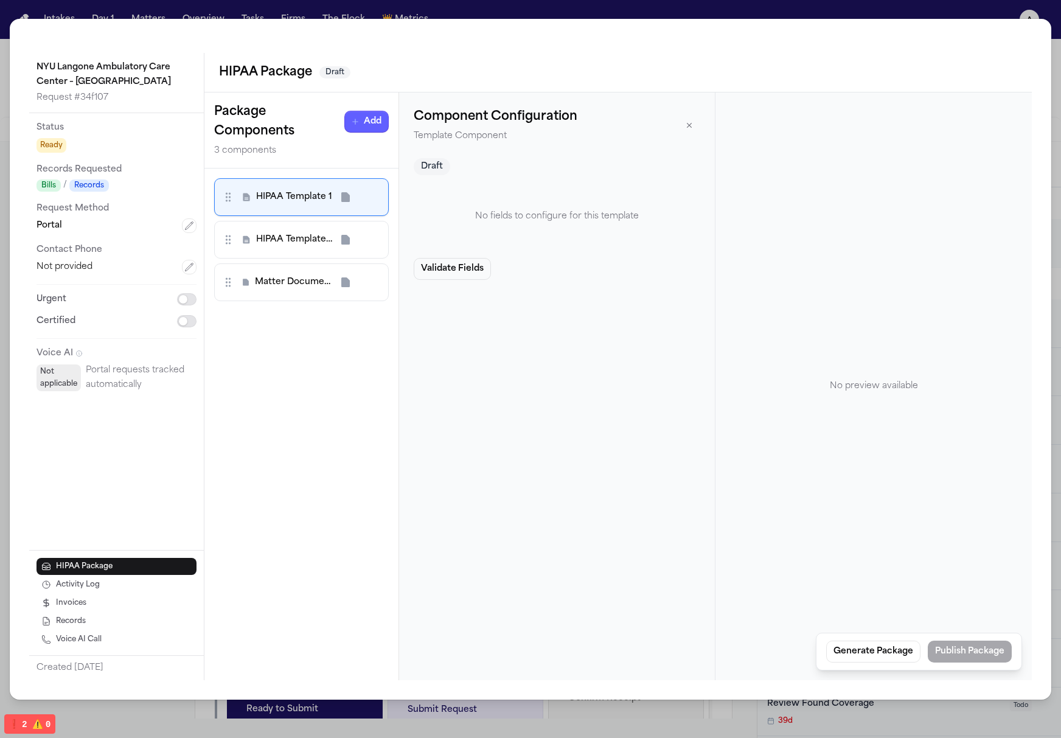
click at [312, 234] on span "HIPAA Template 2" at bounding box center [294, 240] width 76 height 12
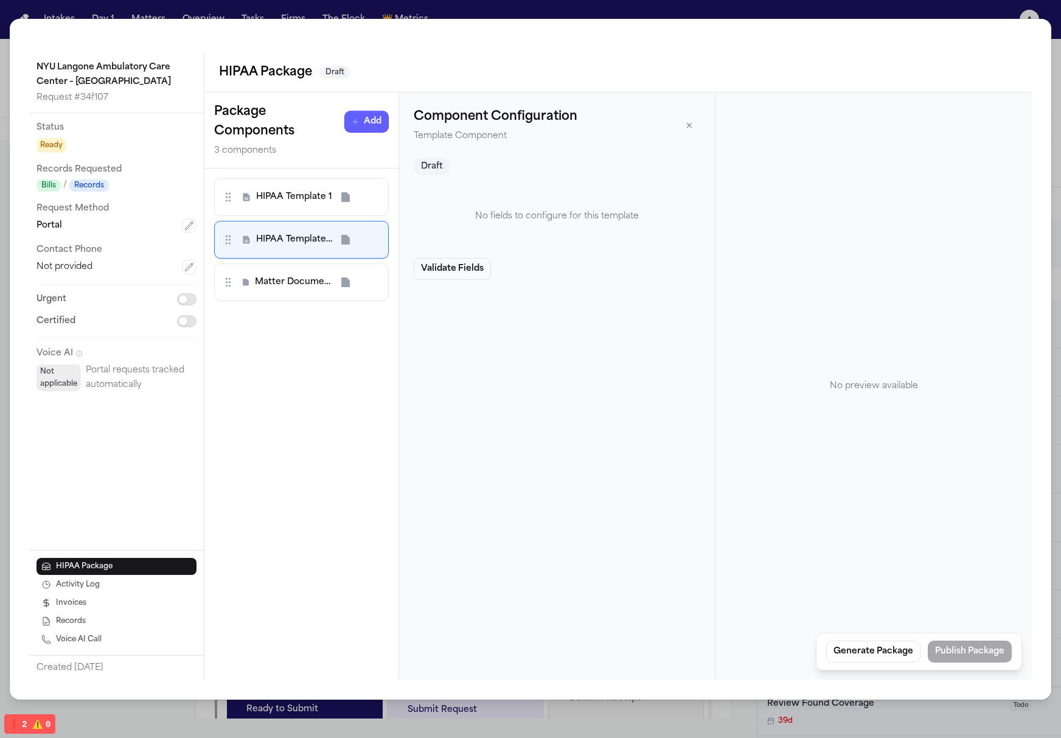
click at [317, 259] on div "HIPAA Template 1 HIPAA Template 2 Matter Document 3" at bounding box center [301, 239] width 175 height 123
click at [314, 281] on span "Matter Document 3" at bounding box center [293, 282] width 77 height 12
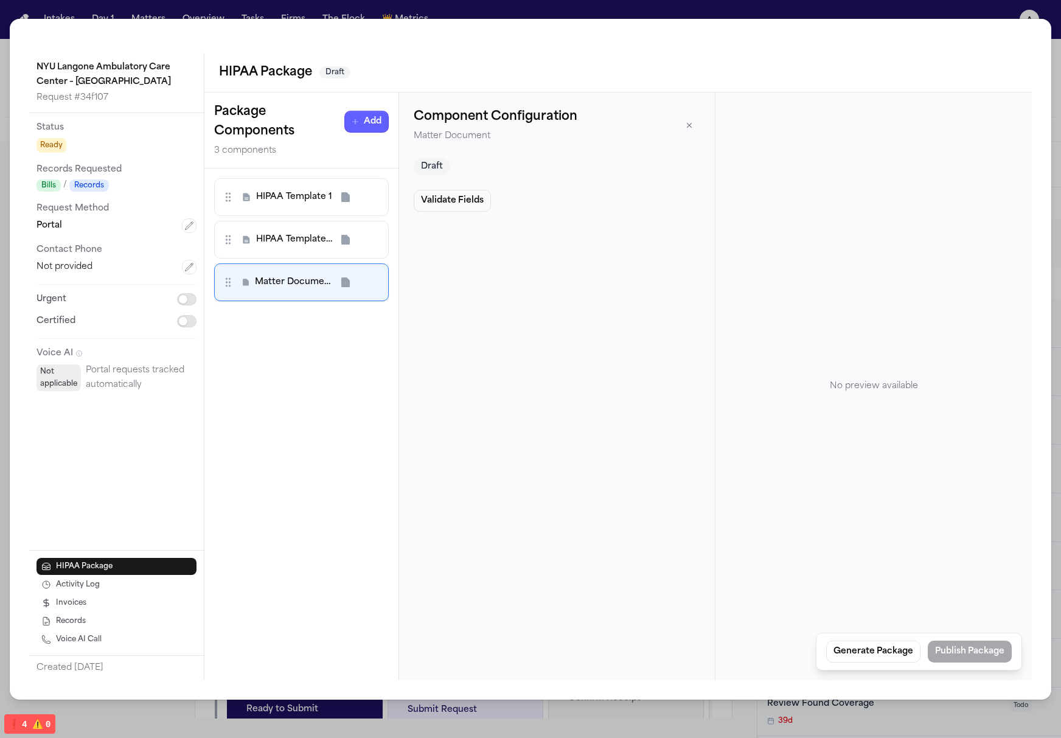
click at [282, 204] on div "HIPAA Template 1" at bounding box center [301, 197] width 159 height 22
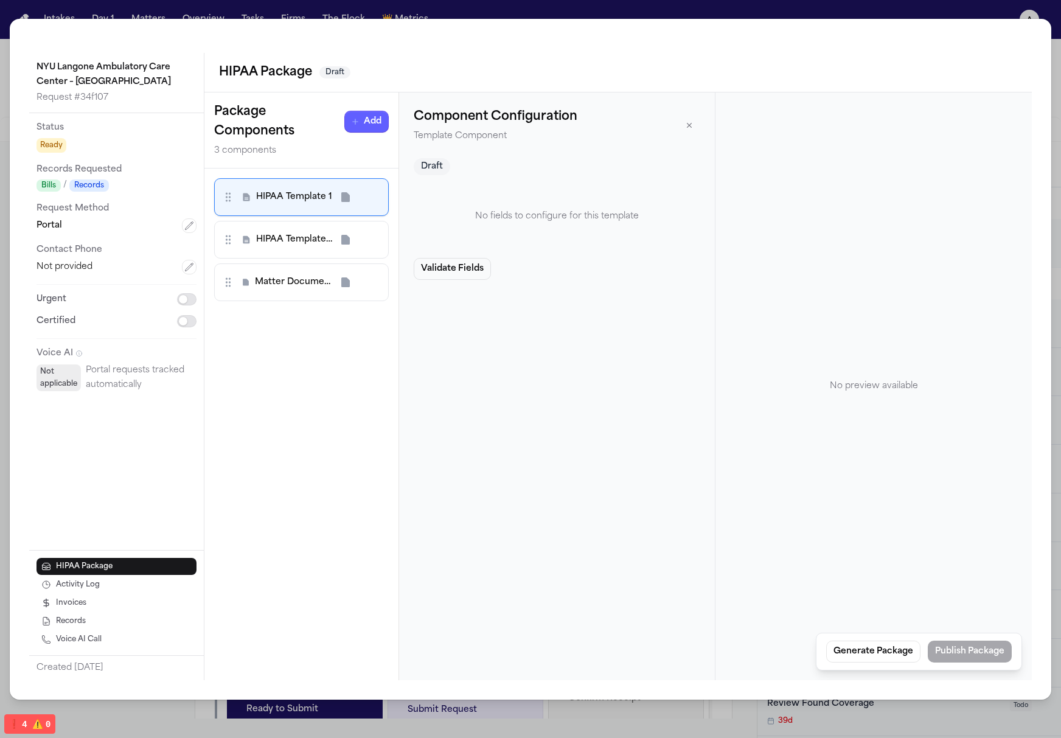
click at [290, 243] on span "HIPAA Template 2" at bounding box center [294, 240] width 76 height 12
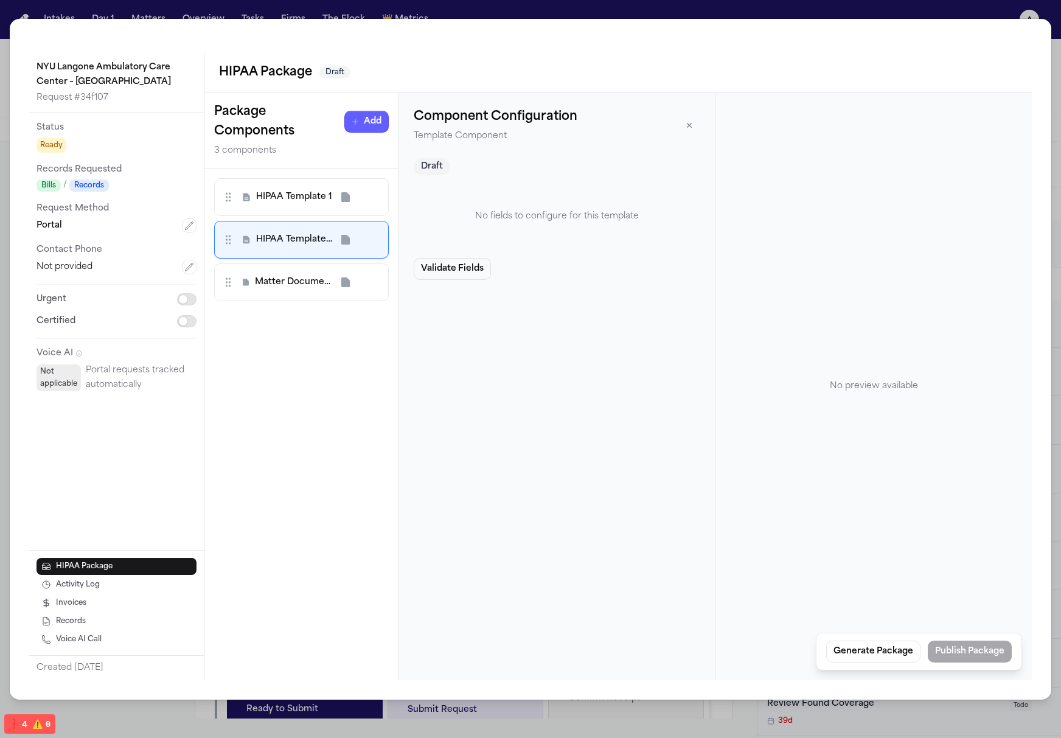
click at [289, 284] on span "Matter Document 3" at bounding box center [293, 282] width 77 height 12
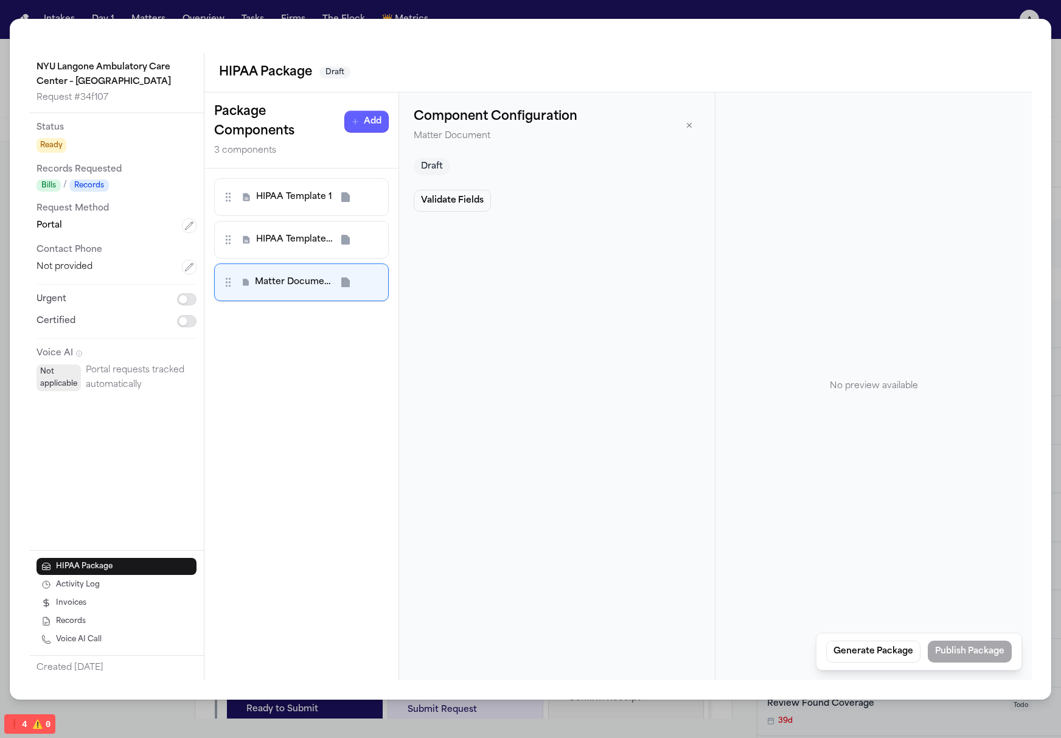
click at [284, 209] on div "HIPAA Template 1" at bounding box center [301, 197] width 175 height 38
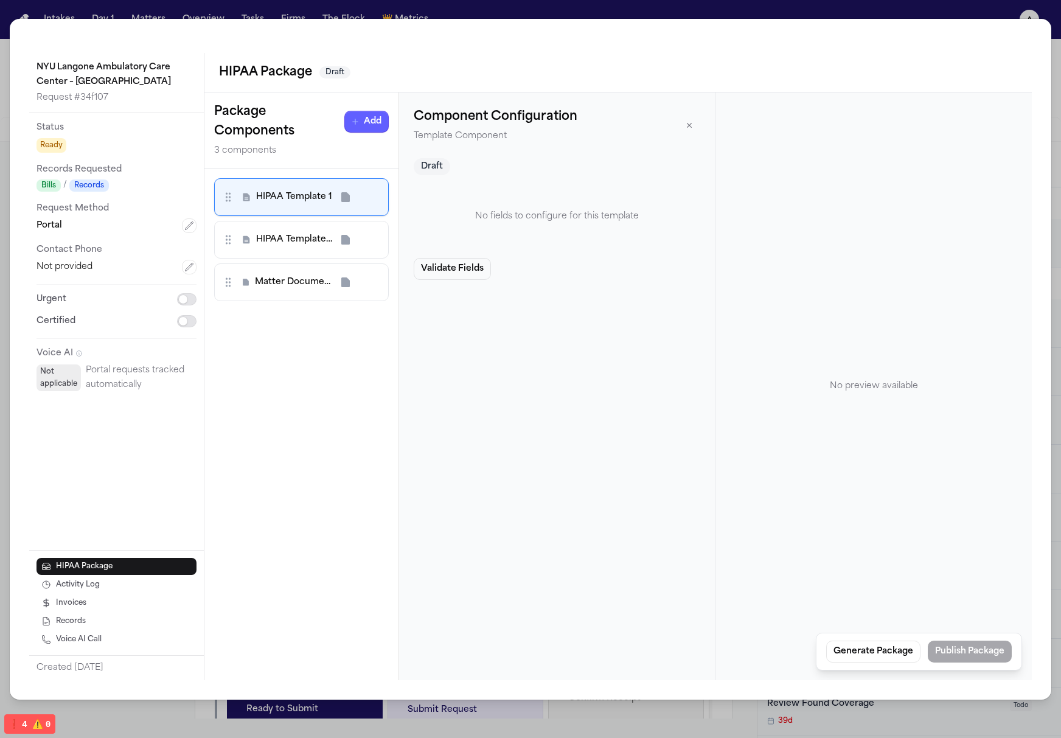
click at [287, 180] on div "HIPAA Template 1" at bounding box center [301, 197] width 175 height 38
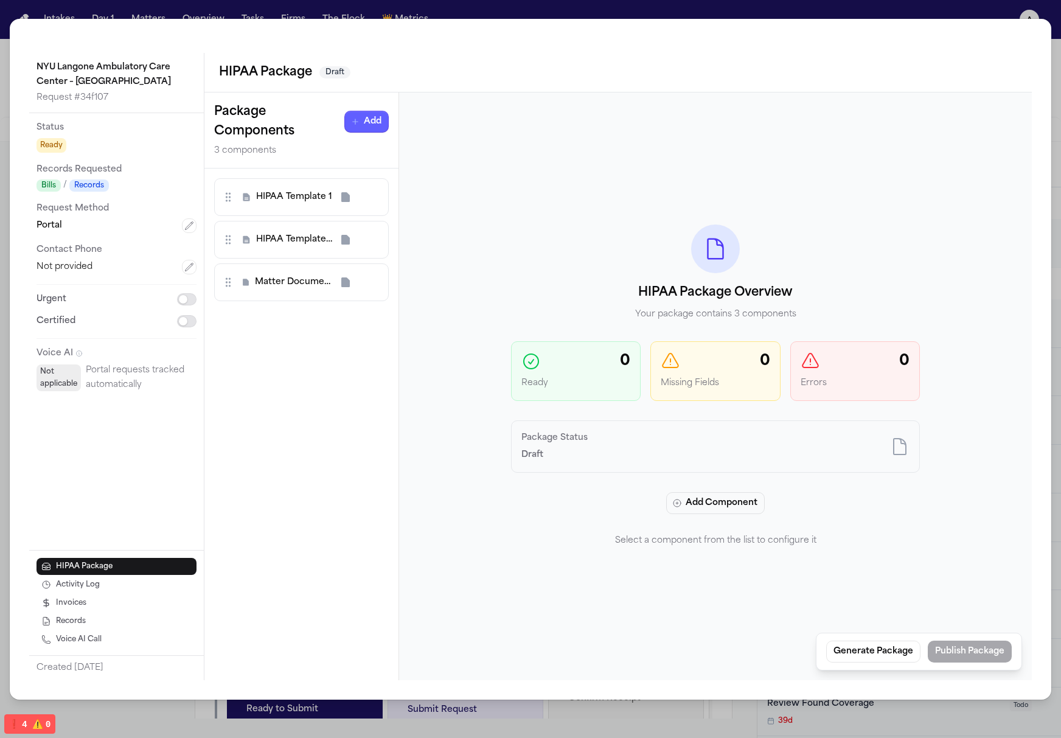
click at [293, 250] on div "HIPAA Template 2" at bounding box center [301, 240] width 159 height 22
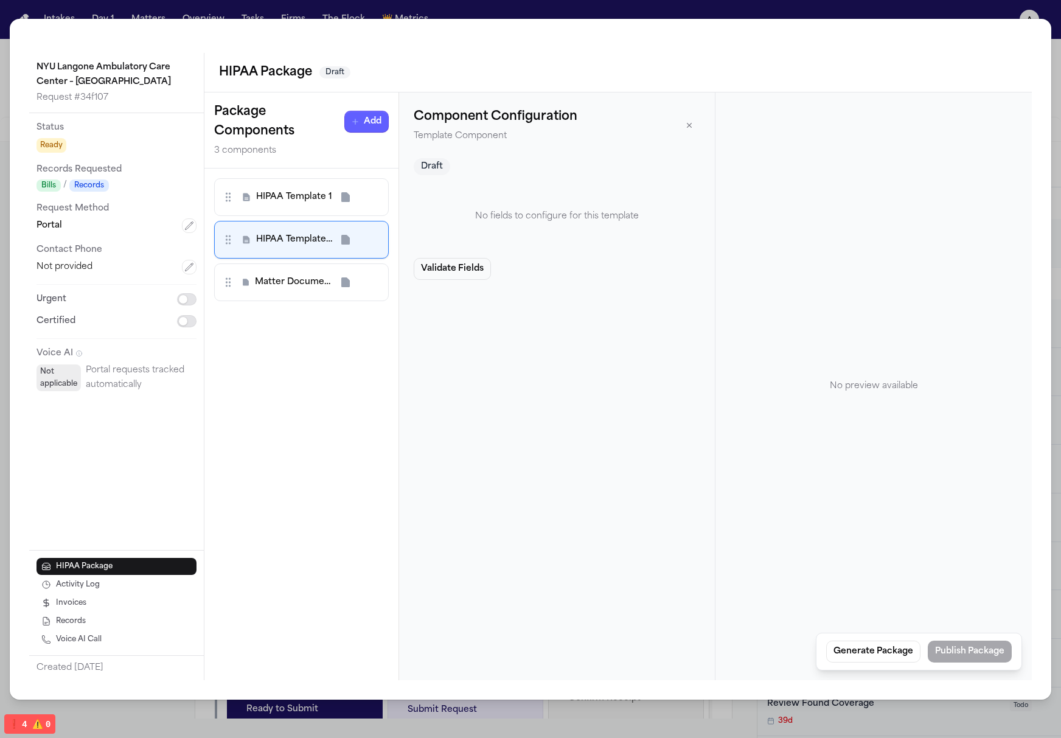
click at [292, 201] on span "HIPAA Template 1" at bounding box center [294, 197] width 76 height 12
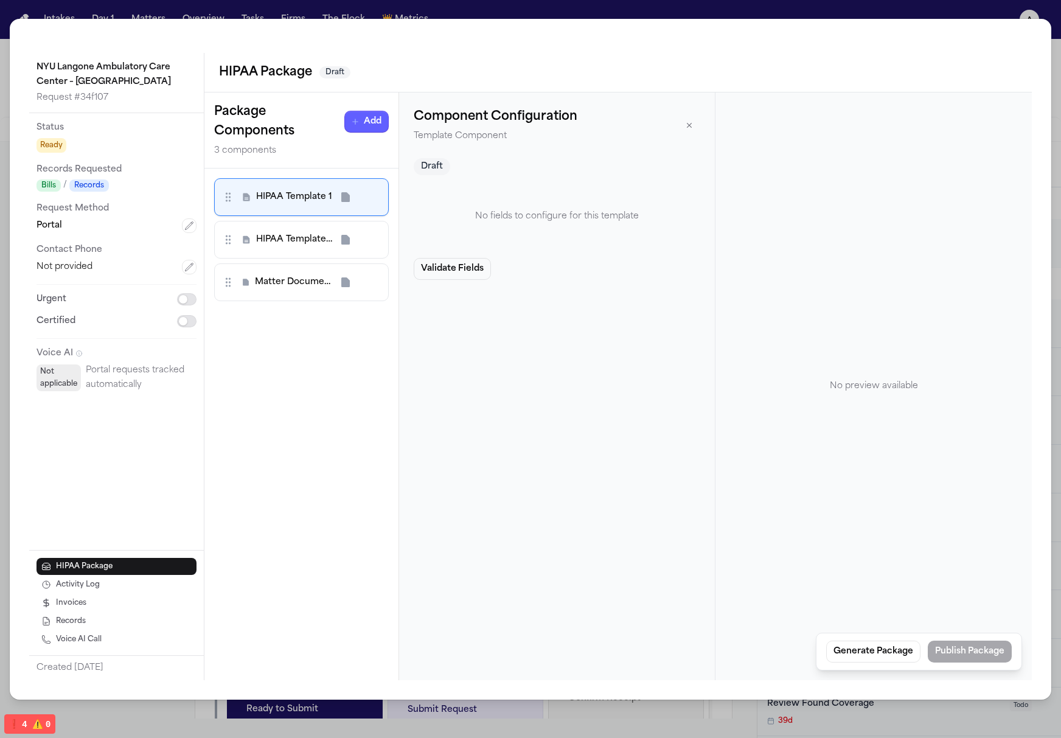
click at [295, 254] on div "HIPAA Template 2" at bounding box center [301, 240] width 175 height 38
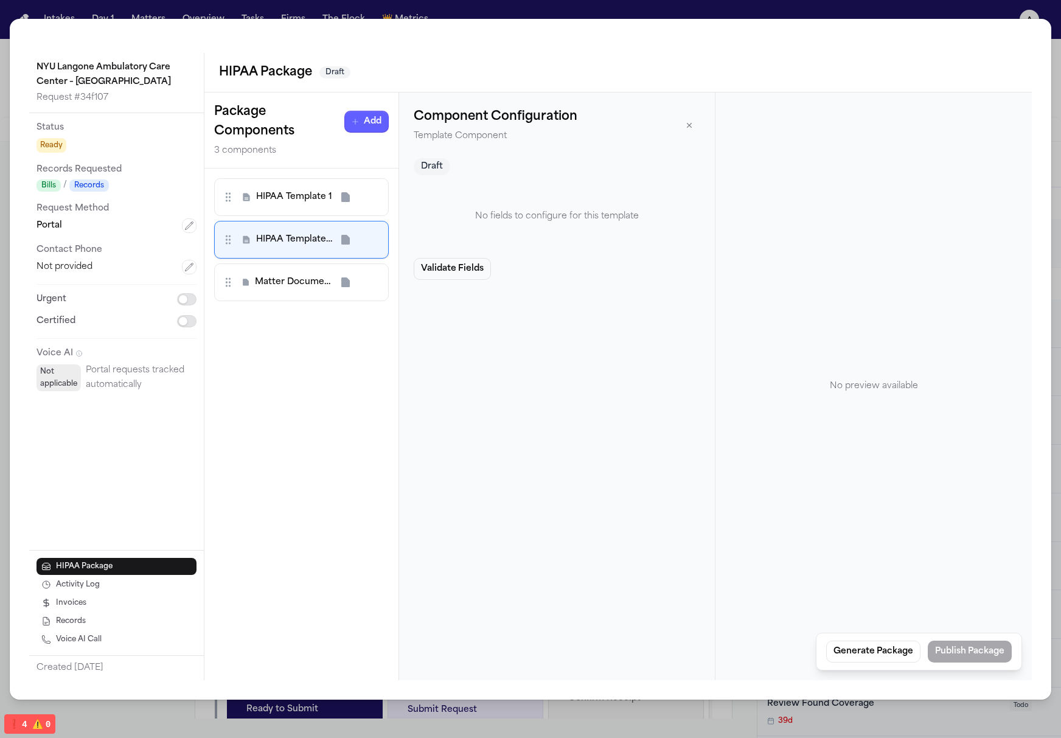
click at [285, 357] on div "HIPAA Template 1 HIPAA Template 2 Matter Document 3 To pick up a draggable item…" at bounding box center [301, 425] width 194 height 512
click at [262, 281] on span "Matter Document 3" at bounding box center [293, 282] width 77 height 12
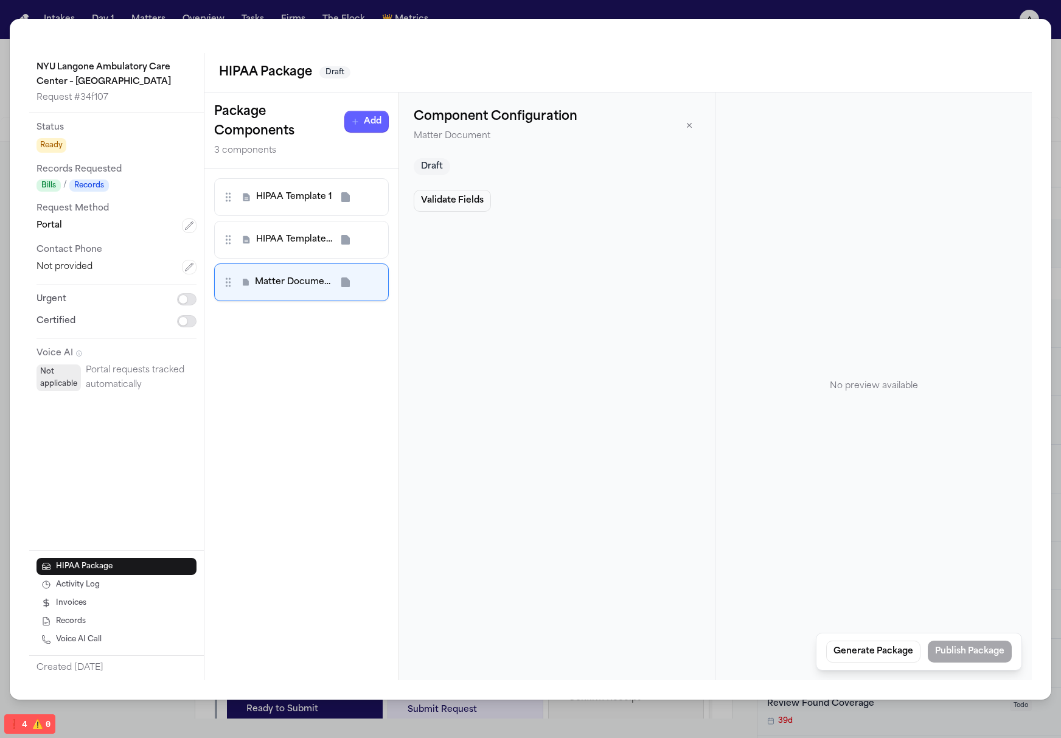
click at [305, 178] on div "HIPAA Template 1" at bounding box center [301, 197] width 175 height 38
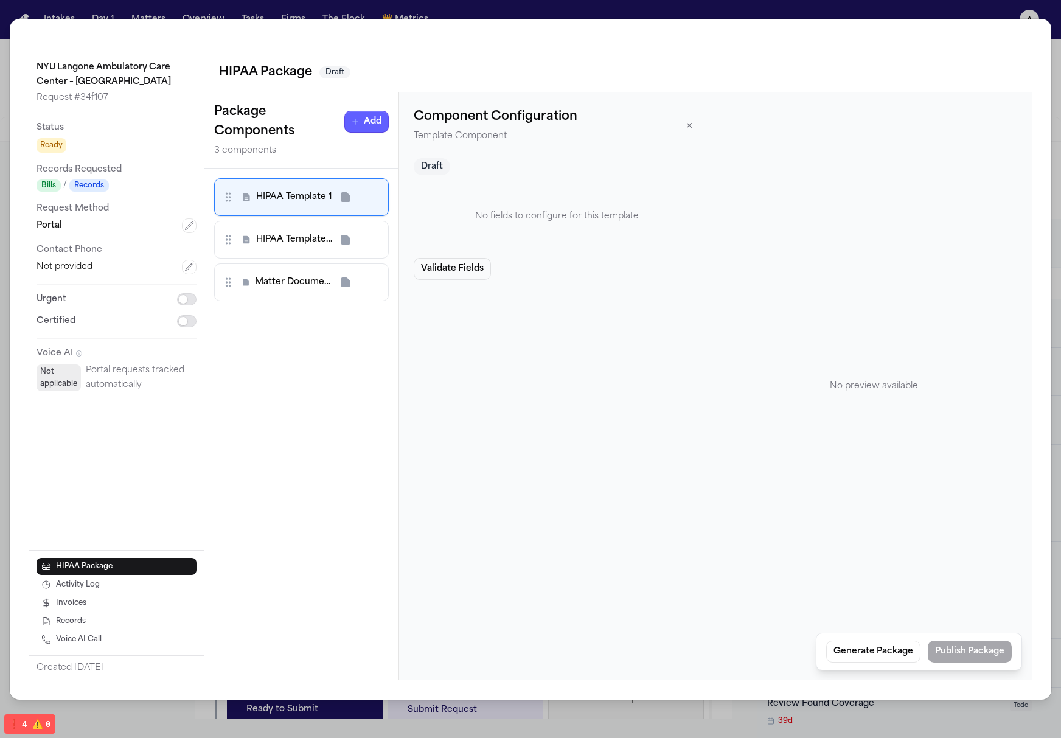
click at [265, 242] on span "HIPAA Template 2" at bounding box center [294, 240] width 76 height 12
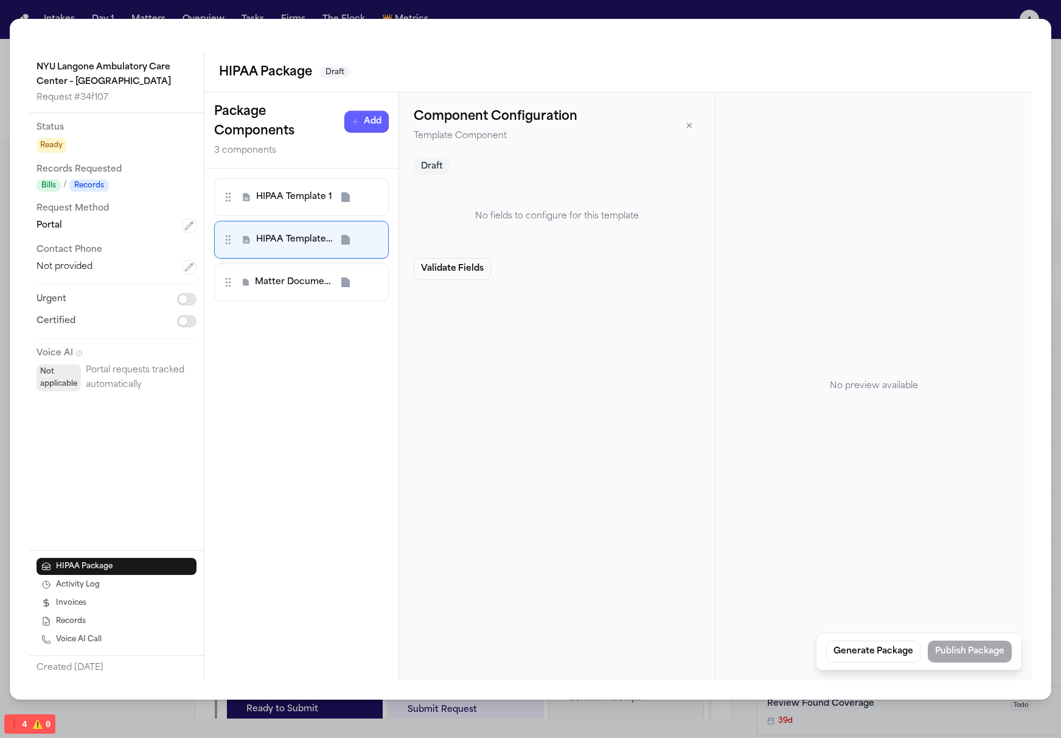
click at [295, 278] on span "Matter Document 3" at bounding box center [293, 282] width 77 height 12
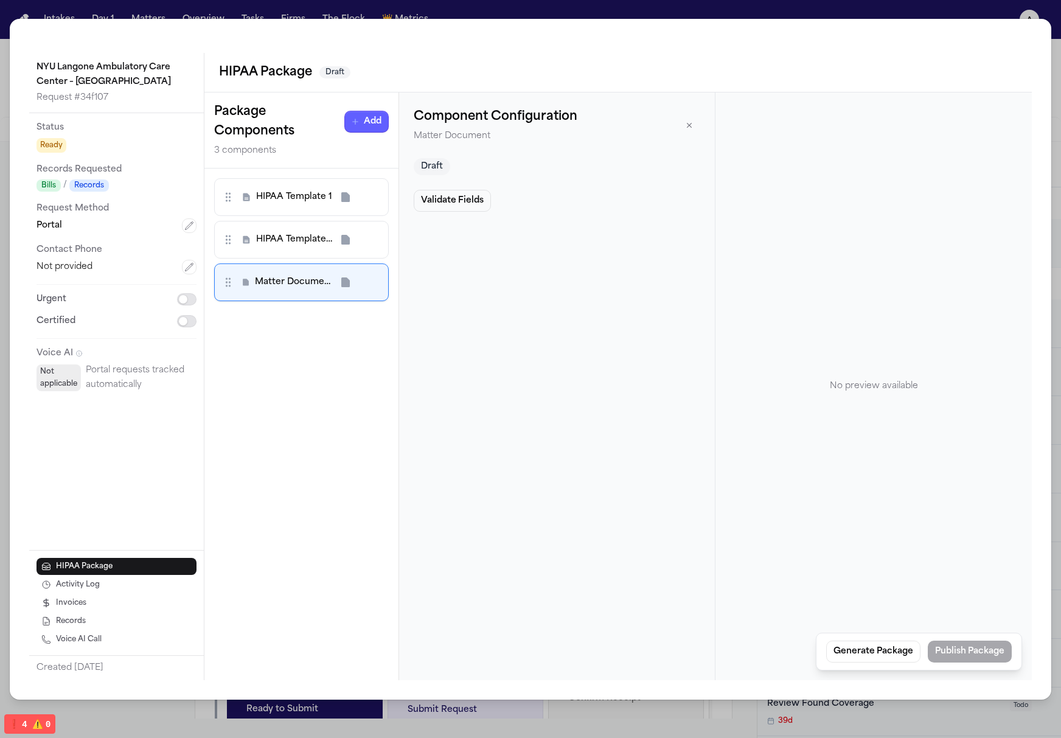
click at [303, 222] on div "HIPAA Template 2" at bounding box center [301, 240] width 175 height 38
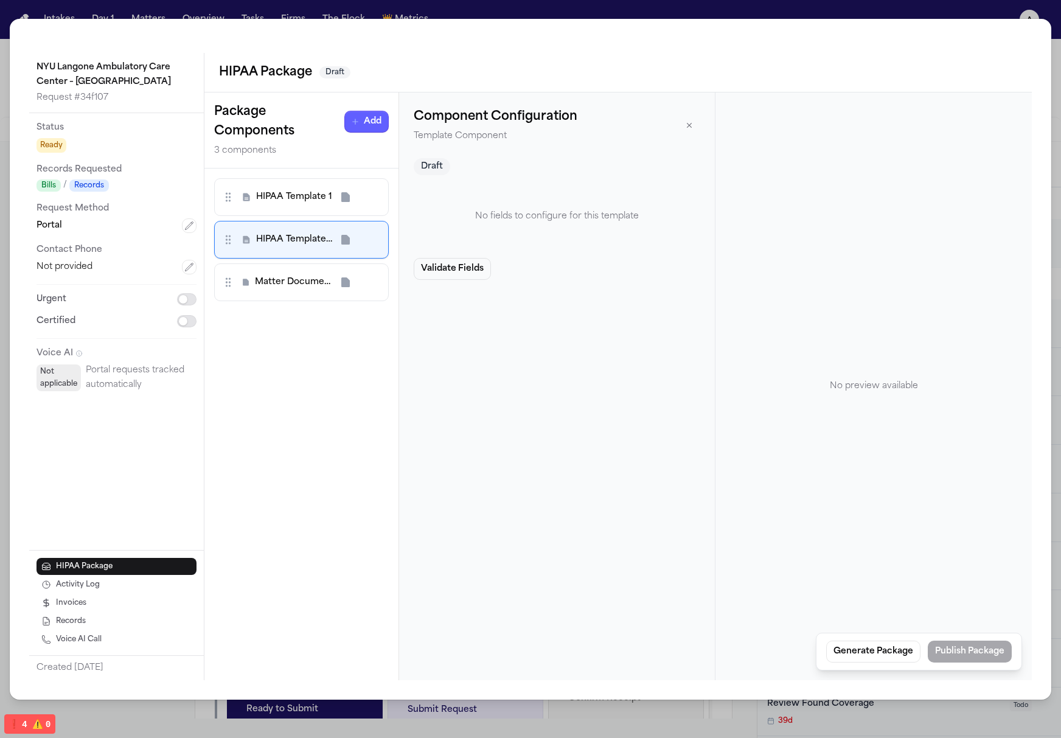
click at [304, 186] on div "HIPAA Template 1" at bounding box center [301, 197] width 159 height 22
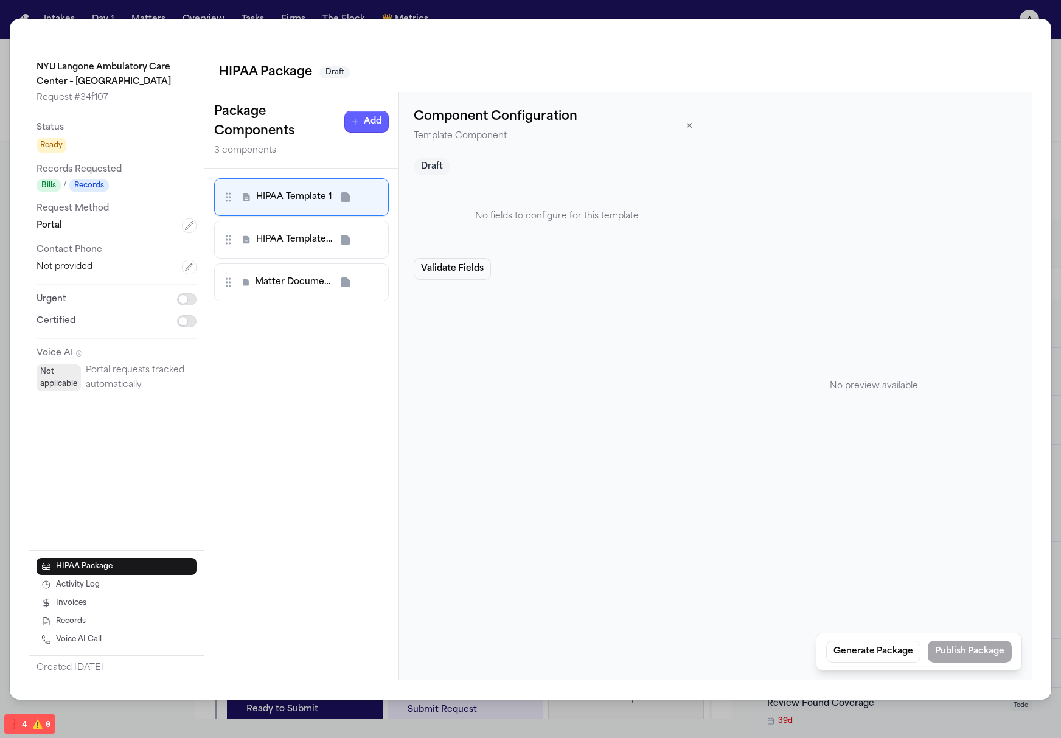
click at [316, 262] on div "HIPAA Template 1 HIPAA Template 2 Matter Document 3" at bounding box center [301, 239] width 175 height 123
click at [309, 281] on span "Matter Document 3" at bounding box center [293, 282] width 77 height 12
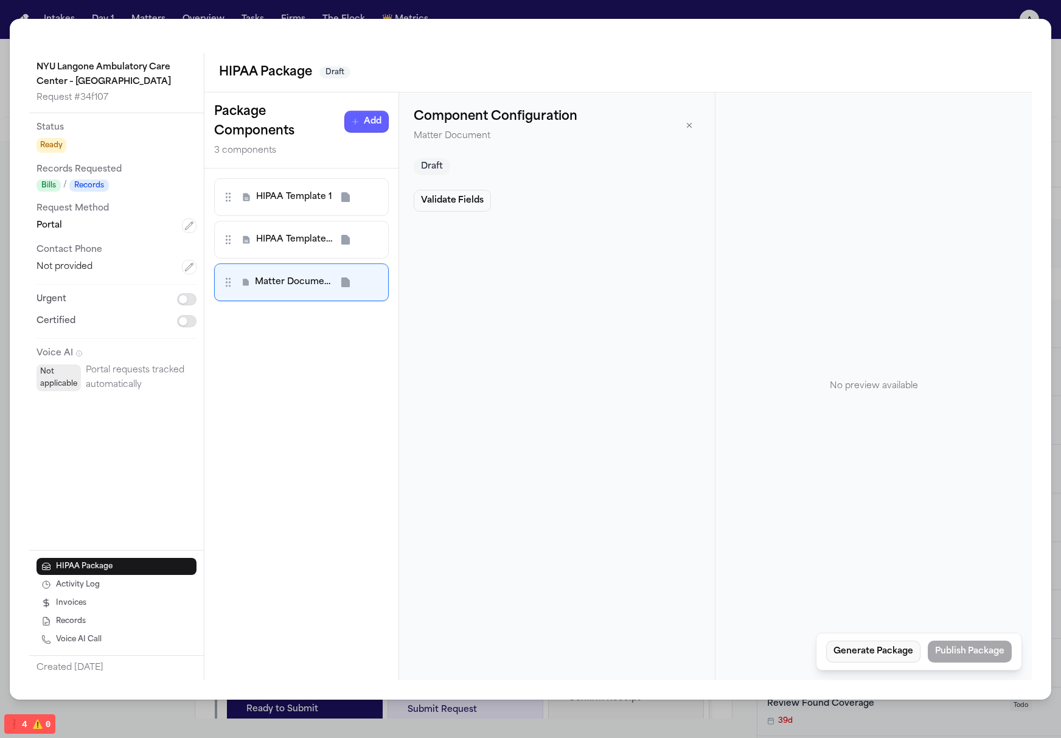
click at [847, 517] on div "No preview available" at bounding box center [873, 386] width 287 height 559
click at [295, 195] on span "HIPAA Template 1" at bounding box center [294, 197] width 76 height 12
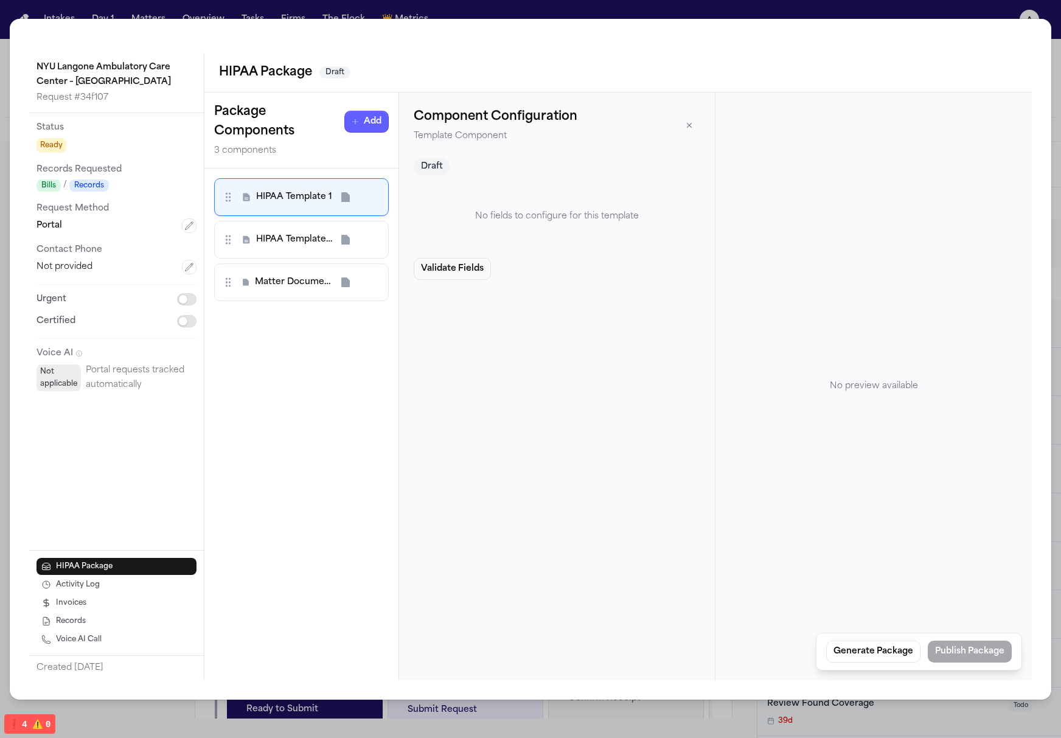
click at [318, 127] on h3 "Package Components" at bounding box center [279, 121] width 130 height 39
click at [859, 660] on button "Generate Package" at bounding box center [873, 652] width 94 height 22
click at [710, 430] on div "Component Configuration Template Component Draft No fields to configure for thi…" at bounding box center [557, 387] width 316 height 588
click at [737, 441] on div "No preview available" at bounding box center [873, 386] width 287 height 559
click at [875, 431] on div "No preview available" at bounding box center [873, 386] width 287 height 559
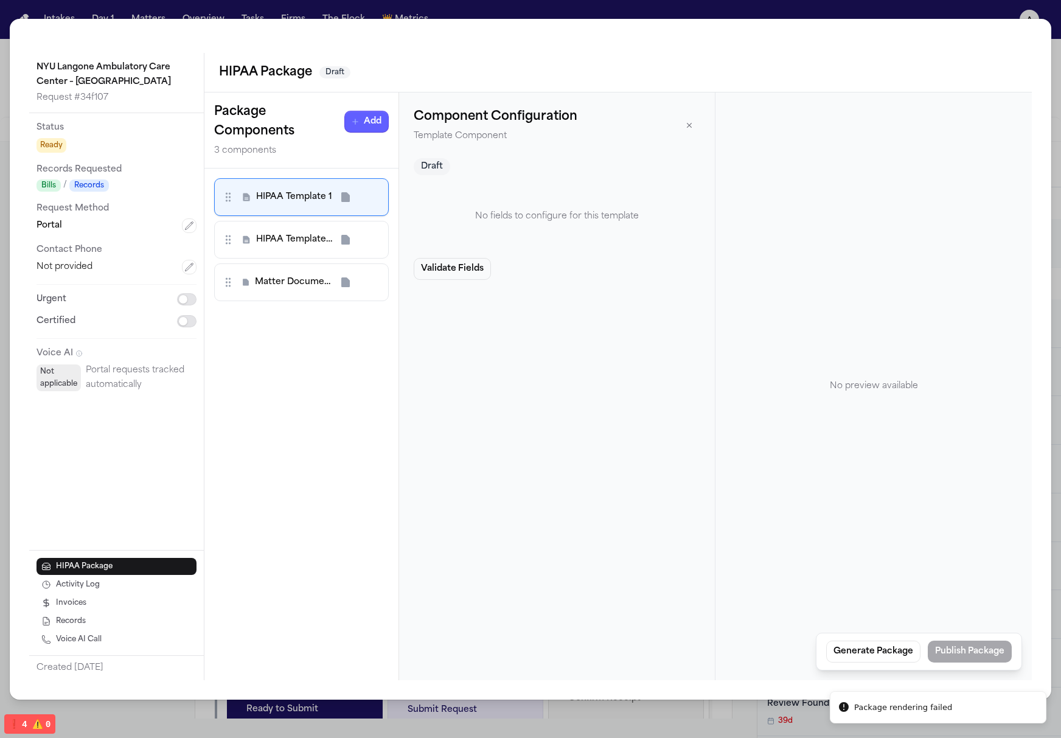
click at [969, 446] on div "No preview available" at bounding box center [873, 386] width 287 height 559
click at [231, 99] on div "Package Components Add 3 components" at bounding box center [301, 131] width 194 height 76
click at [265, 79] on h2 "HIPAA Package" at bounding box center [265, 72] width 93 height 19
click at [971, 19] on div "NYU Langone Ambulatory Care Center – [GEOGRAPHIC_DATA] Request # 34f107 Status …" at bounding box center [531, 359] width 1042 height 681
click at [966, 12] on div "NYU Langone Ambulatory Care Center – [GEOGRAPHIC_DATA] Request # 34f107 Status …" at bounding box center [530, 369] width 1061 height 738
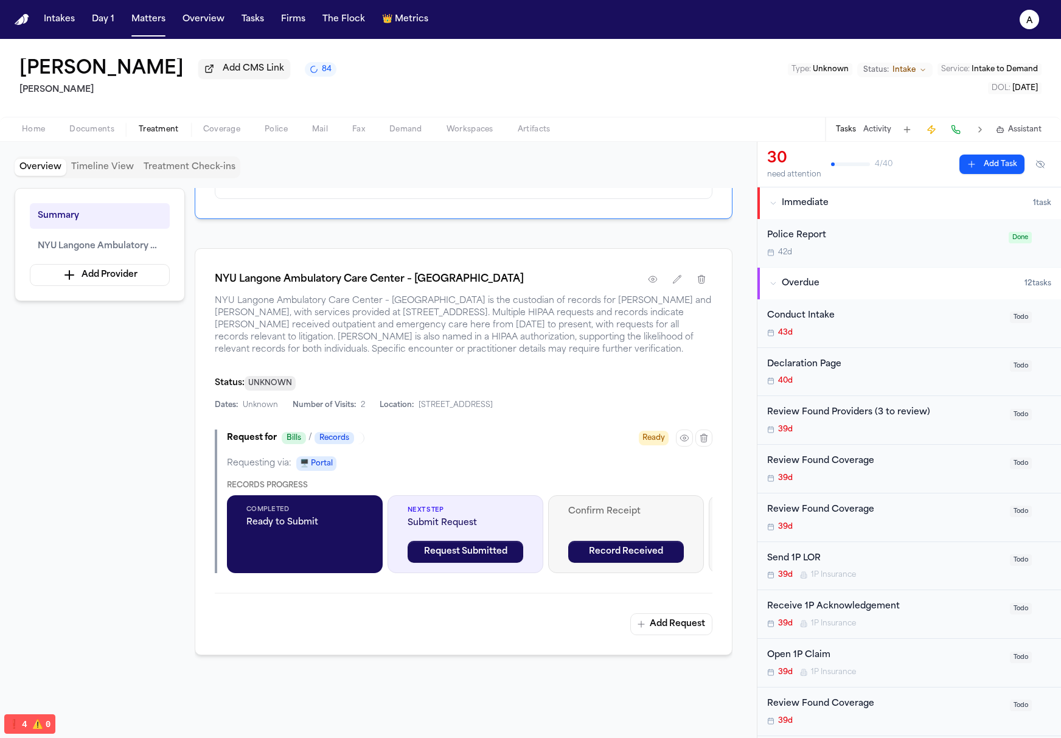
scroll to position [0, 0]
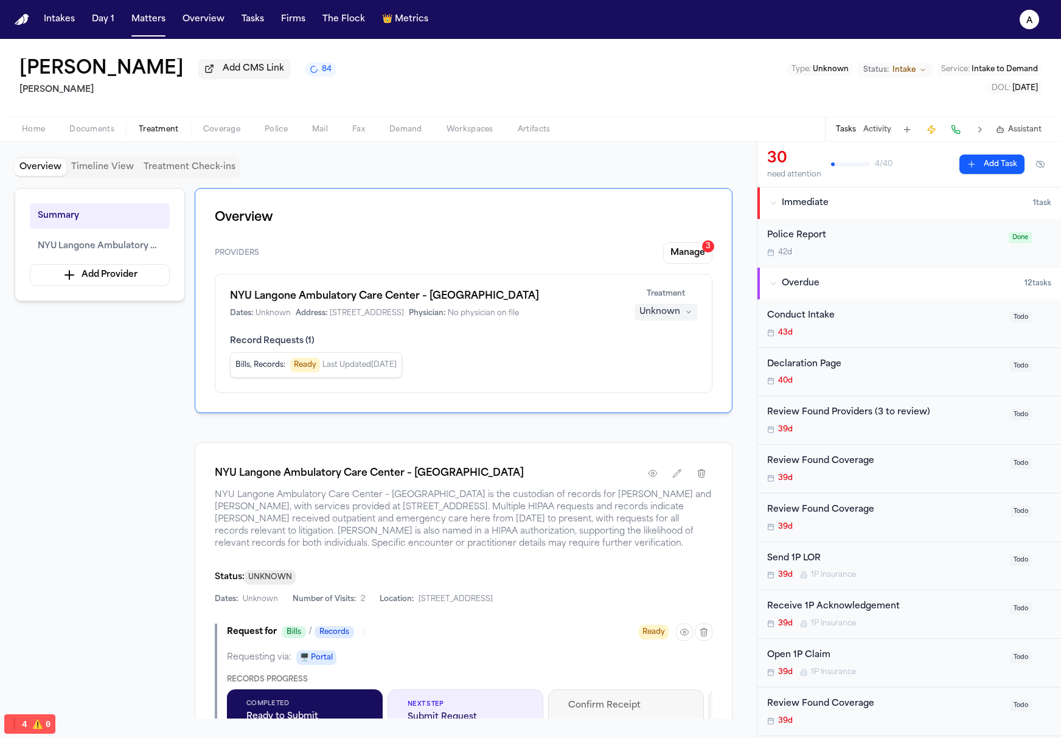
click at [373, 366] on span "Last Updated [DATE]" at bounding box center [360, 365] width 74 height 10
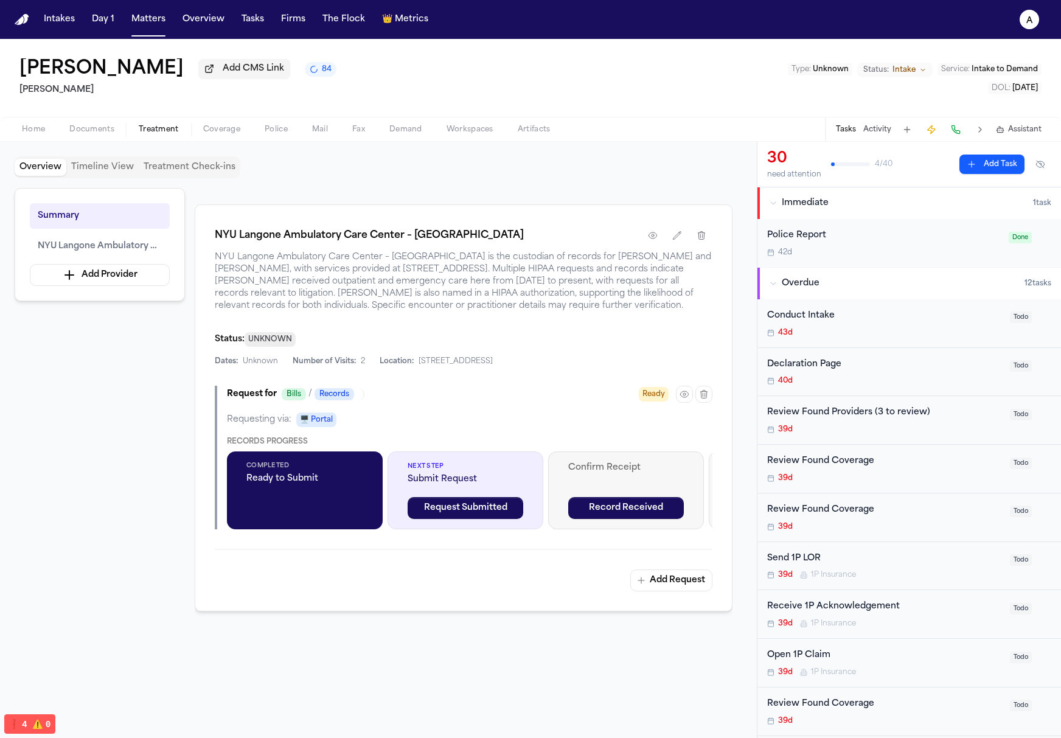
scroll to position [90, 0]
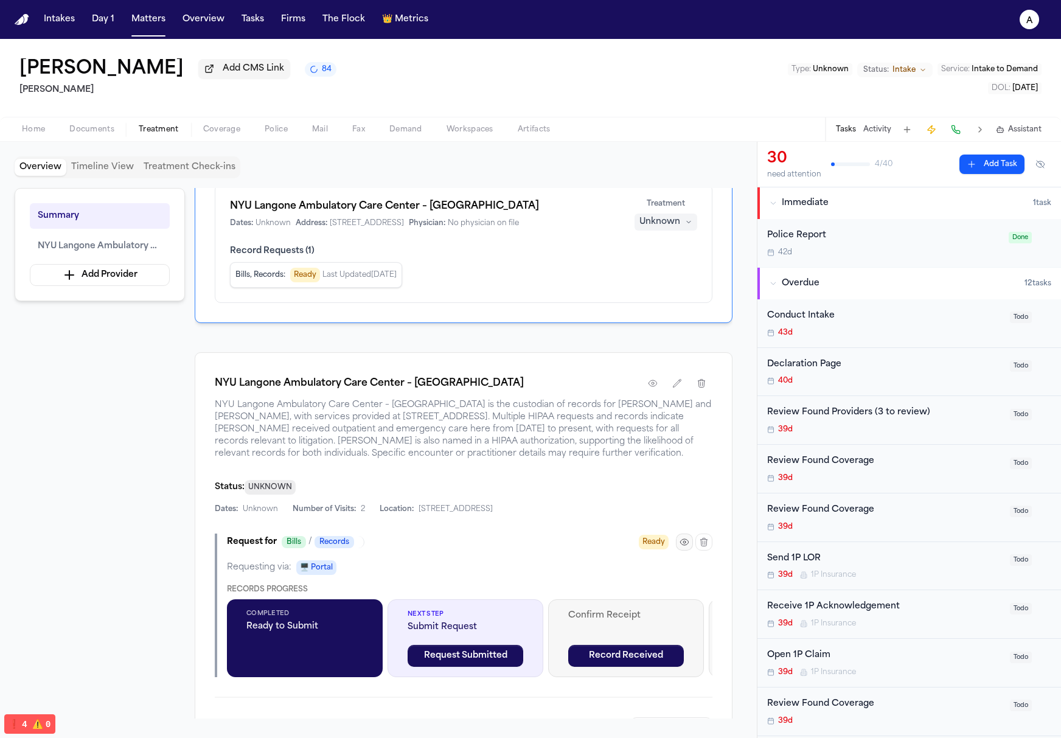
click at [683, 543] on icon "button" at bounding box center [685, 542] width 10 height 10
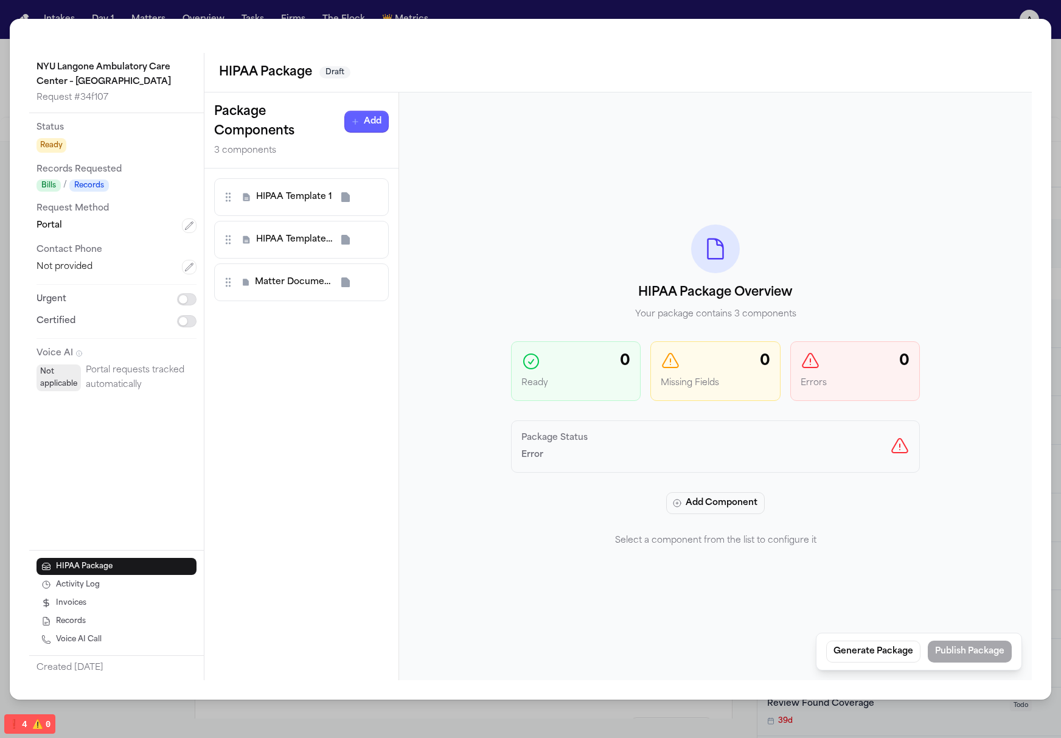
click at [783, 553] on div "HIPAA Package Overview Your package contains 3 components 0 Ready 0 Missing Fie…" at bounding box center [715, 387] width 633 height 588
click at [292, 197] on span "HIPAA Template 1" at bounding box center [294, 197] width 76 height 12
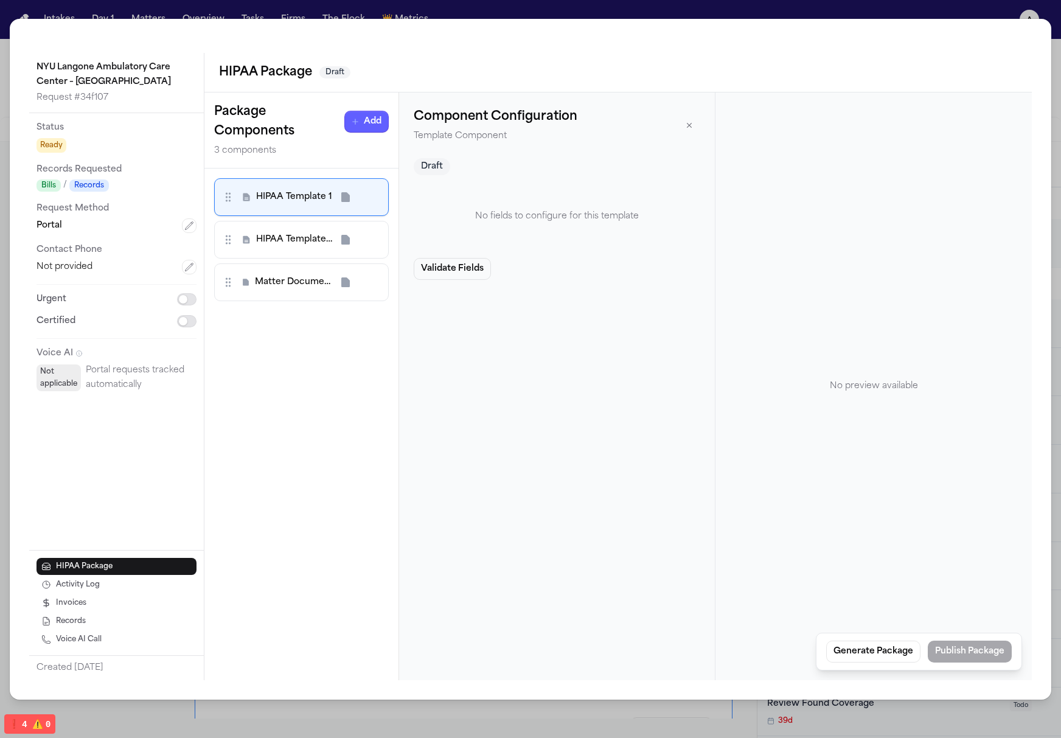
click at [671, 285] on div "Component Configuration Template Component Draft No fields to configure for thi…" at bounding box center [557, 387] width 316 height 588
click at [986, 15] on div "NYU Langone Ambulatory Care Center – [GEOGRAPHIC_DATA] Request # 34f107 Status …" at bounding box center [530, 369] width 1061 height 738
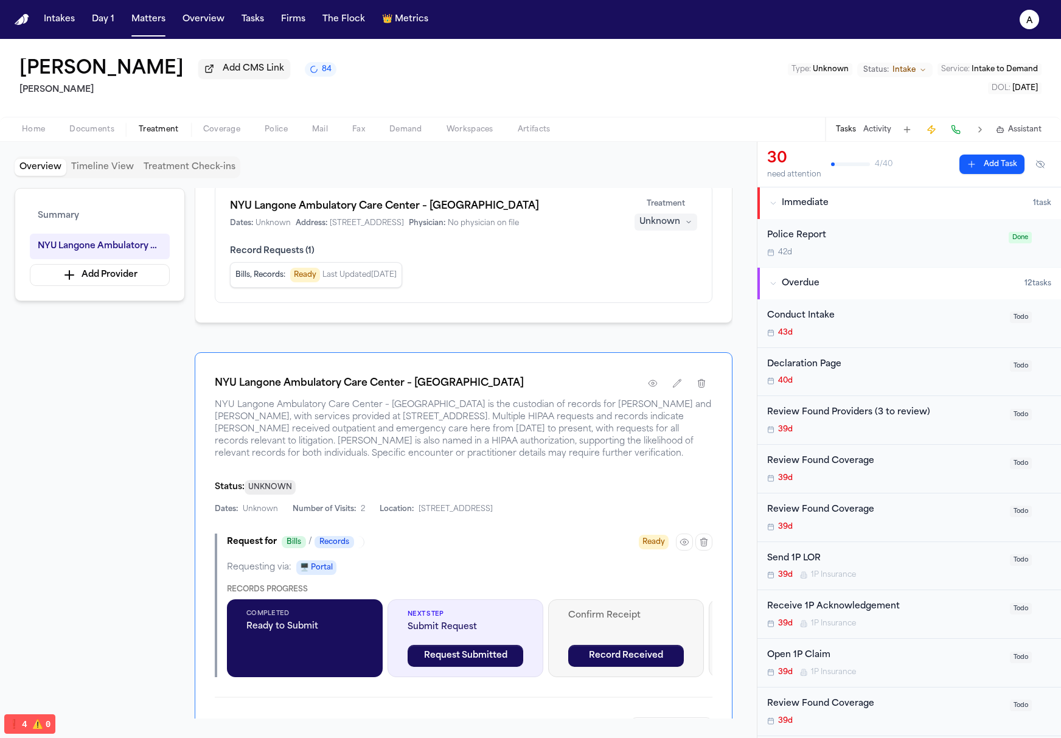
click at [957, 4] on nav "Intakes Day 1 Matters Overview Tasks Firms The Flock 👑 Metrics a" at bounding box center [530, 19] width 1061 height 39
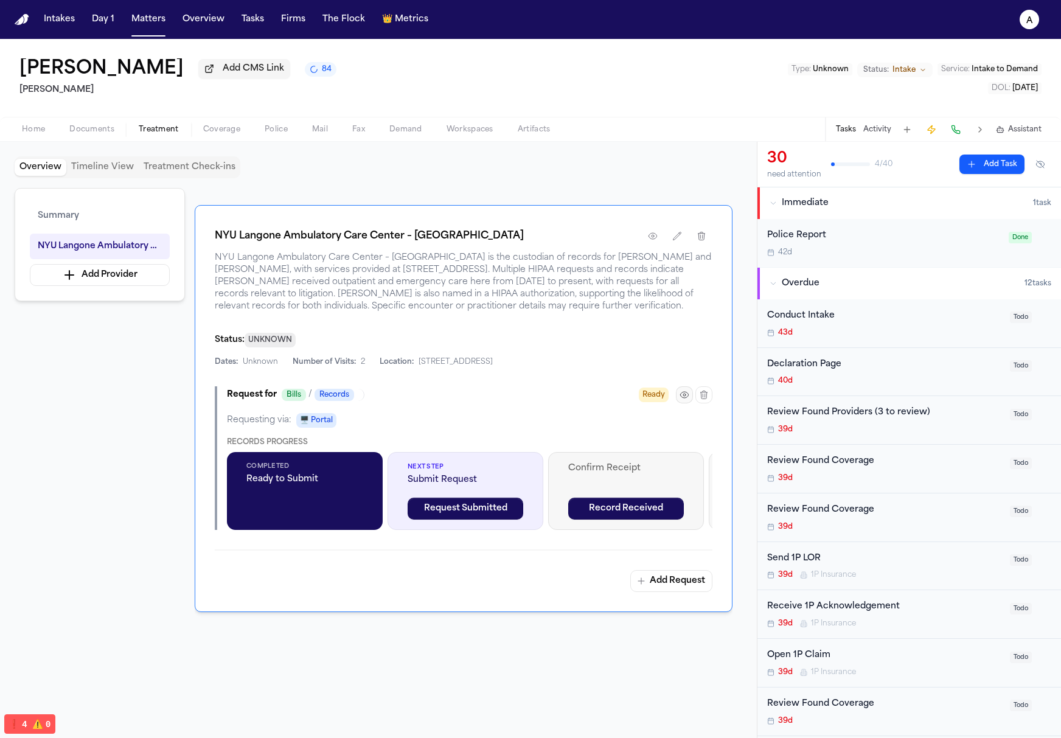
click at [686, 398] on icon "button" at bounding box center [684, 395] width 8 height 6
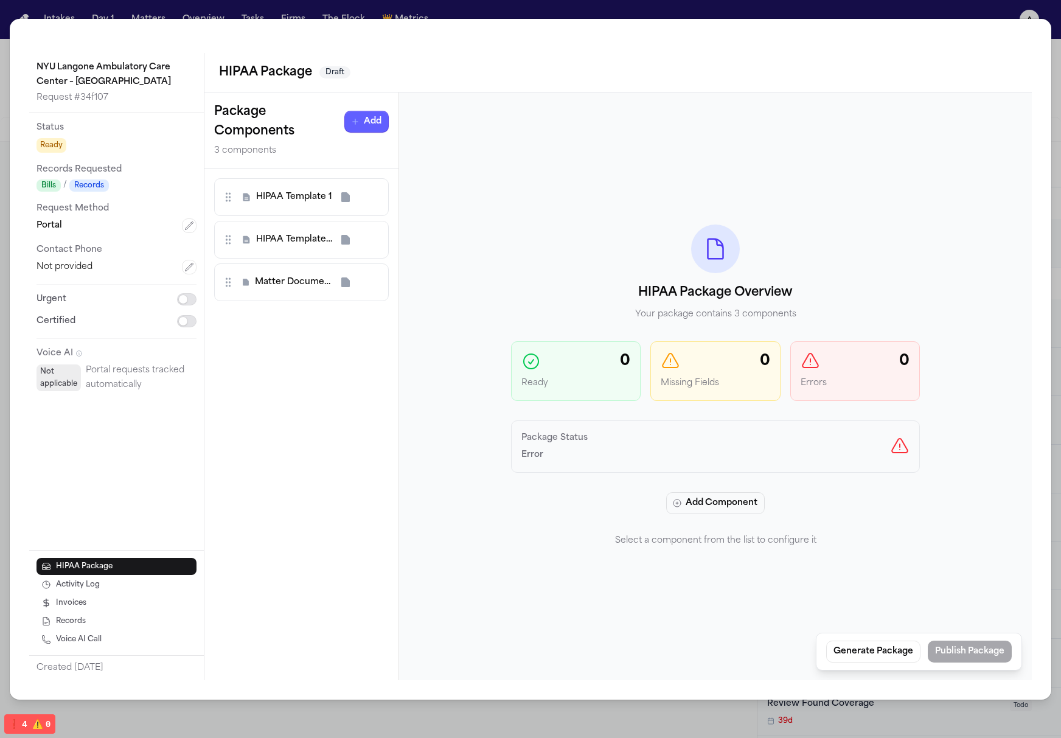
click at [273, 284] on span "Matter Document 3" at bounding box center [293, 282] width 77 height 12
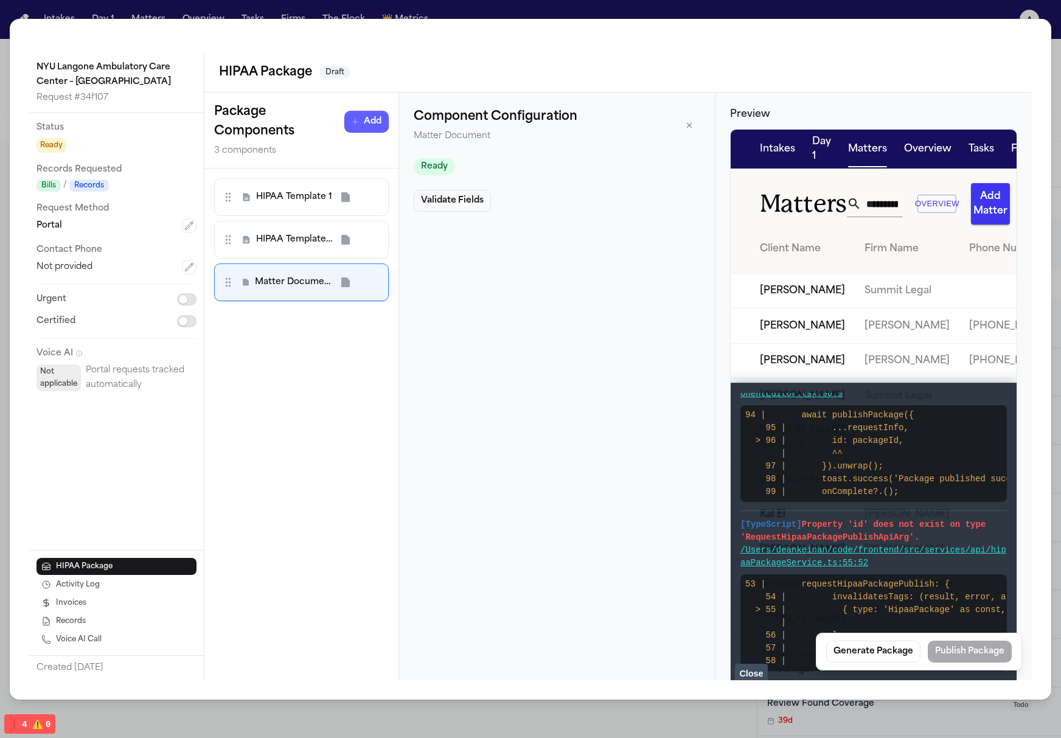
scroll to position [0, 0]
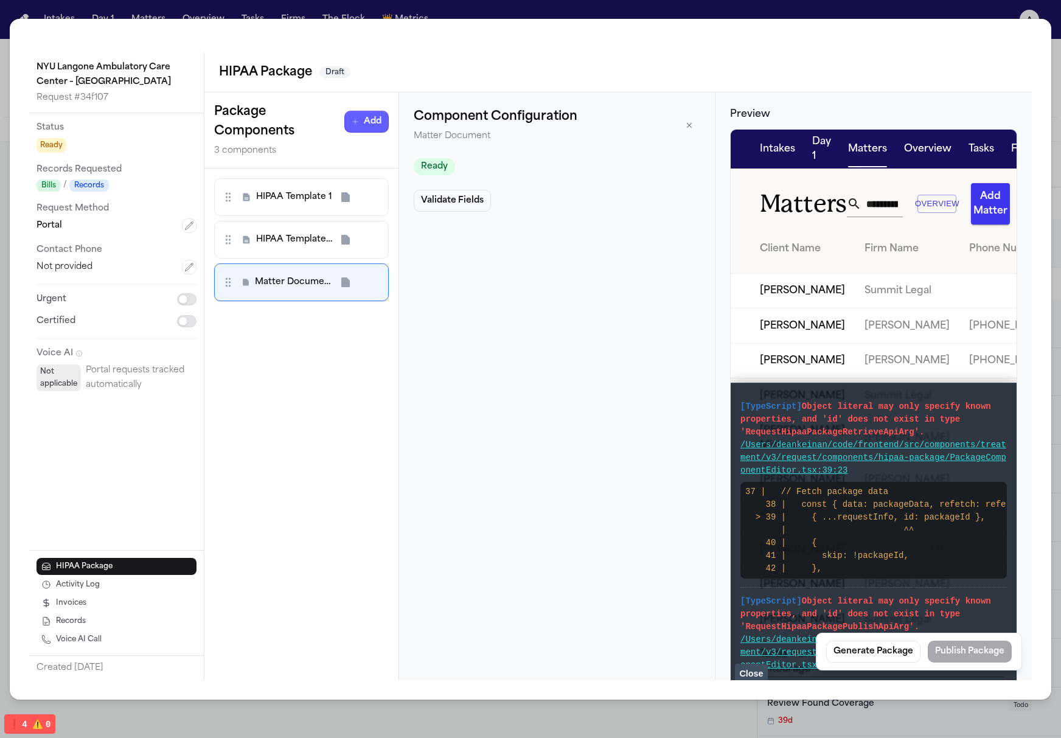
click at [307, 234] on span "HIPAA Template 2" at bounding box center [294, 240] width 76 height 12
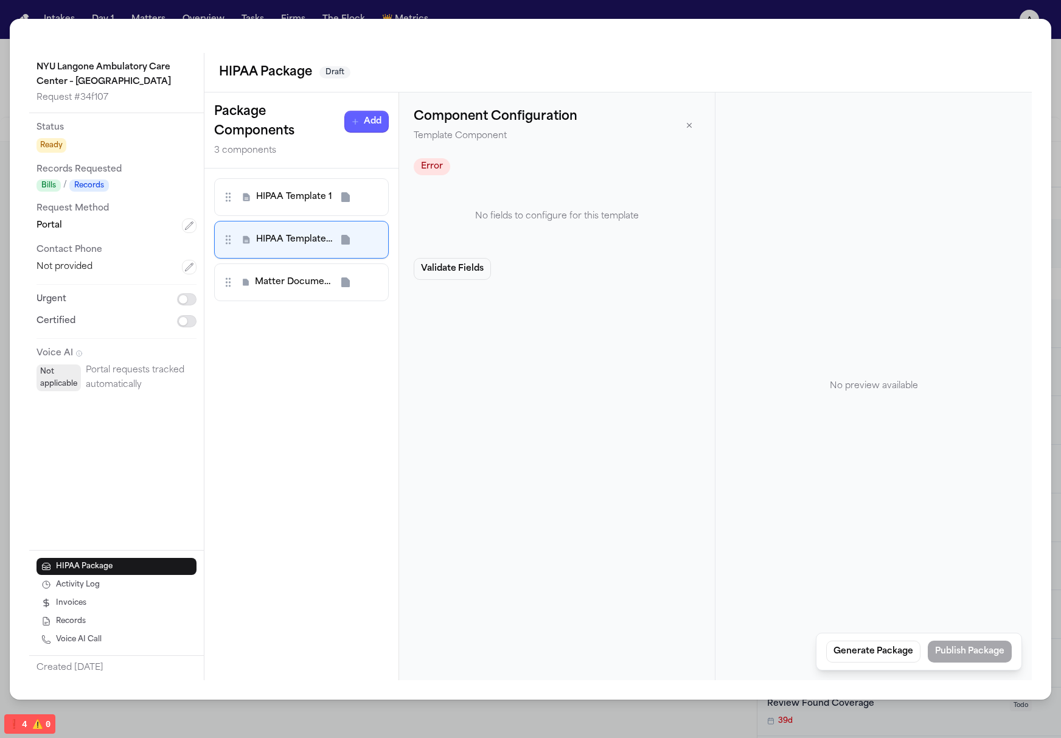
click at [275, 192] on span "HIPAA Template 1" at bounding box center [294, 197] width 76 height 12
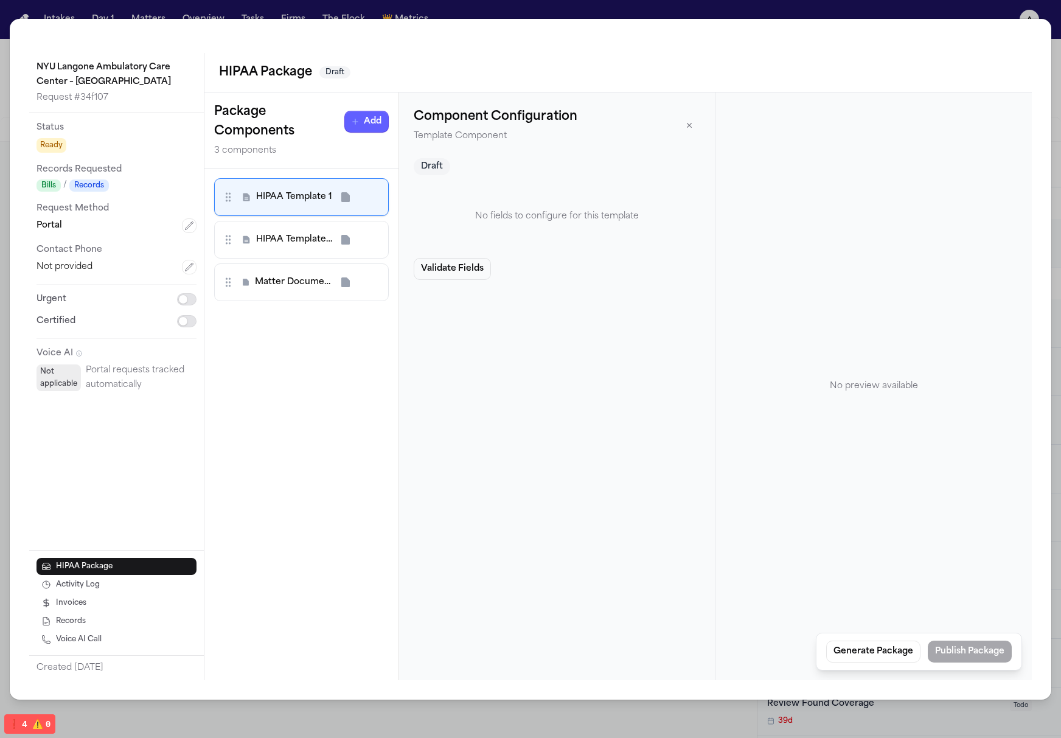
click at [295, 281] on span "Matter Document 3" at bounding box center [293, 282] width 77 height 12
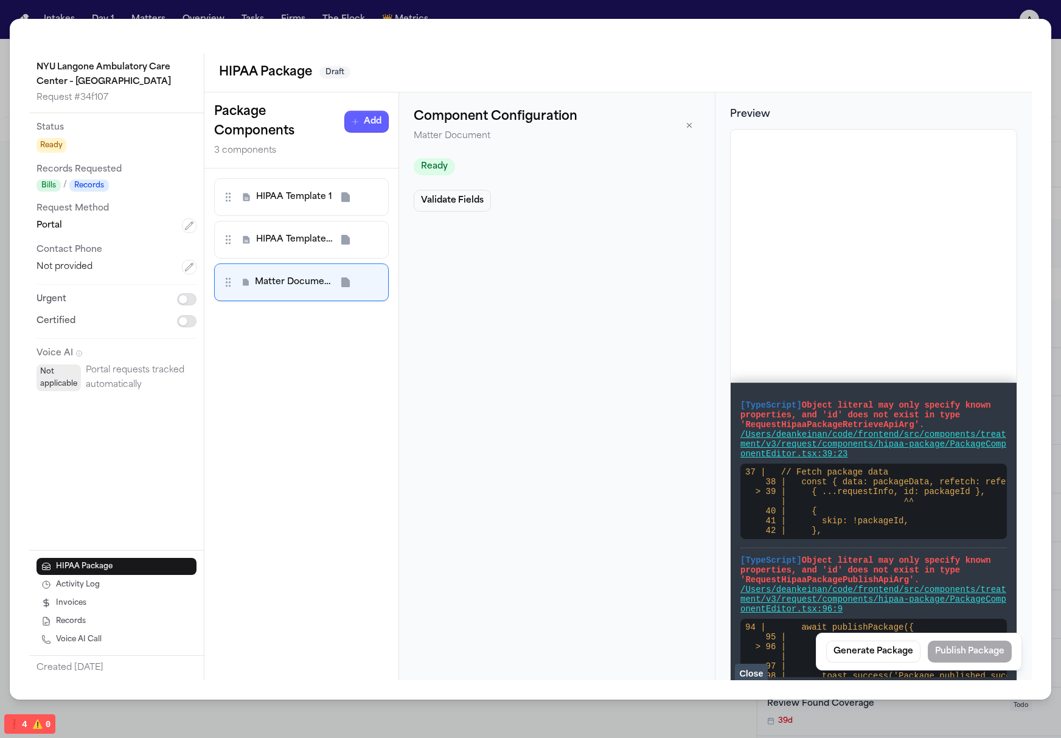
click at [291, 222] on div "HIPAA Template 2" at bounding box center [301, 240] width 175 height 38
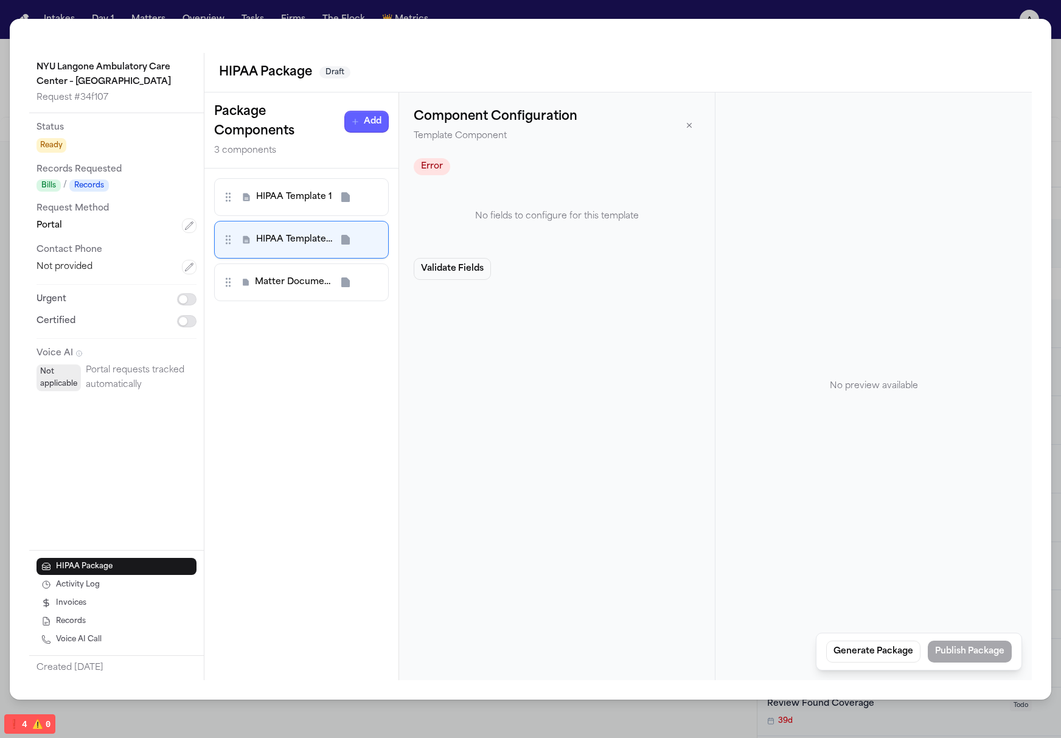
click at [292, 176] on div "HIPAA Template 1 HIPAA Template 2 Matter Document 3 To pick up a draggable item…" at bounding box center [301, 425] width 194 height 512
click at [304, 198] on span "HIPAA Template 1" at bounding box center [294, 197] width 76 height 12
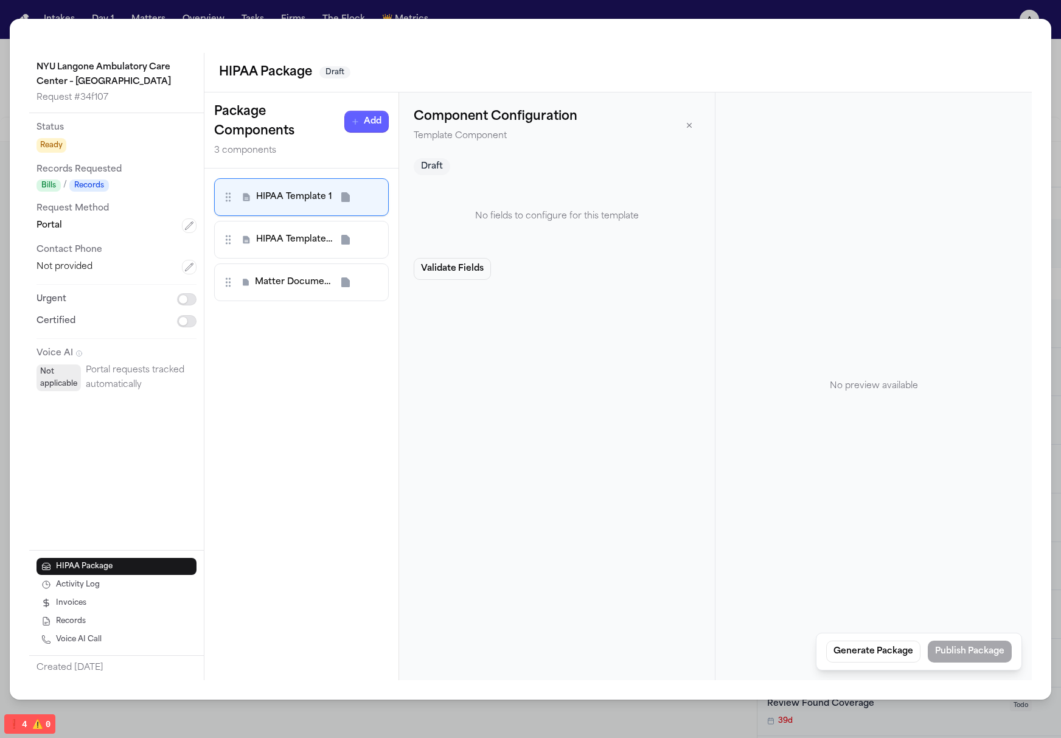
click at [307, 282] on span "Matter Document 3" at bounding box center [293, 282] width 77 height 12
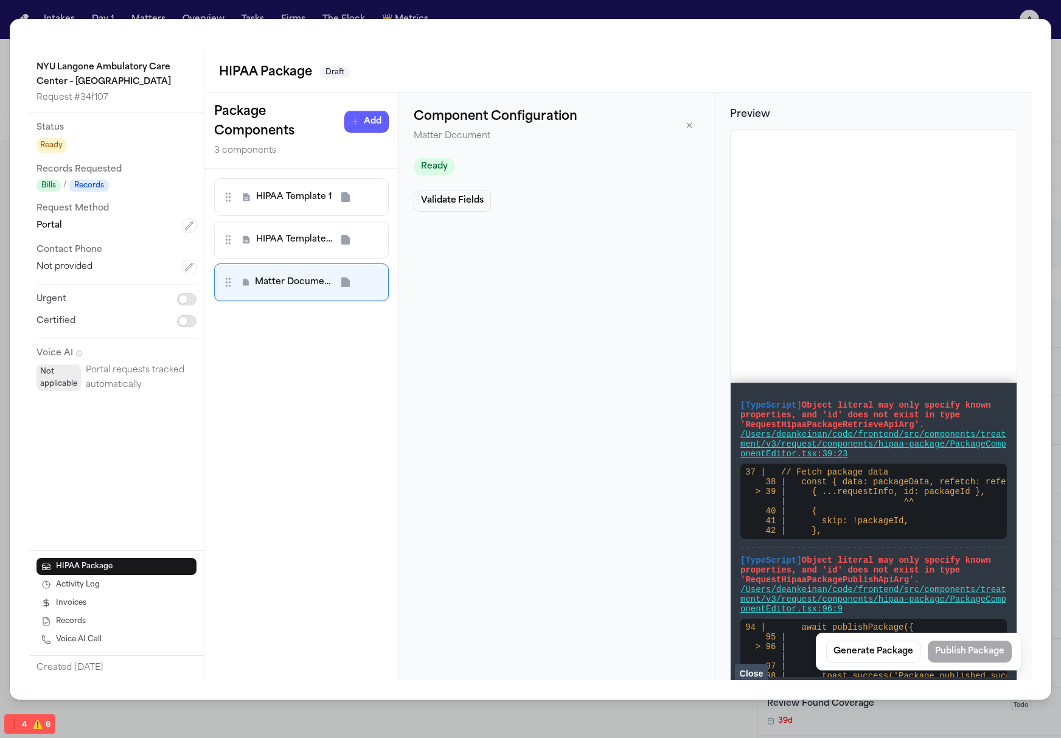
click at [304, 211] on div "HIPAA Template 1" at bounding box center [301, 197] width 175 height 38
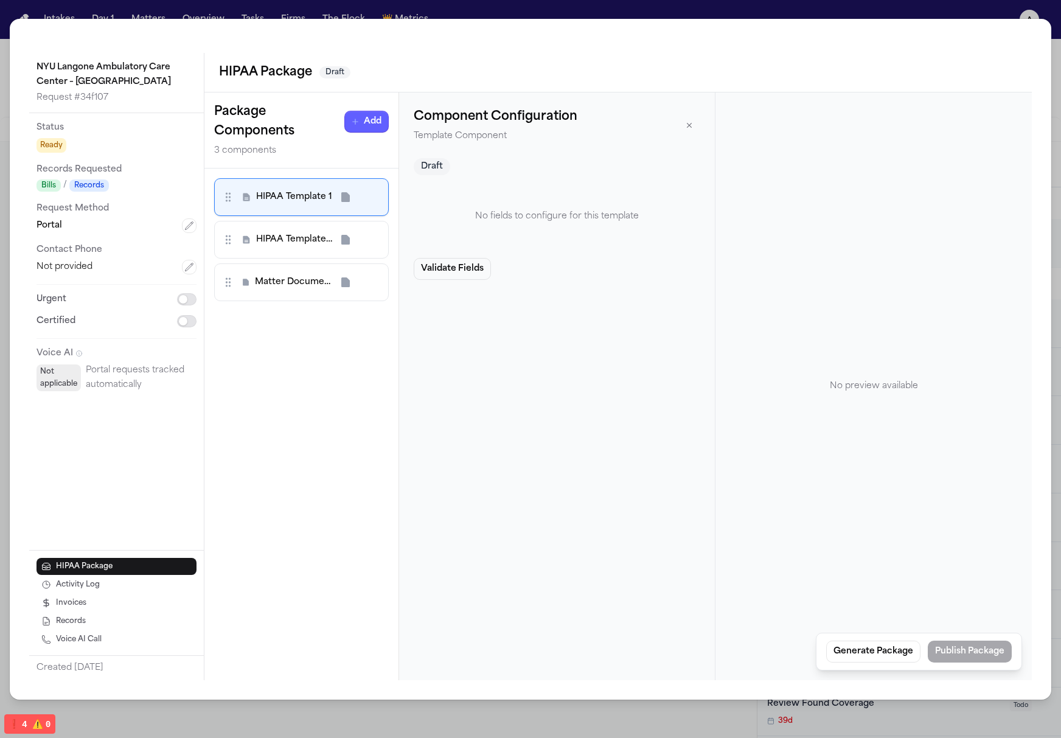
click at [296, 288] on span "Matter Document 3" at bounding box center [293, 282] width 77 height 12
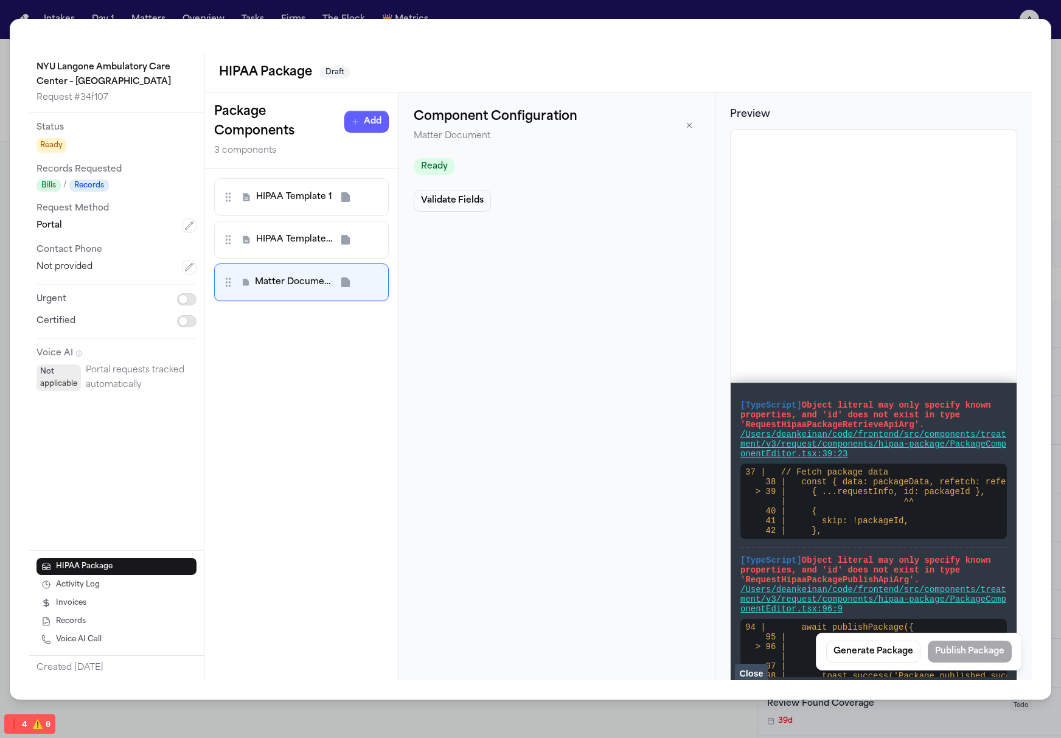
click at [301, 208] on div "HIPAA Template 1" at bounding box center [301, 197] width 159 height 22
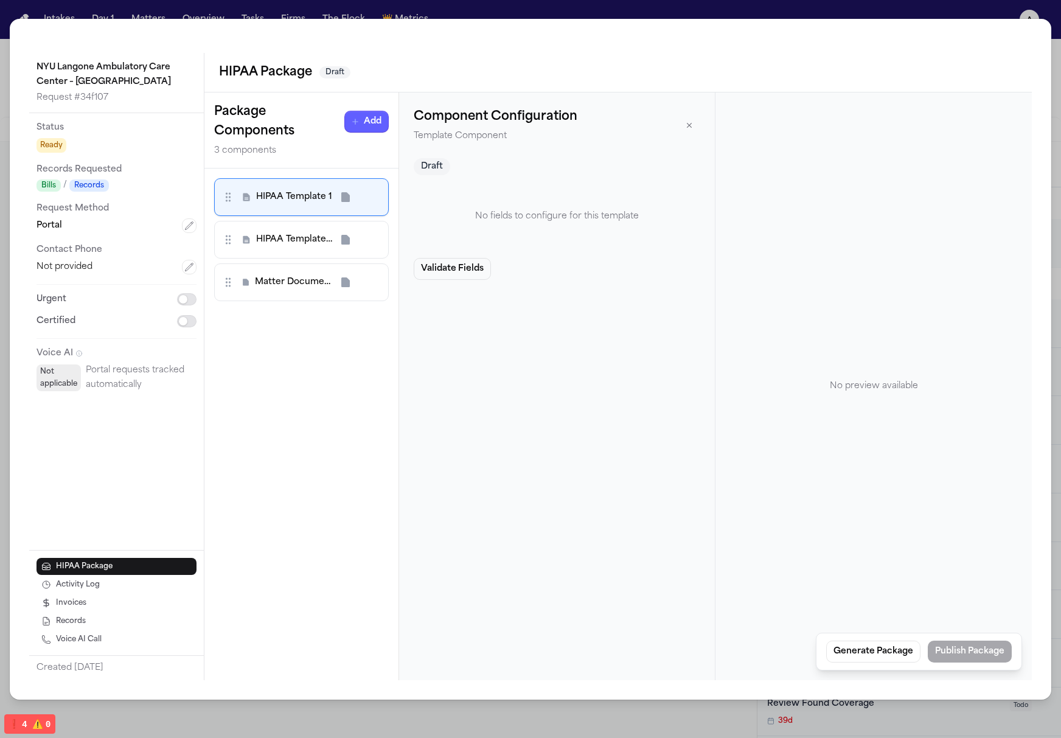
click at [302, 250] on div "HIPAA Template 2" at bounding box center [301, 240] width 159 height 22
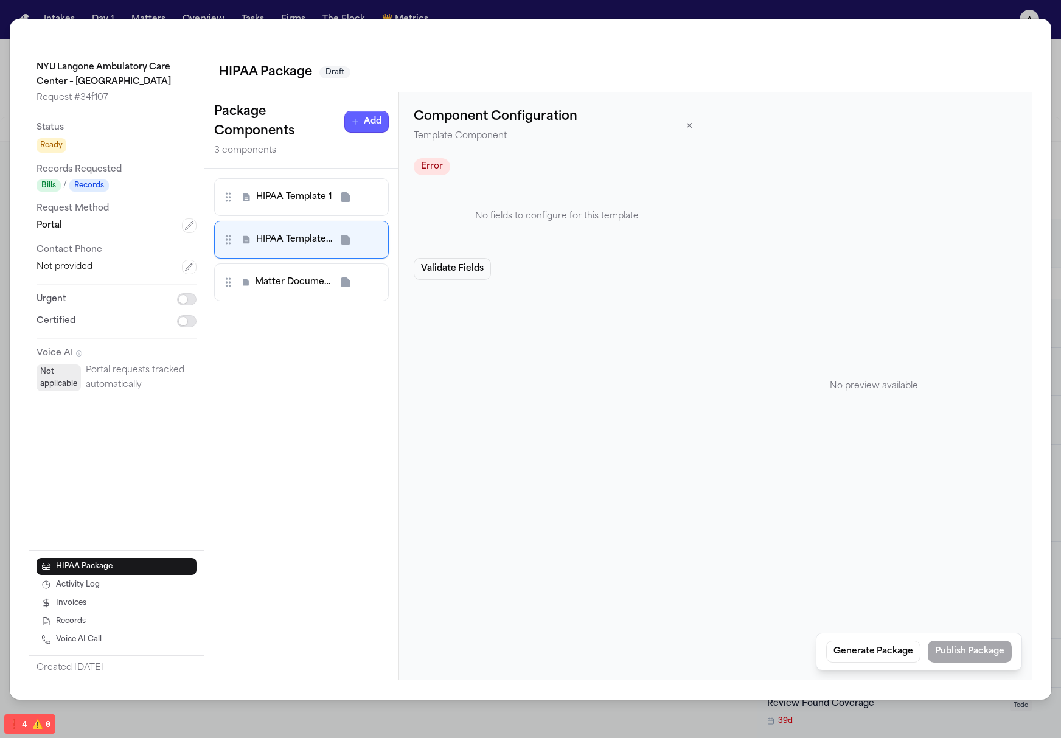
click at [307, 311] on div "HIPAA Template 1 HIPAA Template 2 Matter Document 3 To pick up a draggable item…" at bounding box center [301, 425] width 194 height 512
click at [307, 287] on span "Matter Document 3" at bounding box center [293, 282] width 77 height 12
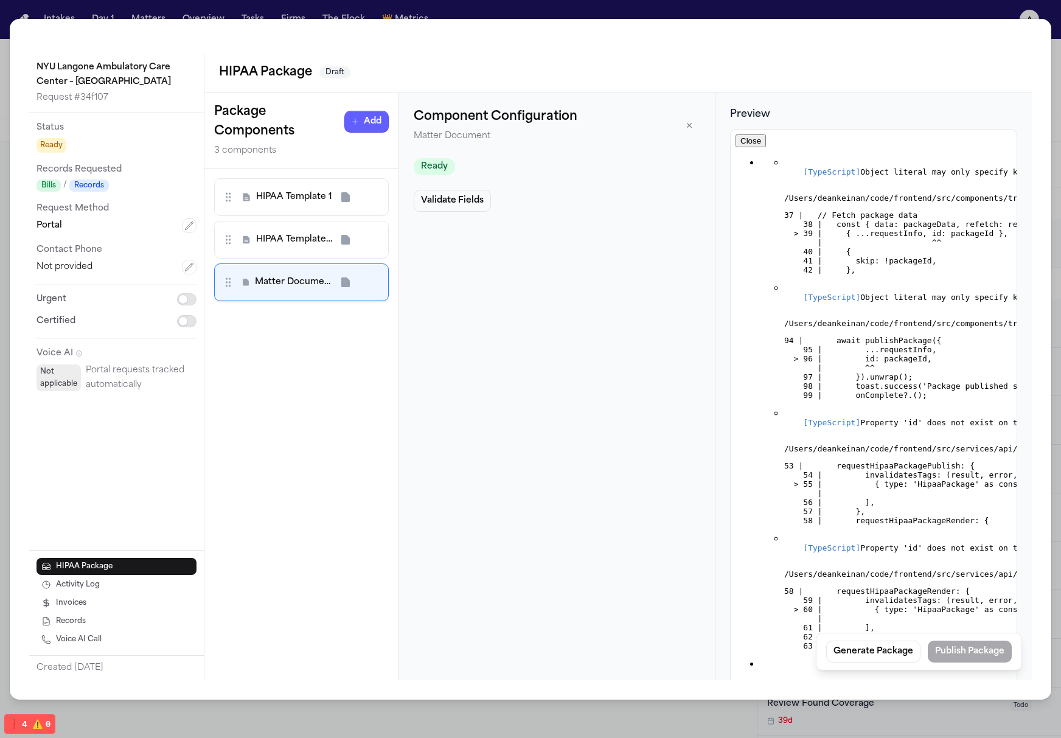
click at [295, 223] on div "HIPAA Template 2" at bounding box center [301, 240] width 175 height 38
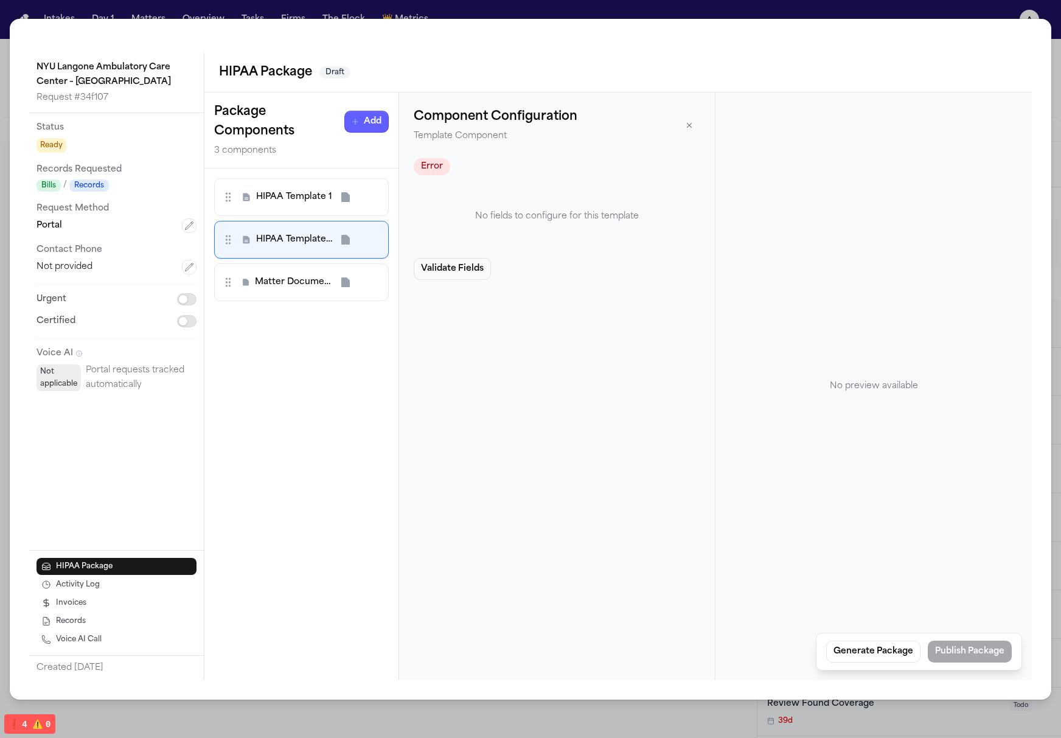
click at [292, 175] on div "HIPAA Template 1 HIPAA Template 2 Matter Document 3 To pick up a draggable item…" at bounding box center [301, 425] width 194 height 512
click at [298, 245] on span "HIPAA Template 2" at bounding box center [294, 240] width 76 height 12
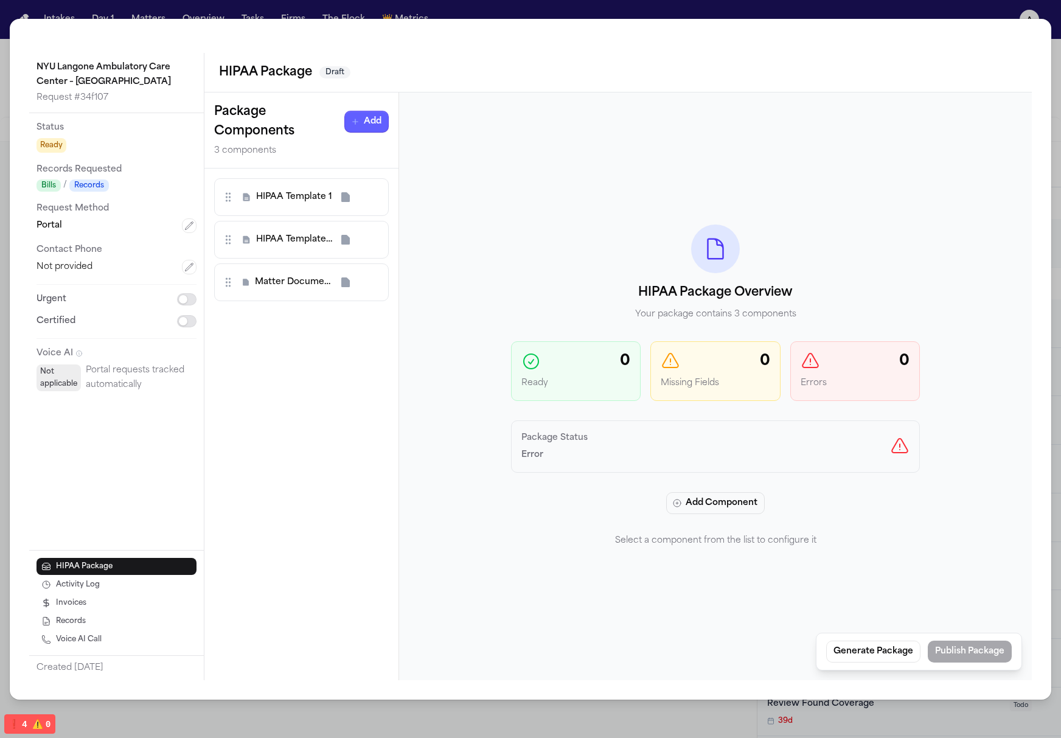
click at [304, 208] on div "HIPAA Template 1" at bounding box center [301, 197] width 159 height 22
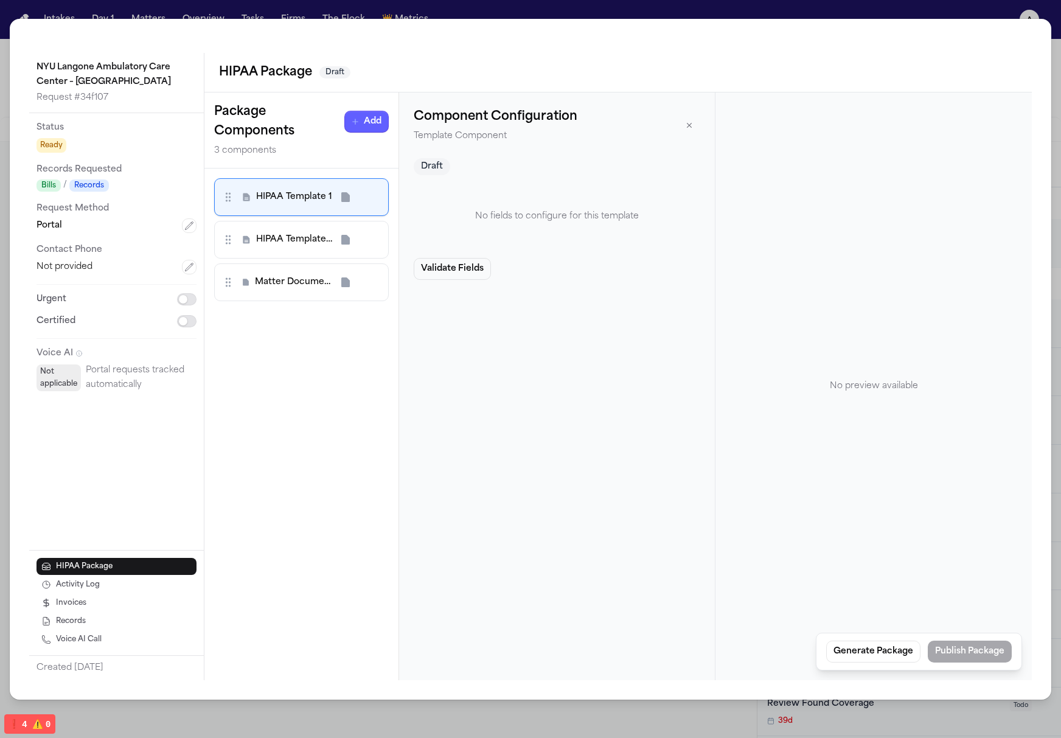
click at [304, 287] on span "Matter Document 3" at bounding box center [293, 282] width 77 height 12
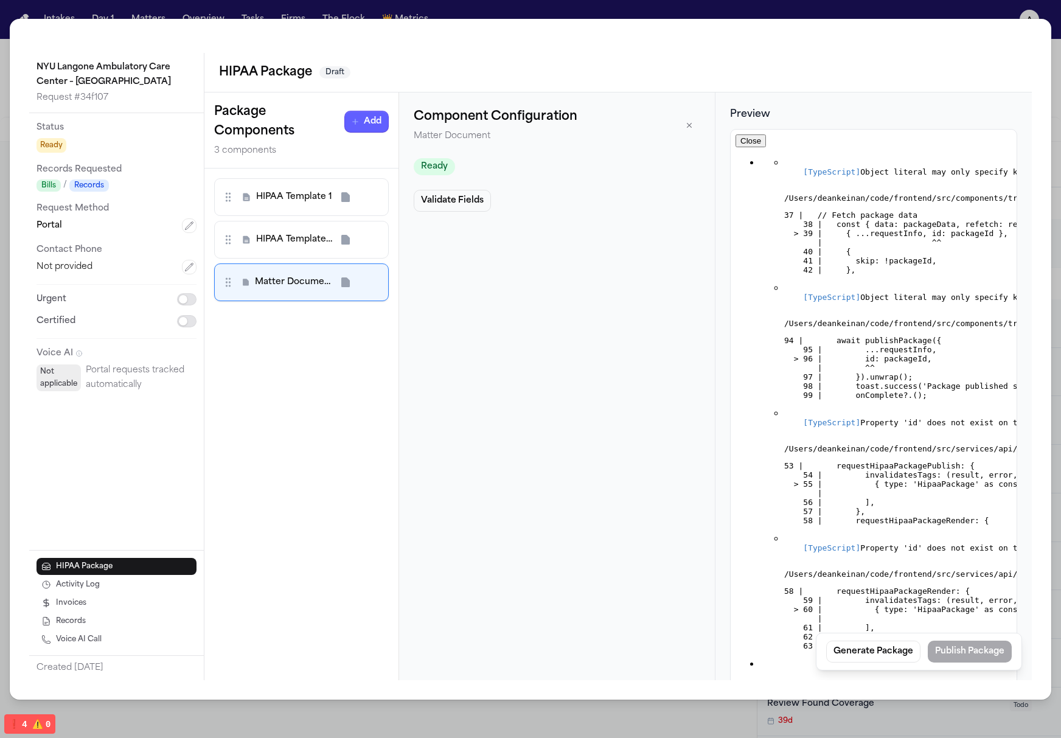
click at [306, 250] on div "HIPAA Template 2" at bounding box center [301, 240] width 159 height 22
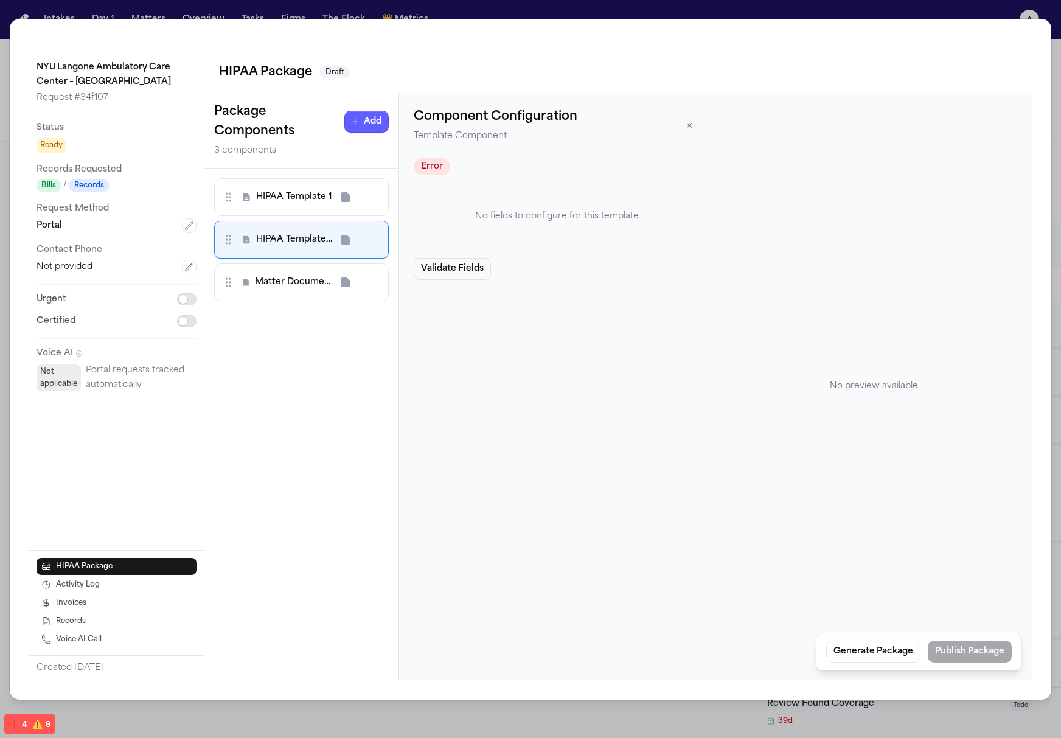
click at [309, 205] on div "HIPAA Template 1" at bounding box center [301, 197] width 159 height 22
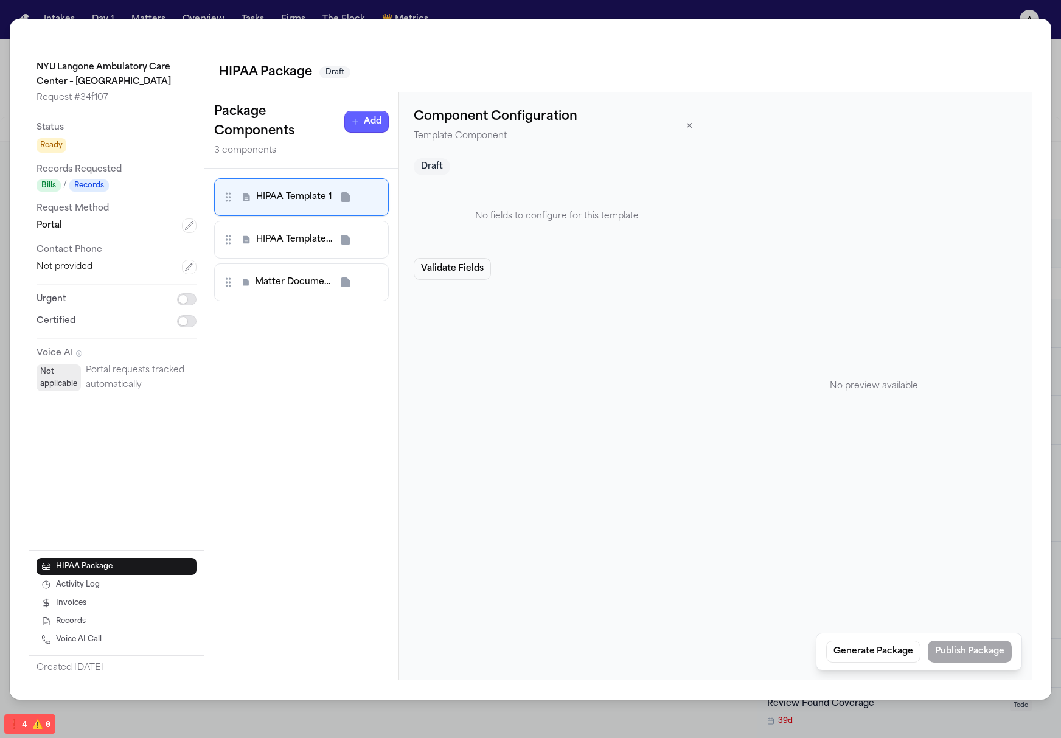
click at [308, 274] on div "Matter Document 3" at bounding box center [301, 282] width 159 height 22
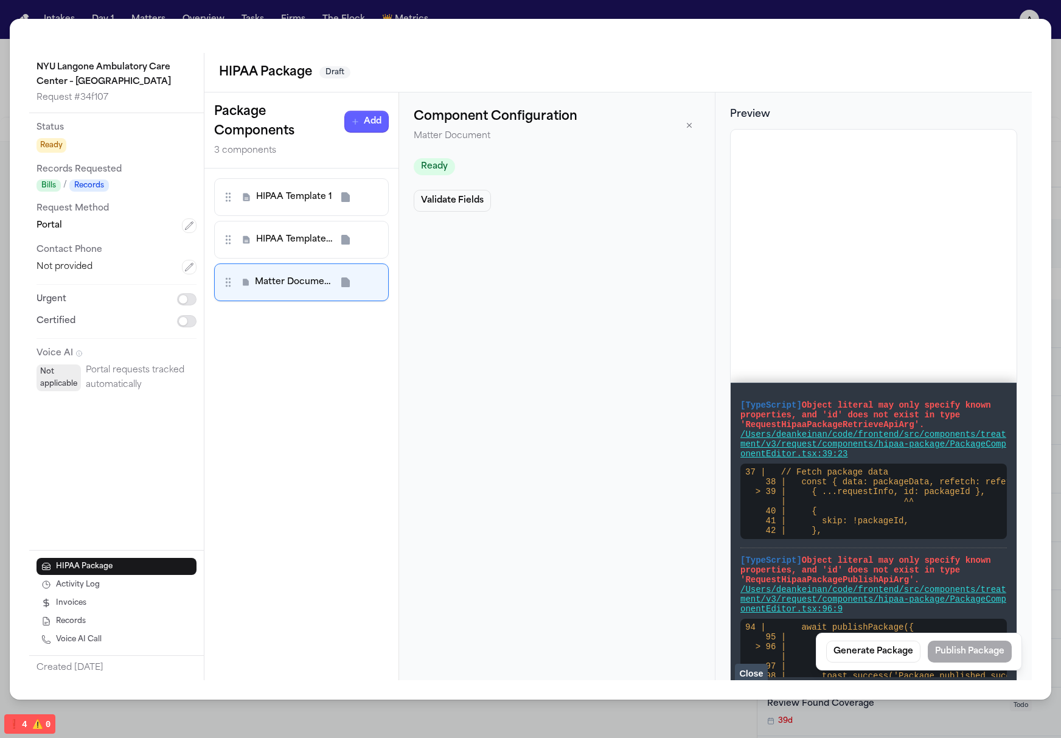
click at [310, 223] on div "HIPAA Template 2" at bounding box center [301, 240] width 175 height 38
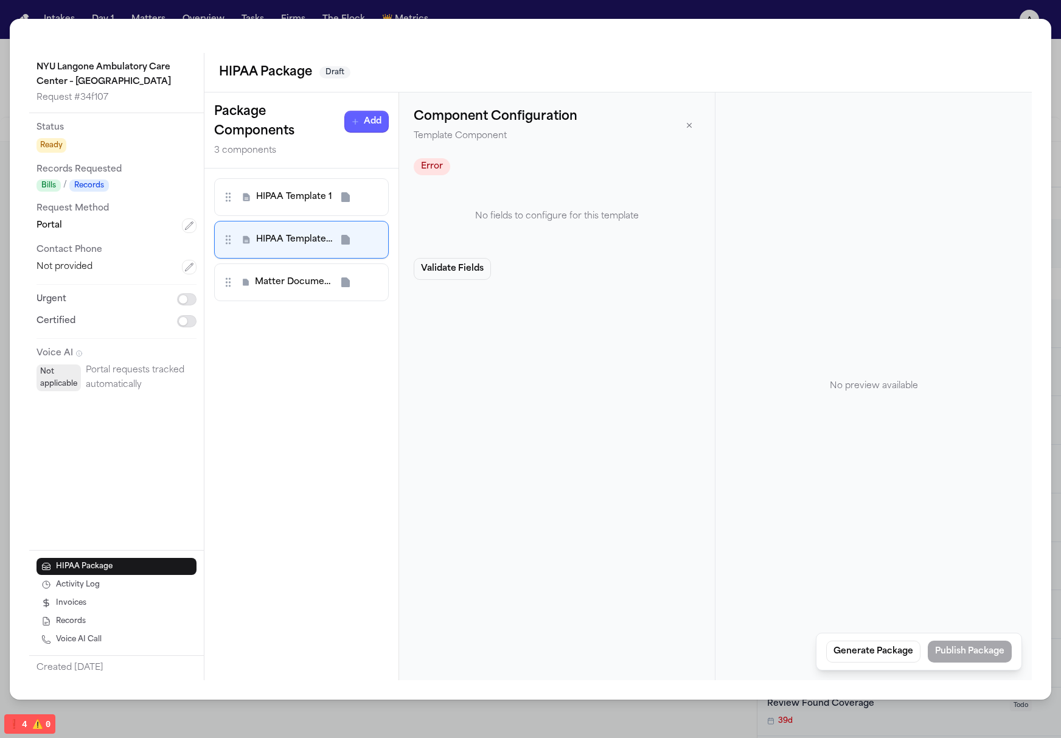
click at [305, 184] on div "HIPAA Template 1" at bounding box center [301, 197] width 175 height 38
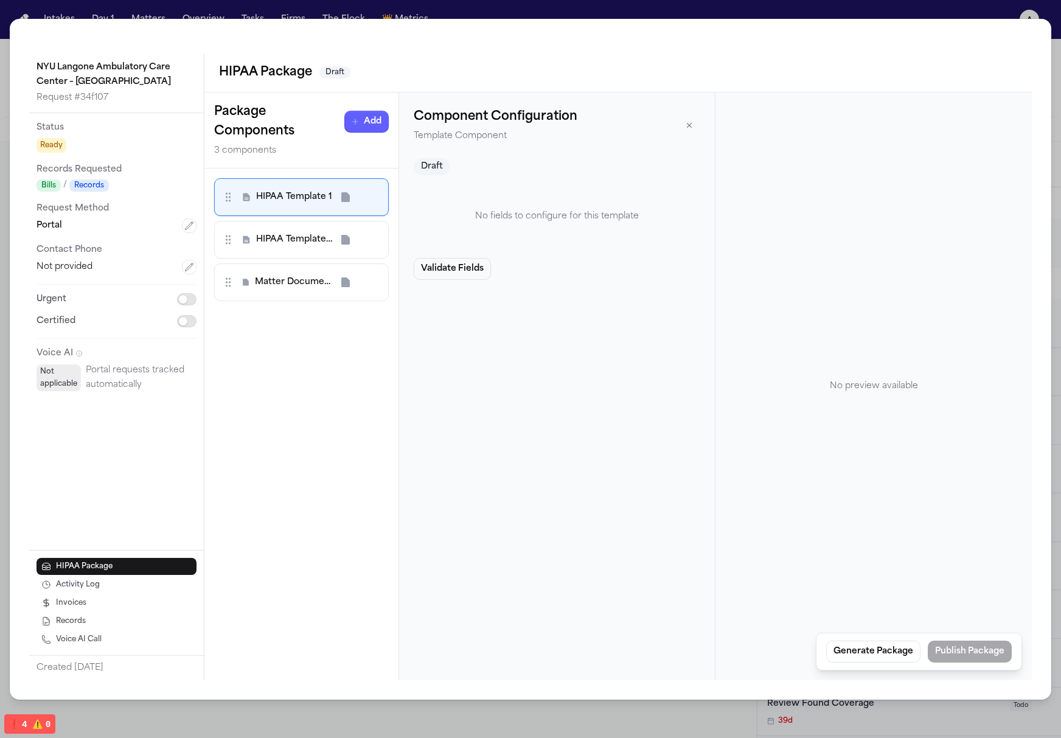
click at [308, 270] on div "Matter Document 3" at bounding box center [301, 283] width 175 height 38
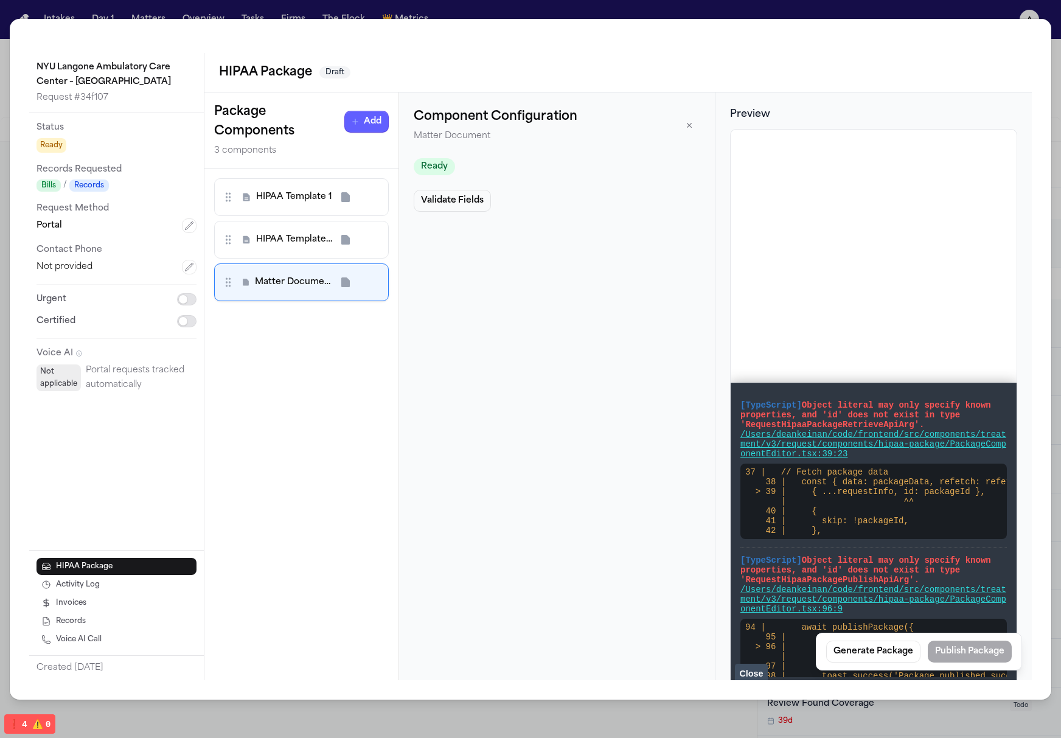
click at [314, 315] on div "HIPAA Template 1 HIPAA Template 2 Matter Document 3 To pick up a draggable item…" at bounding box center [301, 425] width 194 height 512
click at [311, 256] on div "HIPAA Template 2" at bounding box center [301, 240] width 175 height 38
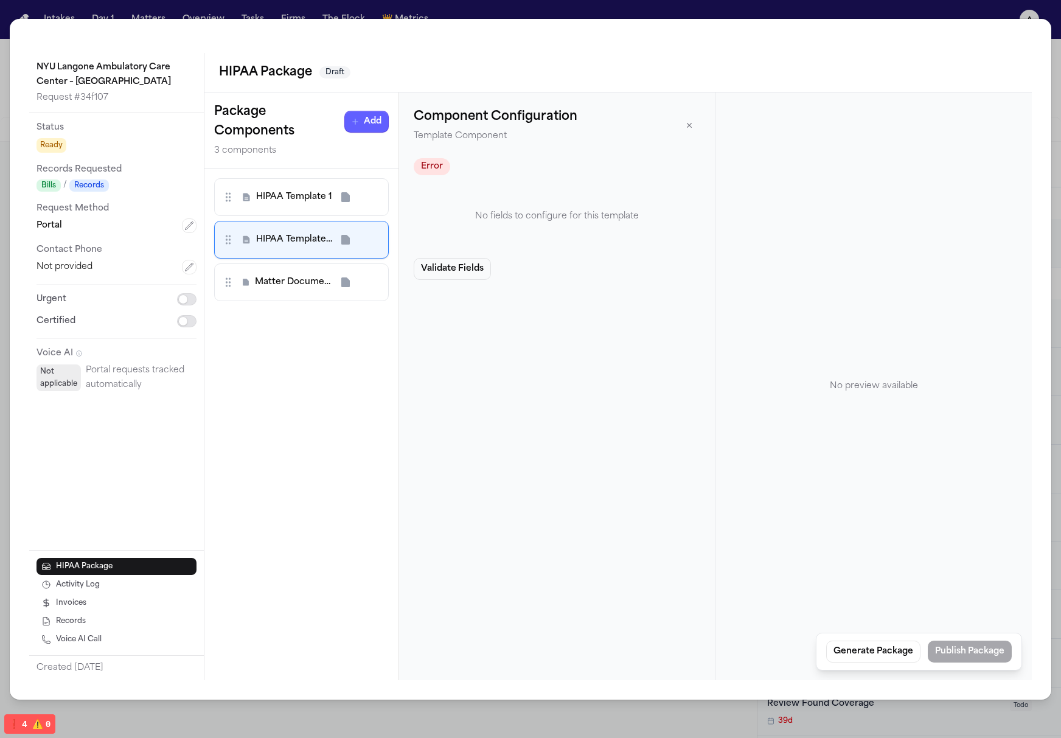
click at [303, 204] on div "HIPAA Template 1" at bounding box center [301, 197] width 159 height 22
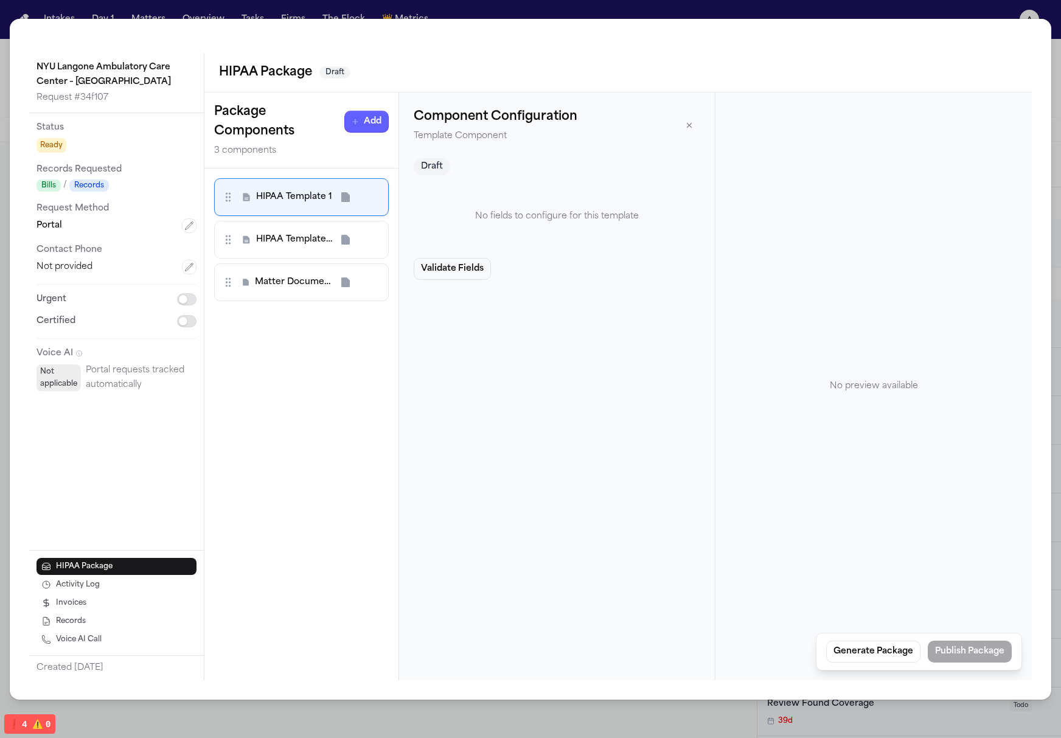
click at [308, 268] on div "Matter Document 3" at bounding box center [301, 283] width 175 height 38
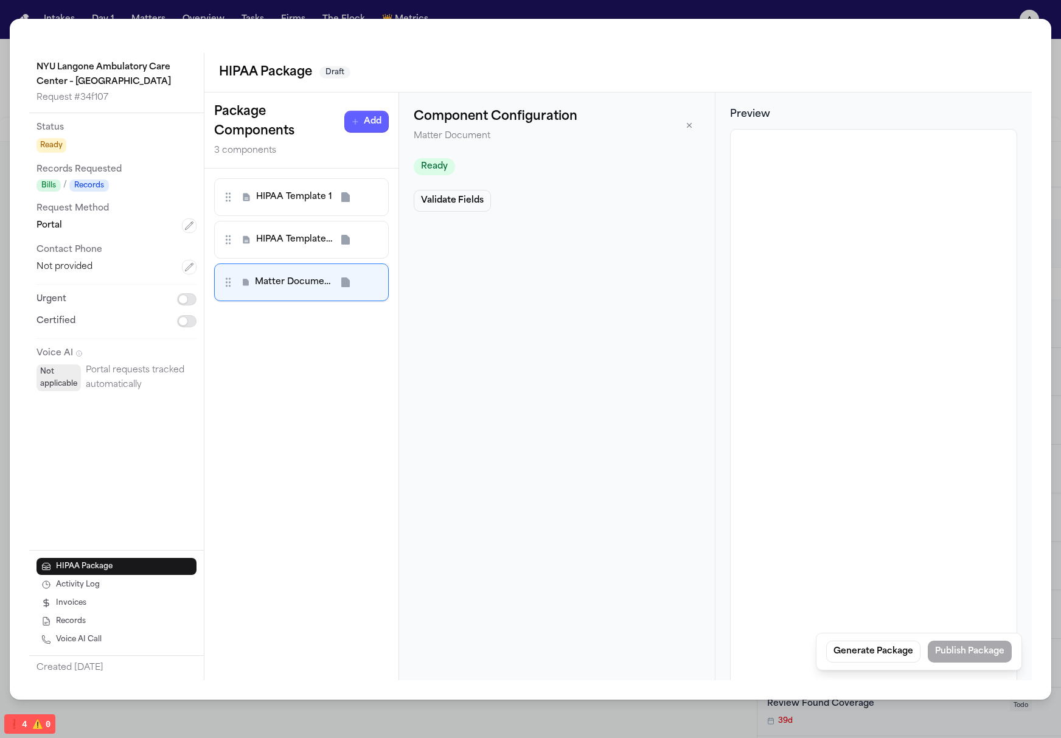
click at [312, 323] on div "HIPAA Template 1 HIPAA Template 2 Matter Document 3 To pick up a draggable item…" at bounding box center [301, 425] width 194 height 512
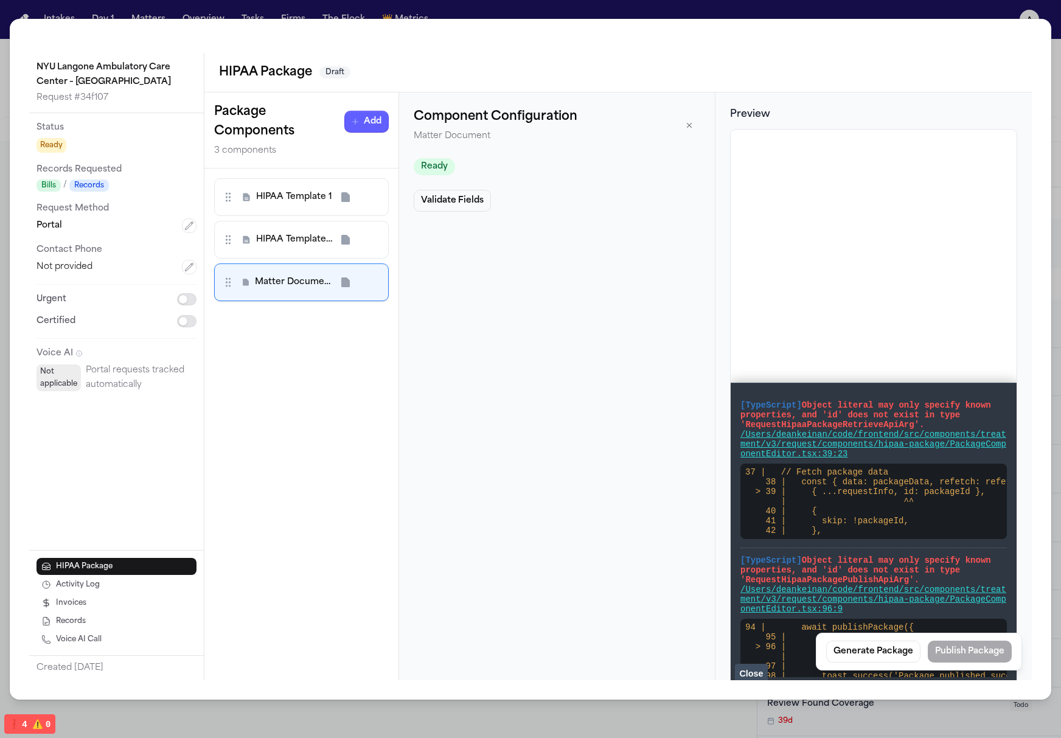
click at [296, 232] on div "HIPAA Template 2" at bounding box center [301, 240] width 159 height 22
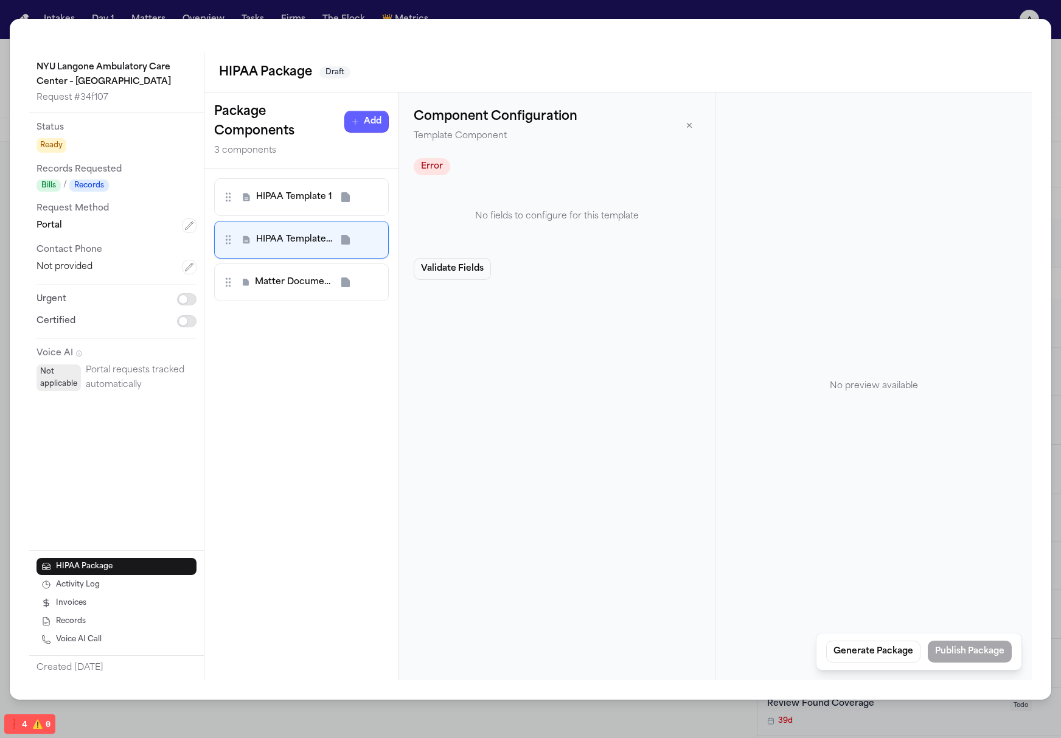
click at [514, 222] on p "No fields to configure for this template" at bounding box center [557, 216] width 287 height 15
click at [290, 270] on div "Matter Document 3" at bounding box center [301, 283] width 175 height 38
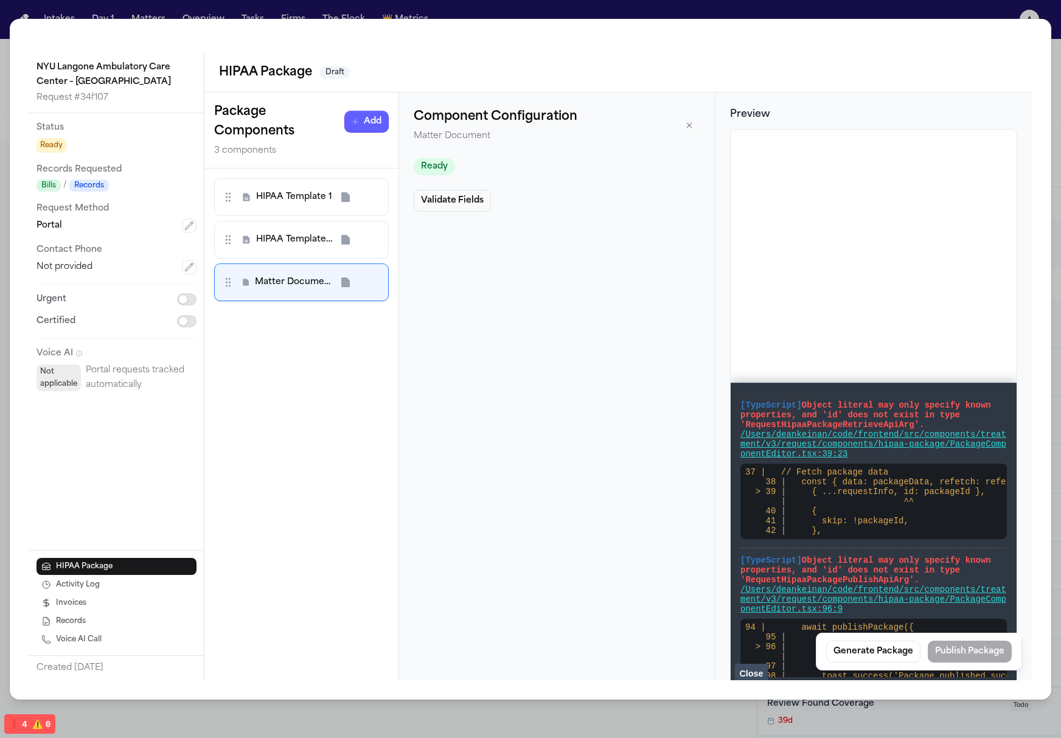
click at [563, 203] on div "Validate Fields" at bounding box center [557, 201] width 287 height 22
click at [523, 130] on p "Matter Document" at bounding box center [496, 136] width 164 height 15
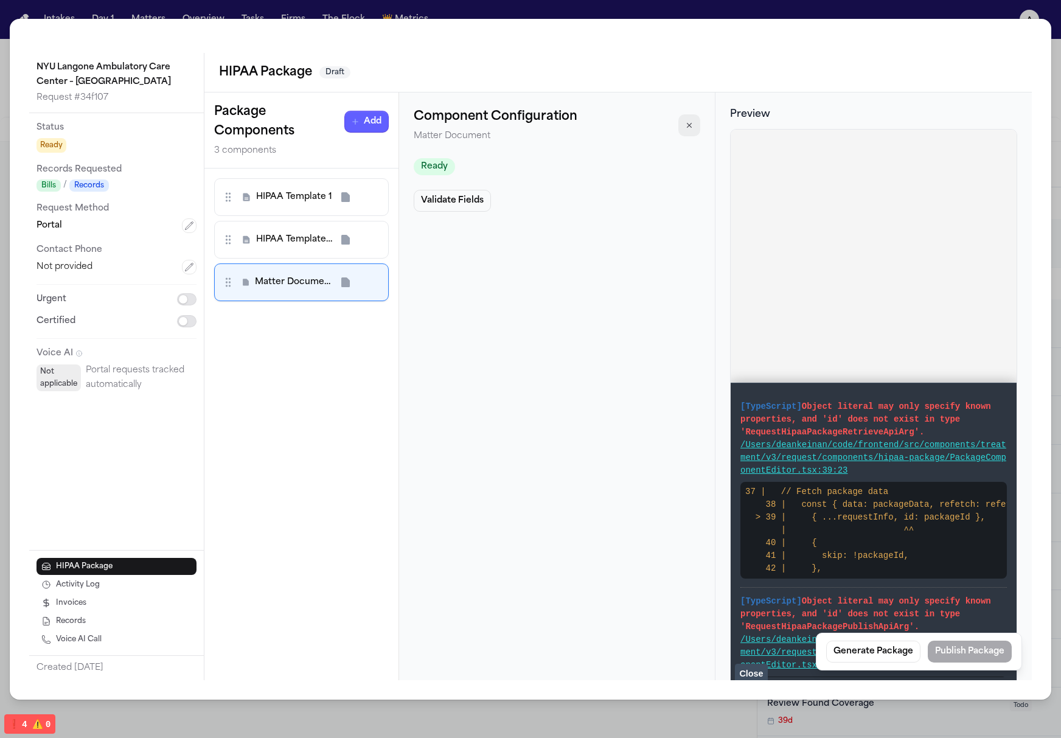
click at [694, 128] on button "button" at bounding box center [690, 125] width 22 height 22
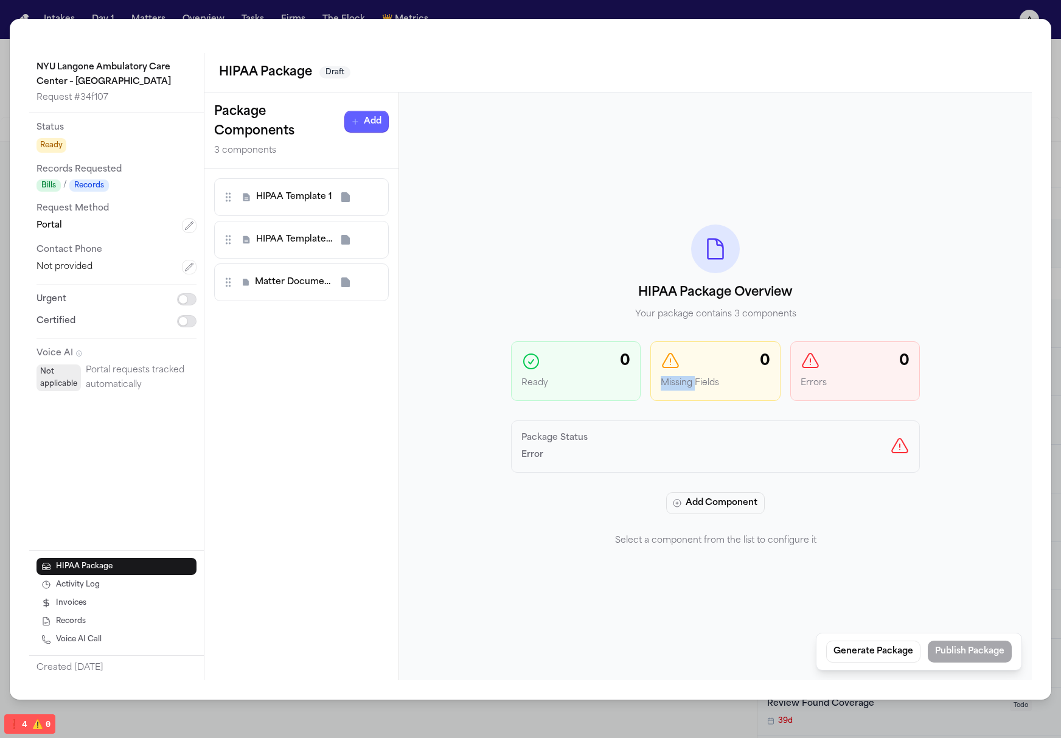
click at [695, 377] on p "Missing Fields" at bounding box center [715, 384] width 109 height 15
click at [286, 231] on div "HIPAA Template 2" at bounding box center [301, 240] width 159 height 22
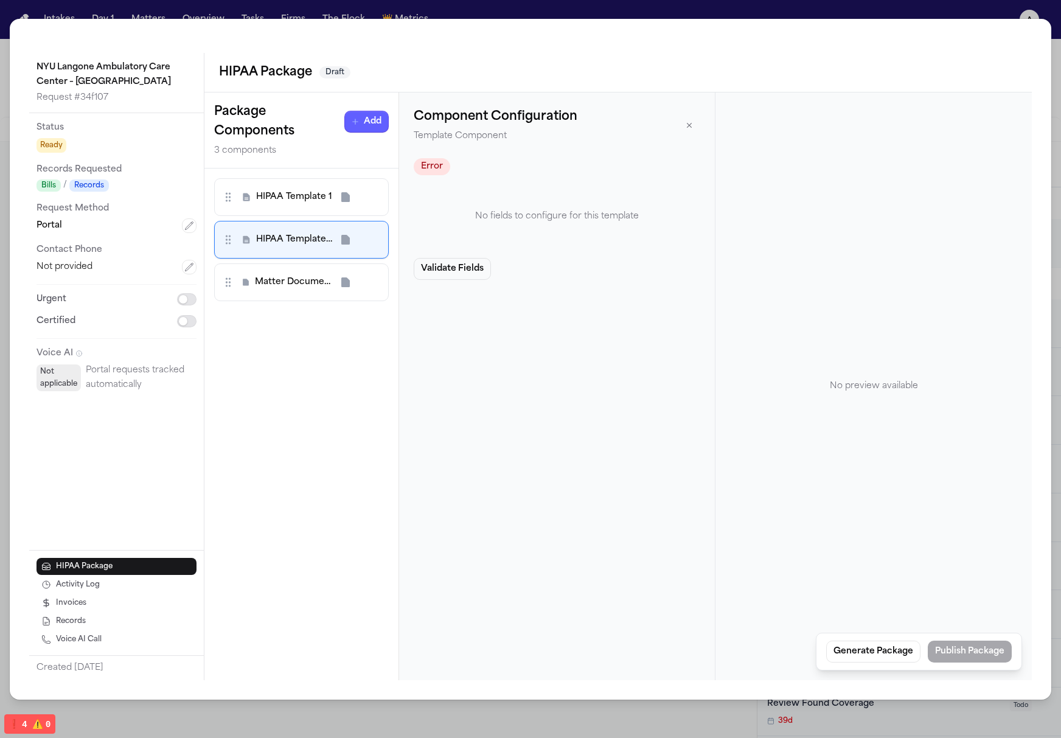
click at [293, 304] on div "HIPAA Template 1 HIPAA Template 2 Matter Document 3 To pick up a draggable item…" at bounding box center [301, 425] width 194 height 512
click at [300, 295] on div "Matter Document 3" at bounding box center [301, 283] width 175 height 38
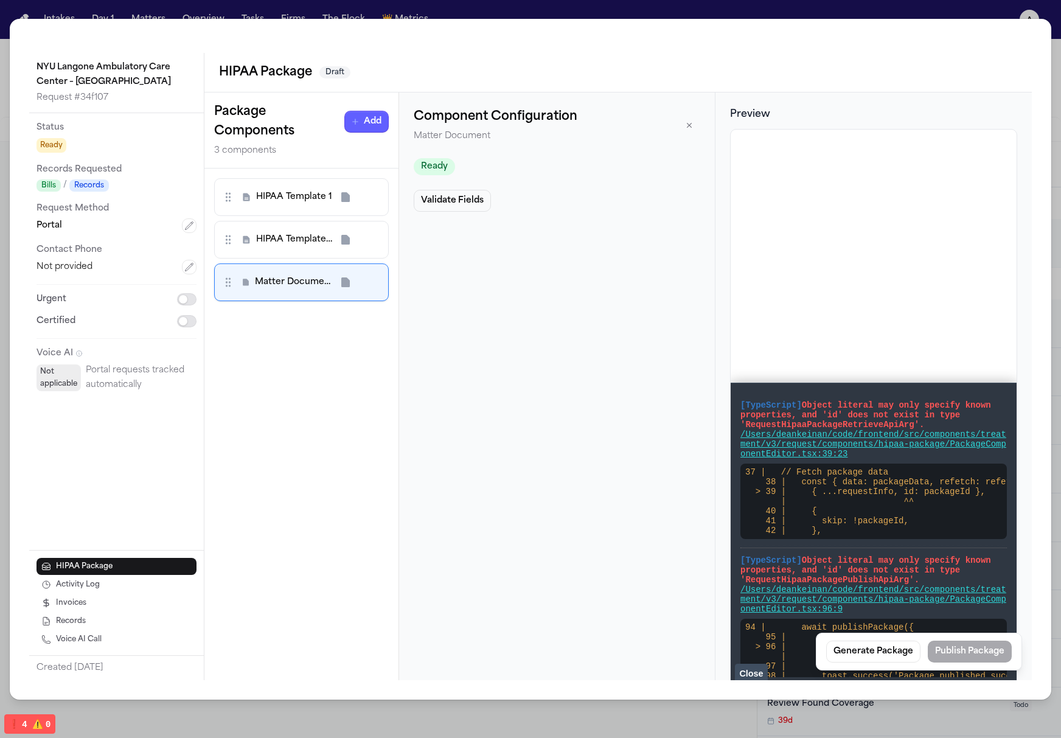
click at [298, 223] on div "HIPAA Template 2" at bounding box center [301, 240] width 175 height 38
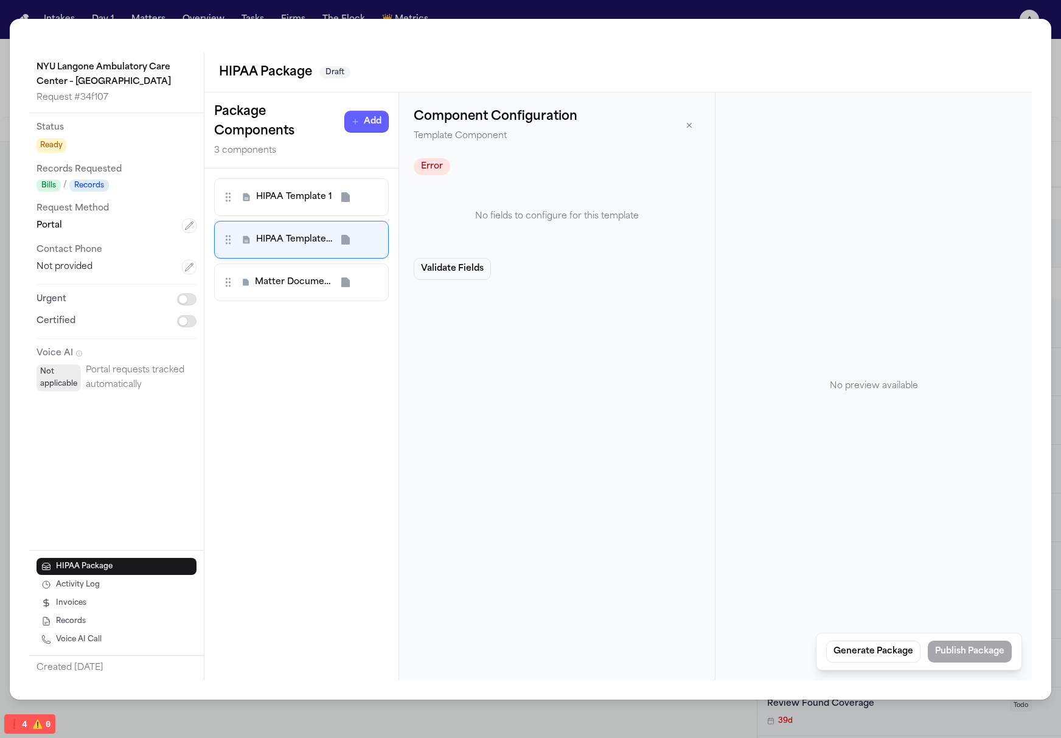
click at [309, 196] on span "HIPAA Template 1" at bounding box center [294, 197] width 76 height 12
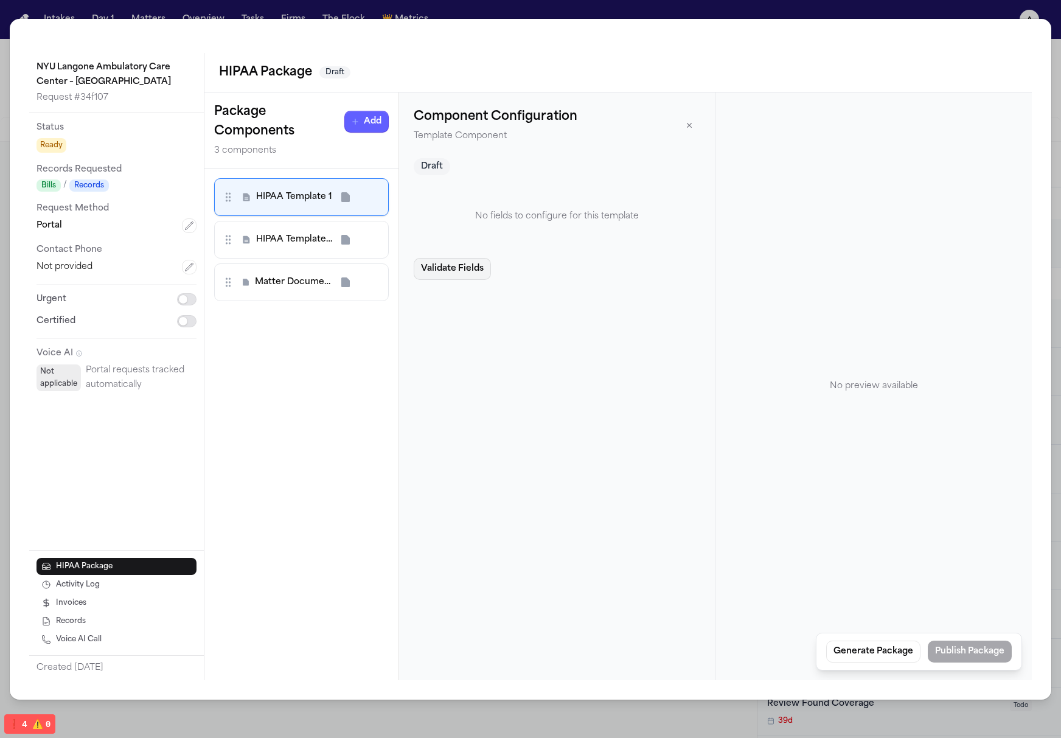
click at [467, 276] on button "Validate Fields" at bounding box center [452, 269] width 77 height 22
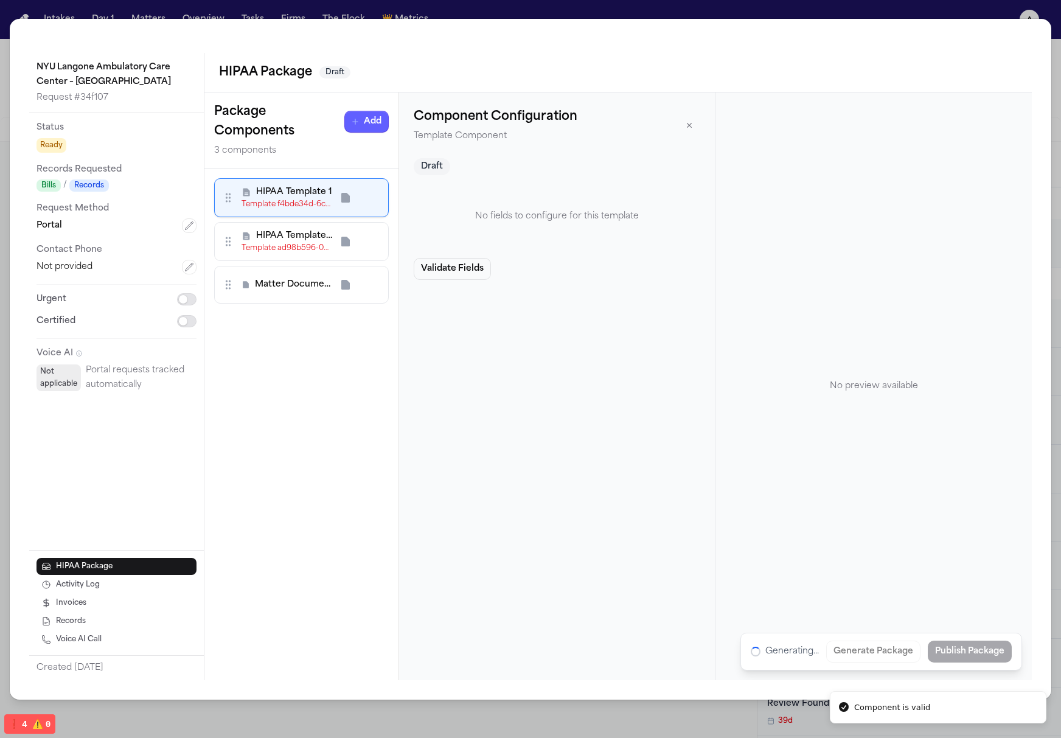
click at [467, 276] on button "Validate Fields" at bounding box center [452, 269] width 77 height 22
click at [270, 235] on span "HIPAA Template 2" at bounding box center [294, 236] width 76 height 12
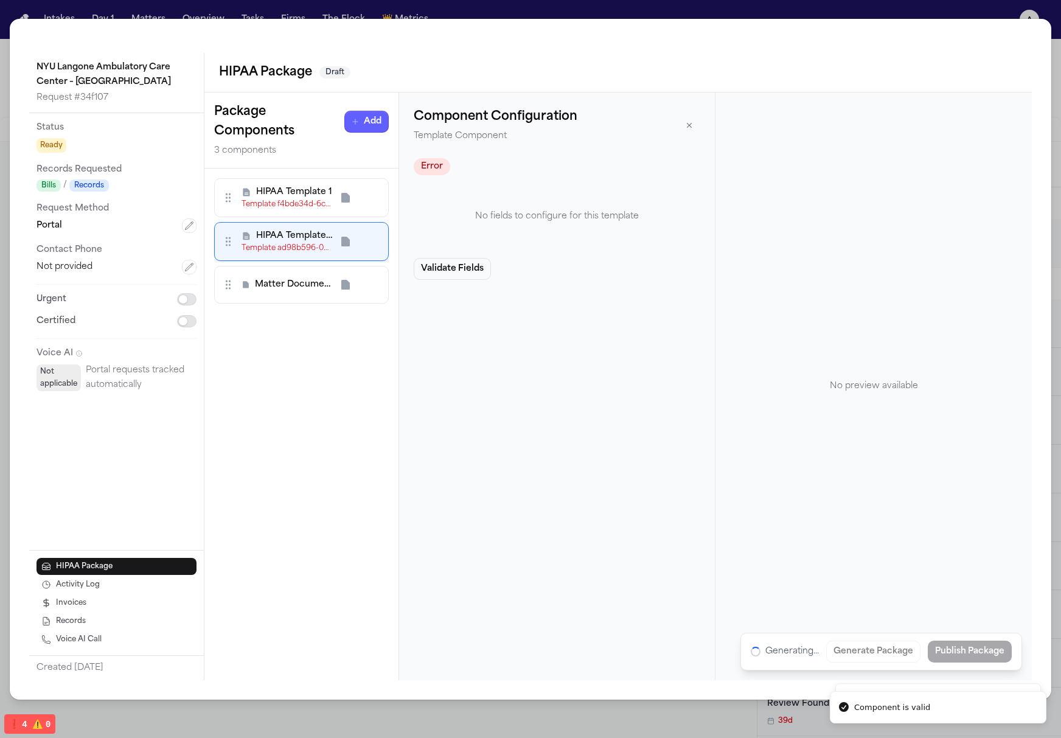
click at [294, 284] on span "Matter Document 3" at bounding box center [293, 285] width 77 height 12
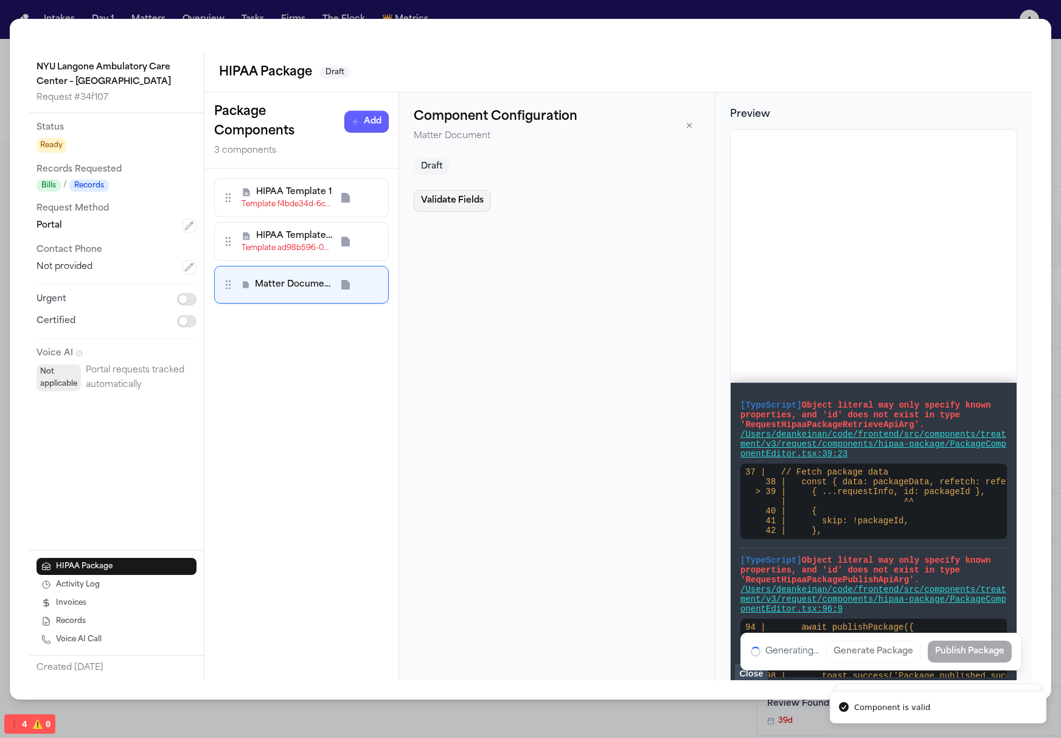
click at [480, 200] on button "Validate Fields" at bounding box center [452, 201] width 77 height 22
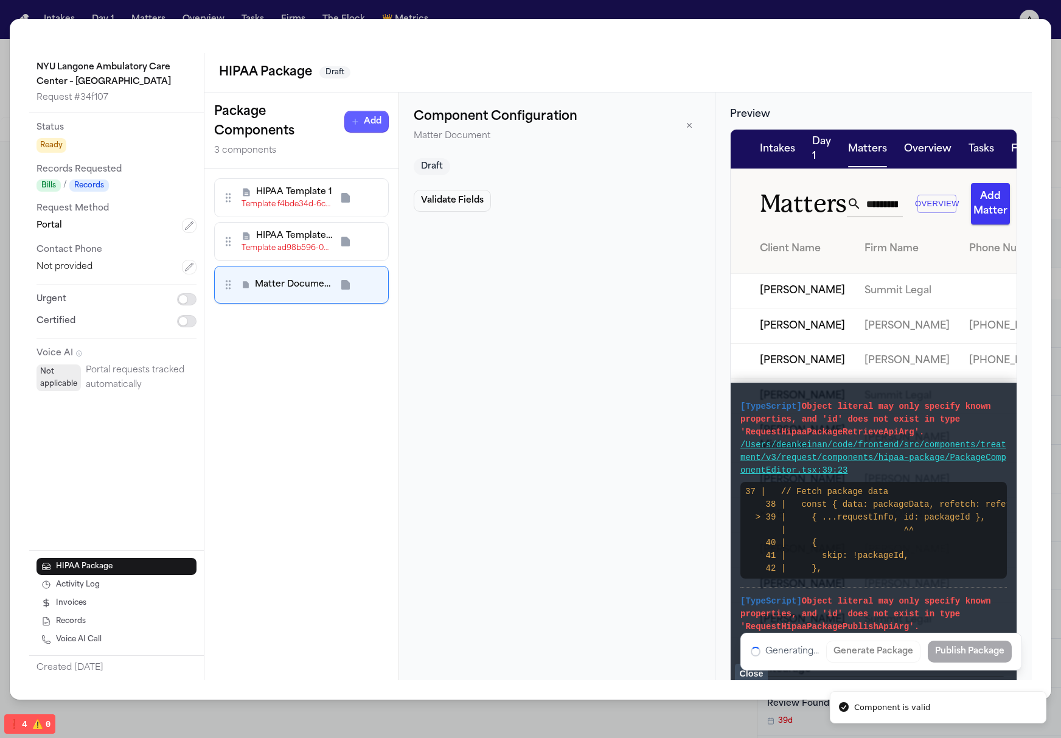
click at [271, 247] on div "Template ad98b596-0c6d-4cb6-92a9-3c01b4363231 is neither PDF nor DOCX template" at bounding box center [287, 248] width 91 height 10
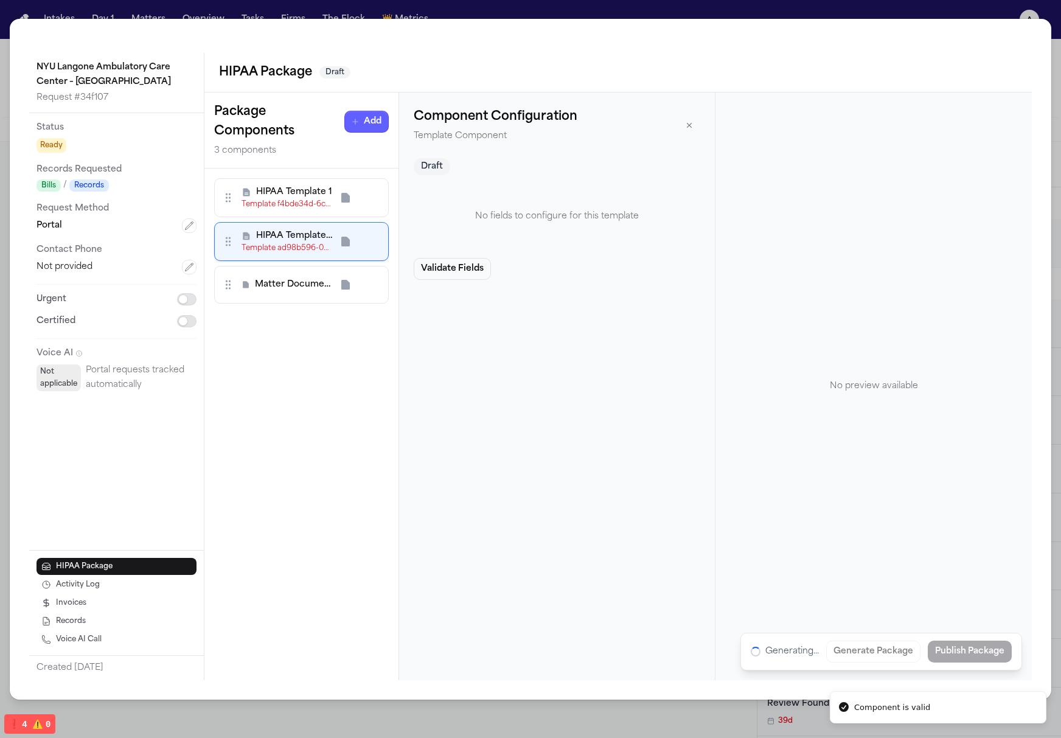
click at [277, 198] on div "HIPAA Template 1 Template f4bde34d-6c92-43f2-8f76-974dafbad780 is neither PDF n…" at bounding box center [287, 197] width 91 height 23
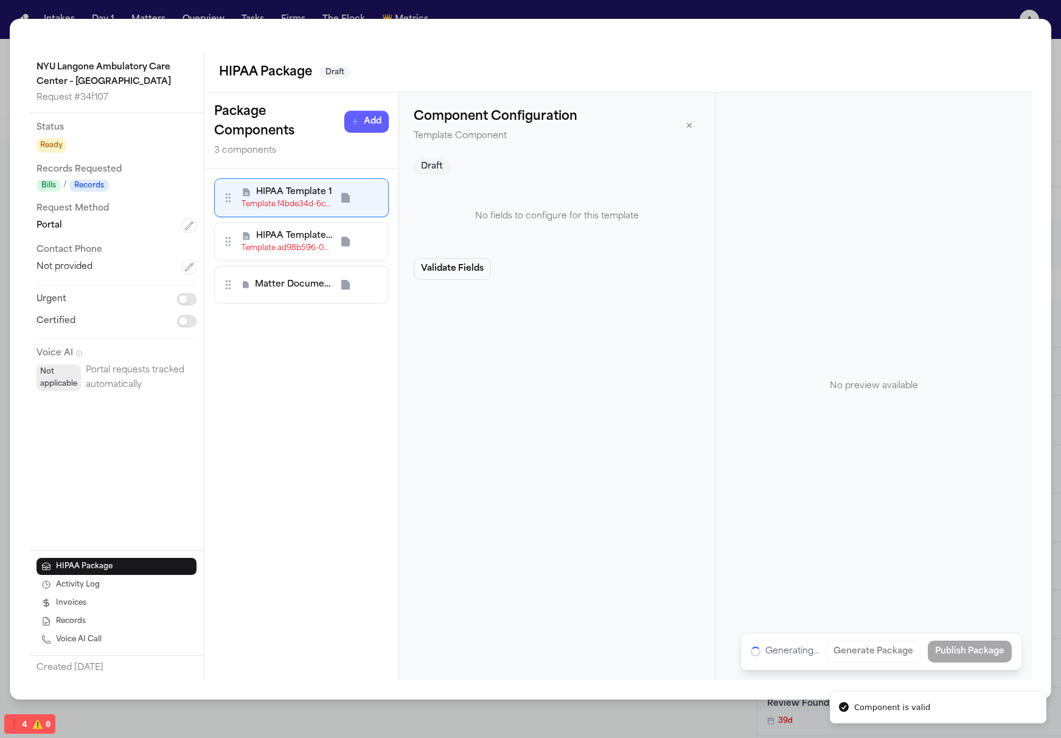
click at [995, 83] on div "HIPAA Package Draft" at bounding box center [618, 73] width 828 height 40
click at [931, 7] on div "NYU Langone Ambulatory Care Center – [GEOGRAPHIC_DATA] Request # 34f107 Status …" at bounding box center [530, 369] width 1061 height 738
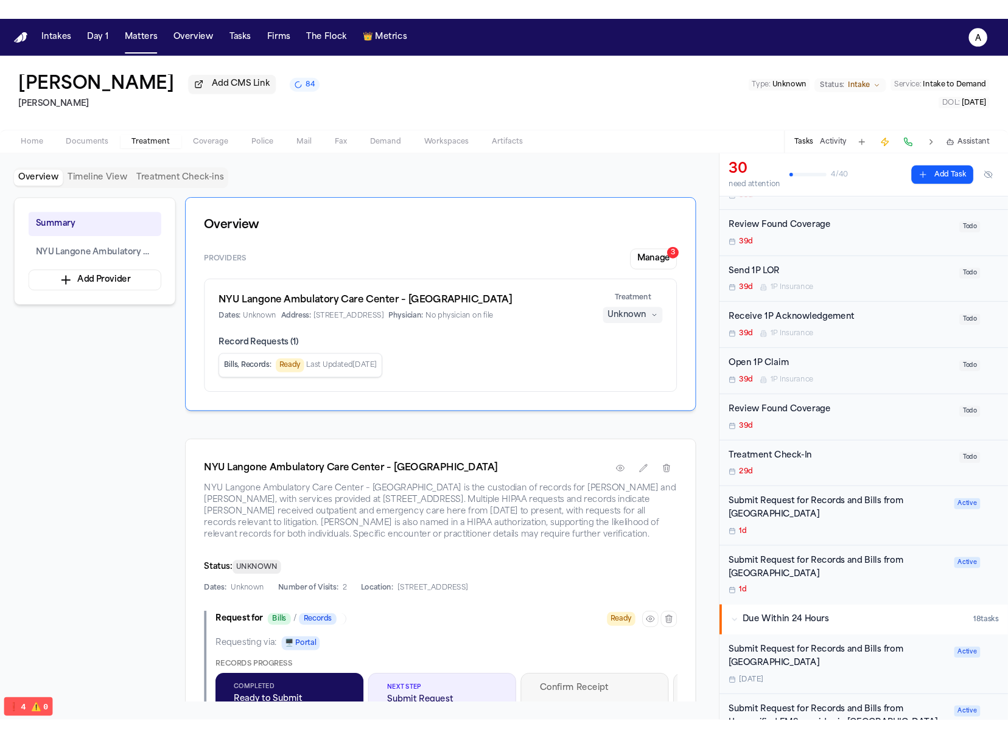
scroll to position [265, 0]
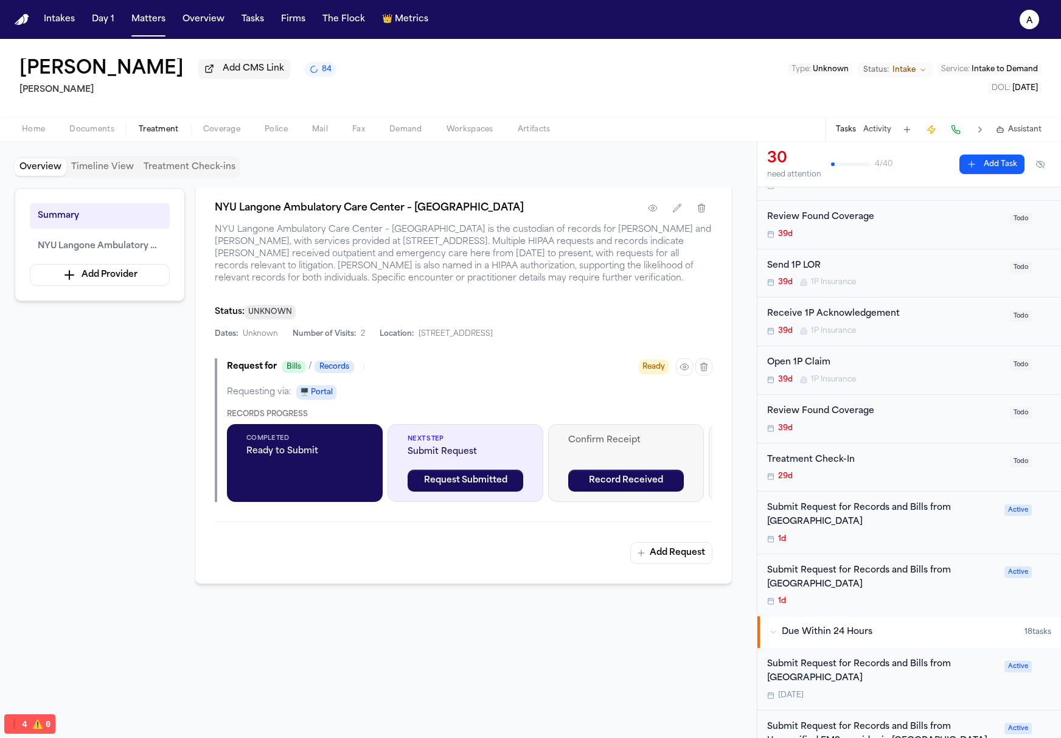
click at [496, 608] on div "Overview Providers Manage 3 NYU Langone Ambulatory Care Center – [GEOGRAPHIC_DA…" at bounding box center [464, 453] width 538 height 531
click at [542, 365] on div "Request for Bills / Records Ready" at bounding box center [470, 366] width 486 height 17
